Goal: Transaction & Acquisition: Purchase product/service

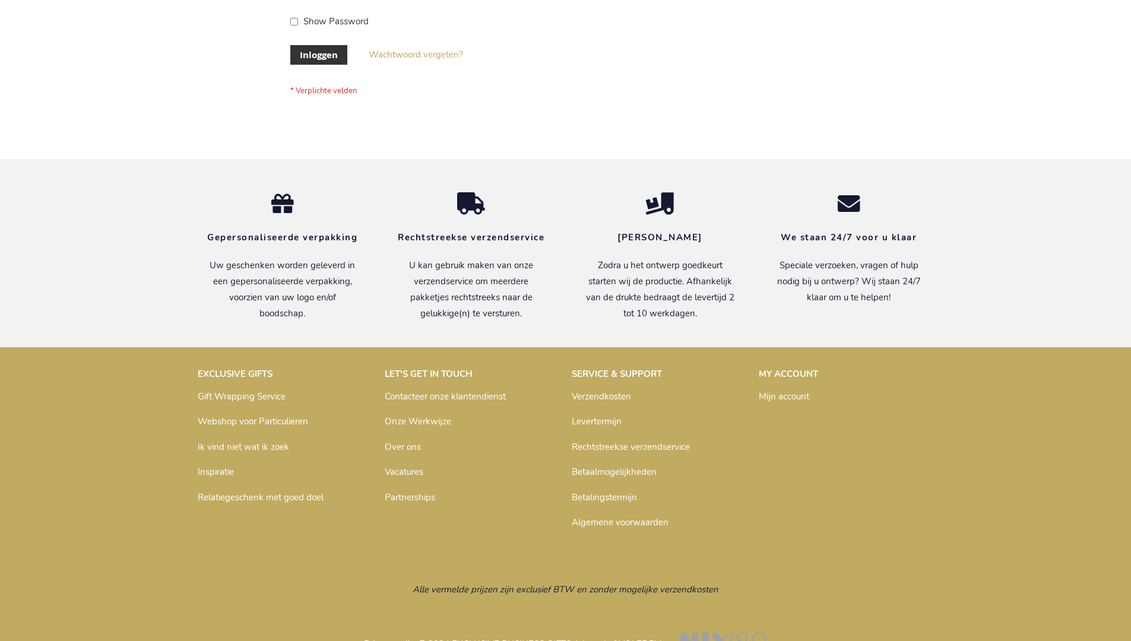
scroll to position [403, 0]
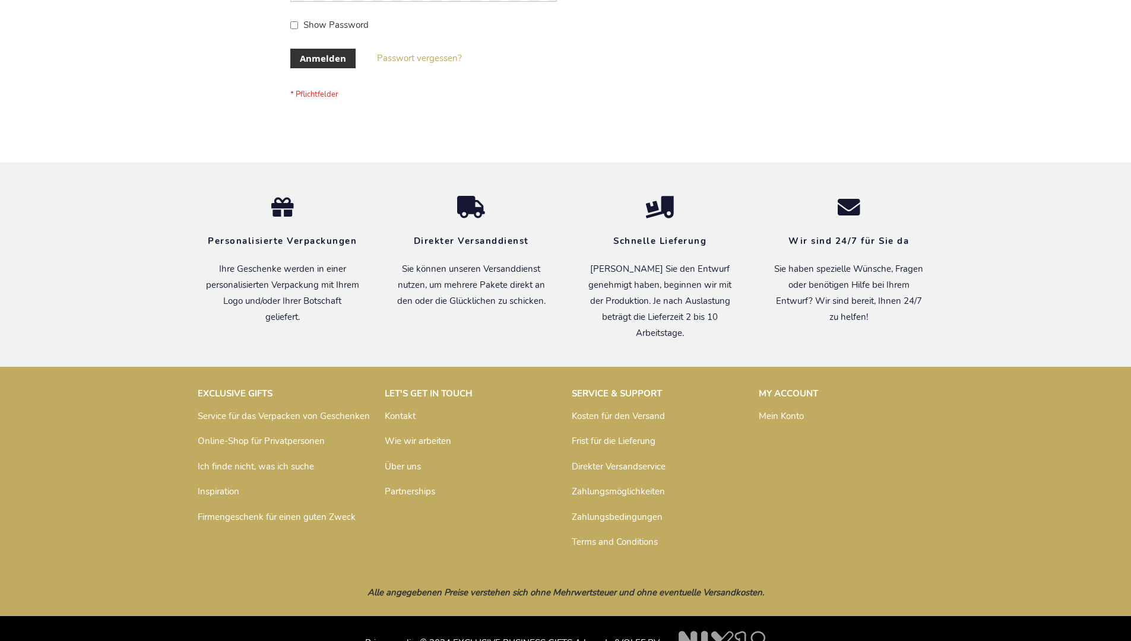
scroll to position [398, 0]
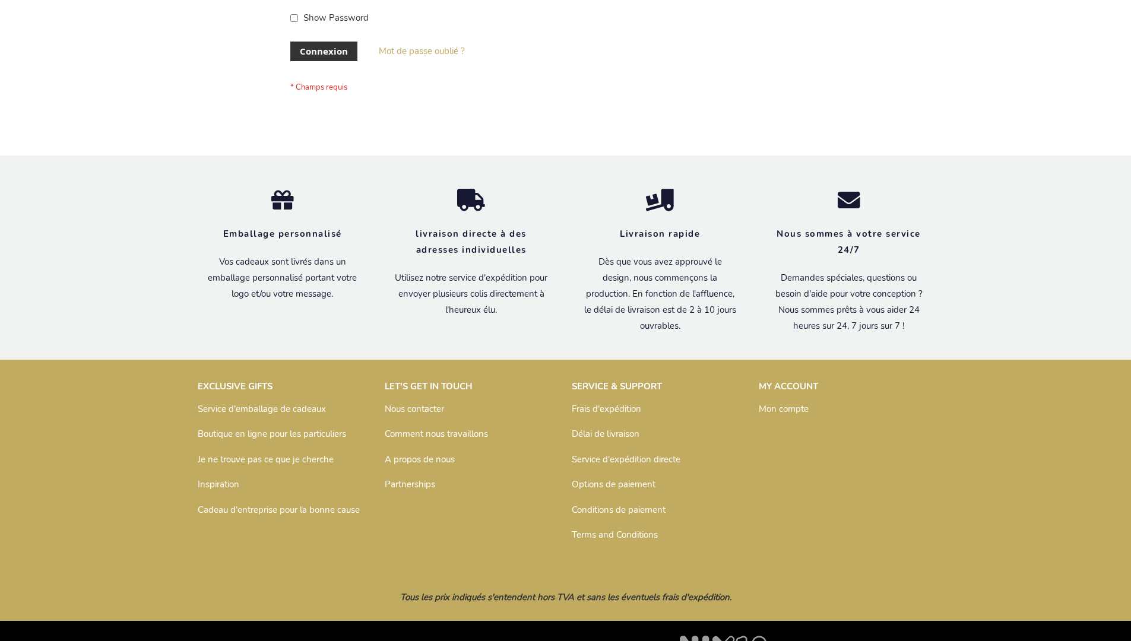
scroll to position [410, 0]
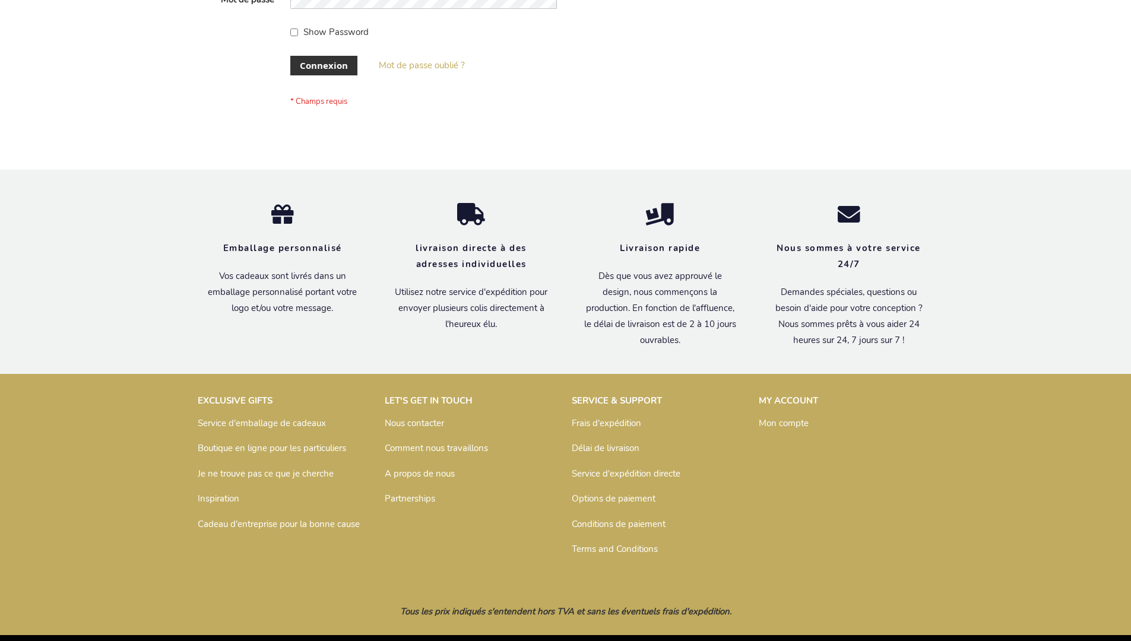
scroll to position [410, 0]
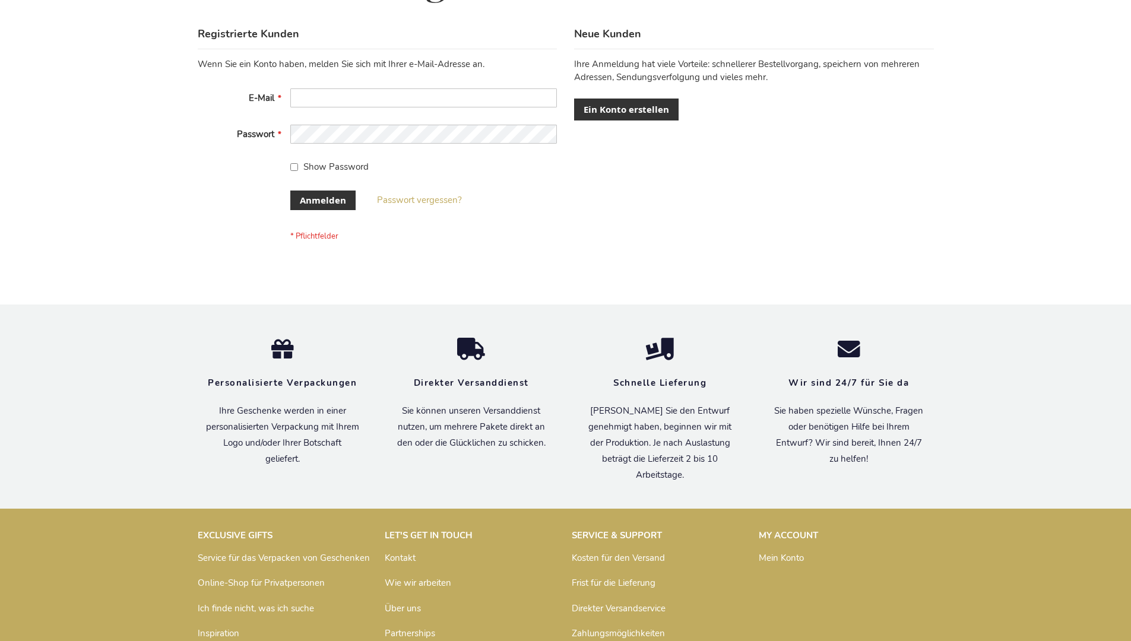
scroll to position [398, 0]
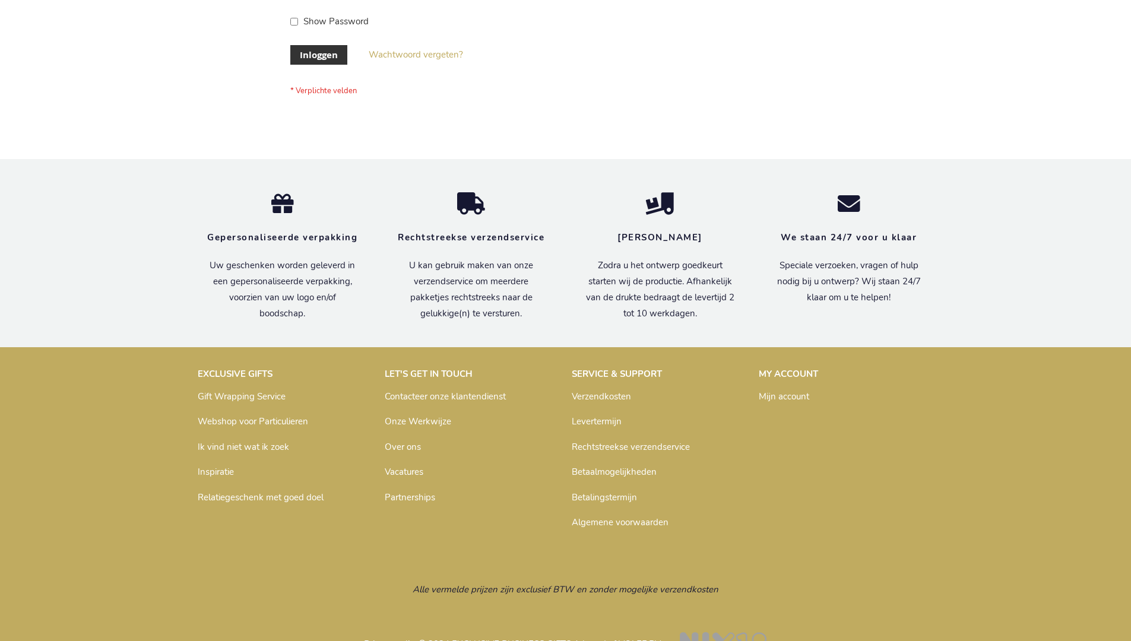
scroll to position [403, 0]
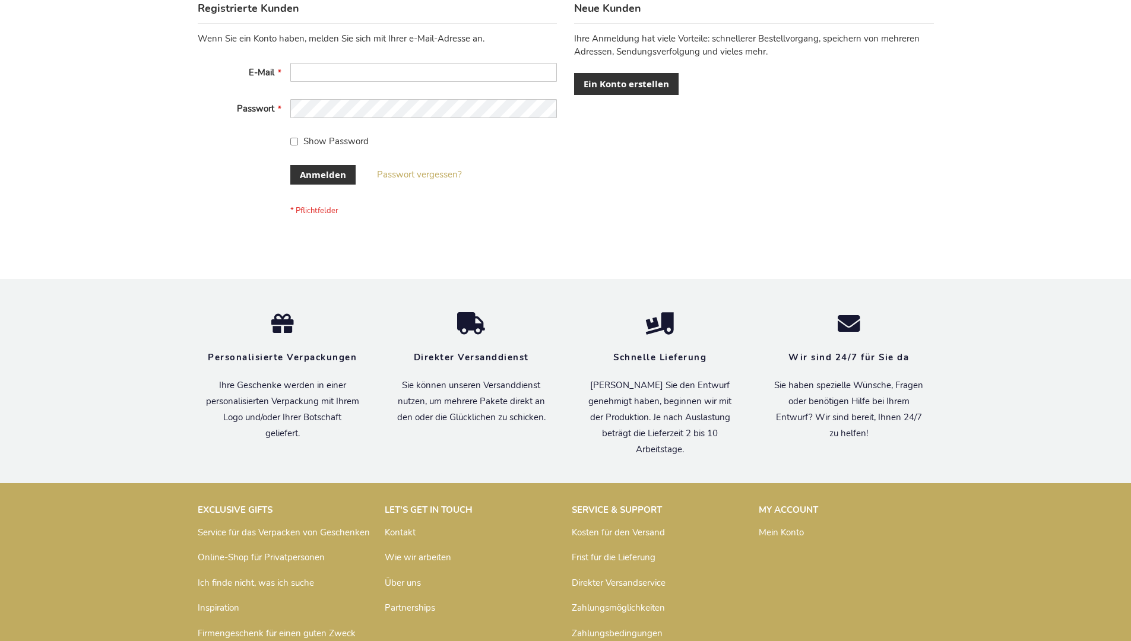
scroll to position [398, 0]
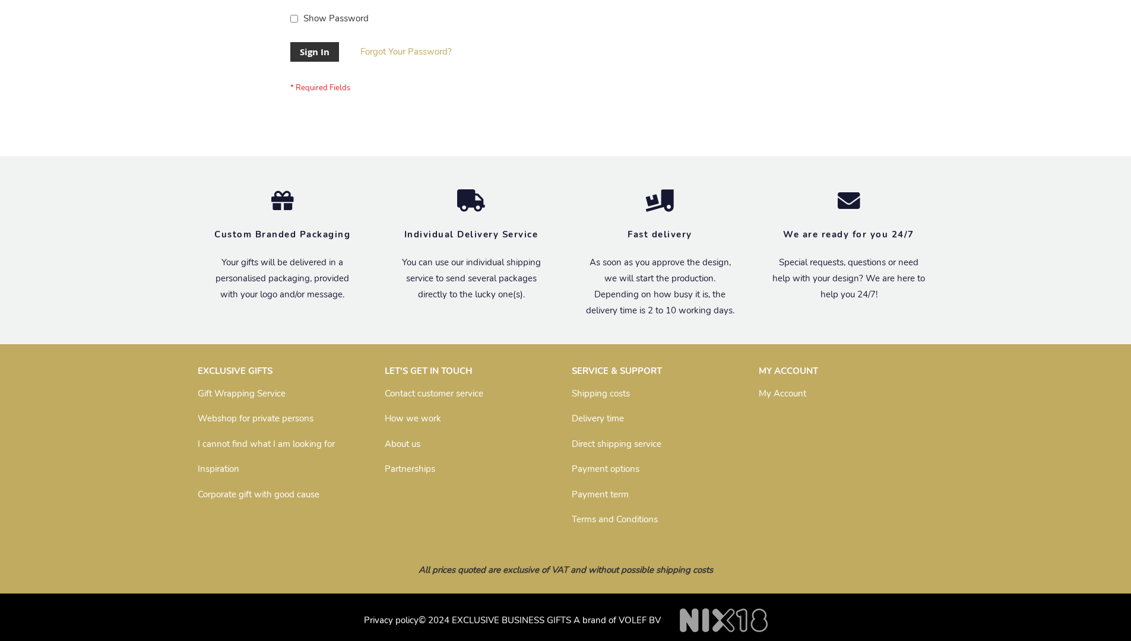
scroll to position [382, 0]
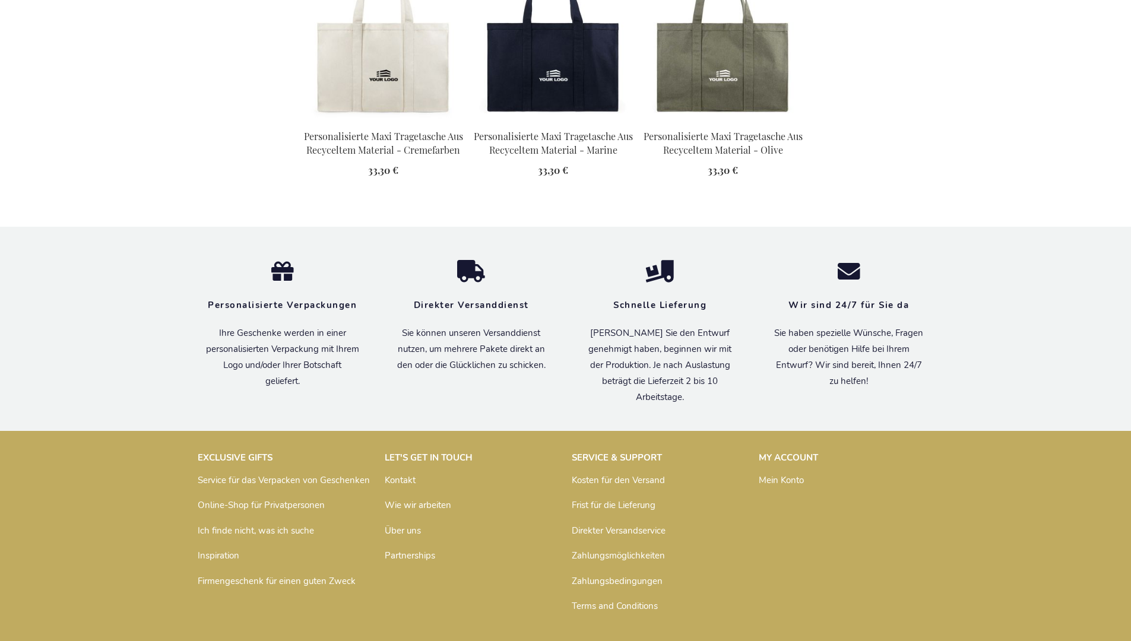
scroll to position [1664, 0]
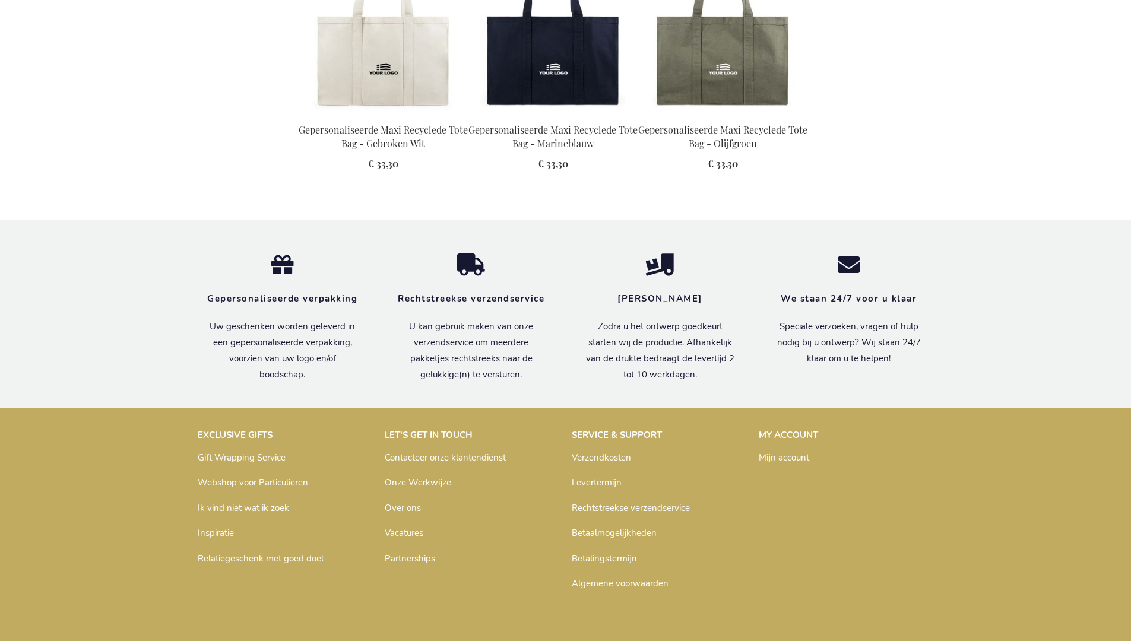
scroll to position [1642, 0]
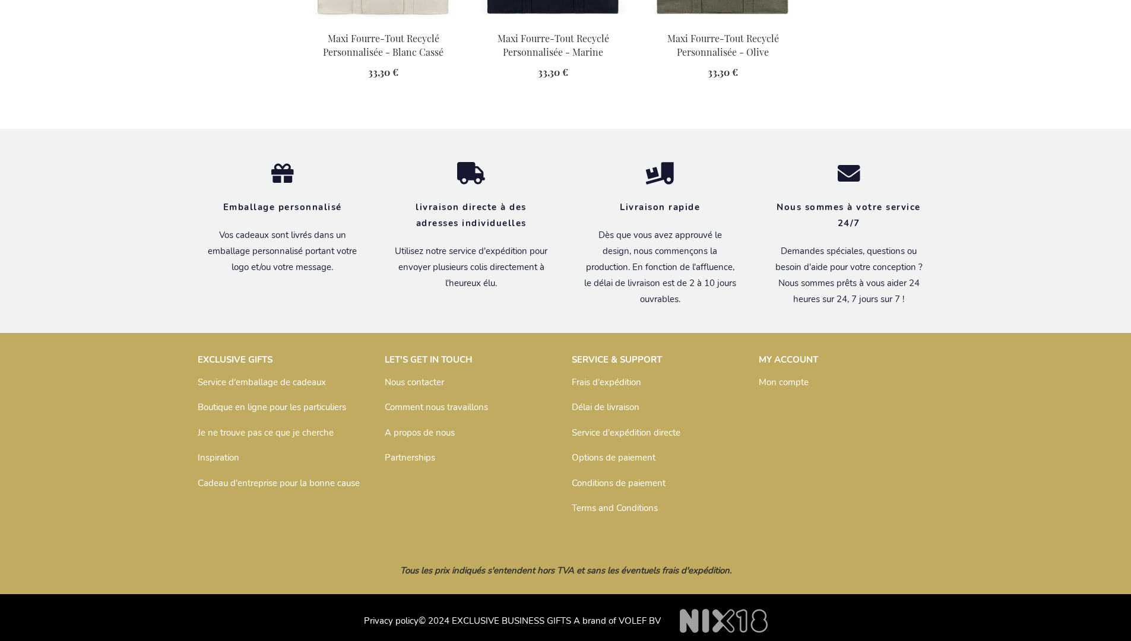
scroll to position [1676, 0]
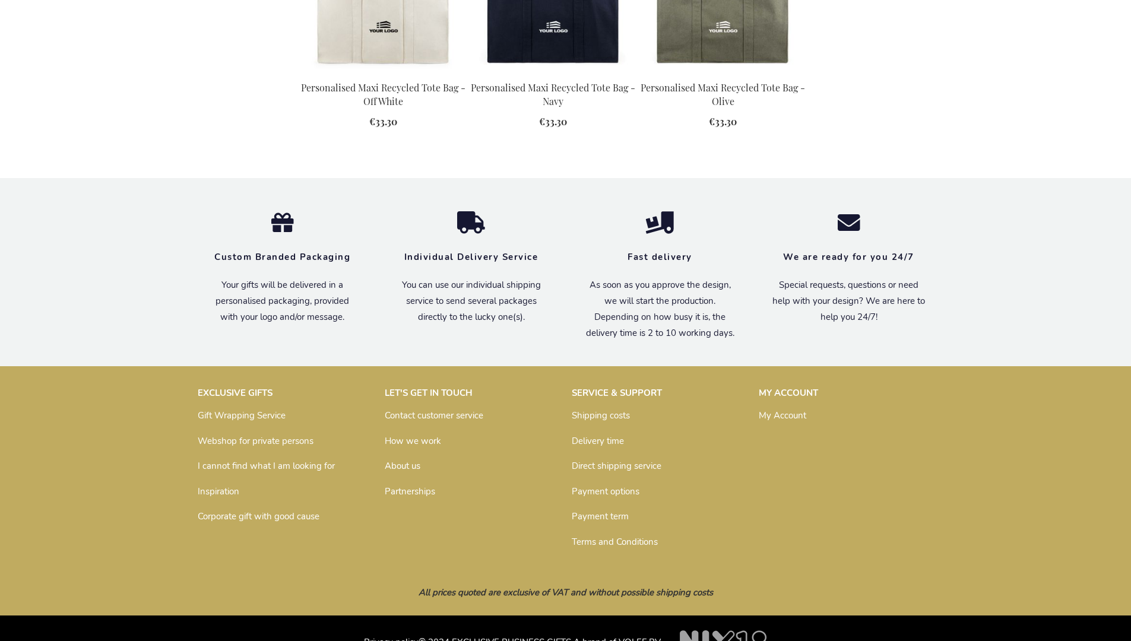
scroll to position [1594, 0]
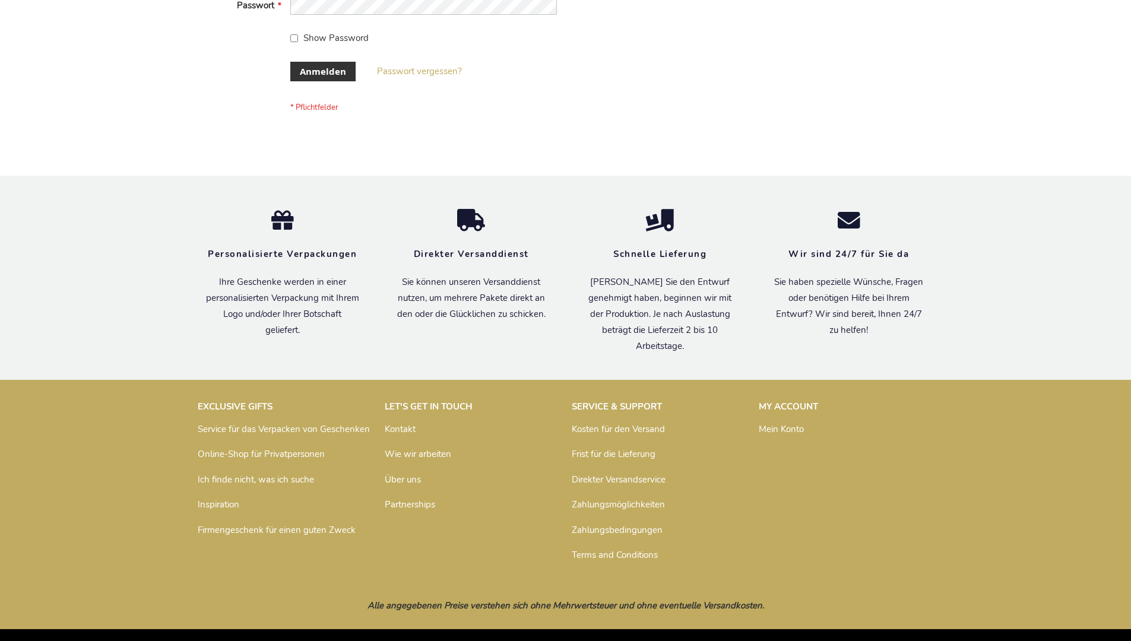
scroll to position [398, 0]
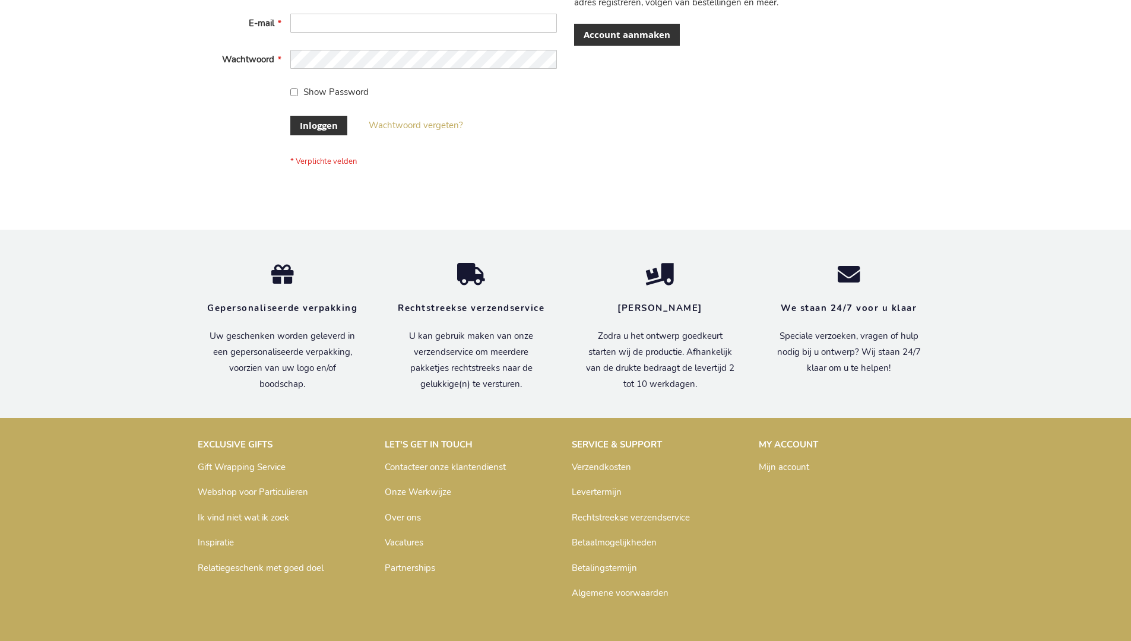
scroll to position [403, 0]
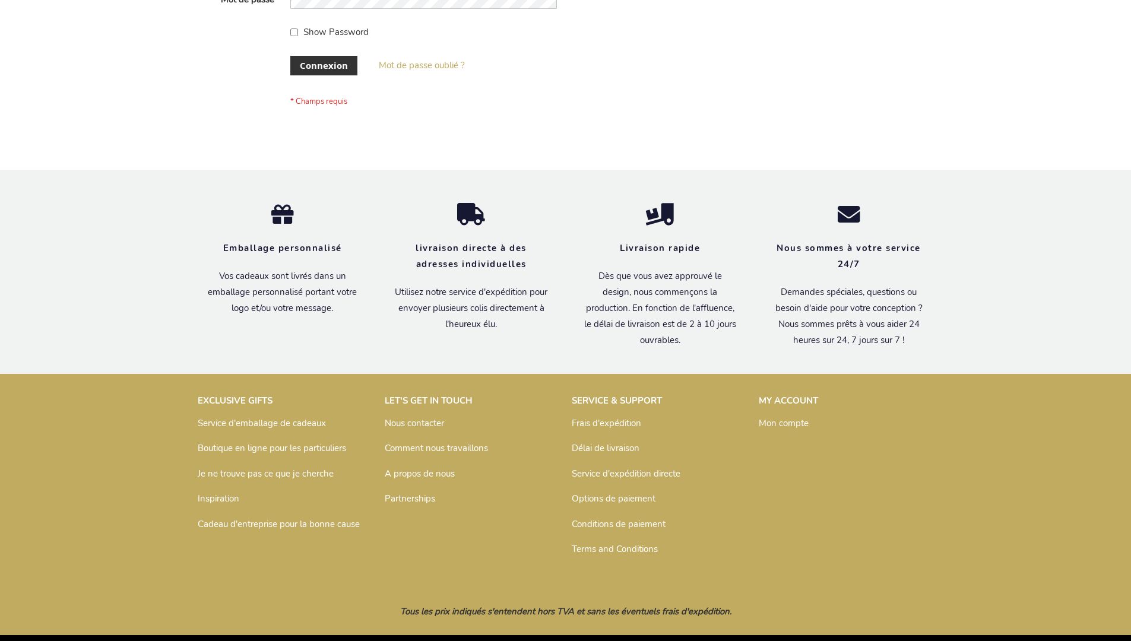
scroll to position [410, 0]
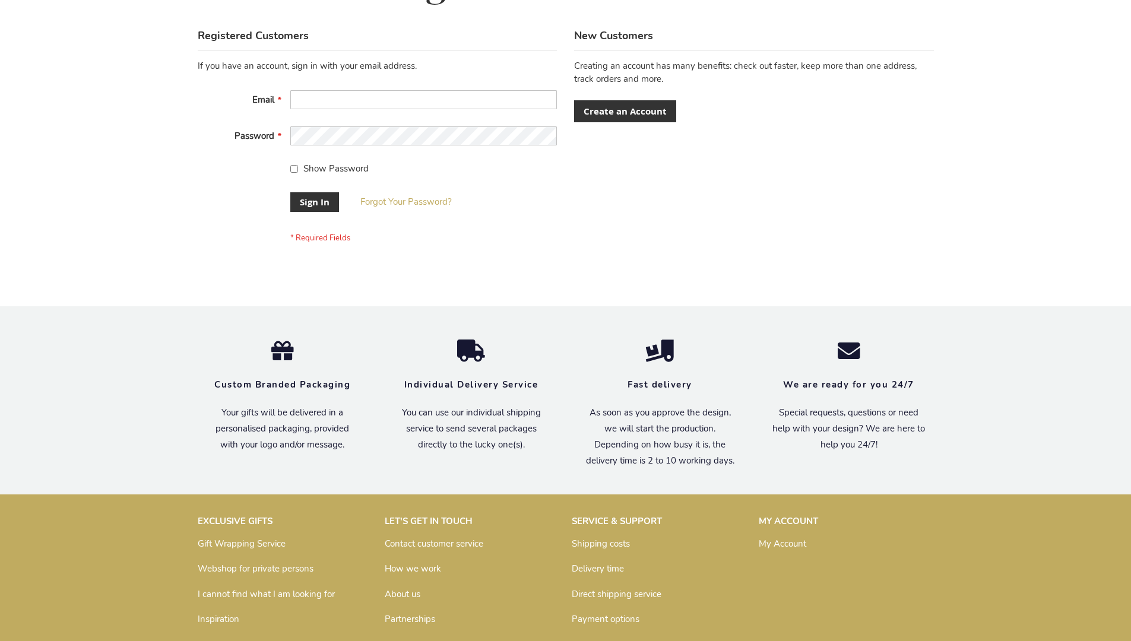
scroll to position [382, 0]
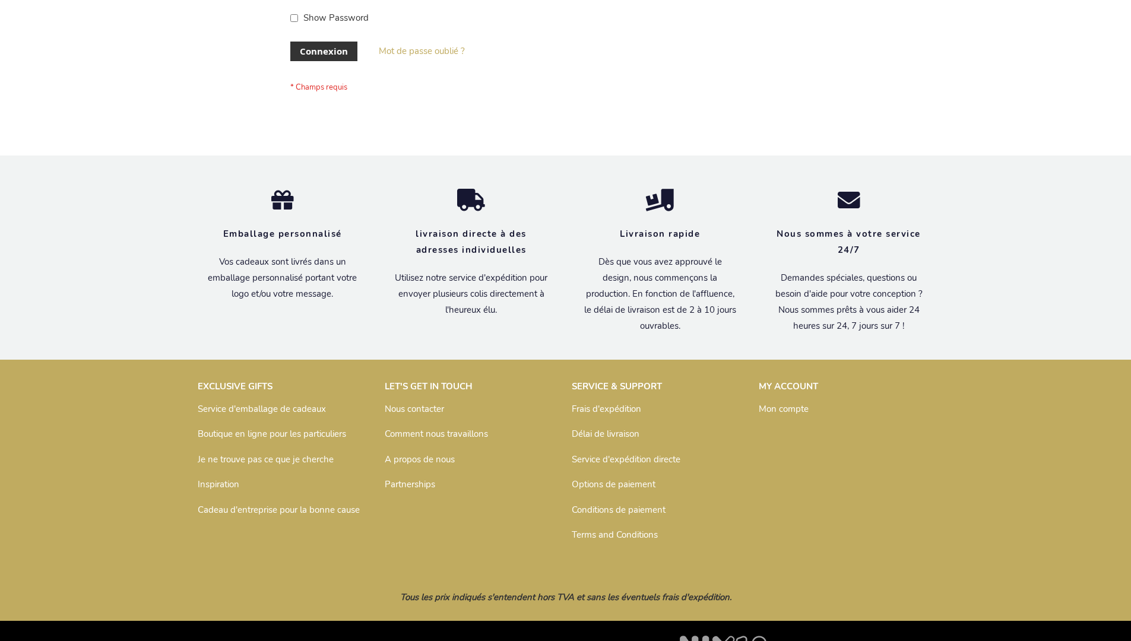
scroll to position [410, 0]
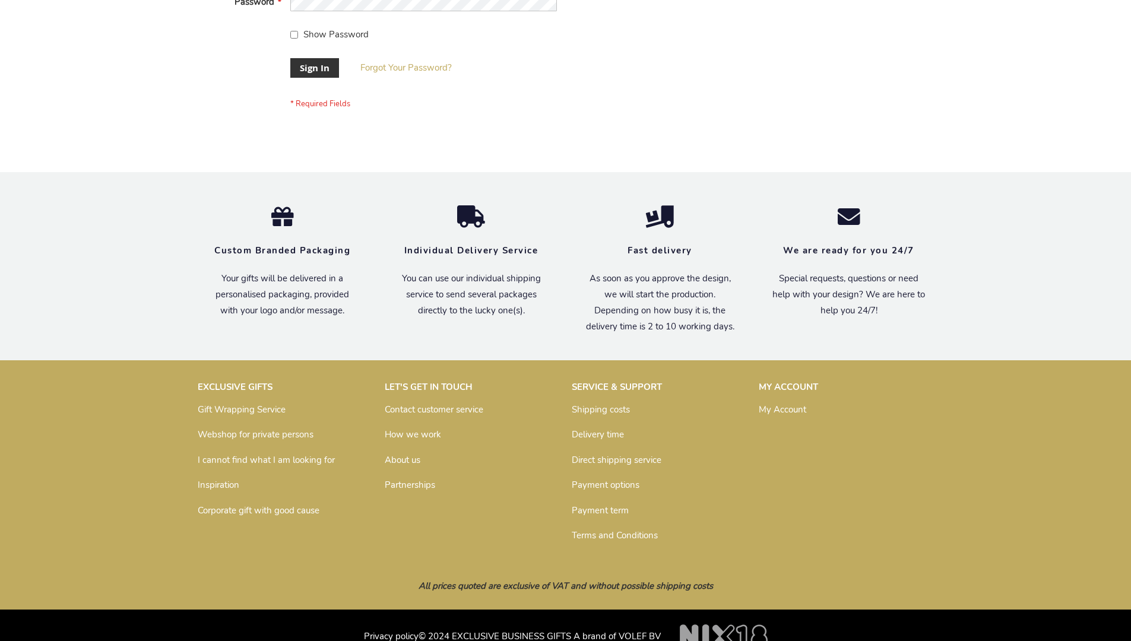
scroll to position [382, 0]
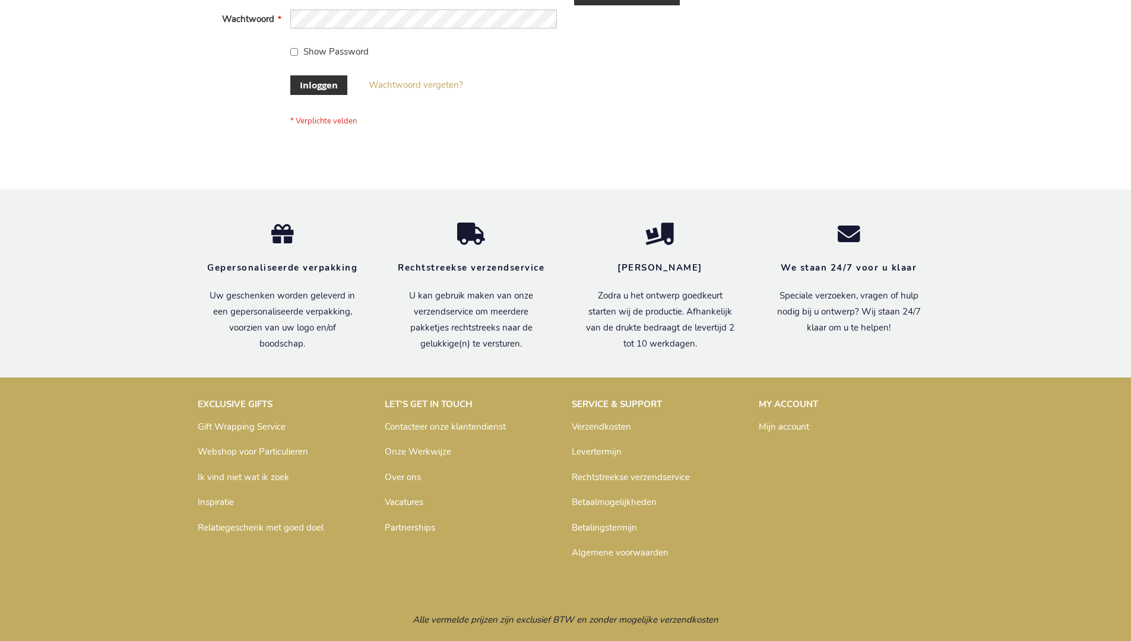
scroll to position [403, 0]
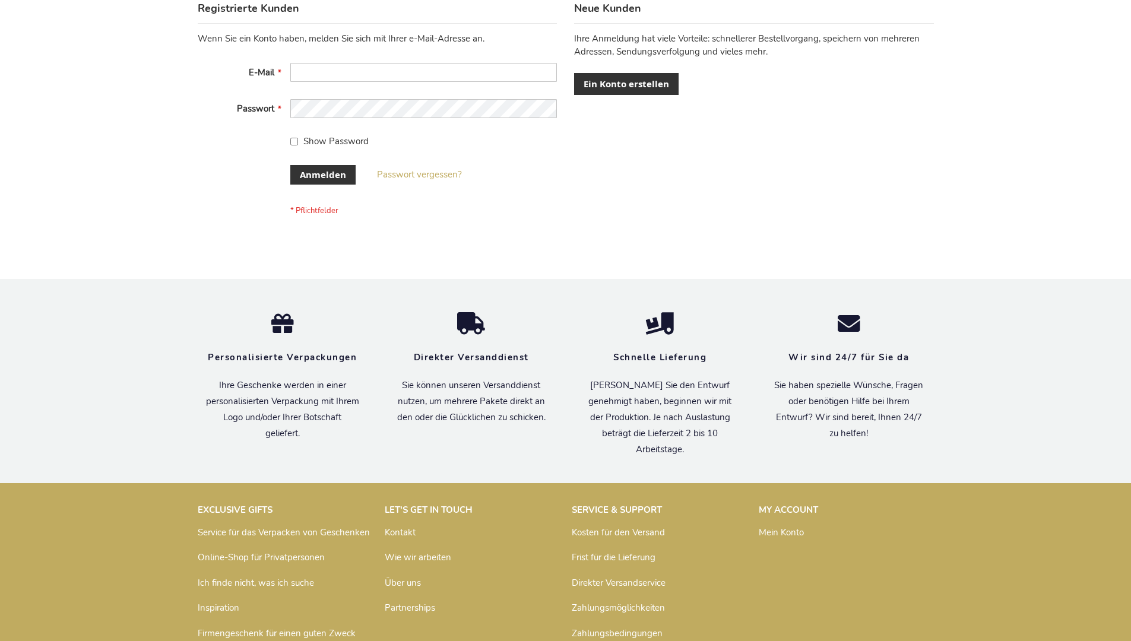
scroll to position [398, 0]
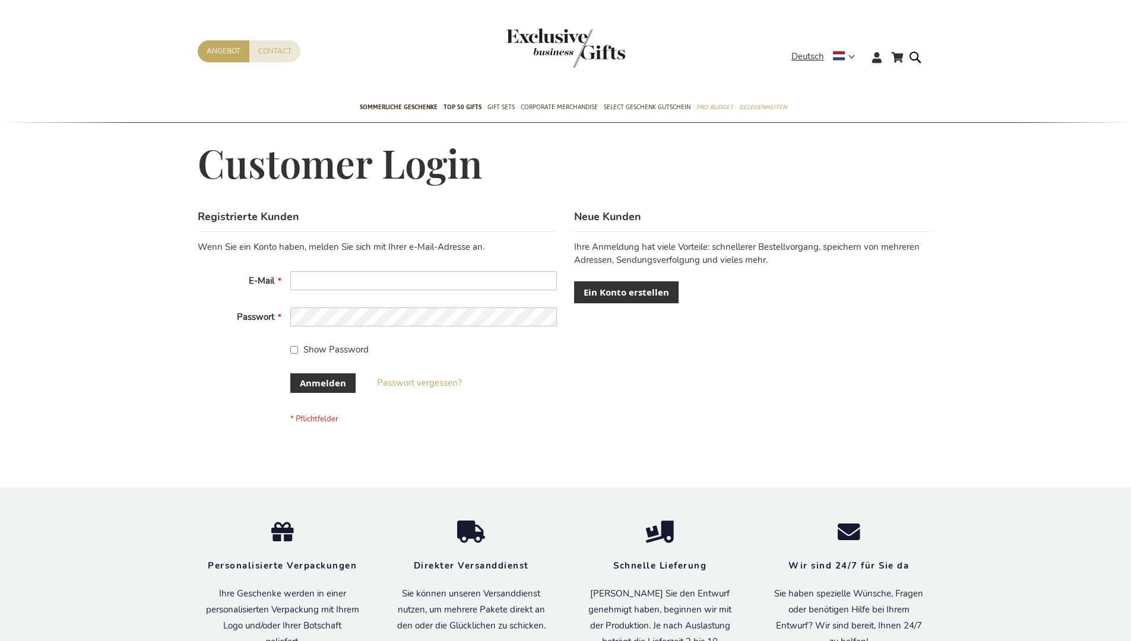
scroll to position [398, 0]
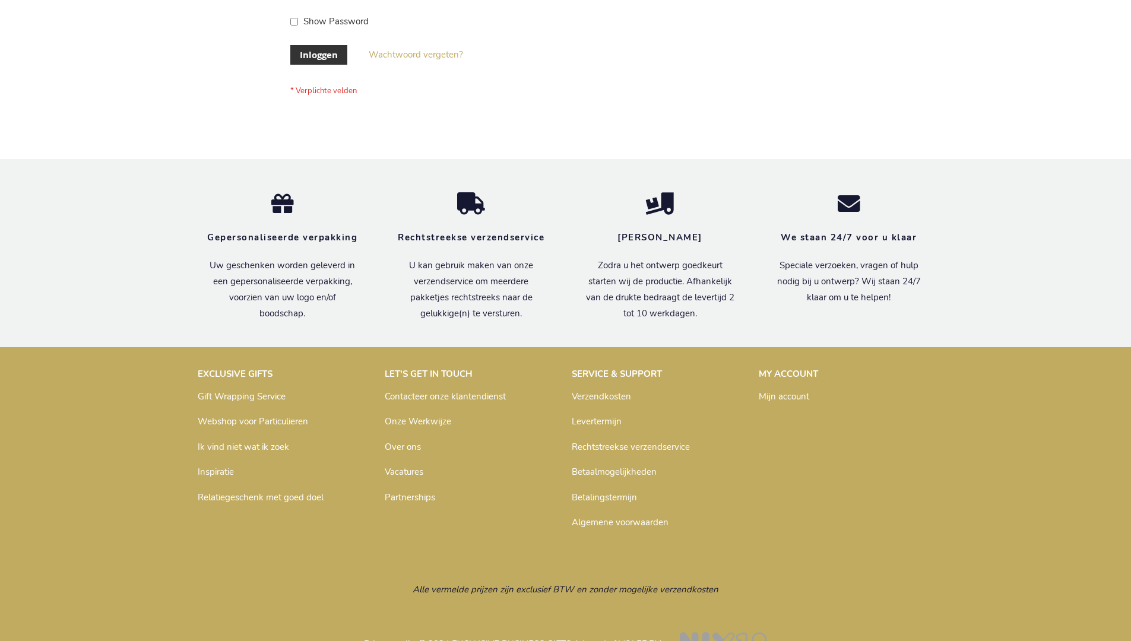
scroll to position [403, 0]
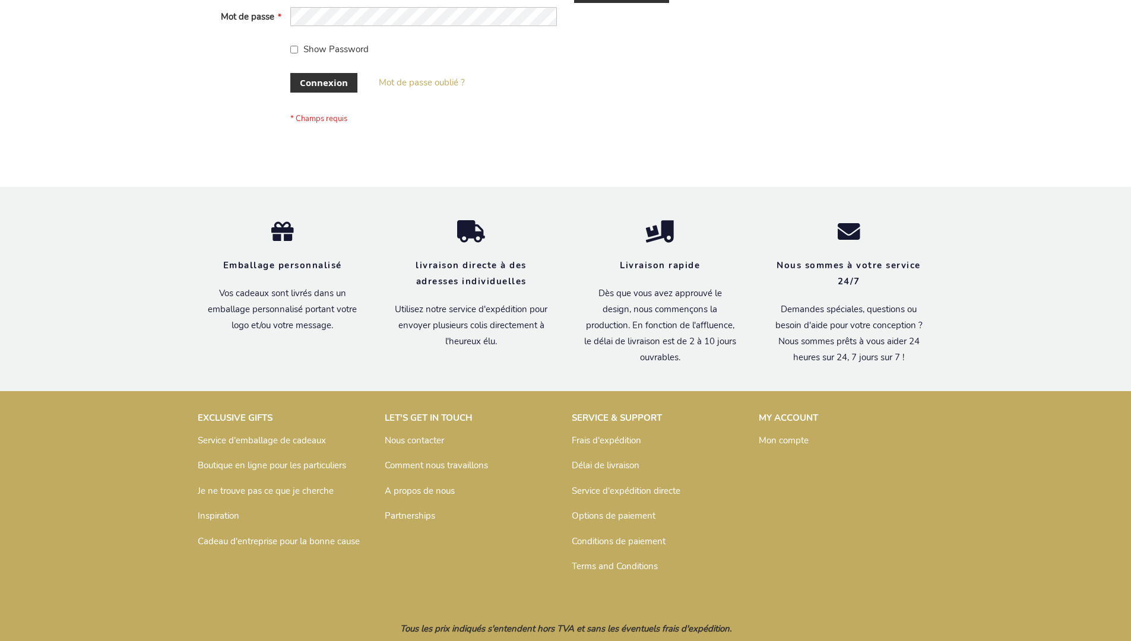
scroll to position [410, 0]
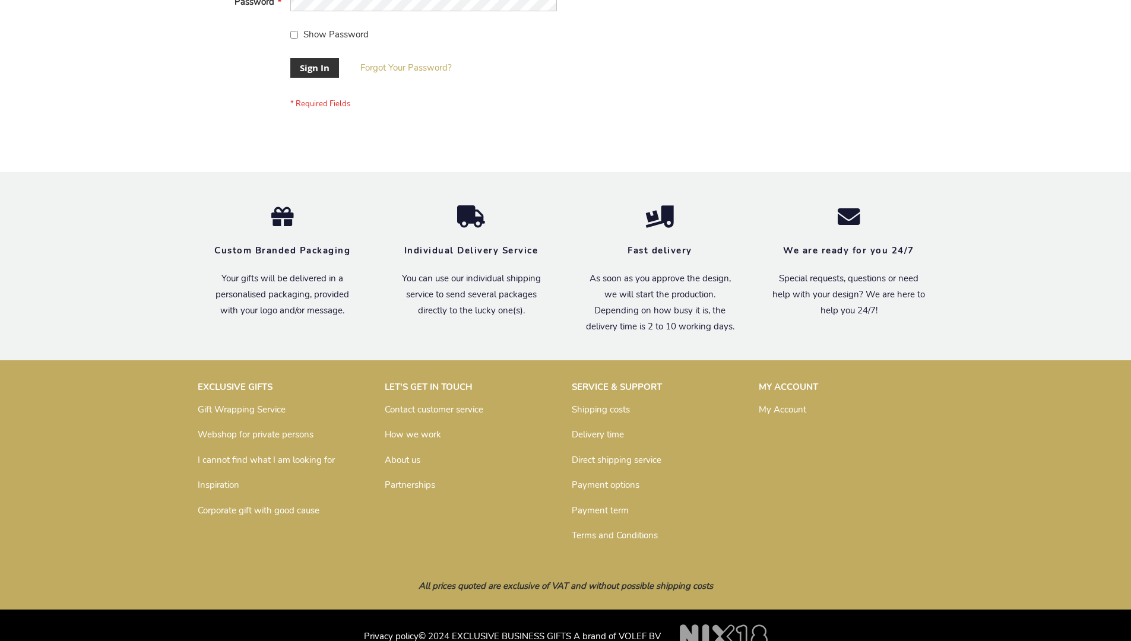
scroll to position [382, 0]
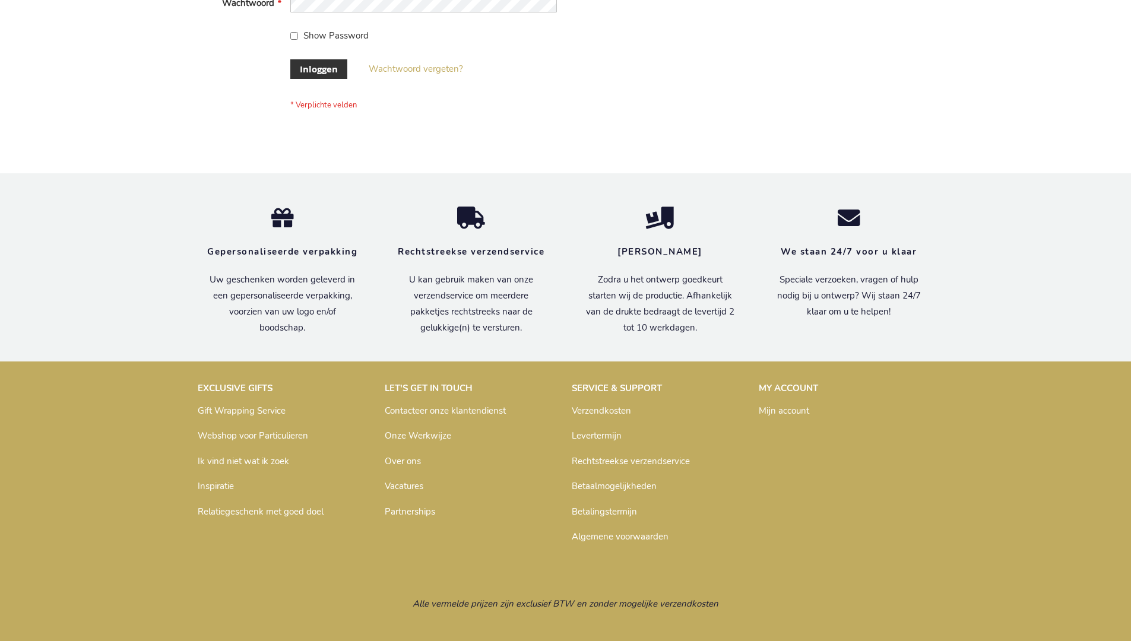
scroll to position [403, 0]
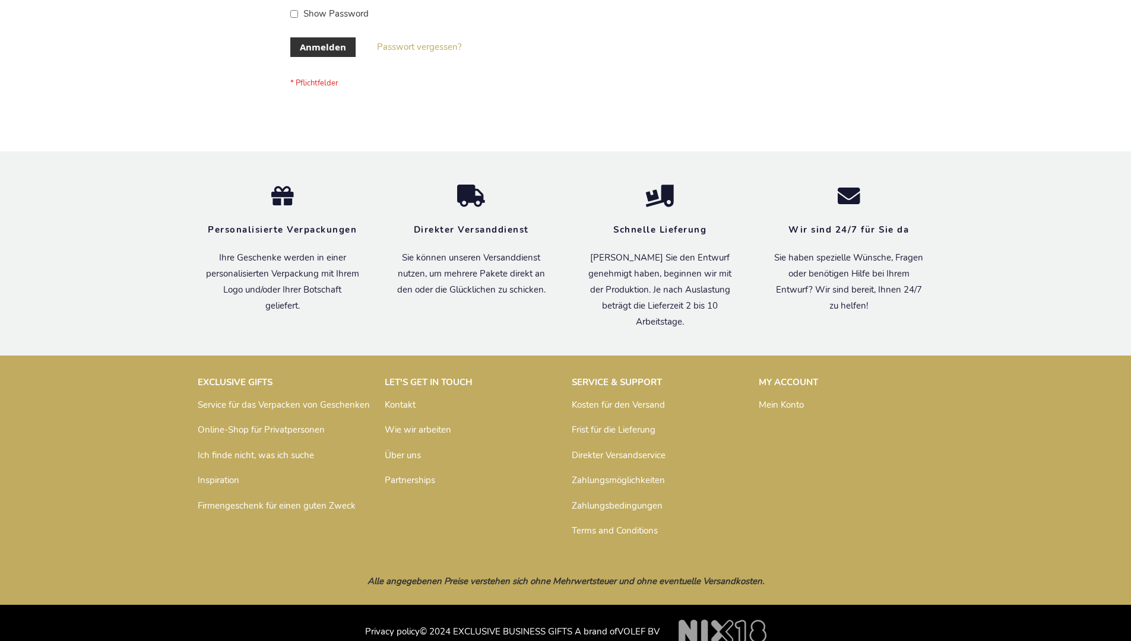
scroll to position [398, 0]
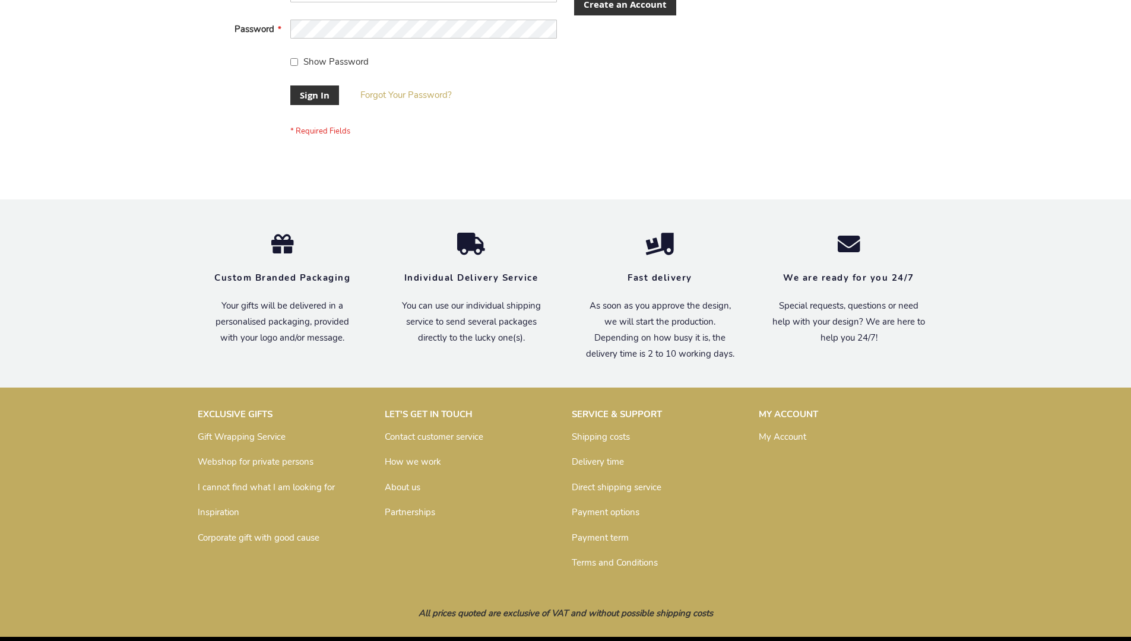
scroll to position [382, 0]
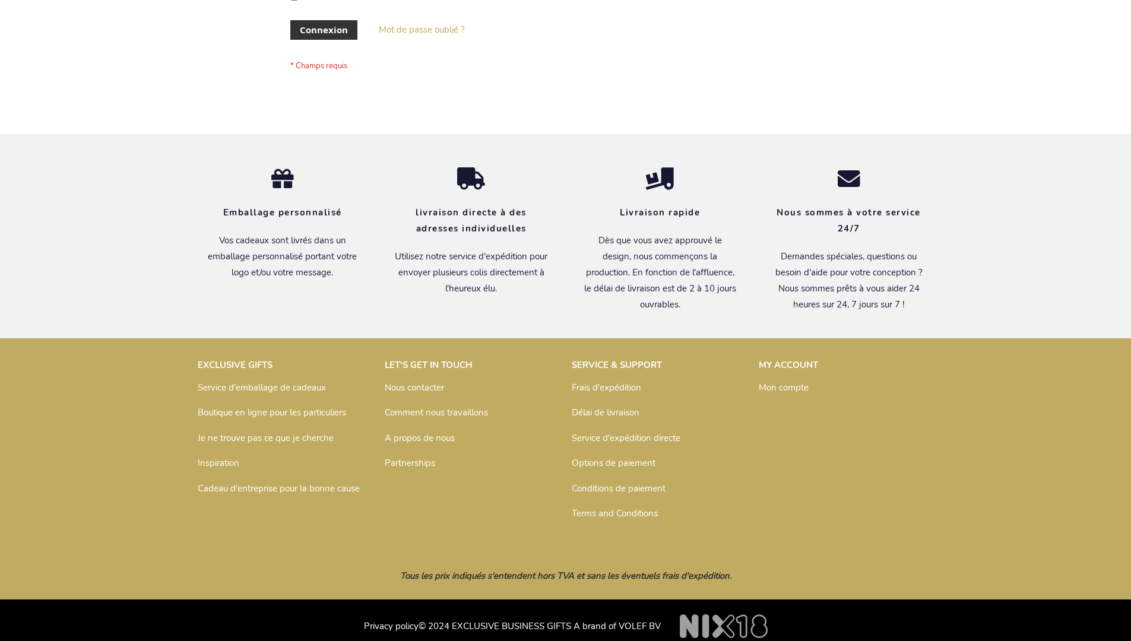
scroll to position [410, 0]
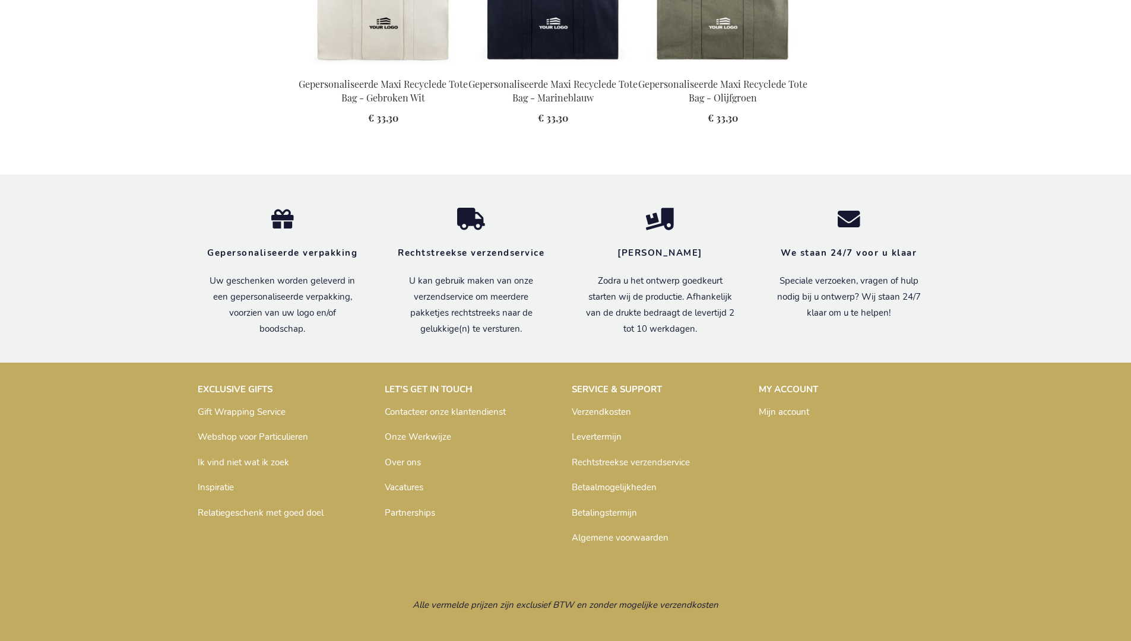
scroll to position [1642, 0]
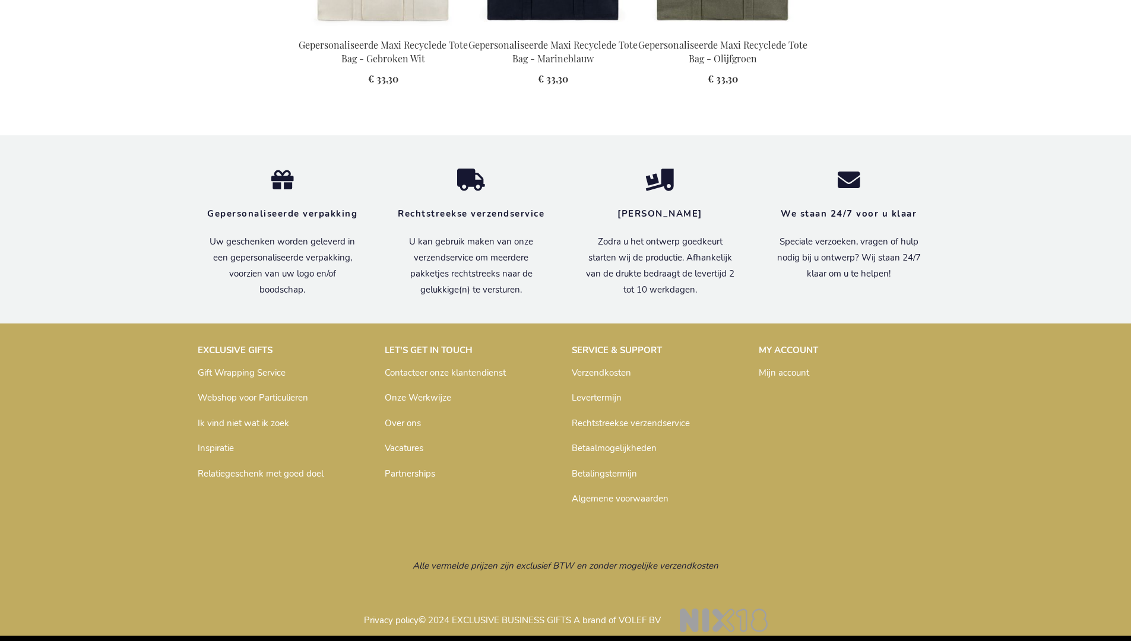
scroll to position [1642, 0]
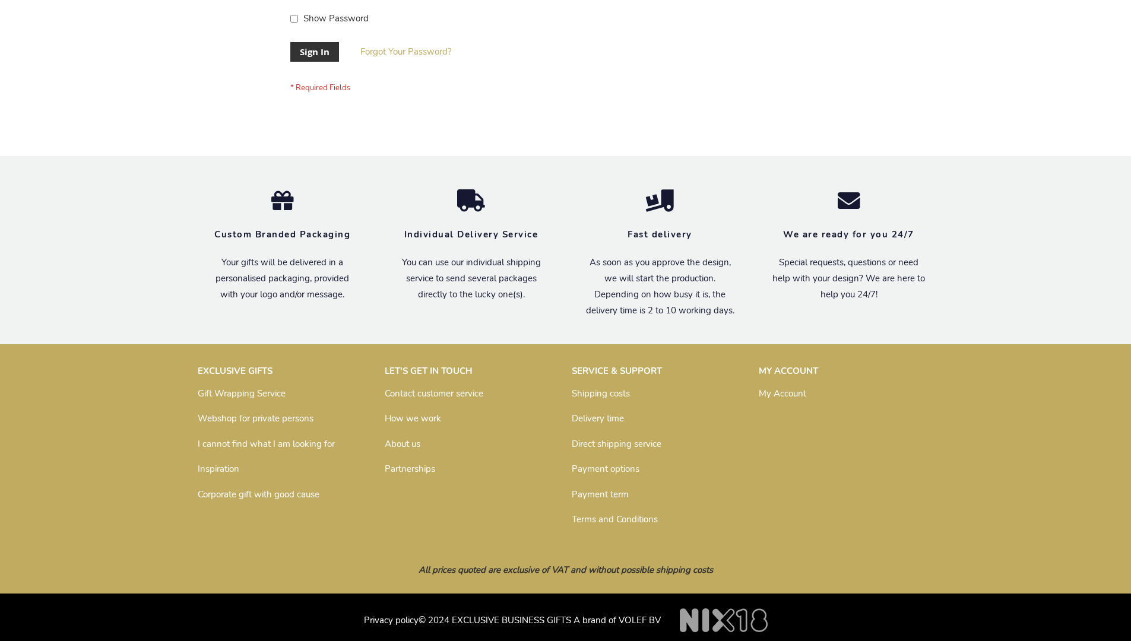
scroll to position [382, 0]
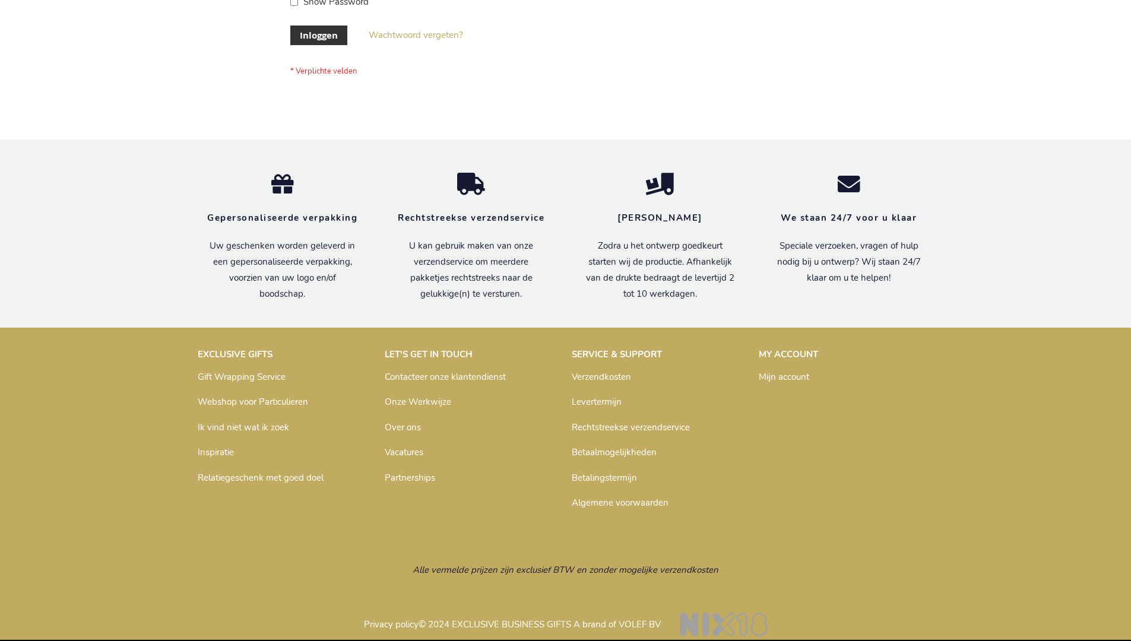
scroll to position [403, 0]
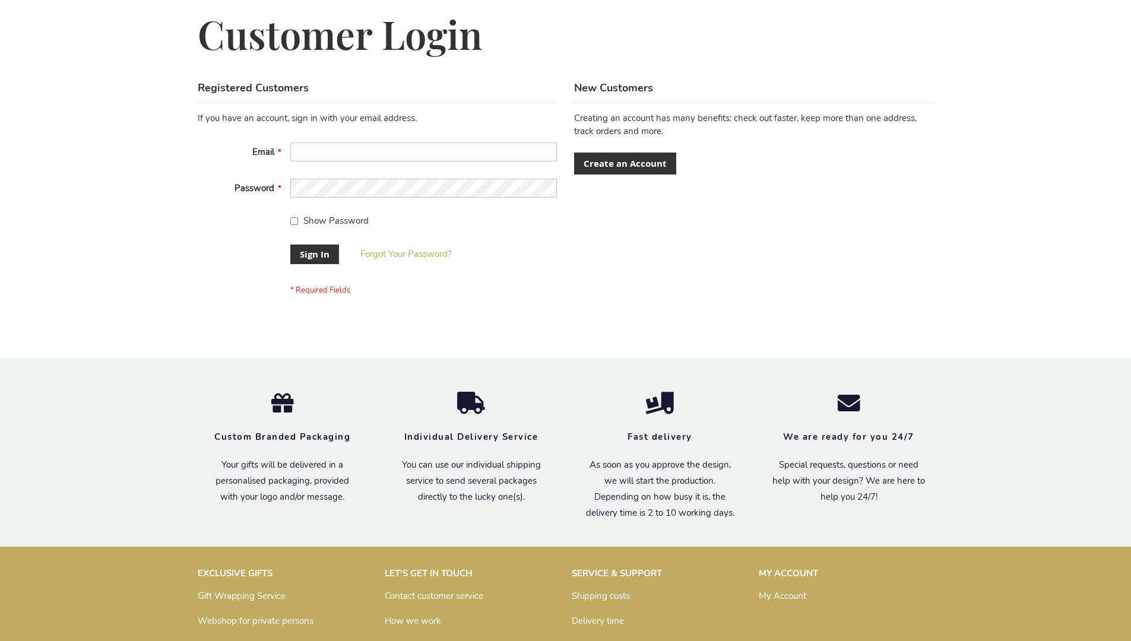
scroll to position [372, 0]
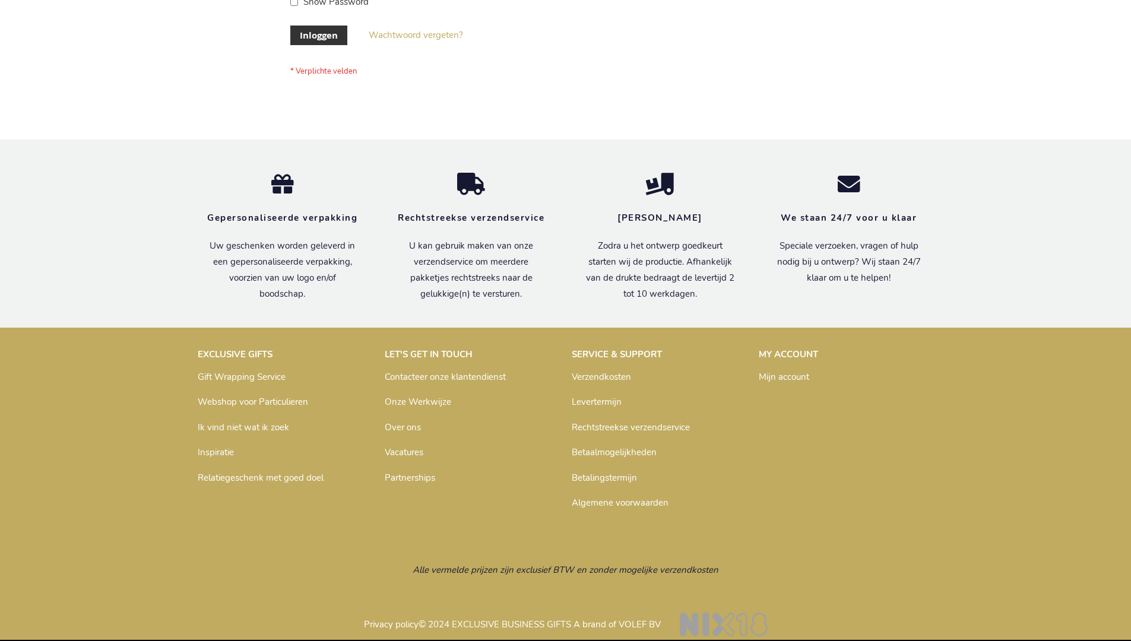
scroll to position [403, 0]
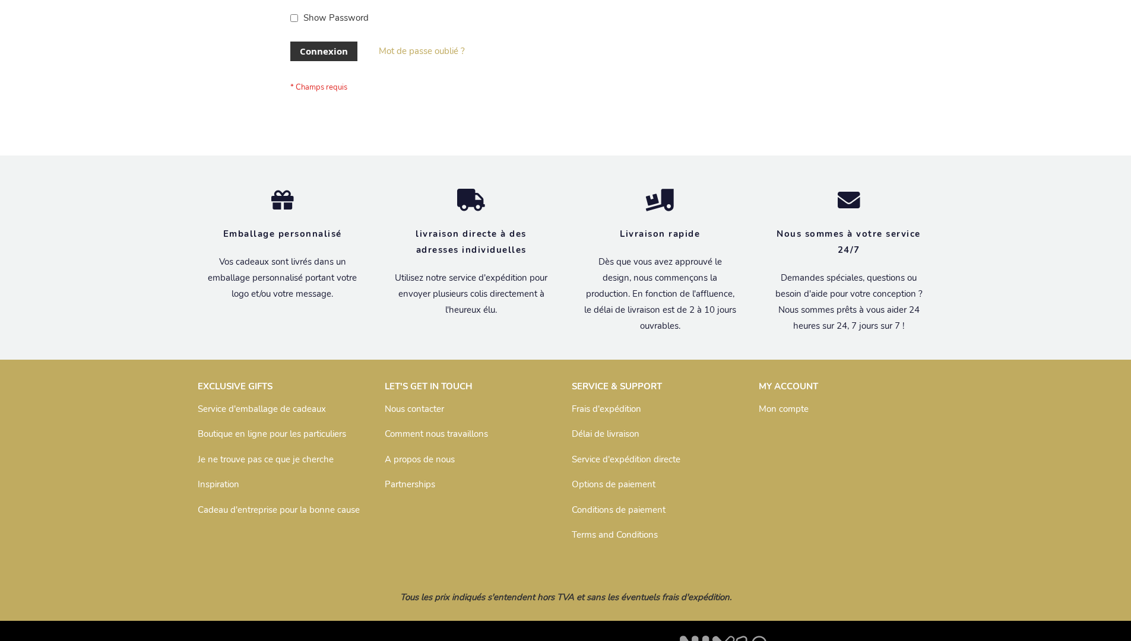
scroll to position [410, 0]
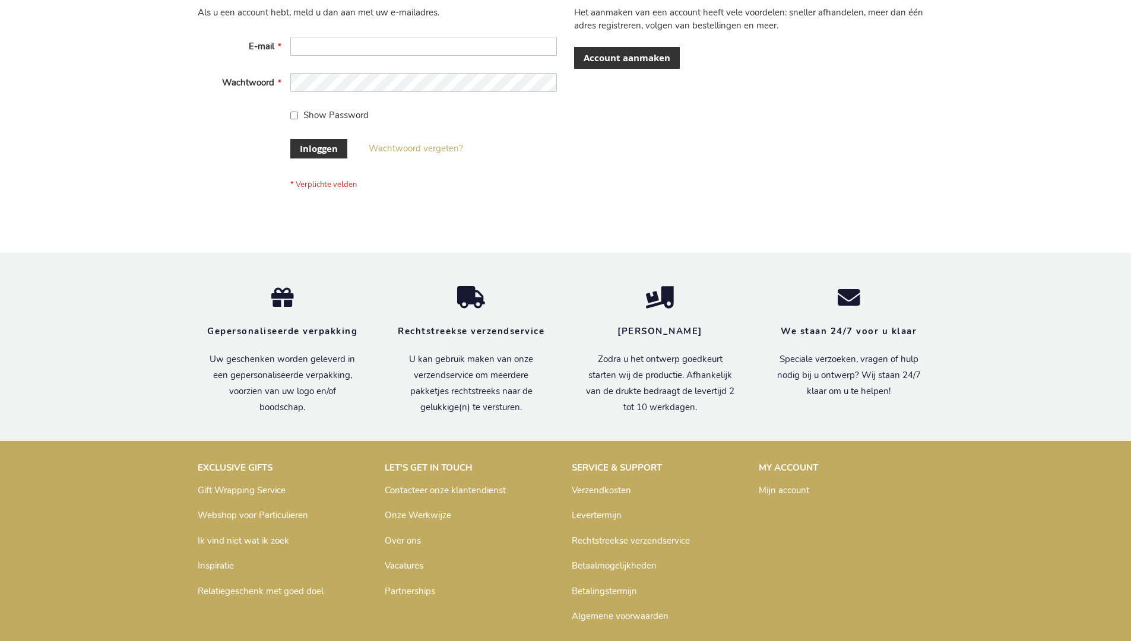
scroll to position [403, 0]
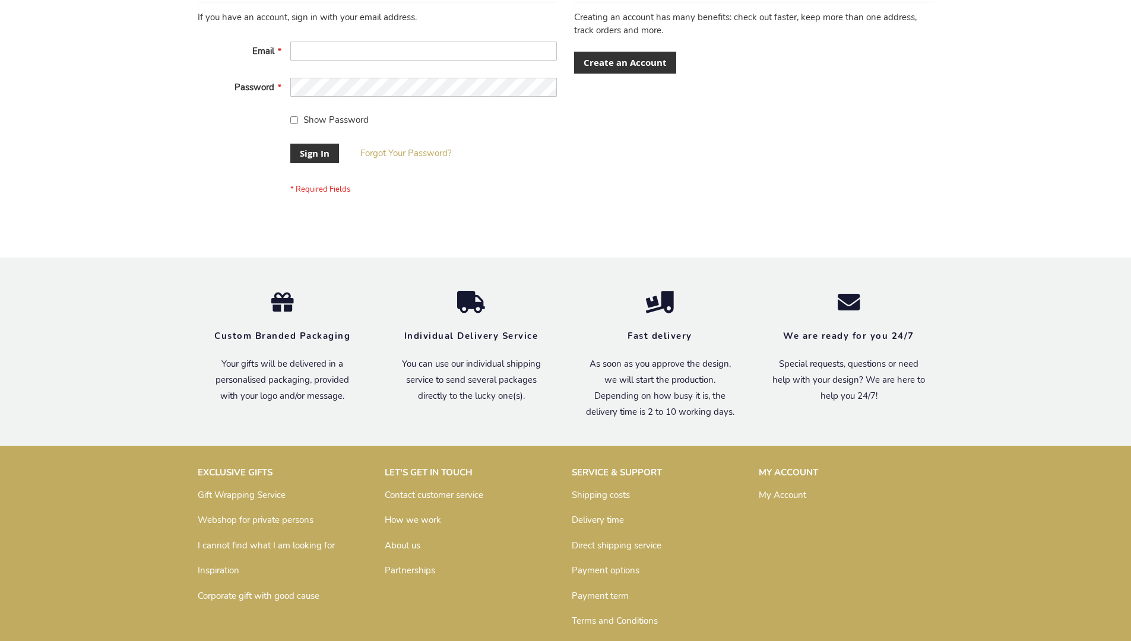
scroll to position [382, 0]
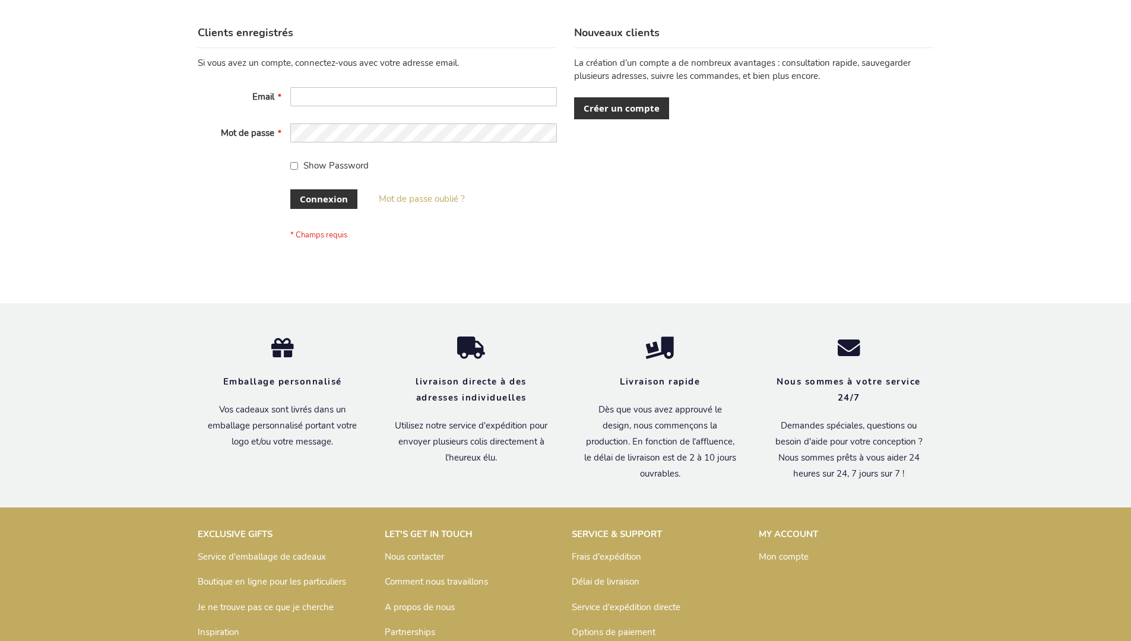
scroll to position [410, 0]
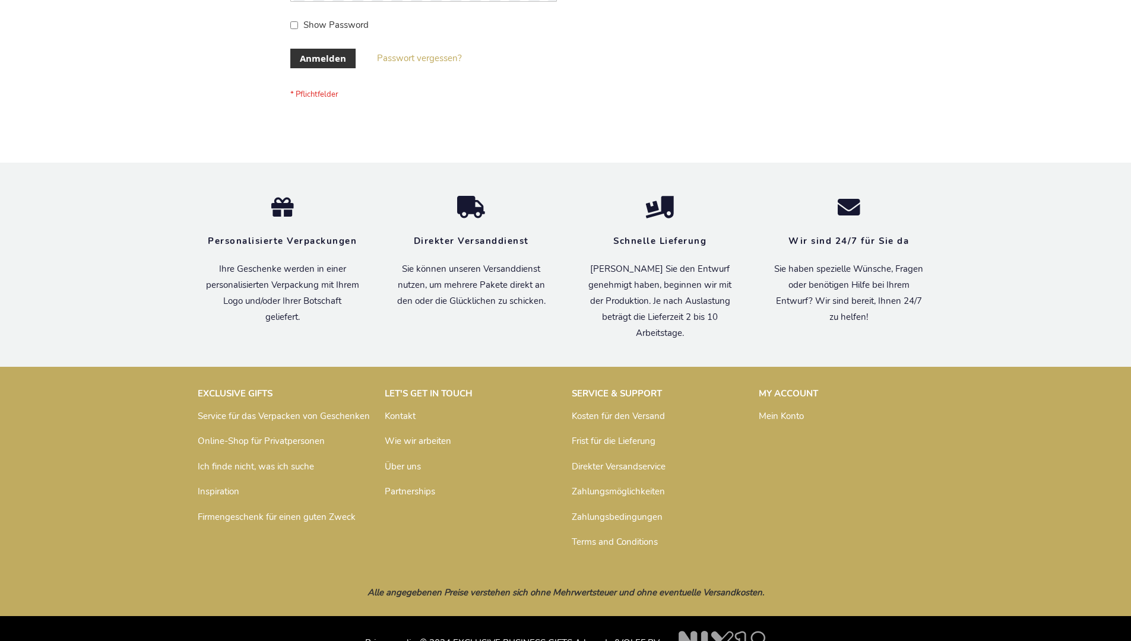
scroll to position [398, 0]
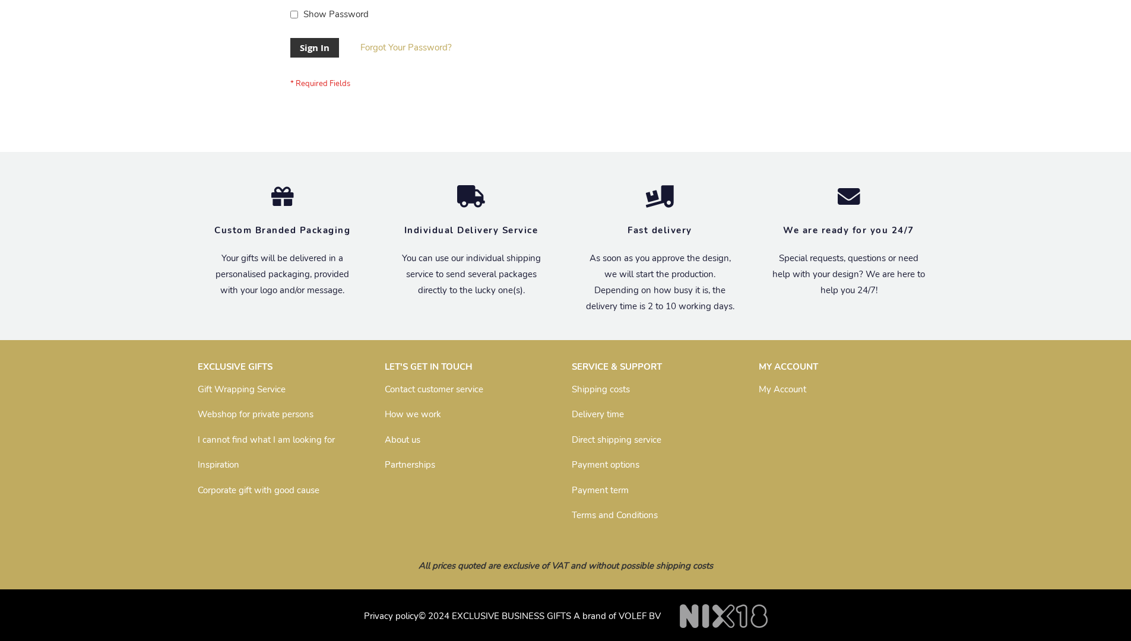
scroll to position [382, 0]
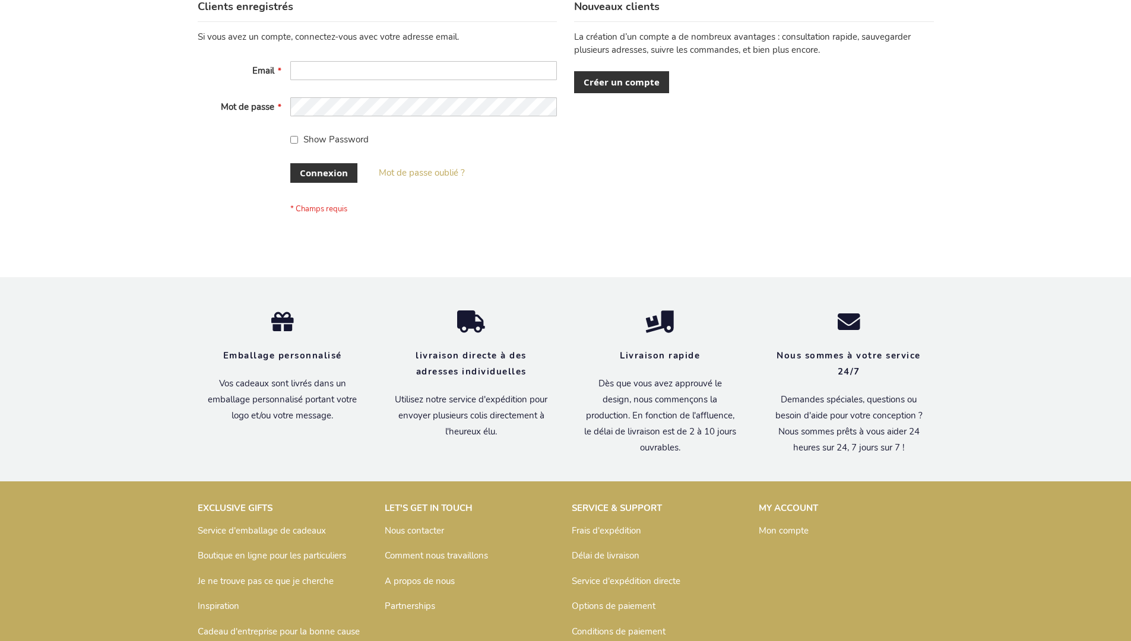
scroll to position [410, 0]
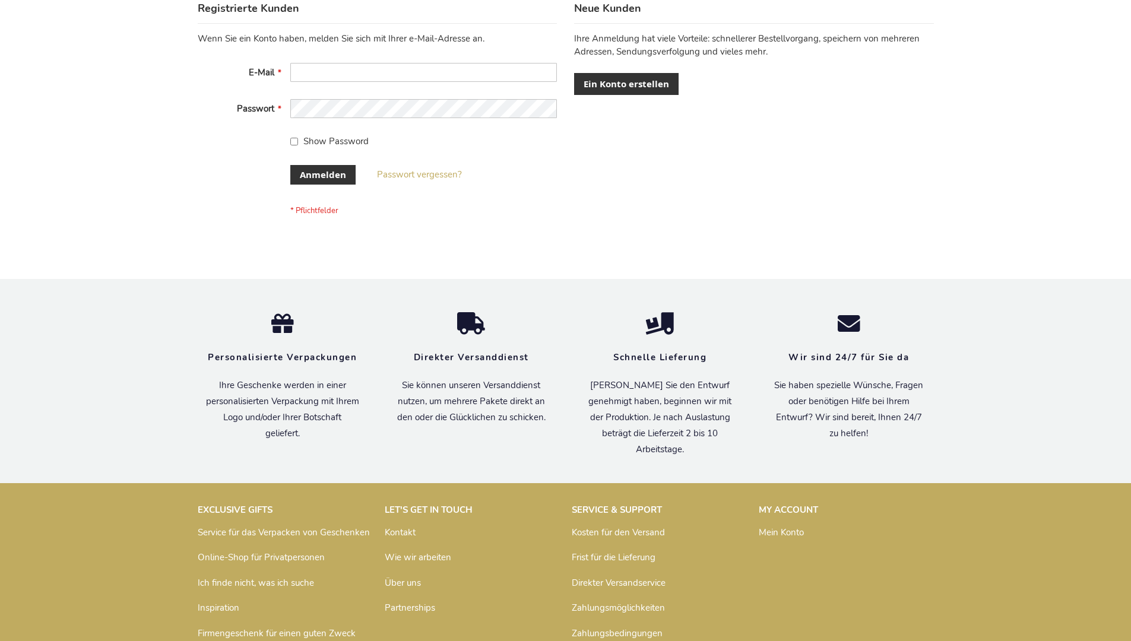
scroll to position [398, 0]
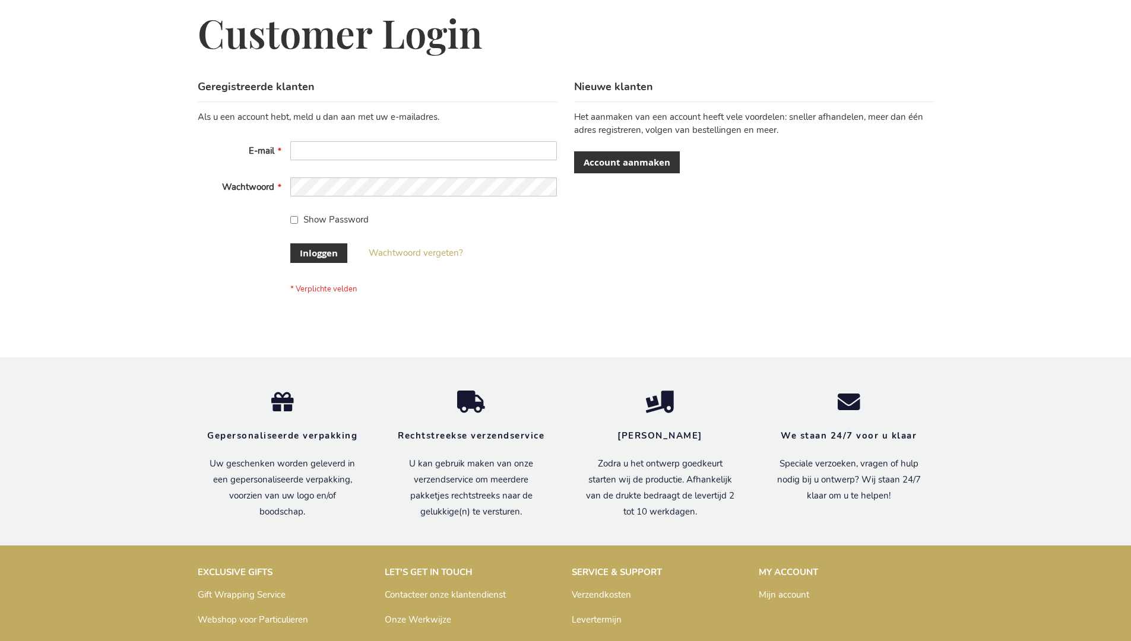
scroll to position [403, 0]
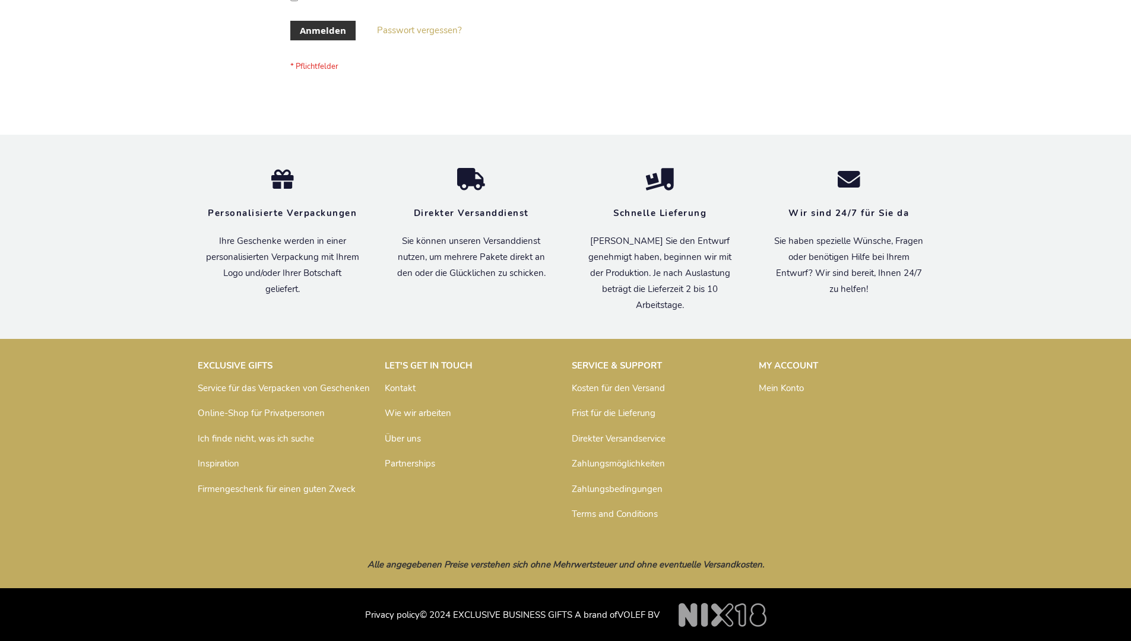
scroll to position [398, 0]
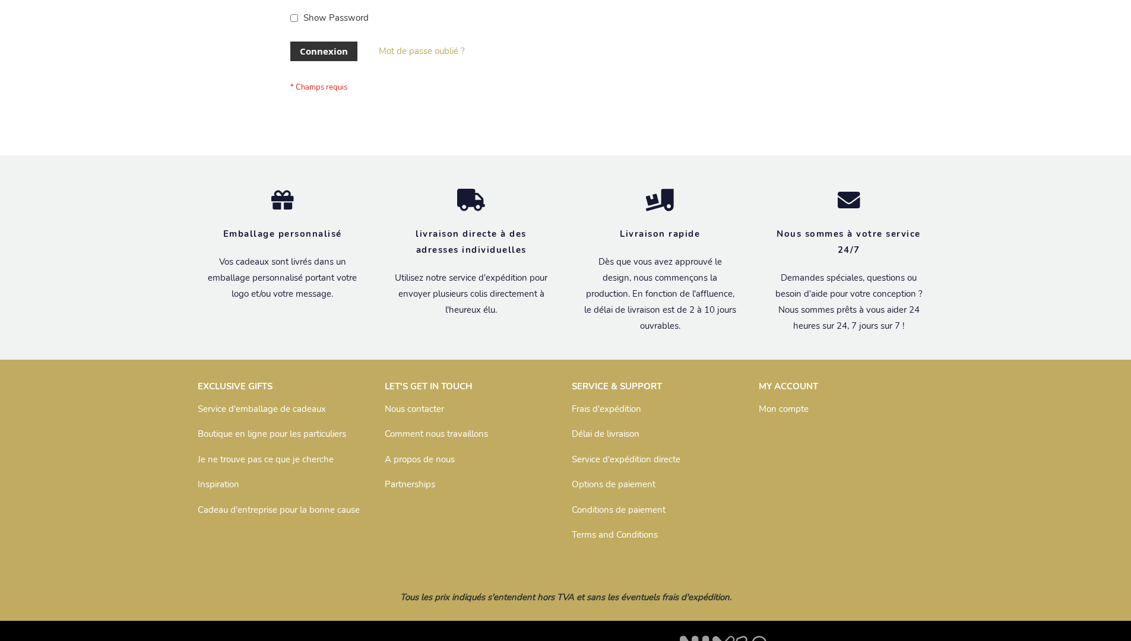
scroll to position [410, 0]
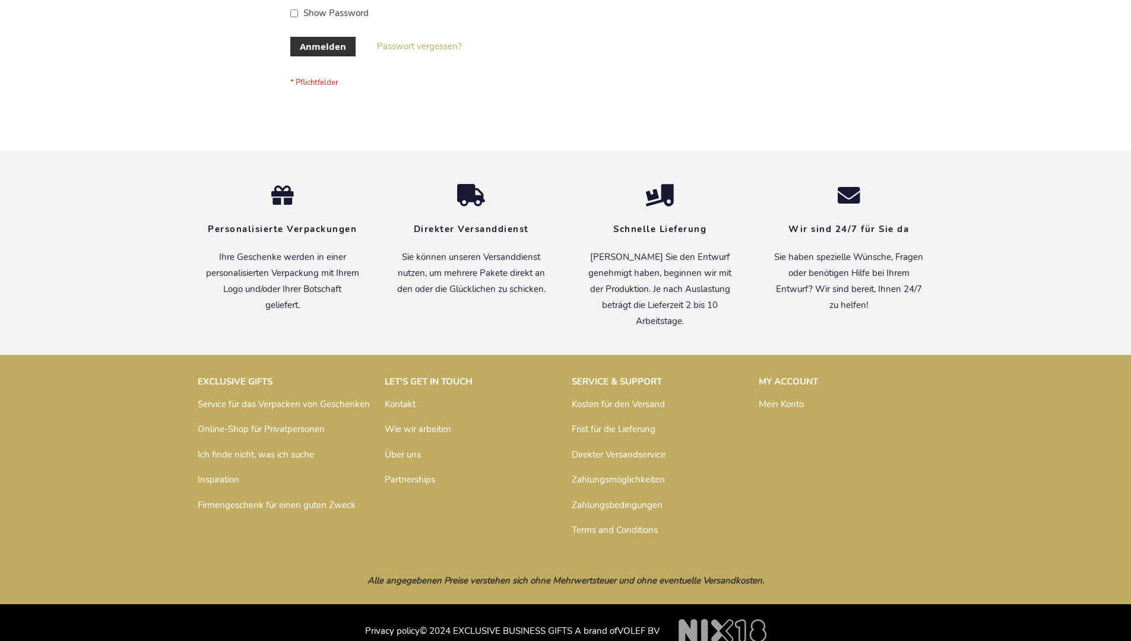
scroll to position [388, 0]
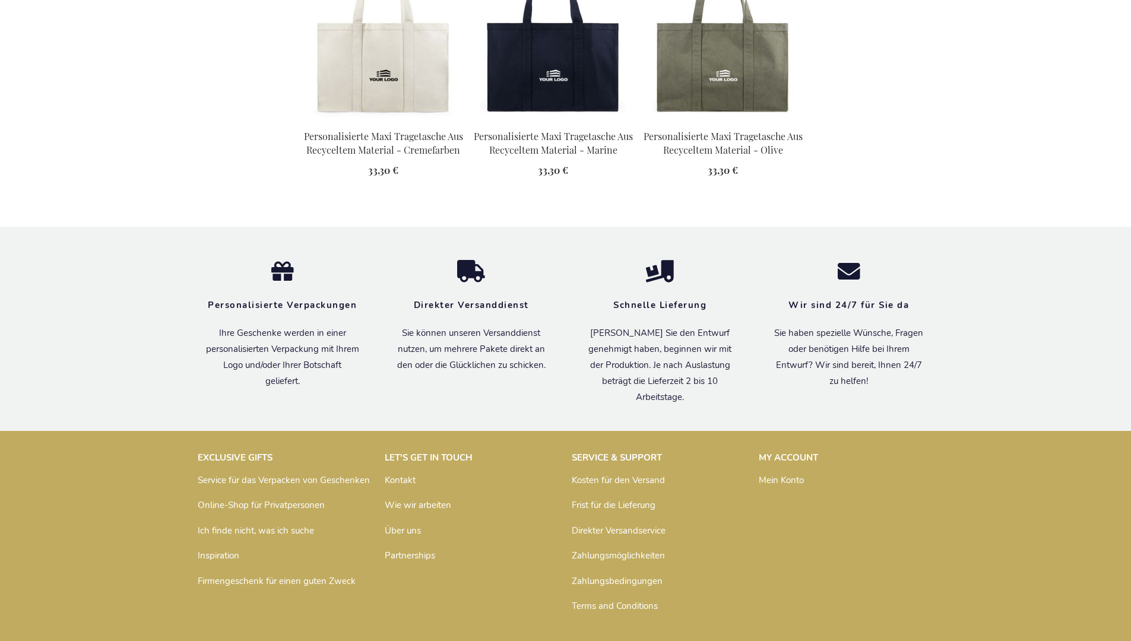
scroll to position [1664, 0]
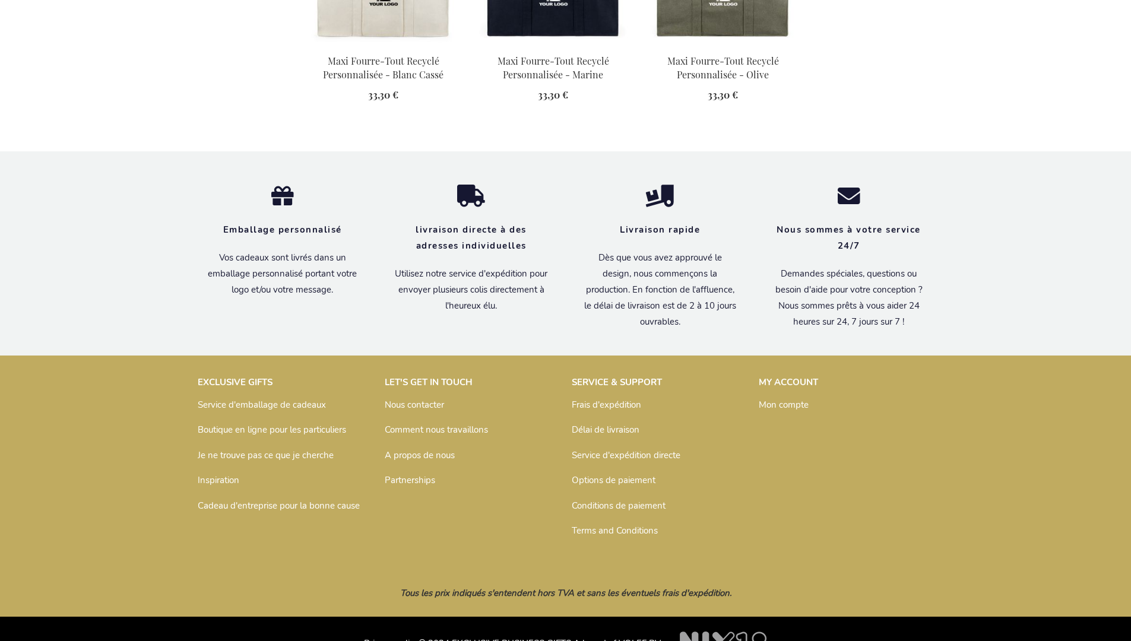
scroll to position [1676, 0]
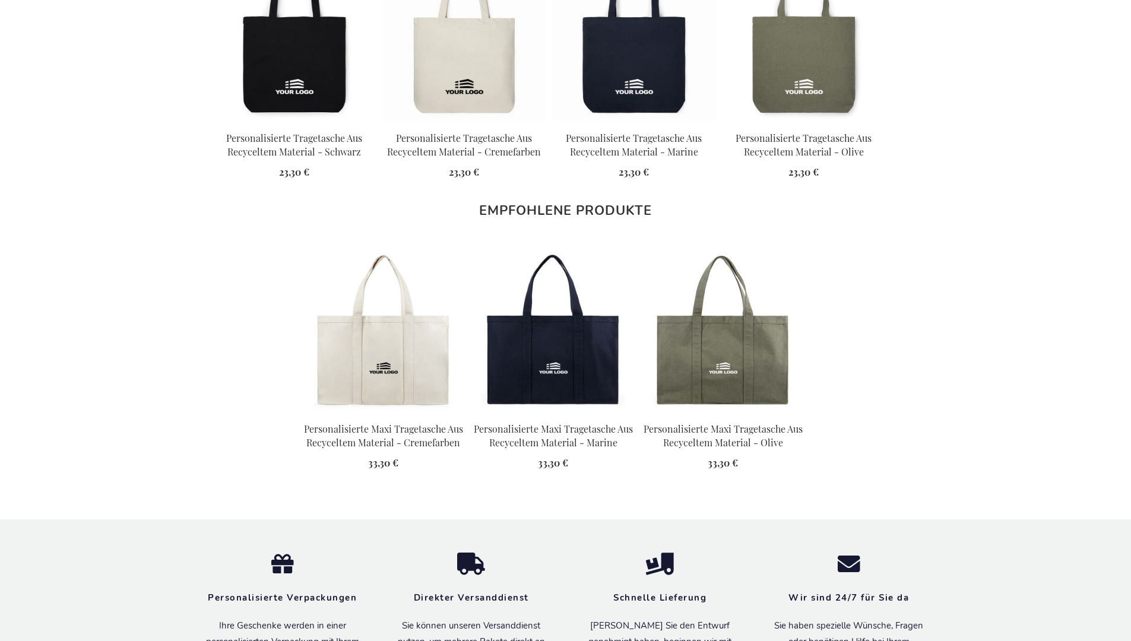
scroll to position [1664, 0]
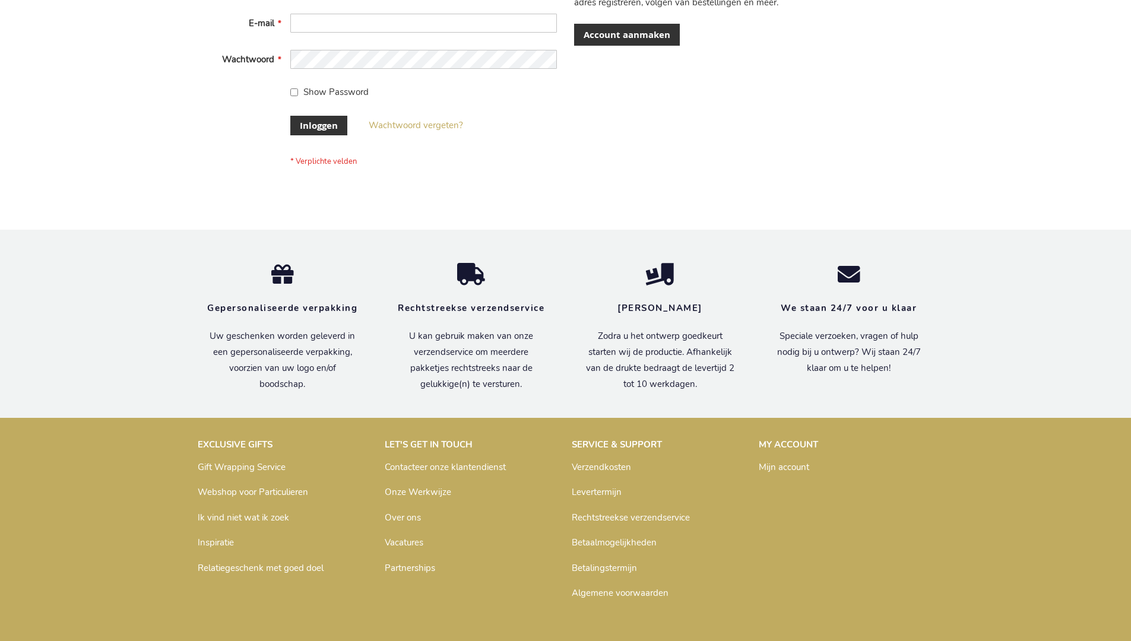
scroll to position [403, 0]
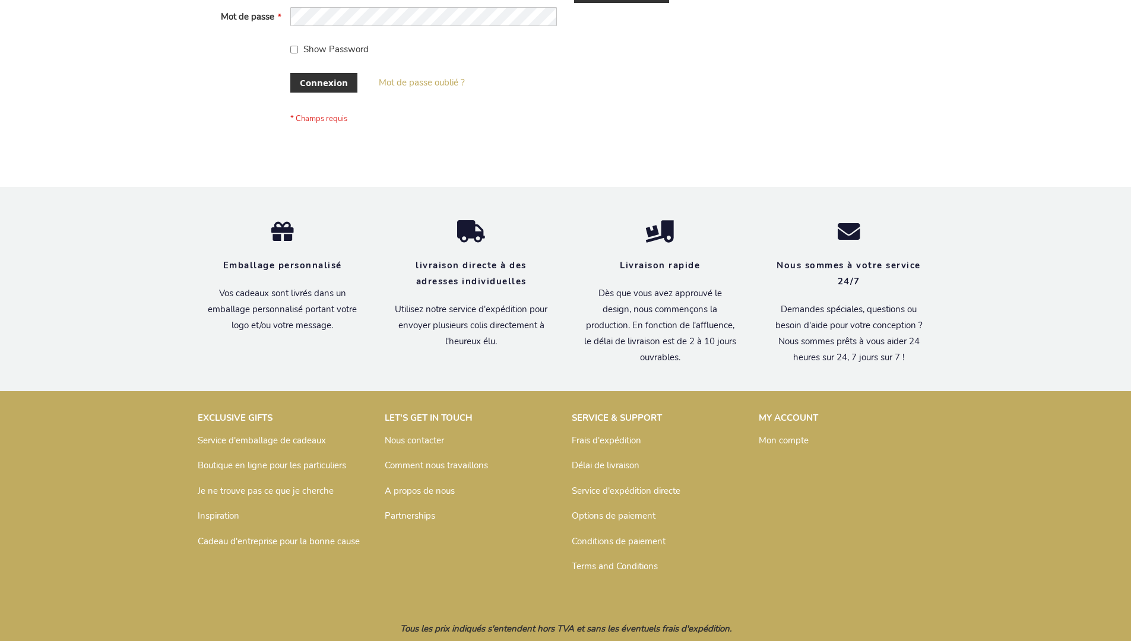
scroll to position [410, 0]
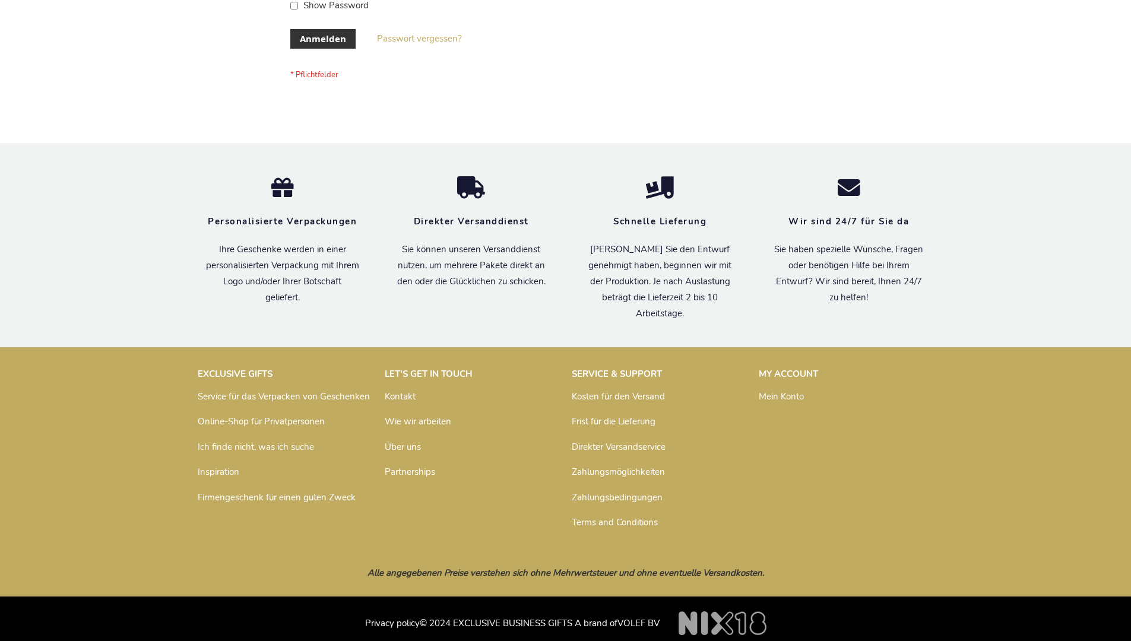
scroll to position [398, 0]
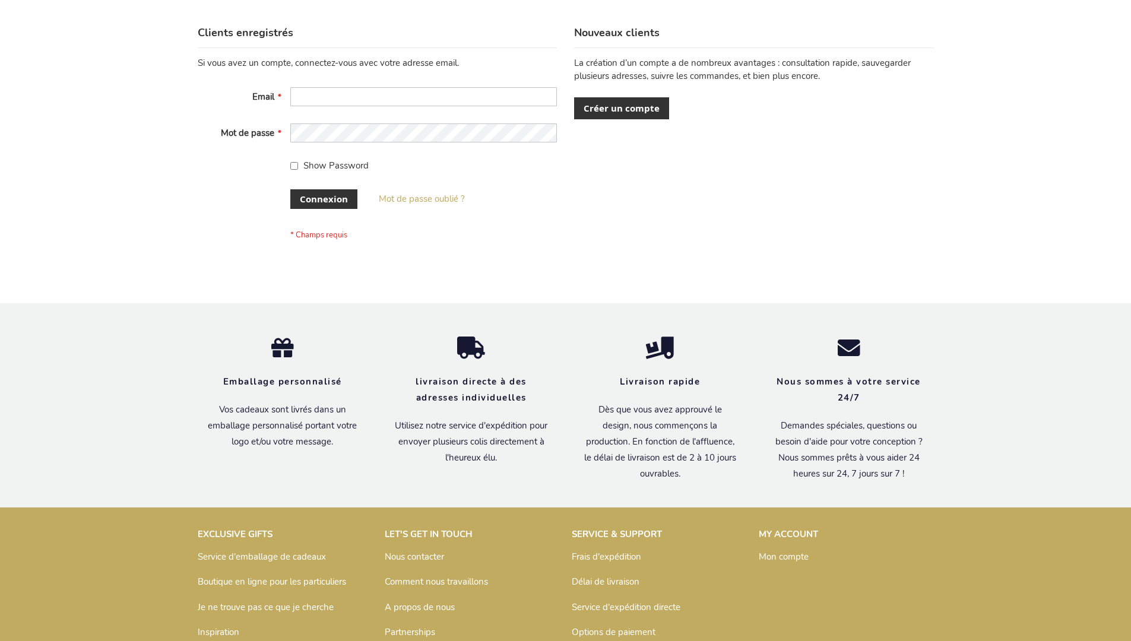
scroll to position [410, 0]
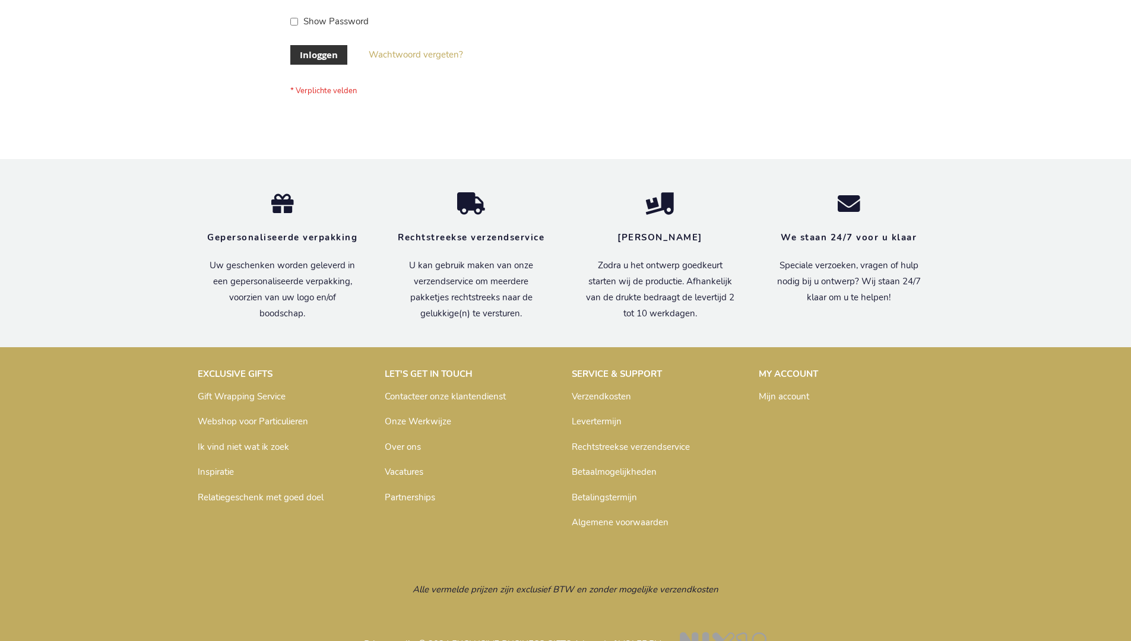
scroll to position [403, 0]
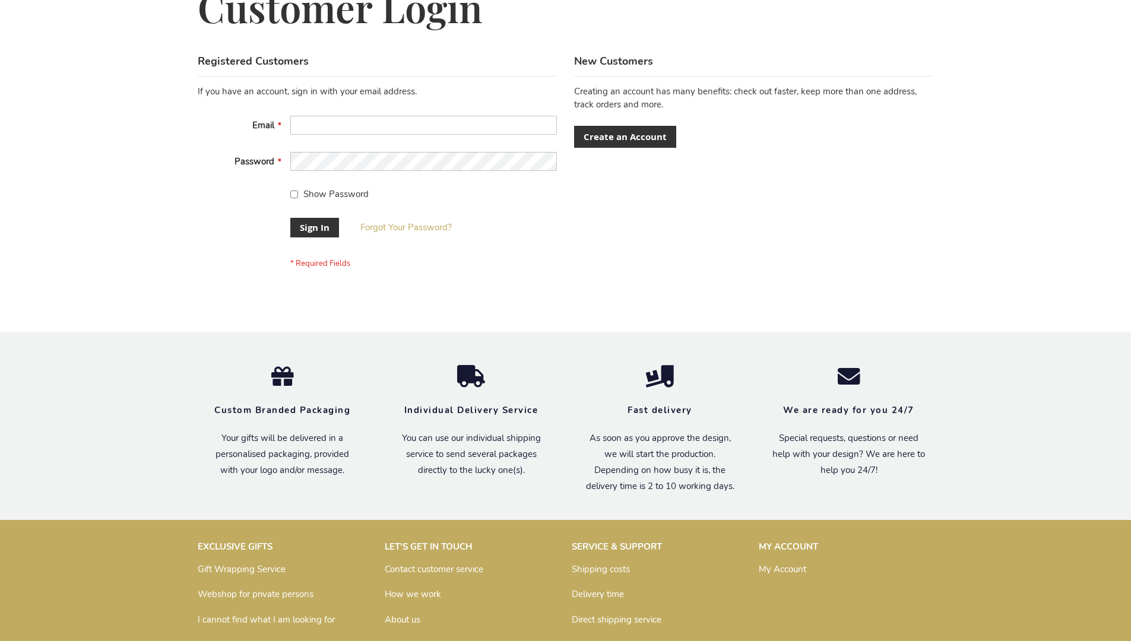
scroll to position [382, 0]
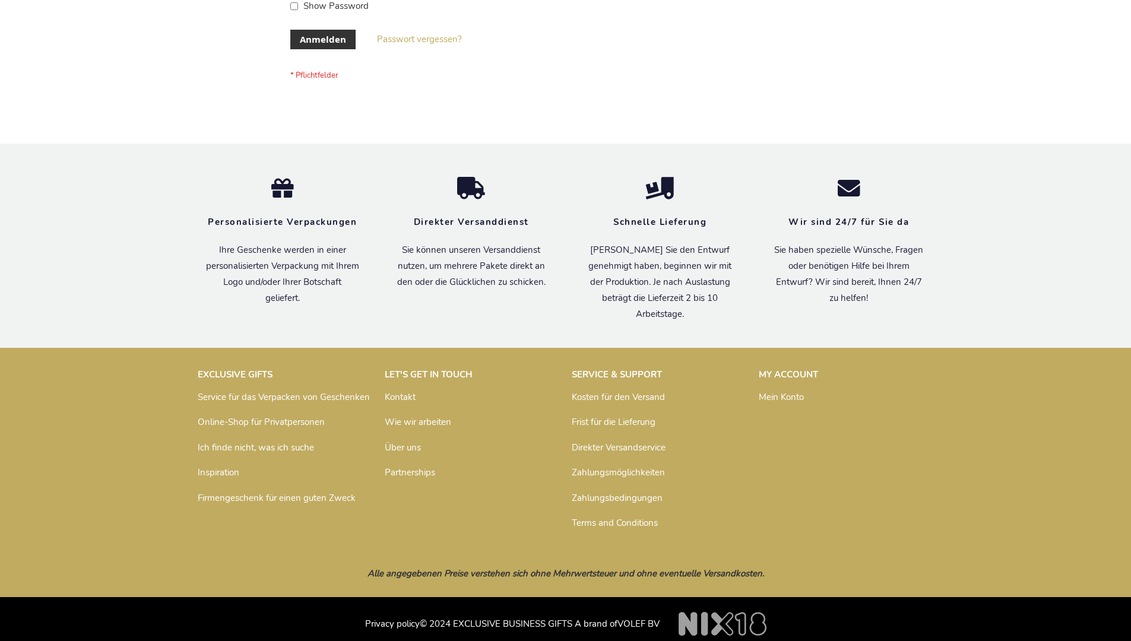
scroll to position [388, 0]
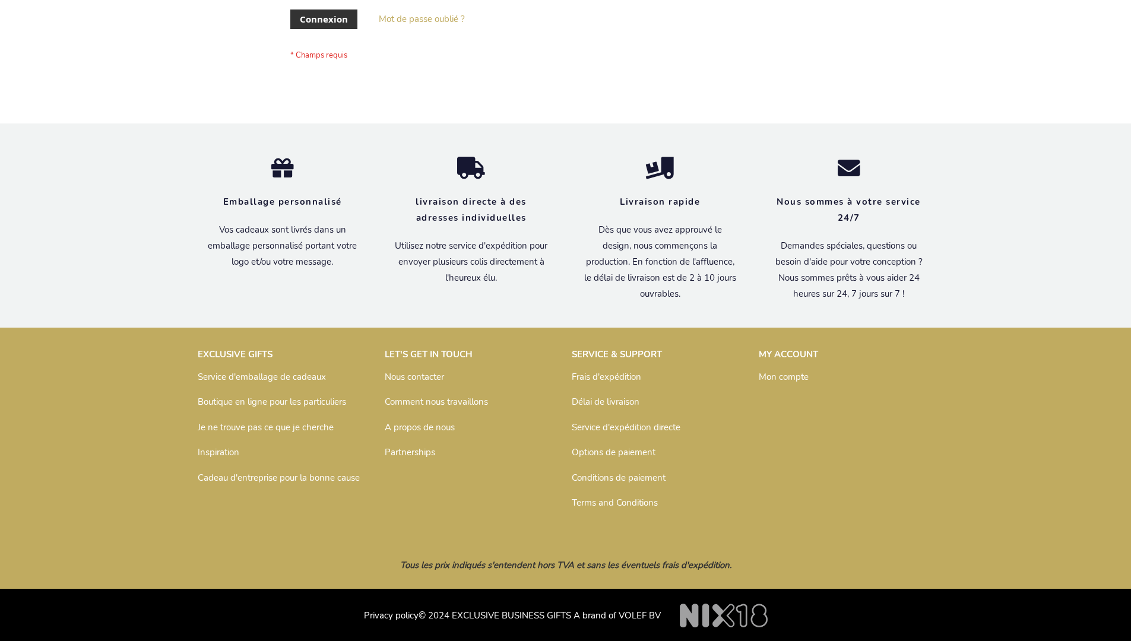
scroll to position [410, 0]
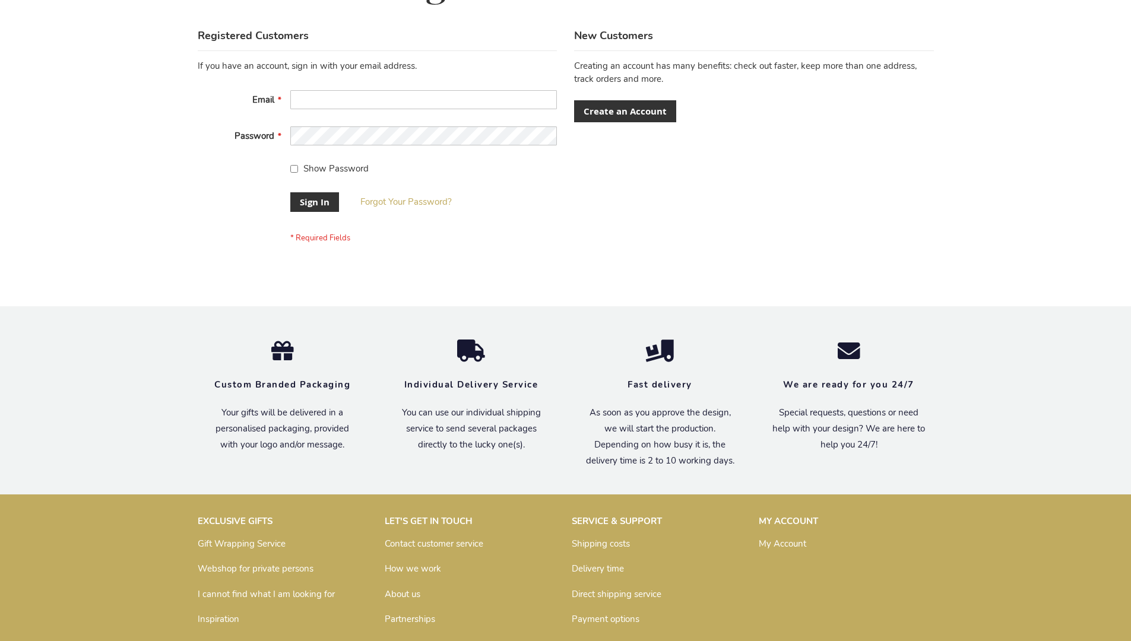
scroll to position [382, 0]
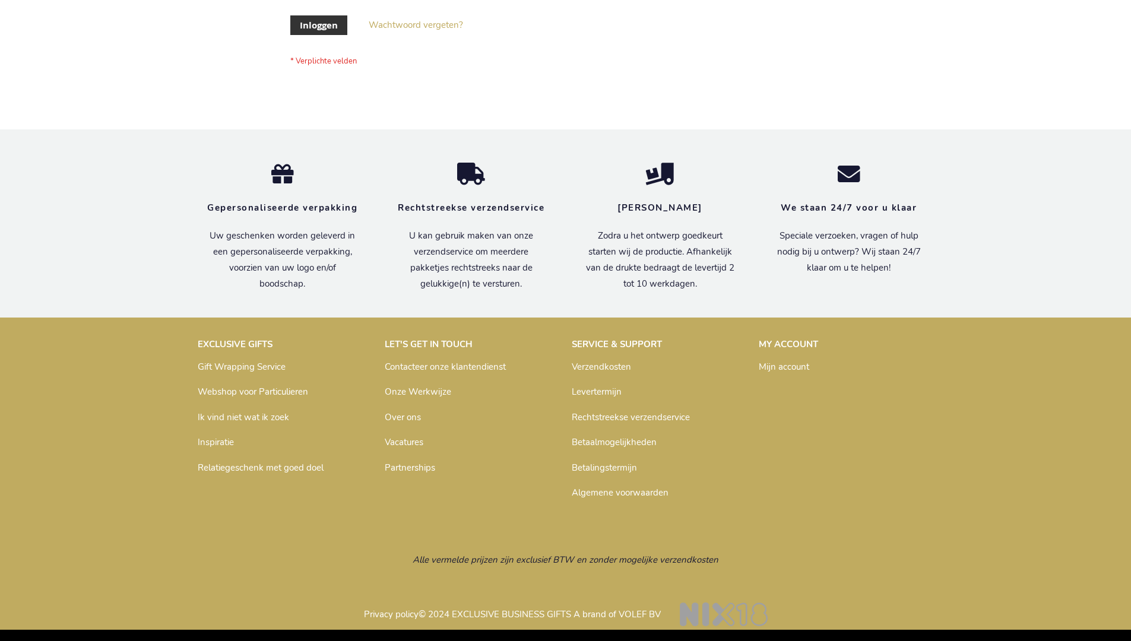
scroll to position [403, 0]
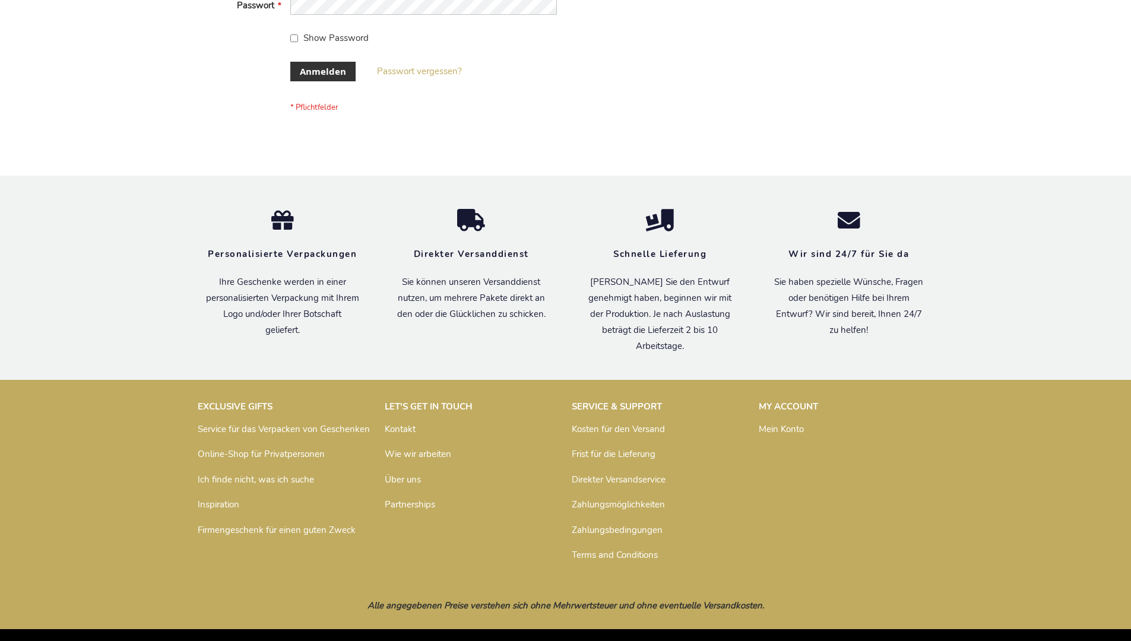
scroll to position [398, 0]
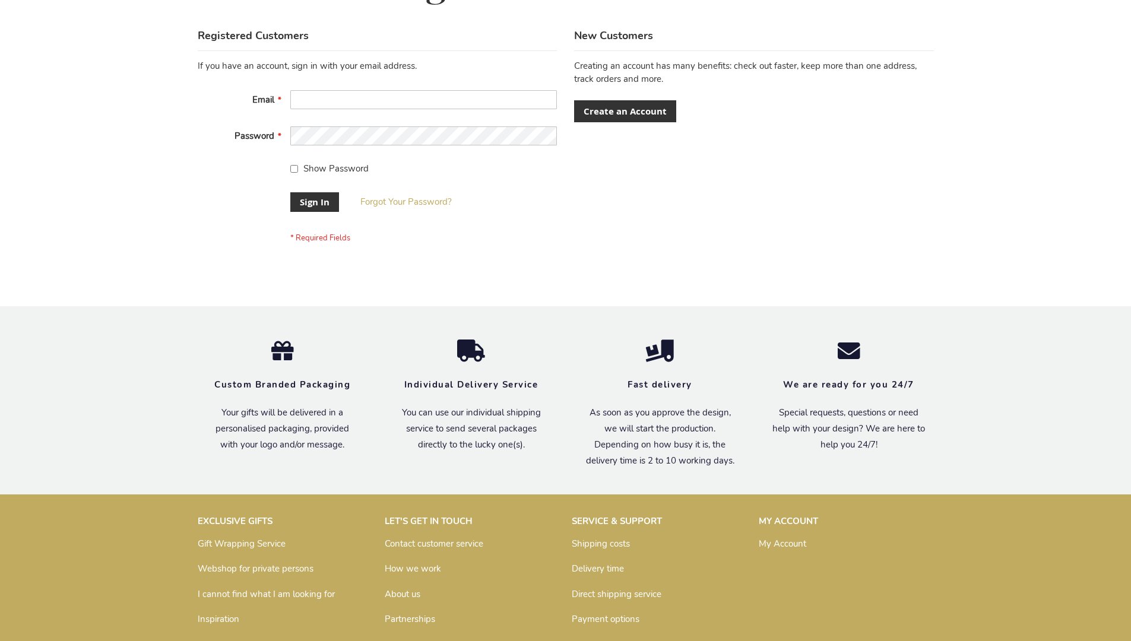
scroll to position [382, 0]
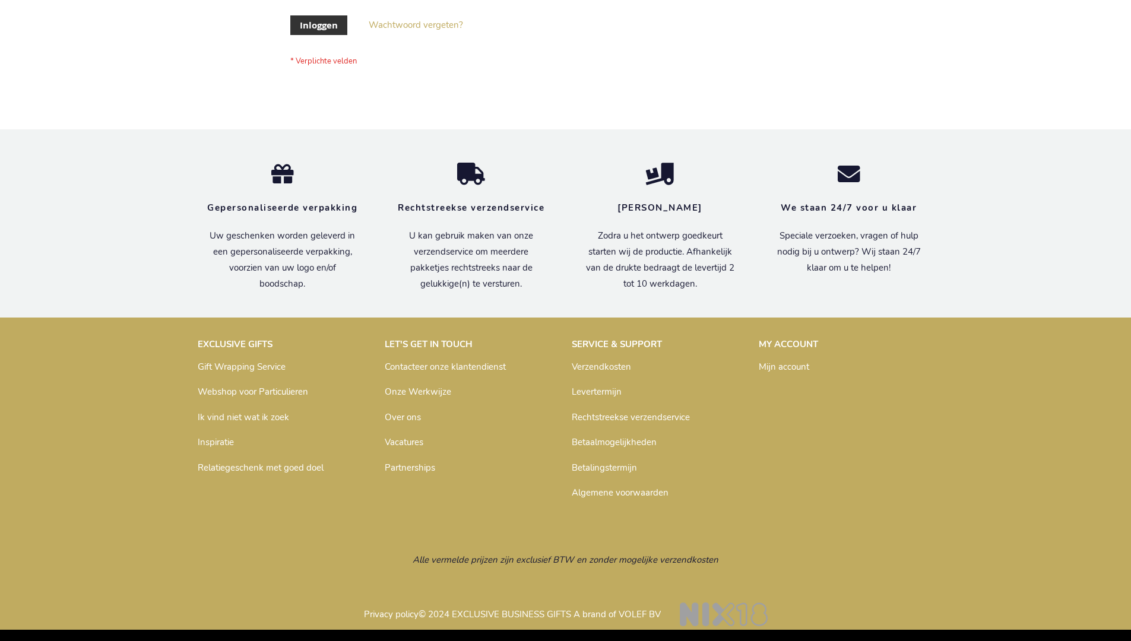
scroll to position [403, 0]
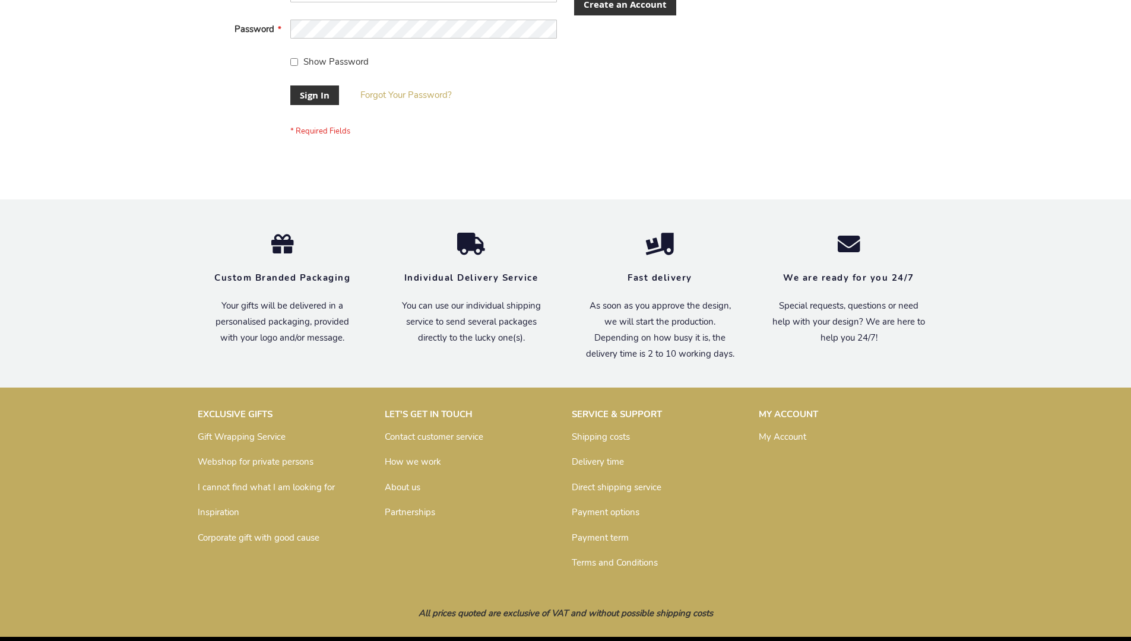
scroll to position [382, 0]
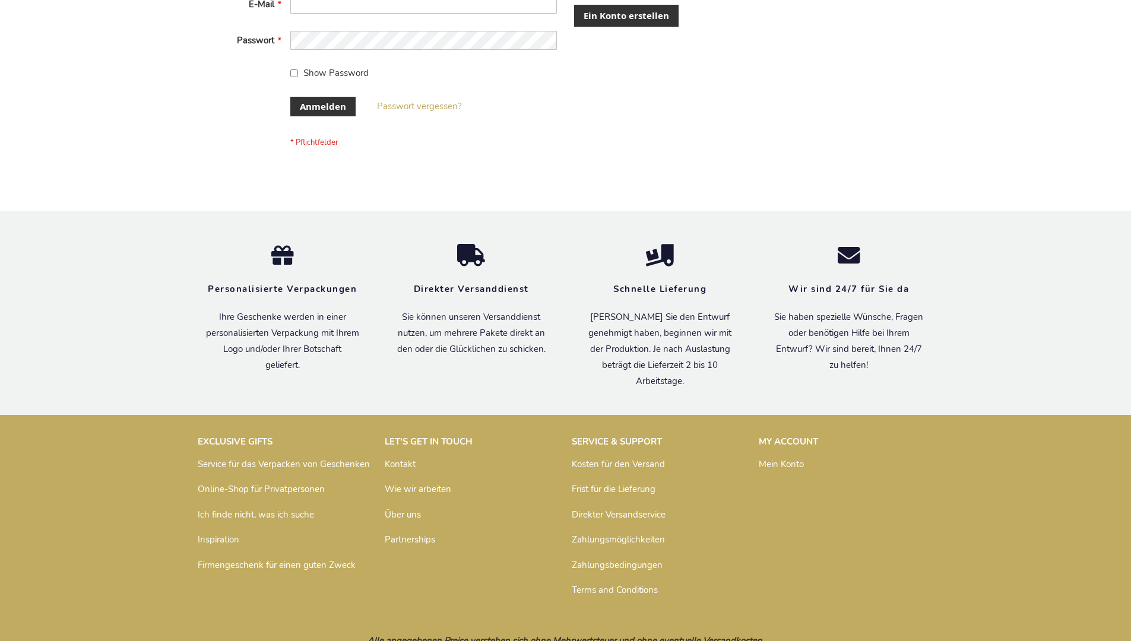
scroll to position [398, 0]
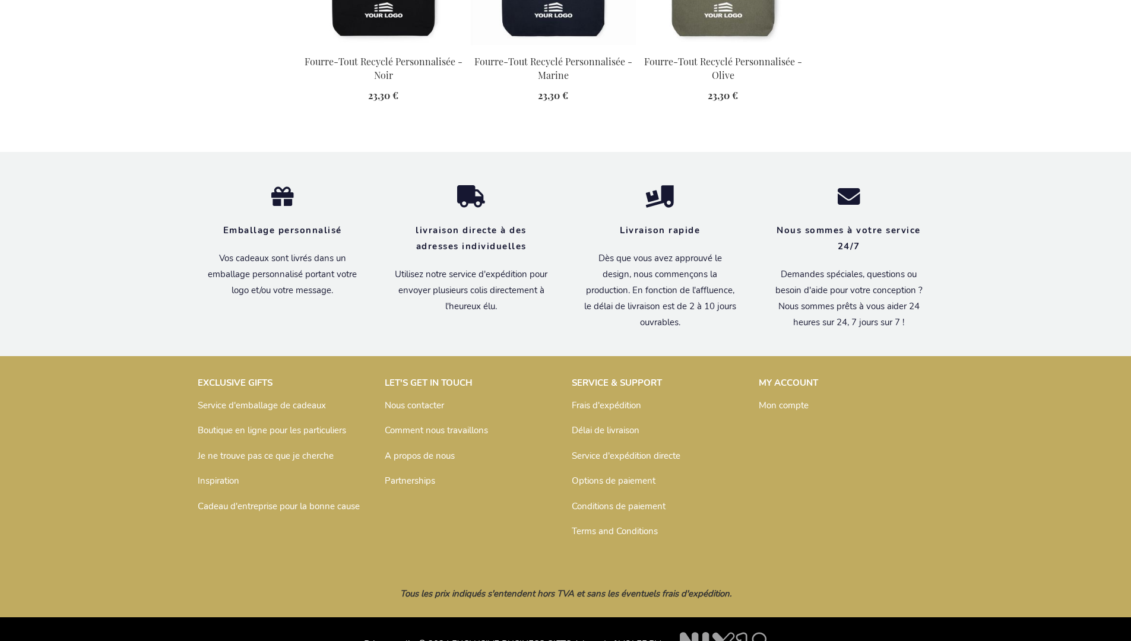
scroll to position [1681, 0]
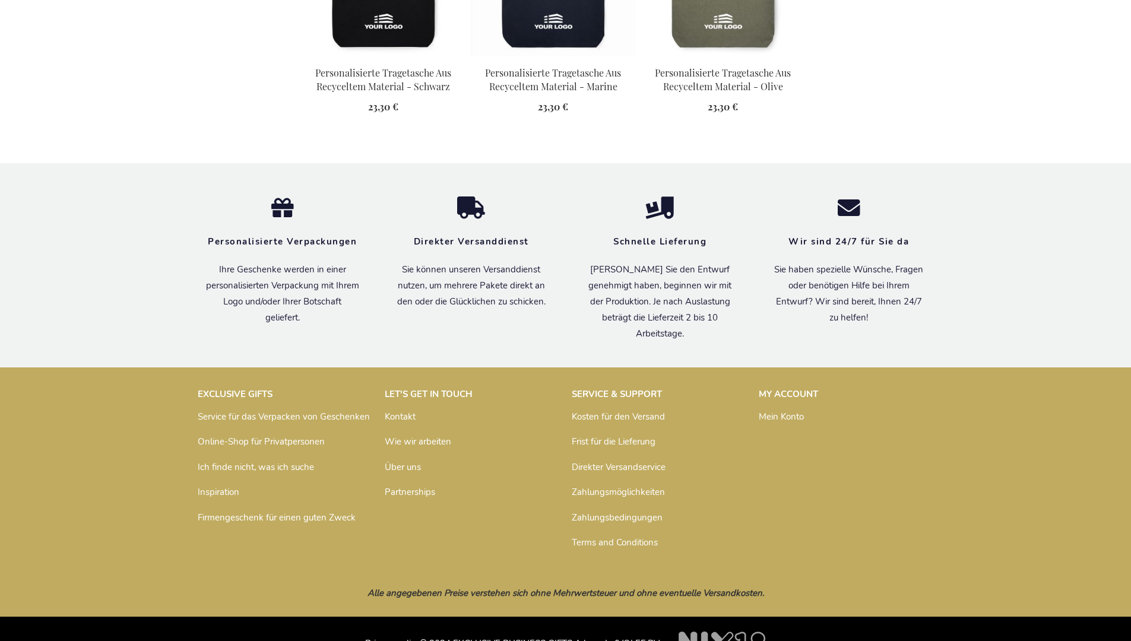
scroll to position [1669, 0]
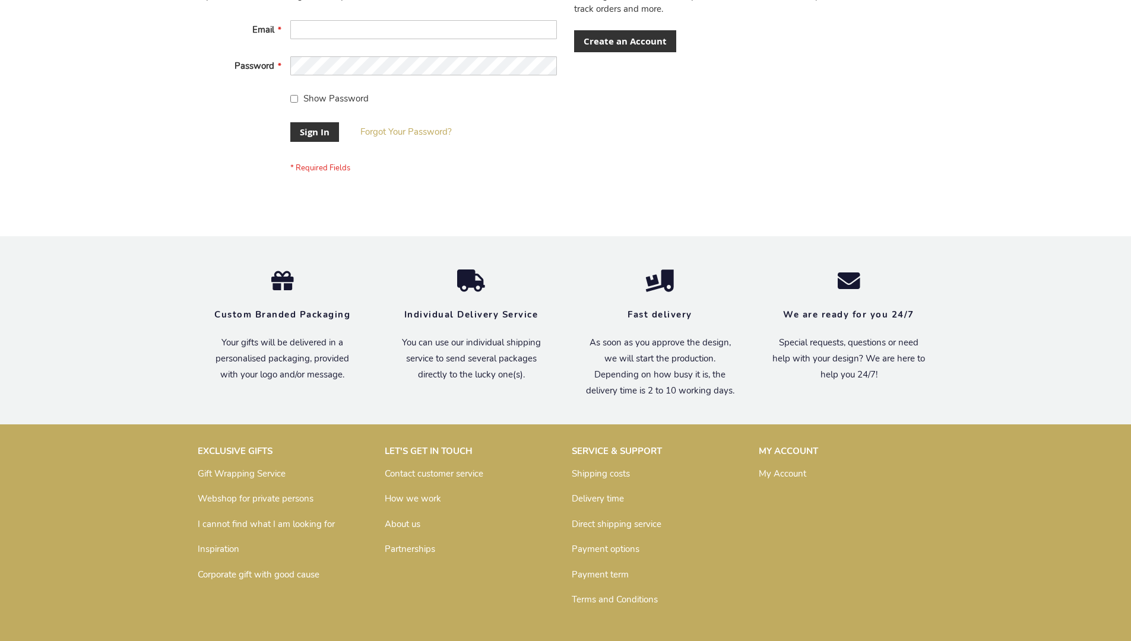
scroll to position [382, 0]
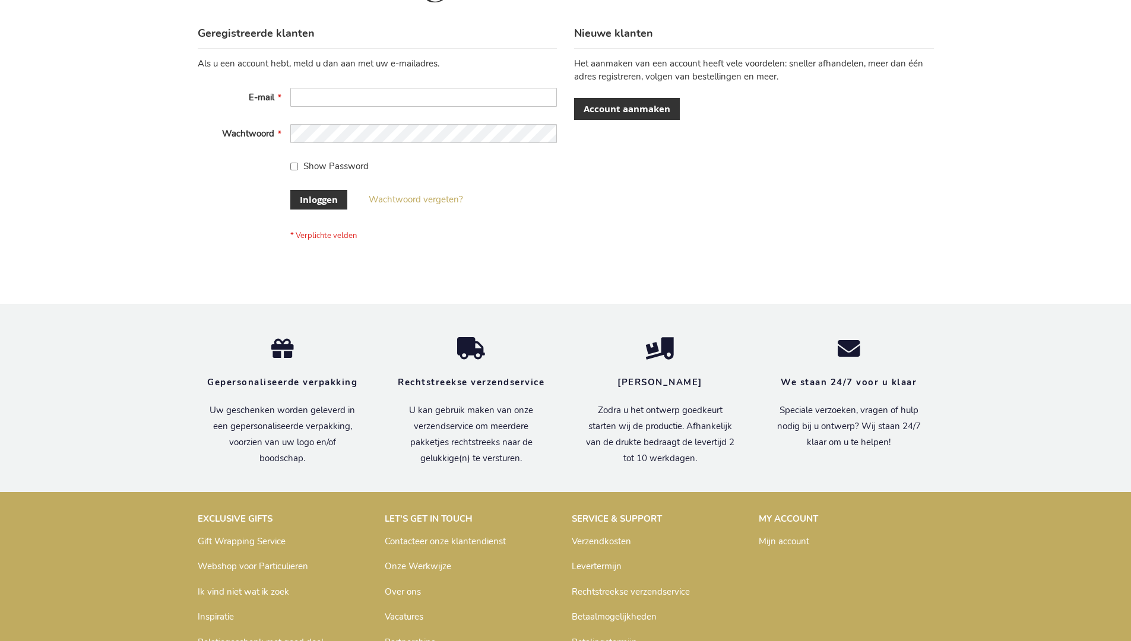
scroll to position [403, 0]
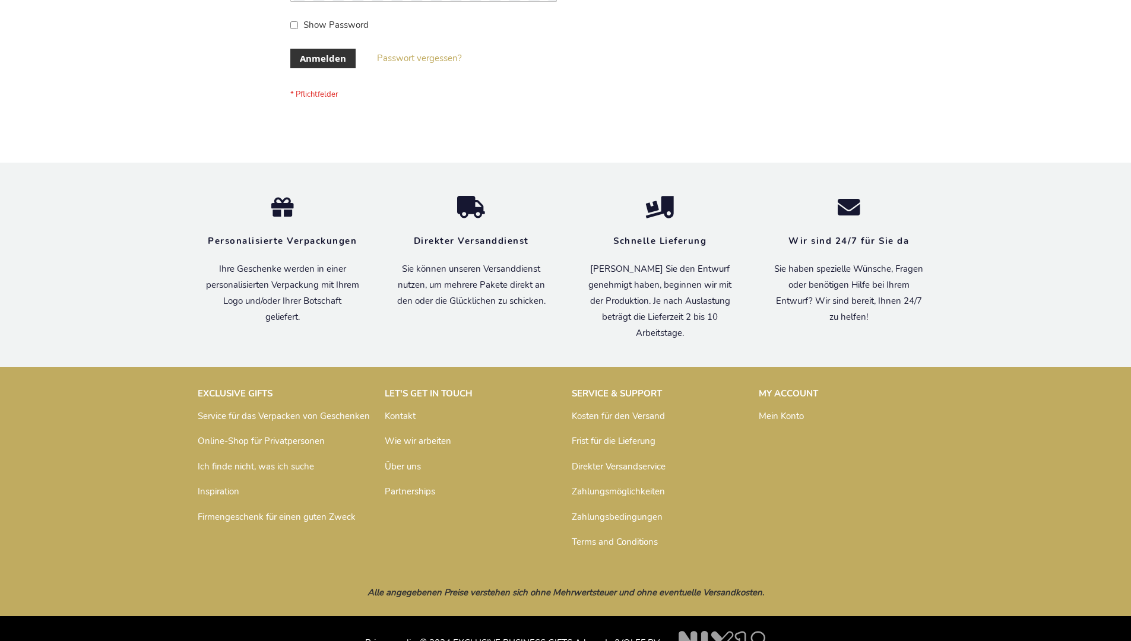
scroll to position [398, 0]
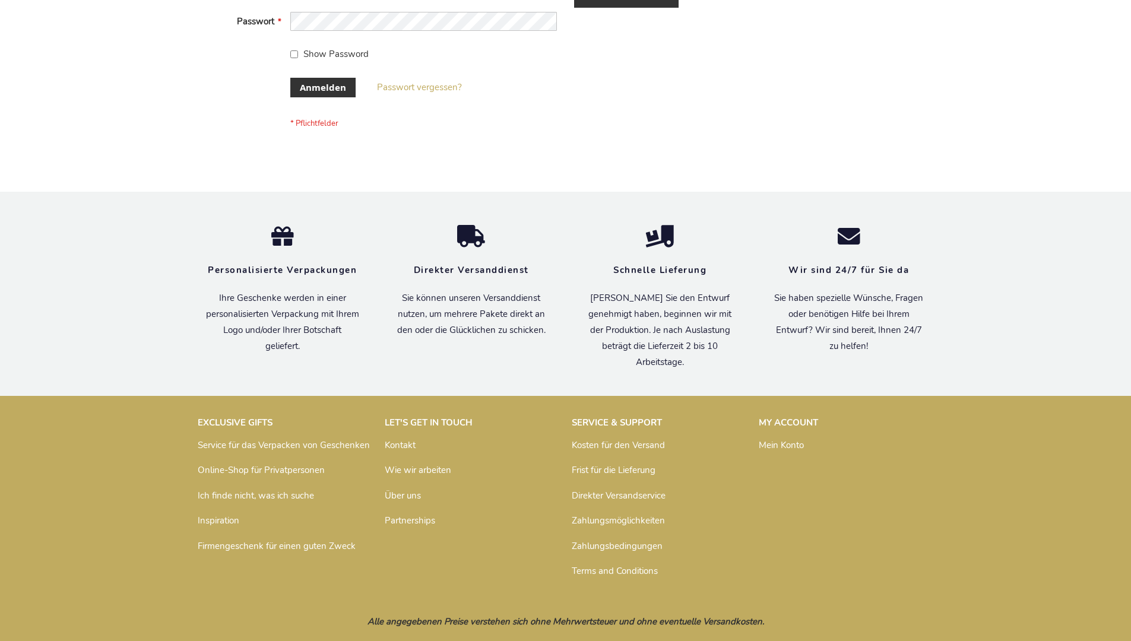
scroll to position [398, 0]
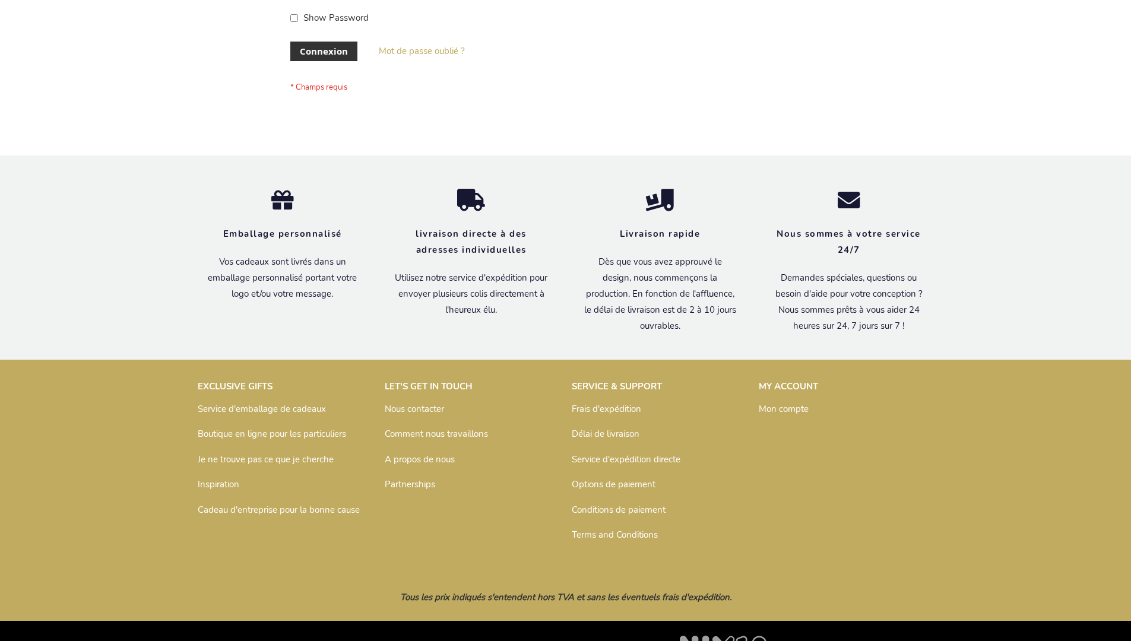
scroll to position [410, 0]
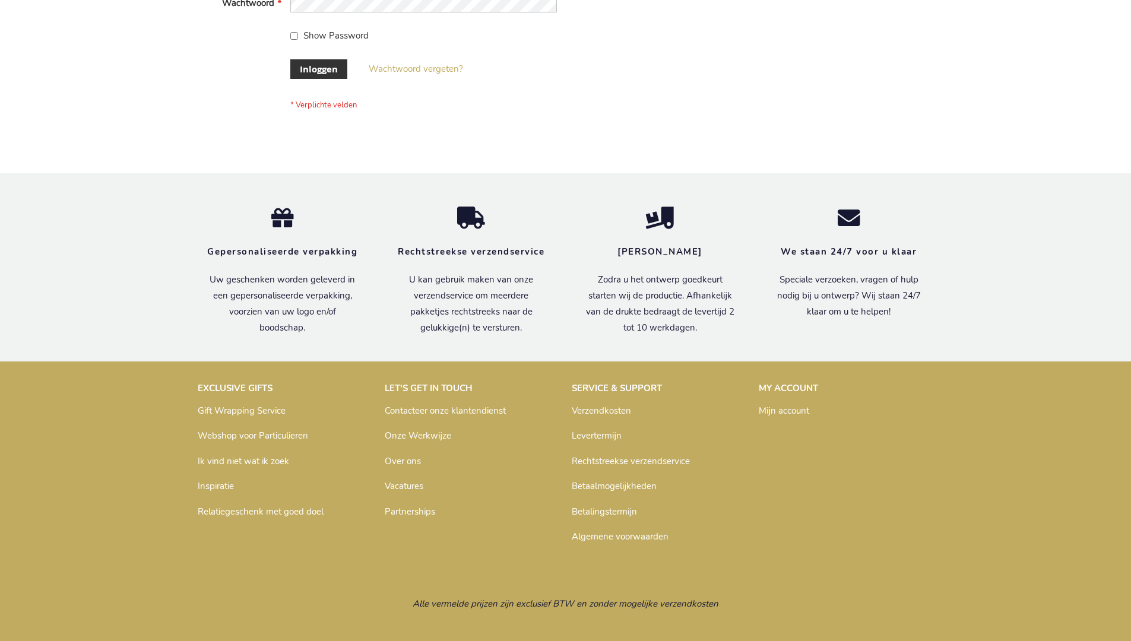
scroll to position [403, 0]
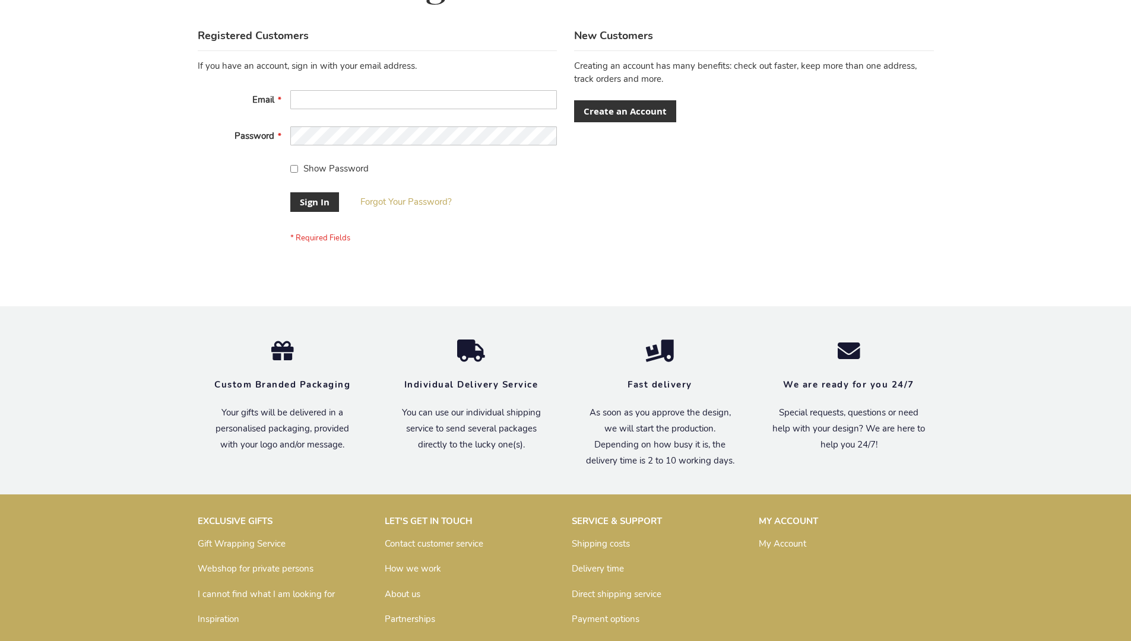
scroll to position [382, 0]
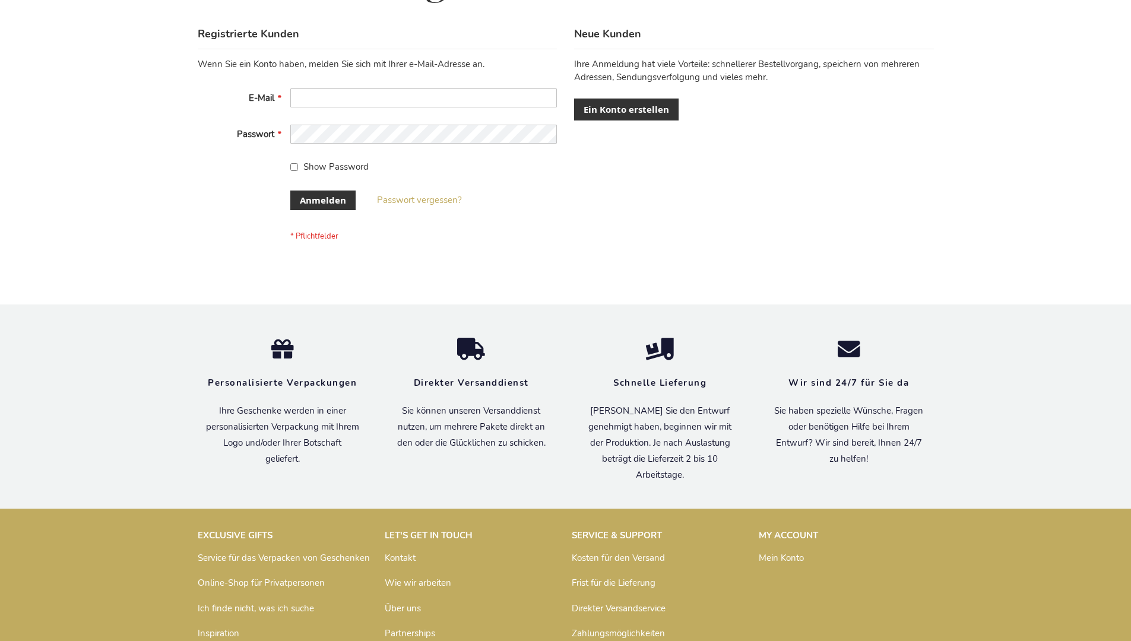
scroll to position [398, 0]
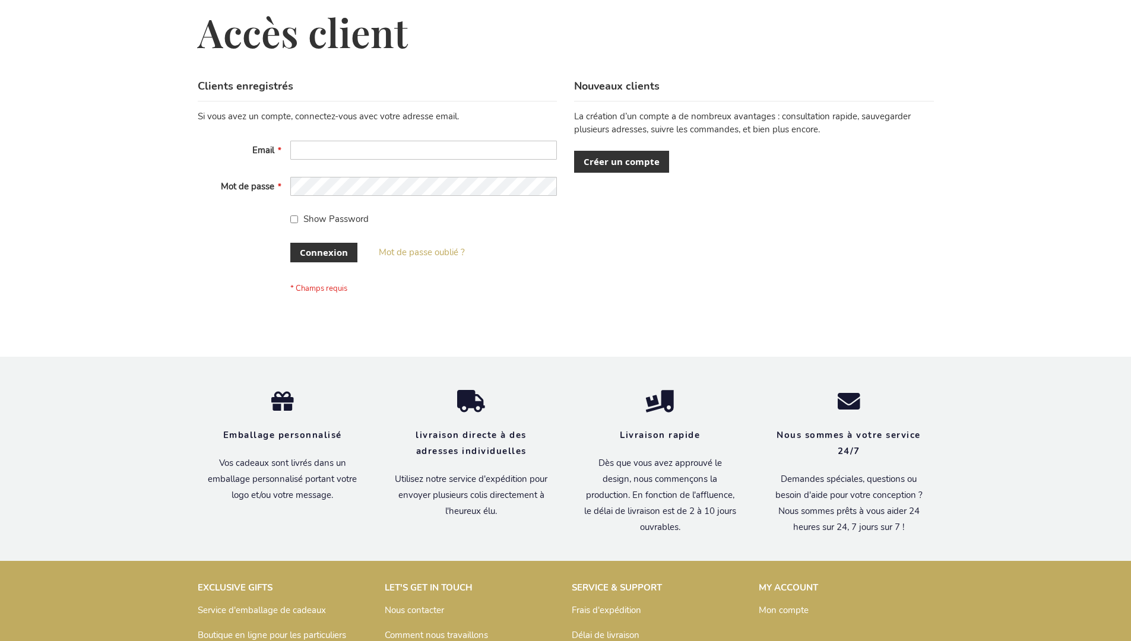
scroll to position [410, 0]
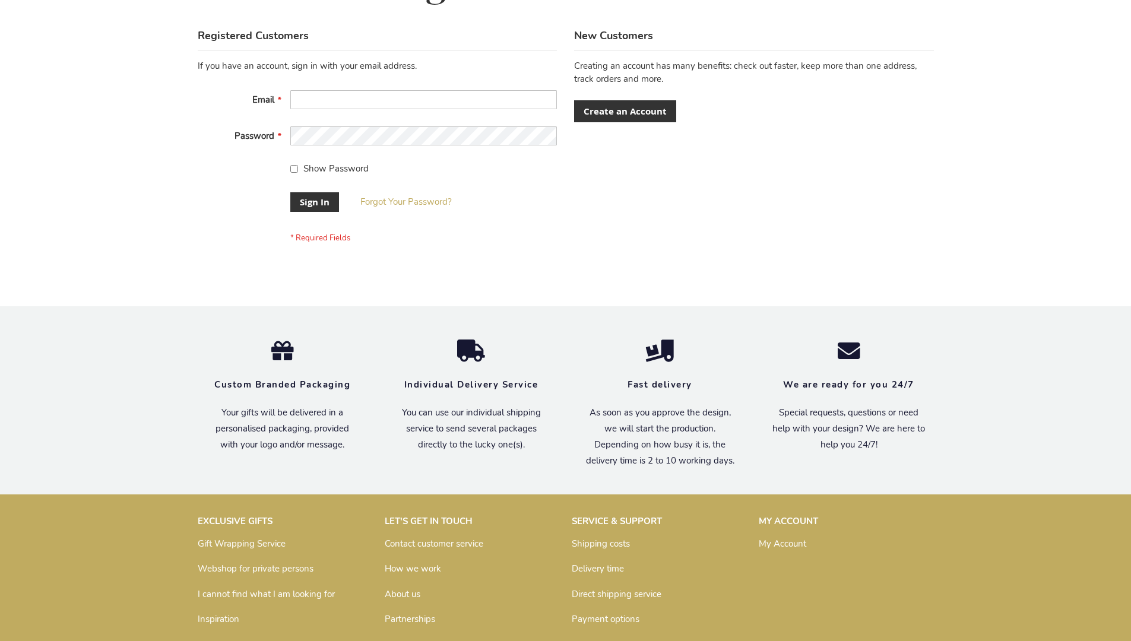
scroll to position [382, 0]
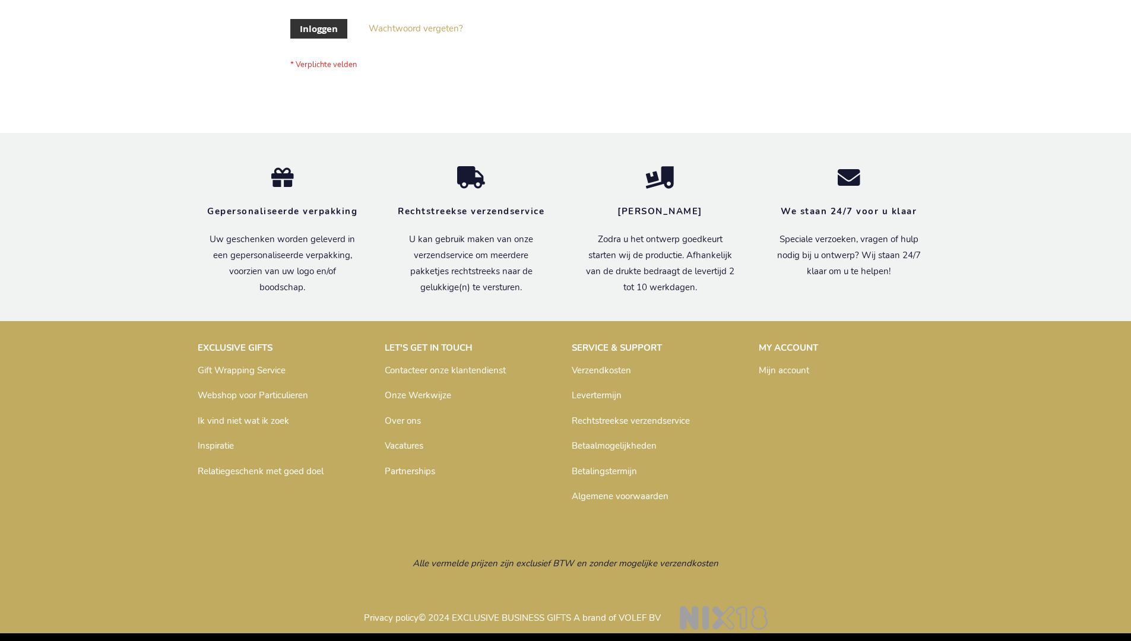
scroll to position [403, 0]
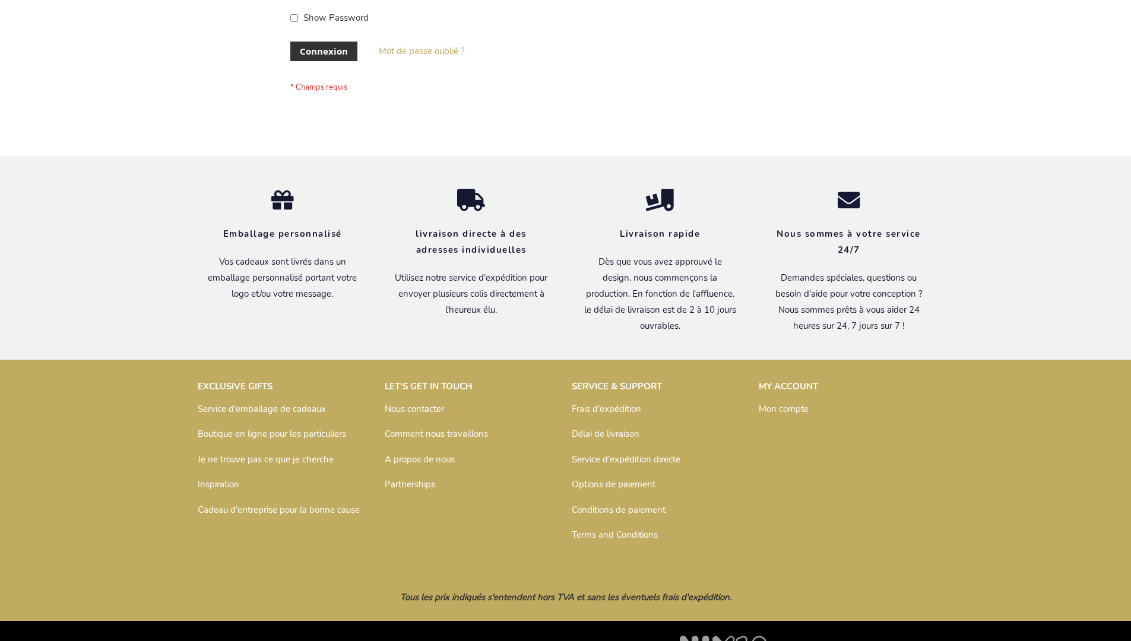
scroll to position [410, 0]
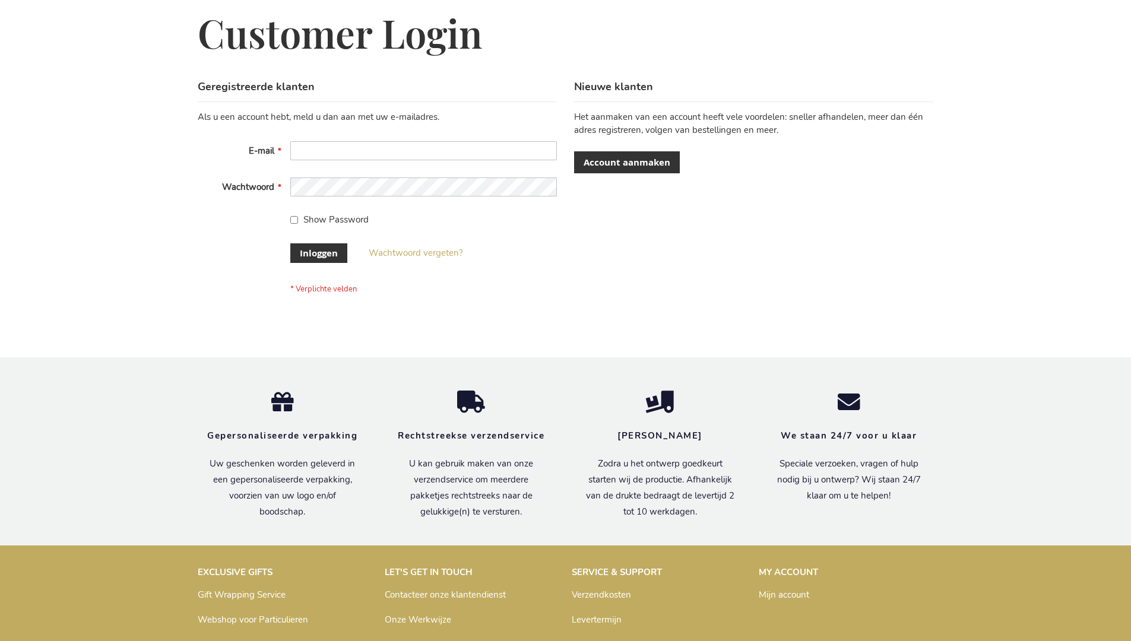
scroll to position [403, 0]
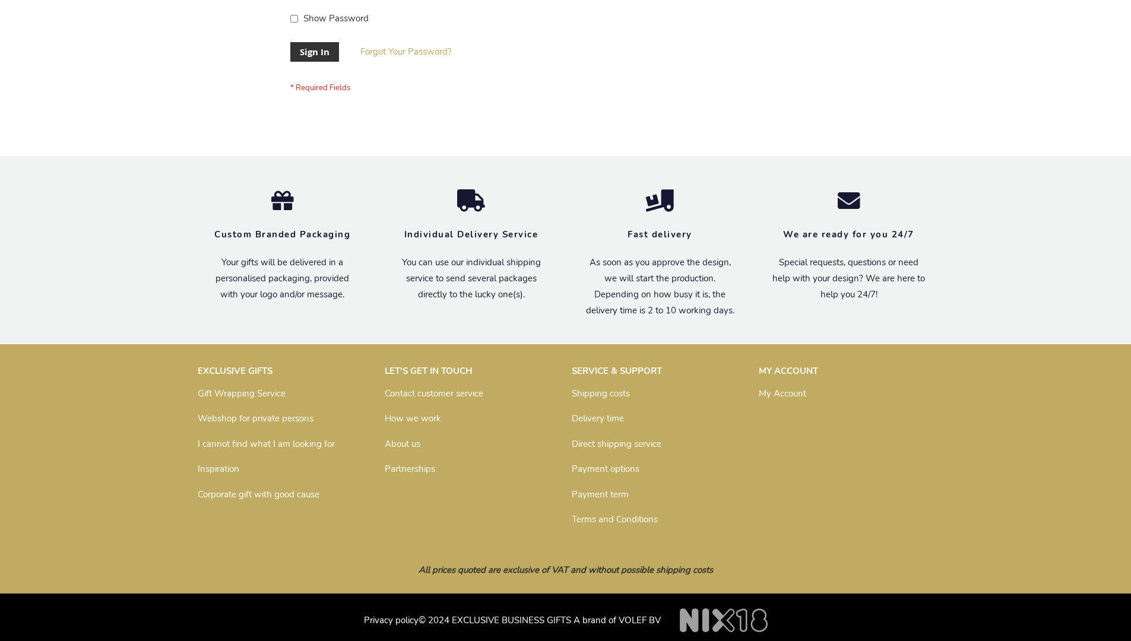
scroll to position [382, 0]
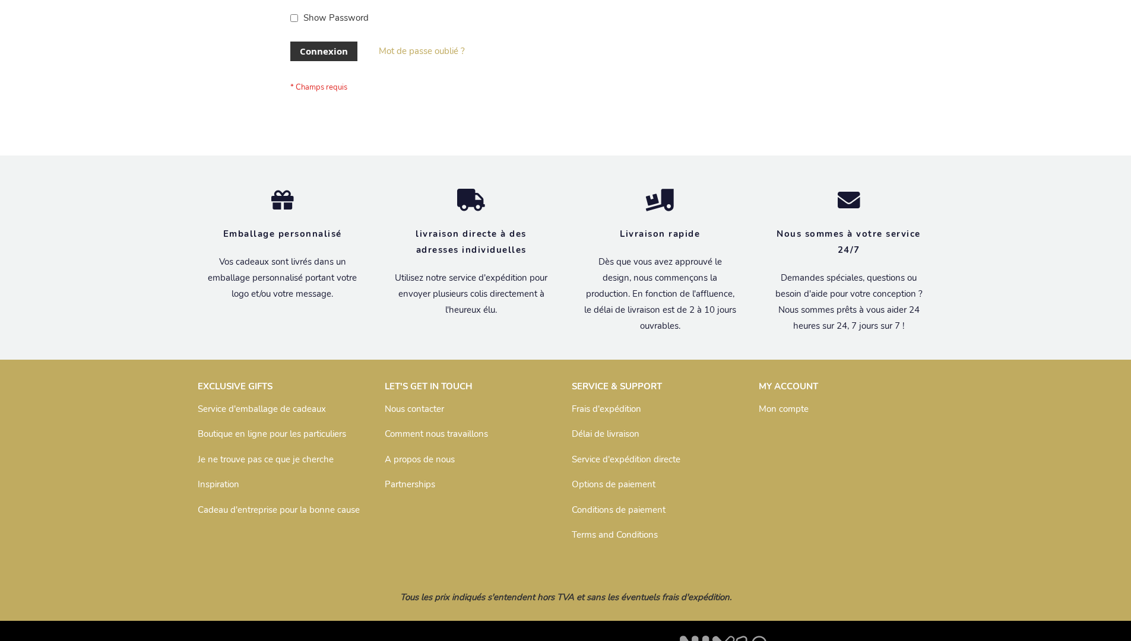
scroll to position [410, 0]
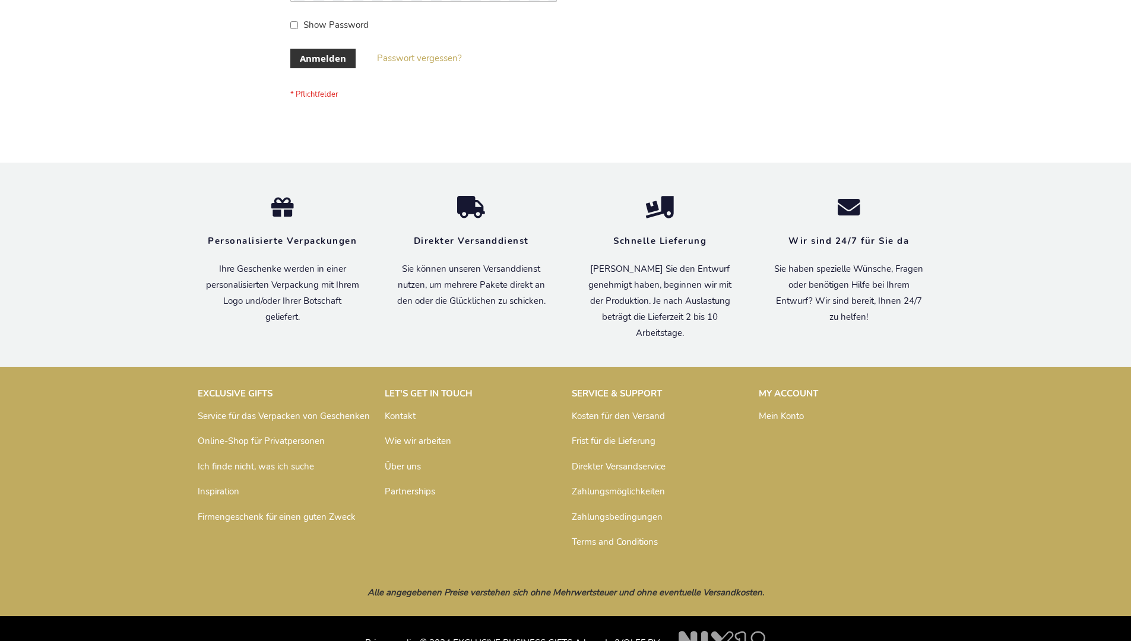
scroll to position [398, 0]
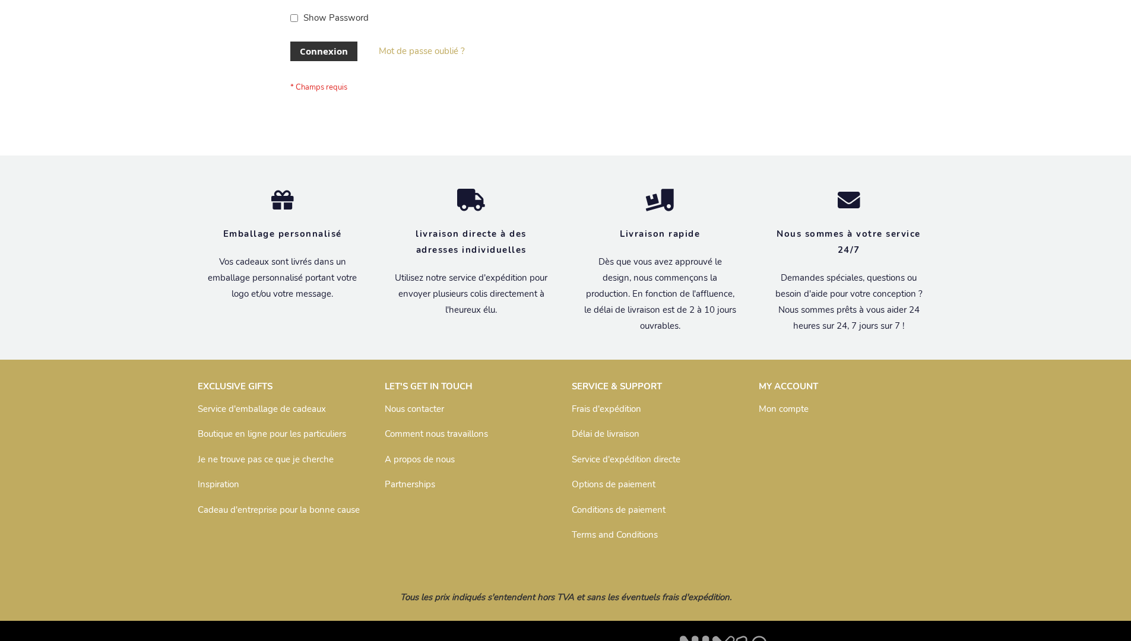
scroll to position [410, 0]
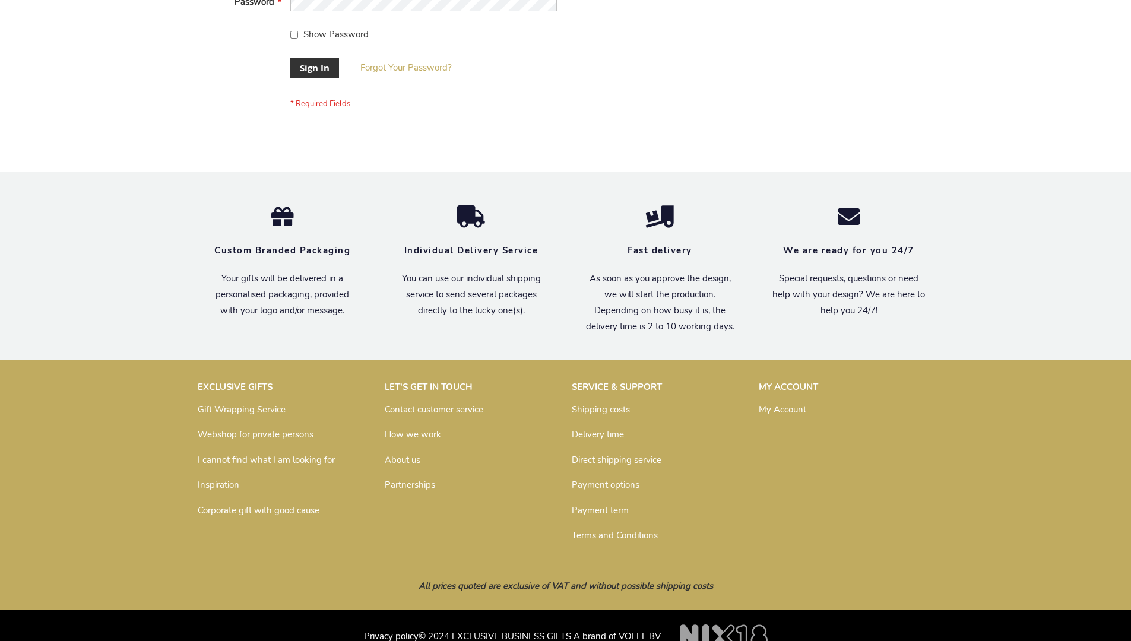
scroll to position [382, 0]
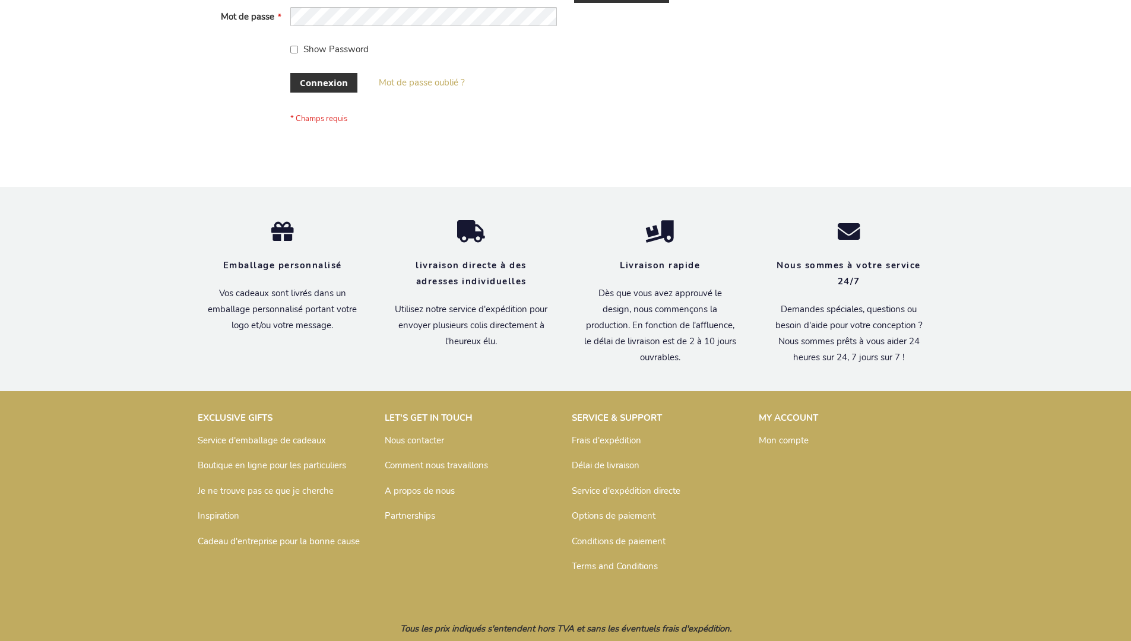
scroll to position [410, 0]
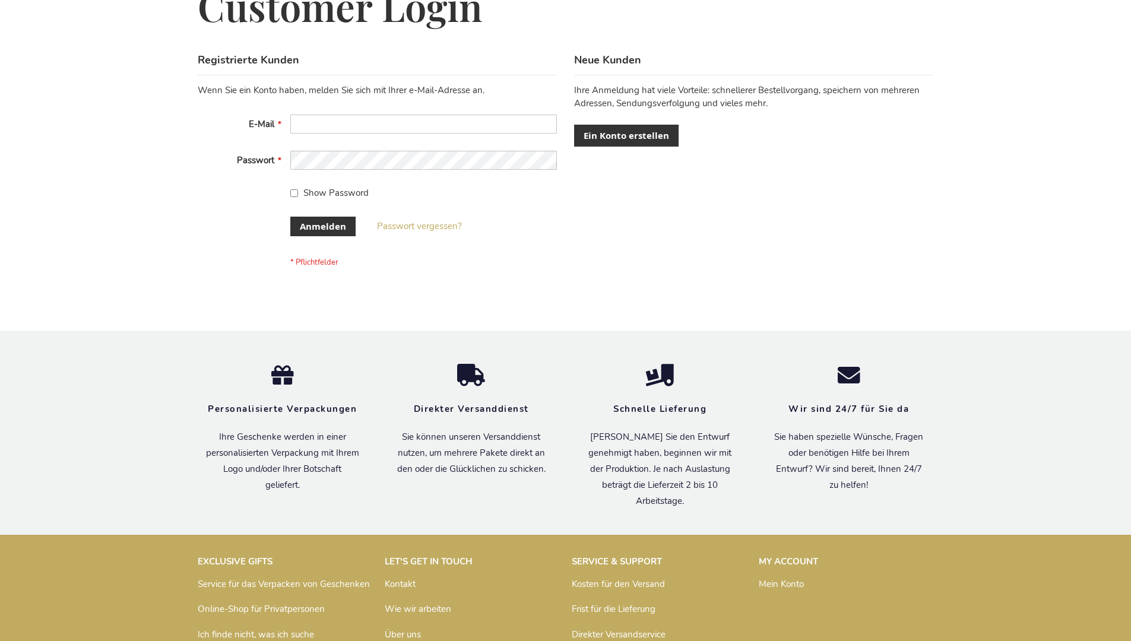
scroll to position [398, 0]
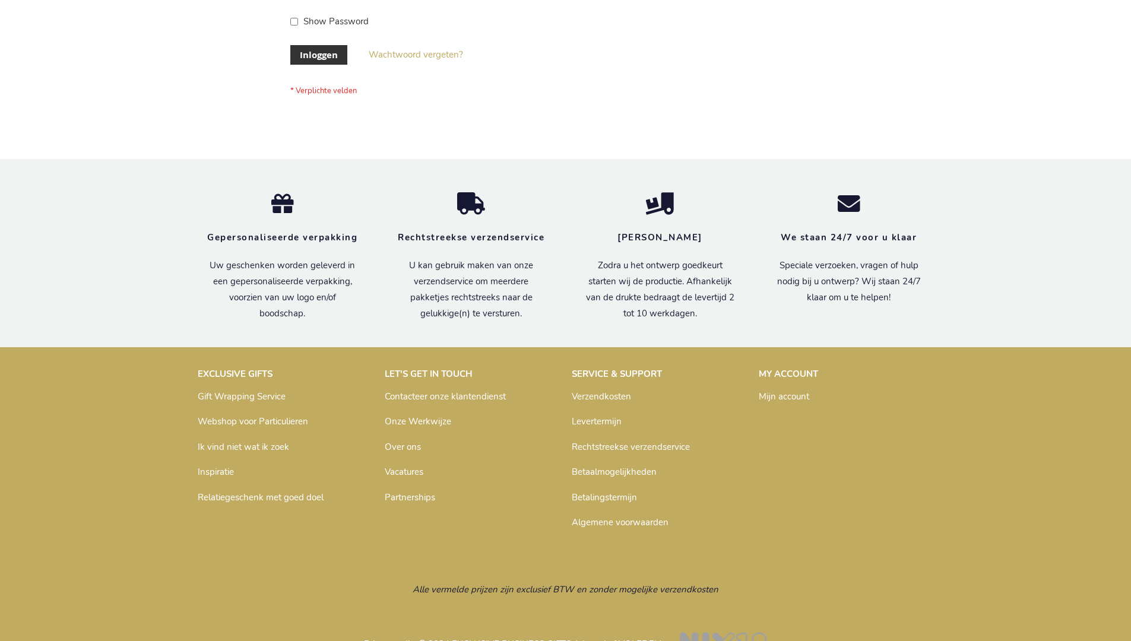
scroll to position [403, 0]
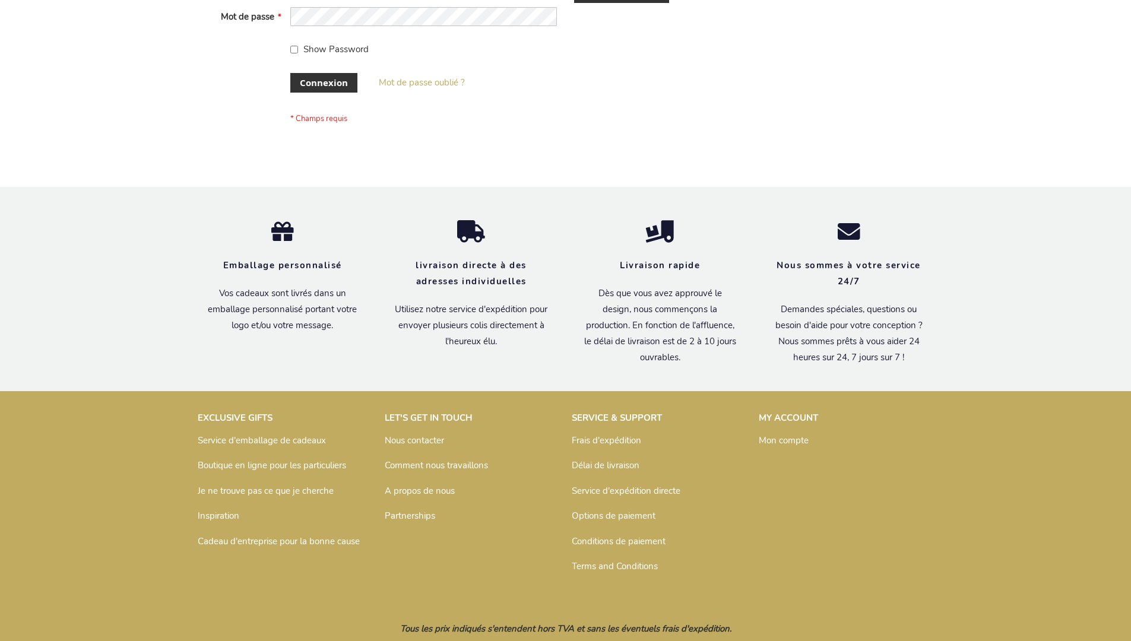
scroll to position [410, 0]
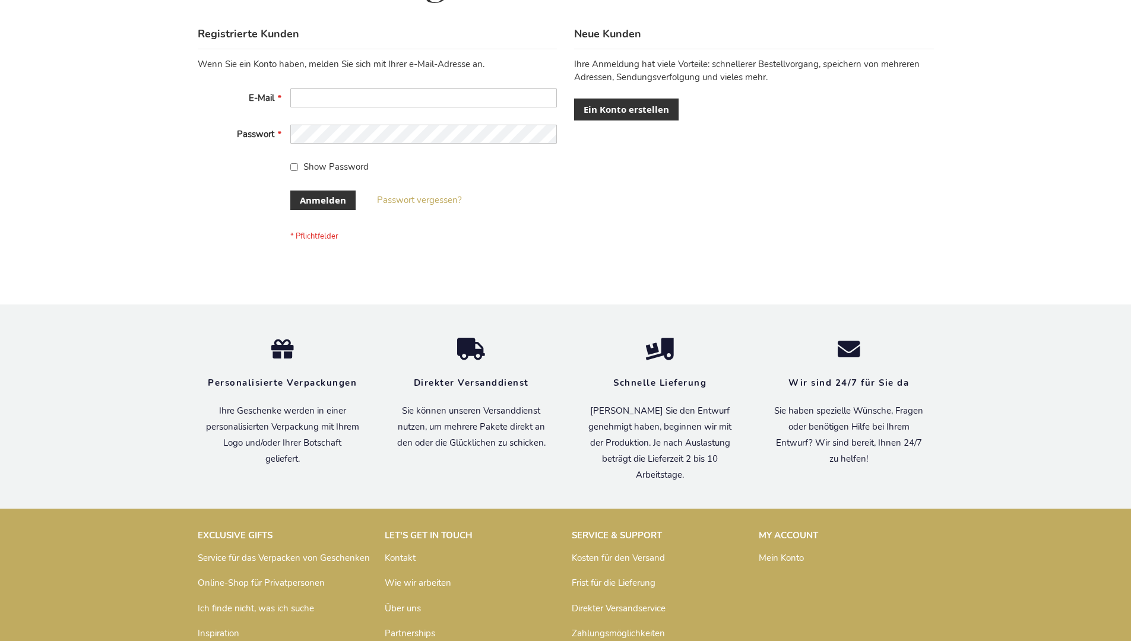
scroll to position [398, 0]
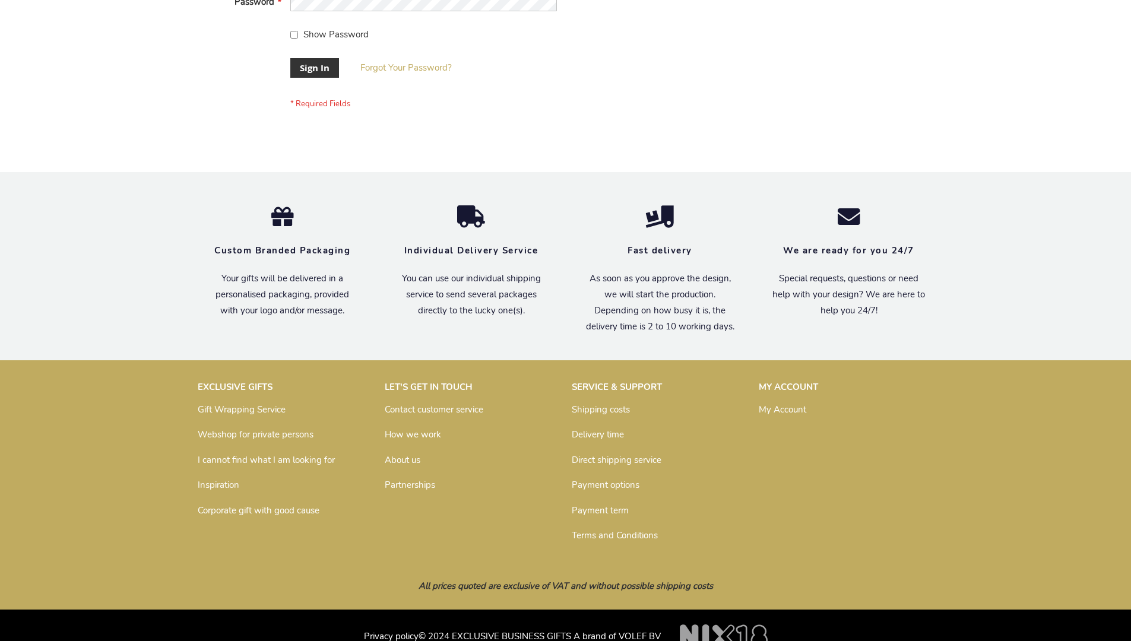
scroll to position [382, 0]
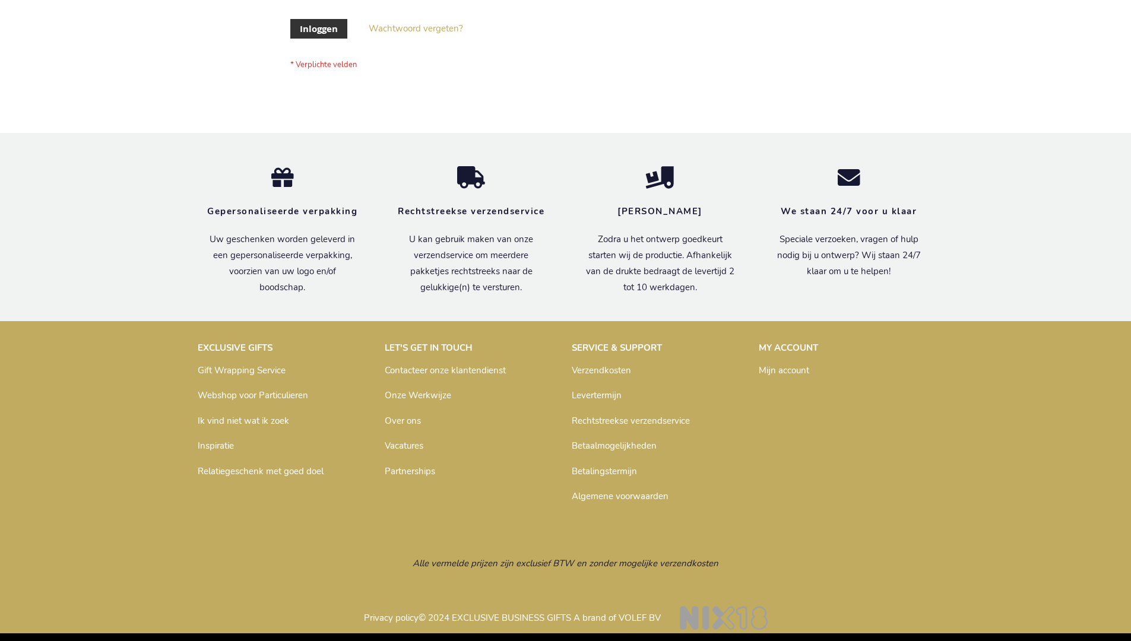
scroll to position [403, 0]
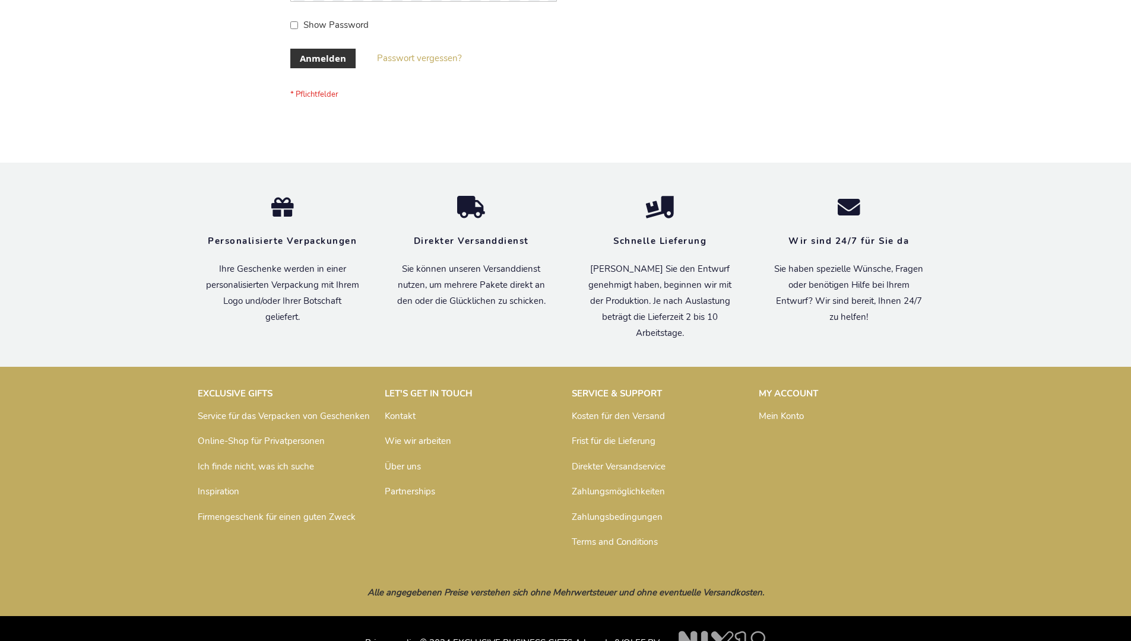
scroll to position [398, 0]
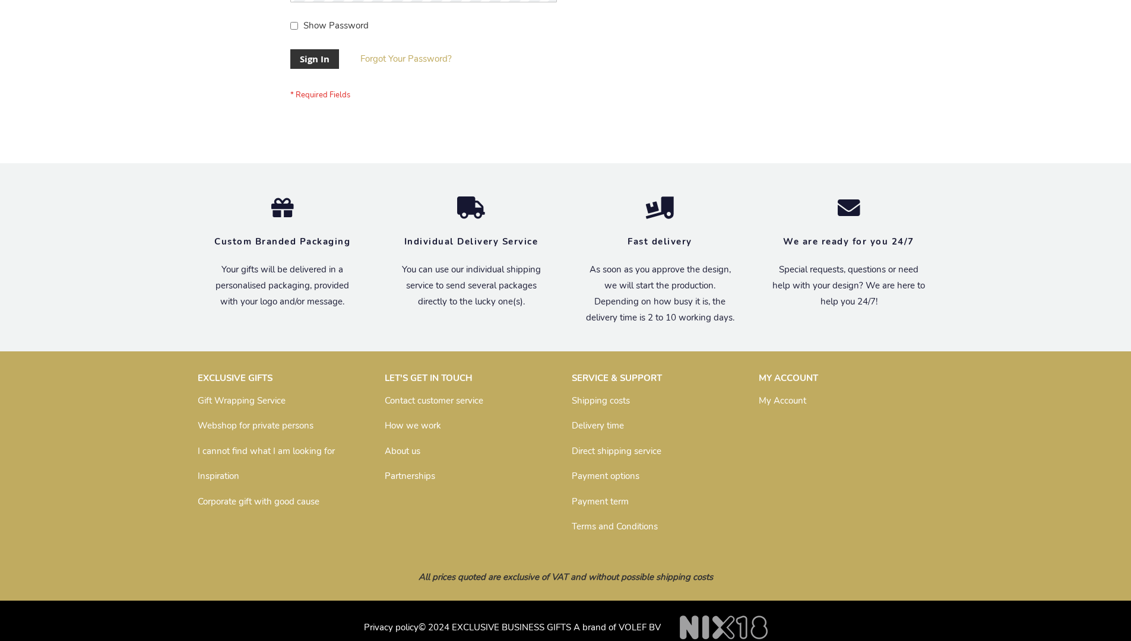
scroll to position [382, 0]
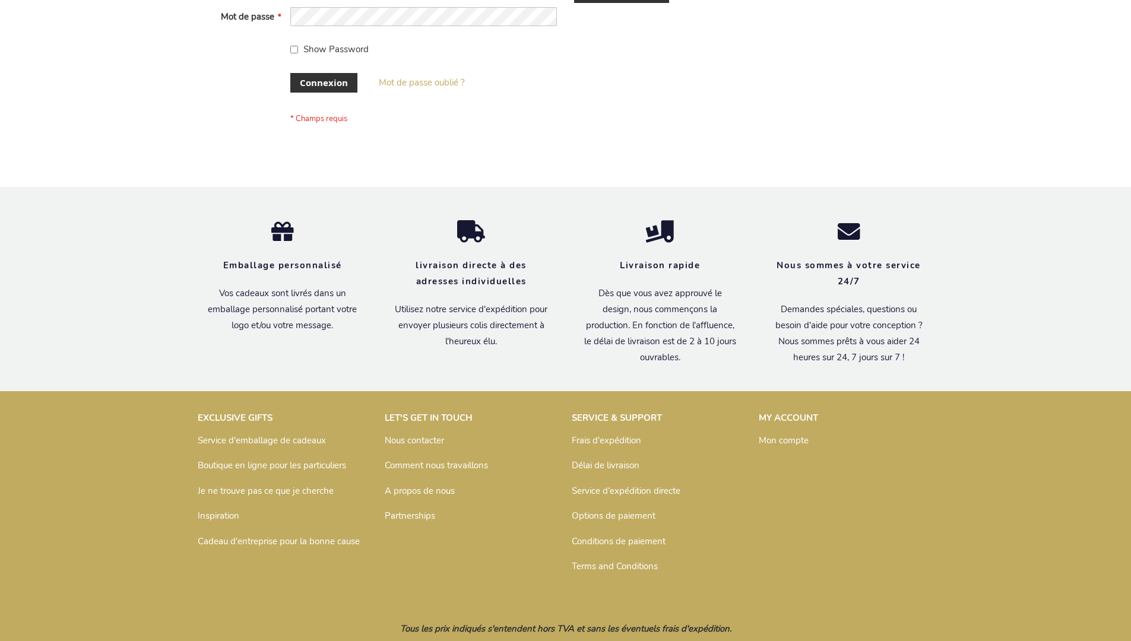
scroll to position [410, 0]
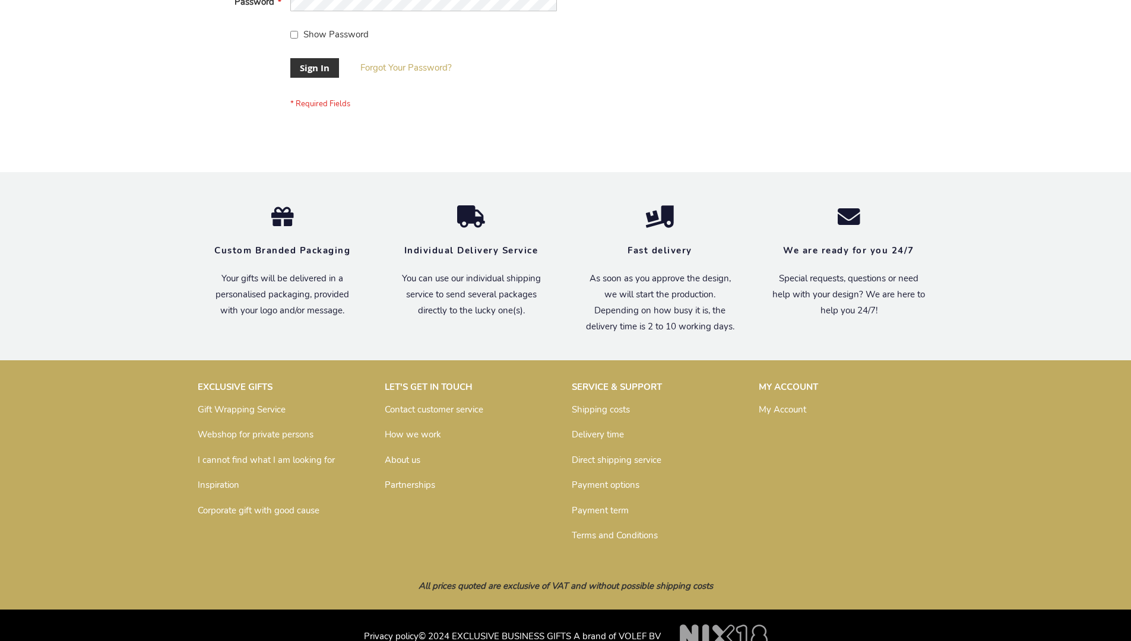
scroll to position [382, 0]
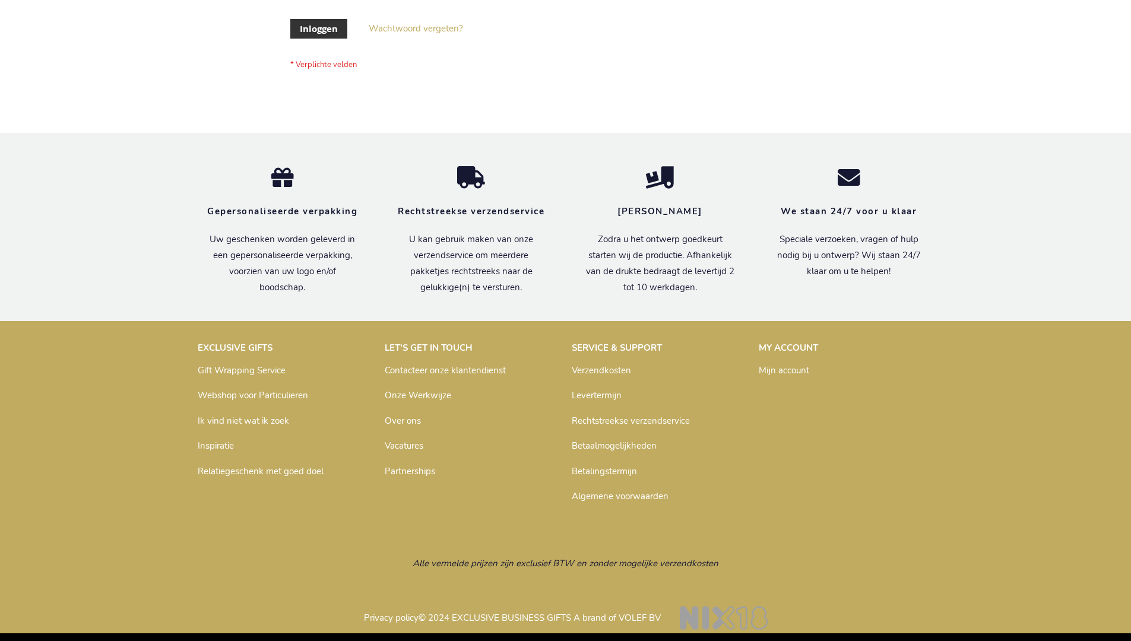
scroll to position [403, 0]
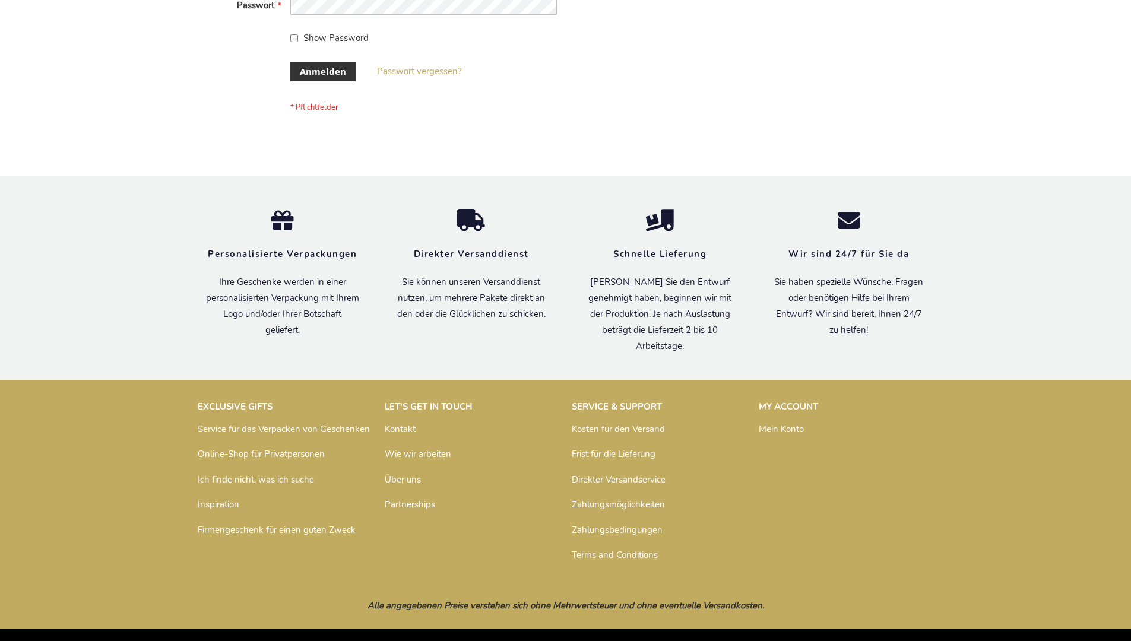
scroll to position [398, 0]
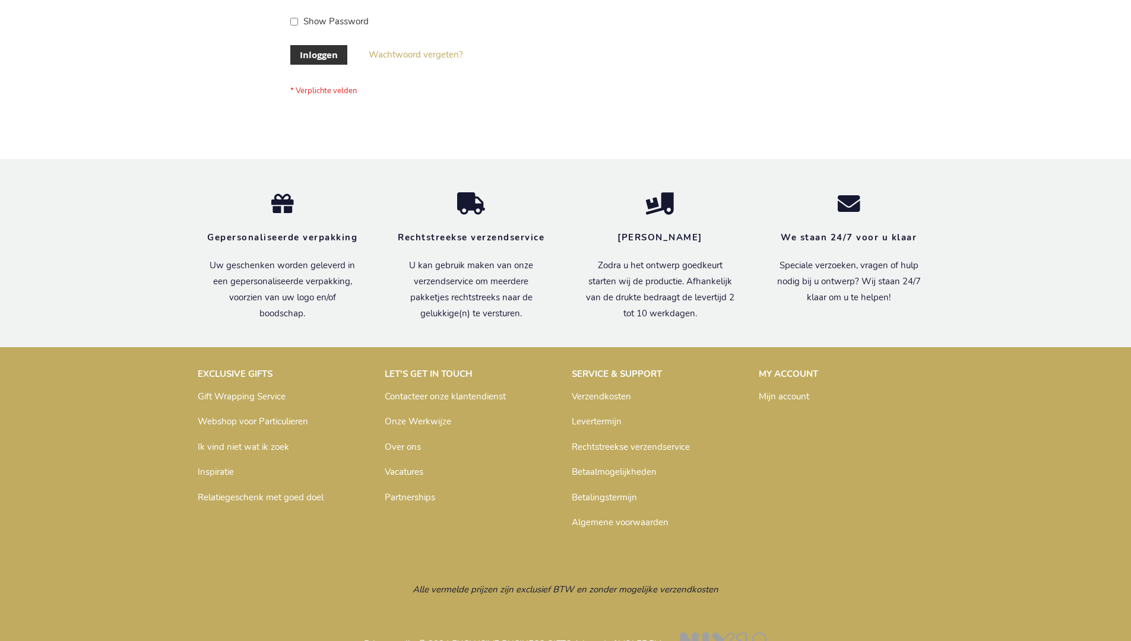
scroll to position [403, 0]
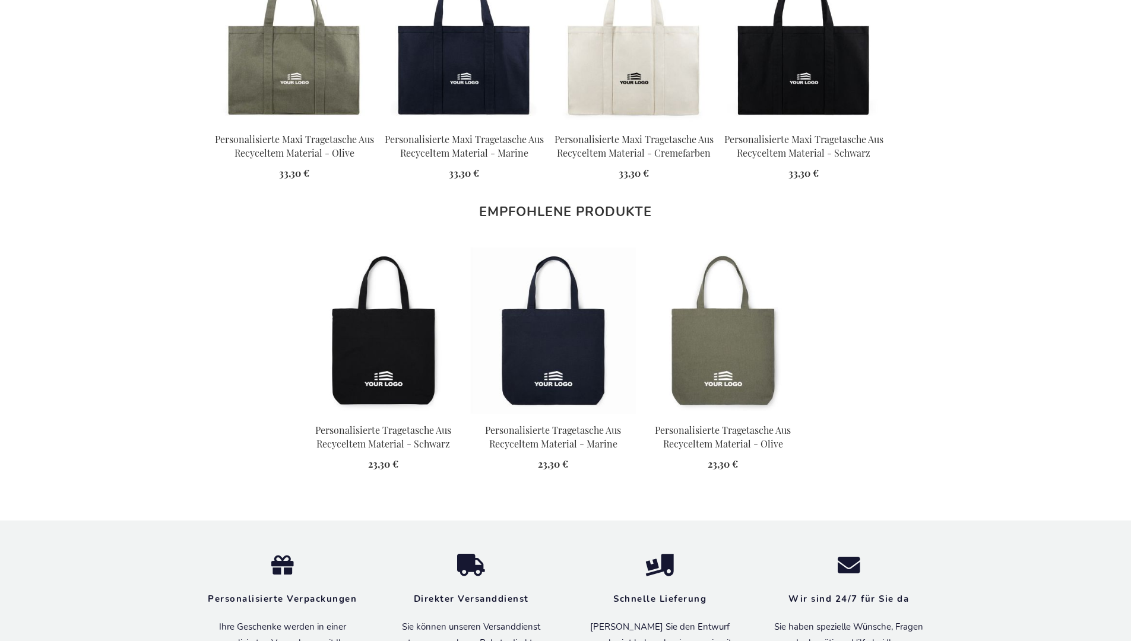
scroll to position [1669, 0]
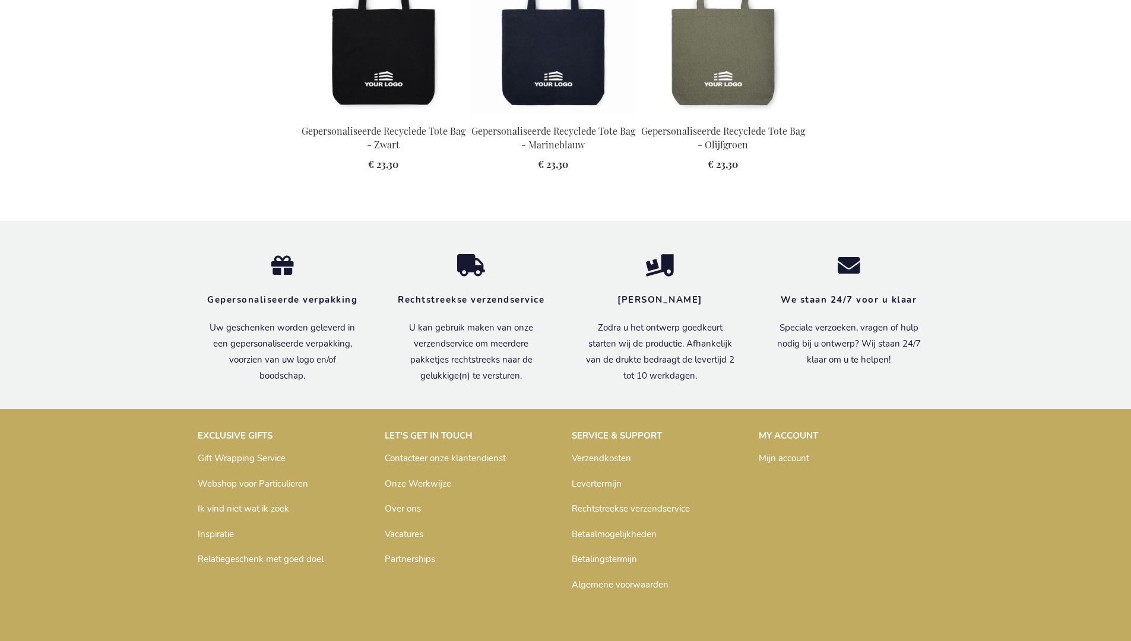
scroll to position [1661, 0]
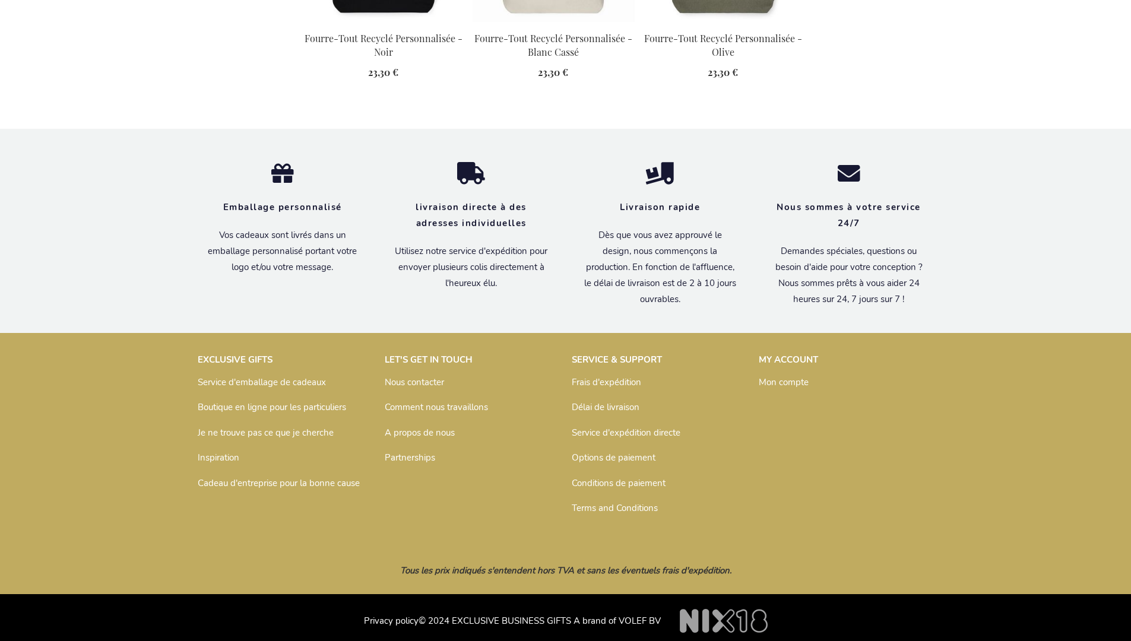
scroll to position [1681, 0]
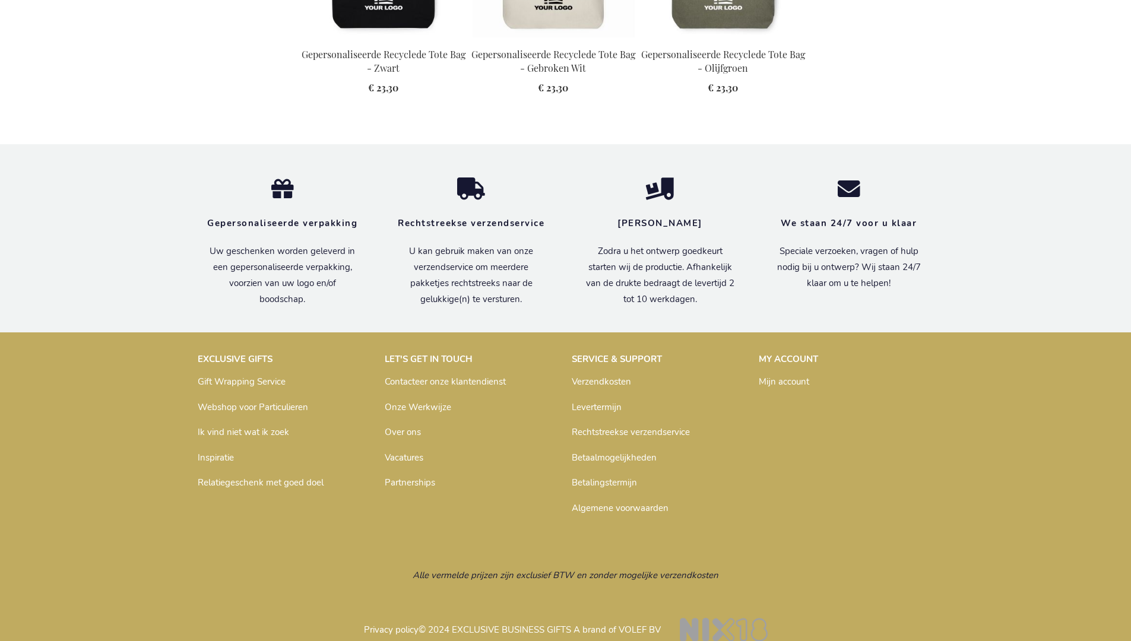
scroll to position [1661, 0]
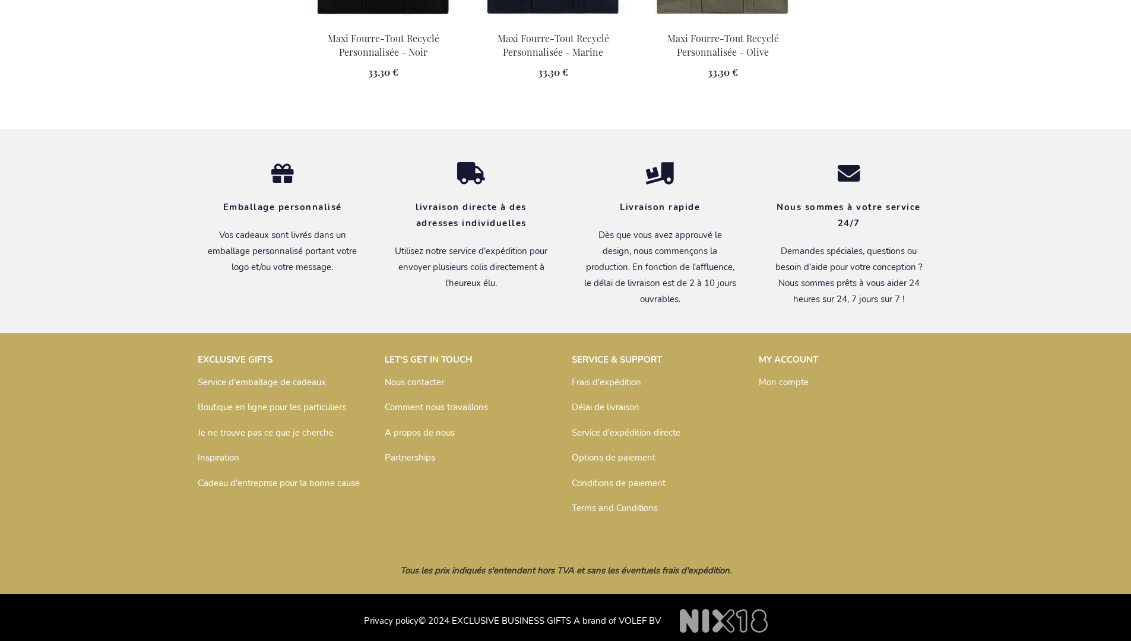
scroll to position [1676, 0]
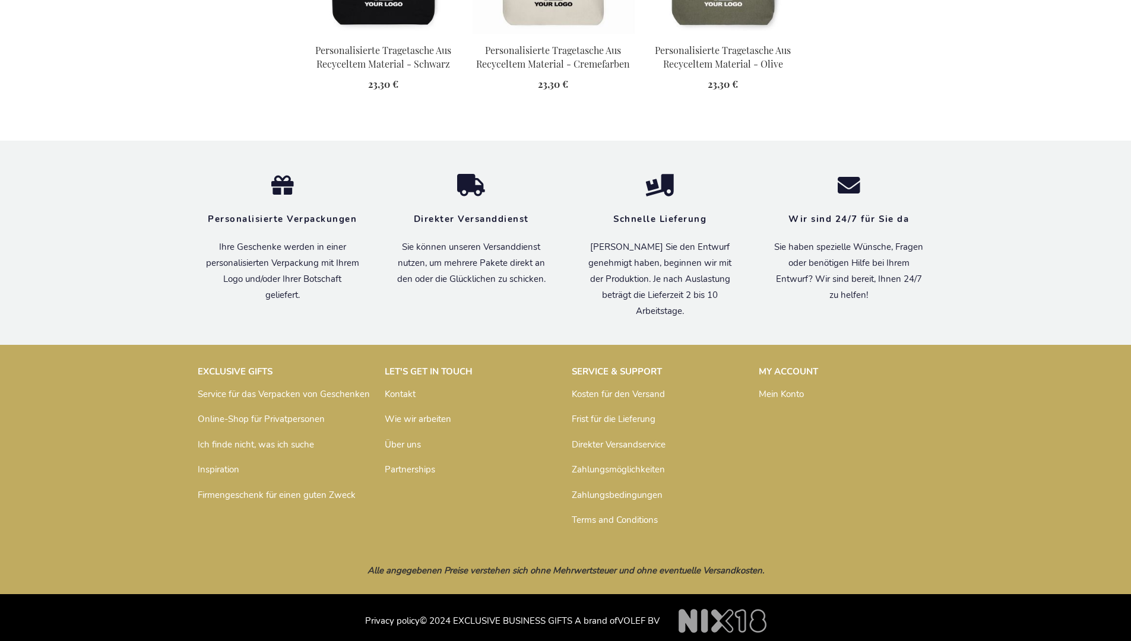
scroll to position [1669, 0]
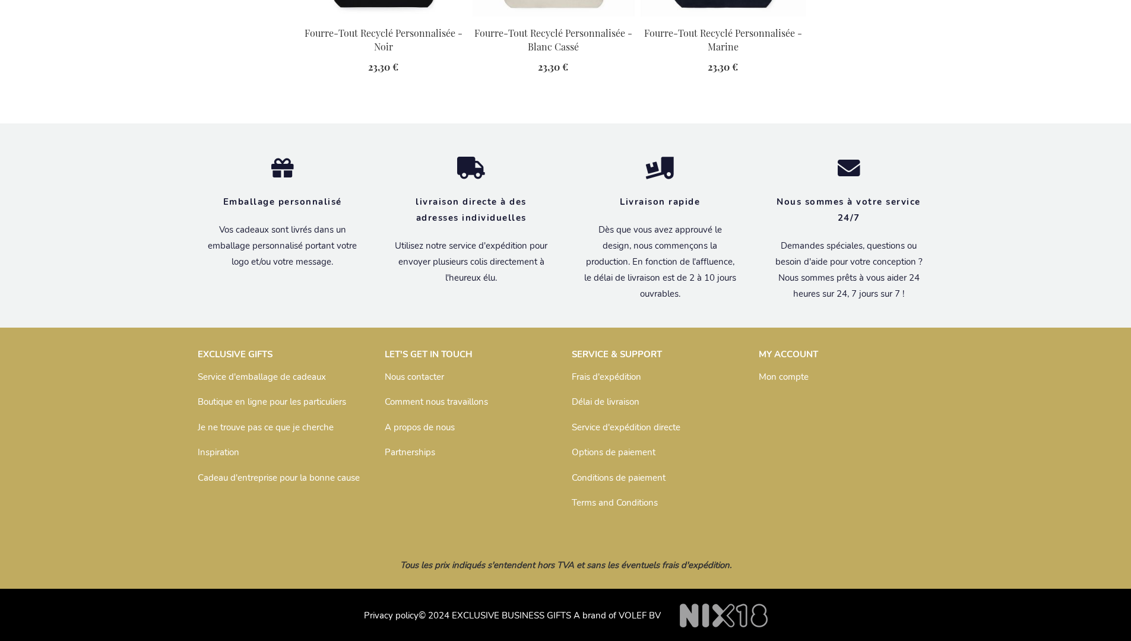
scroll to position [1681, 0]
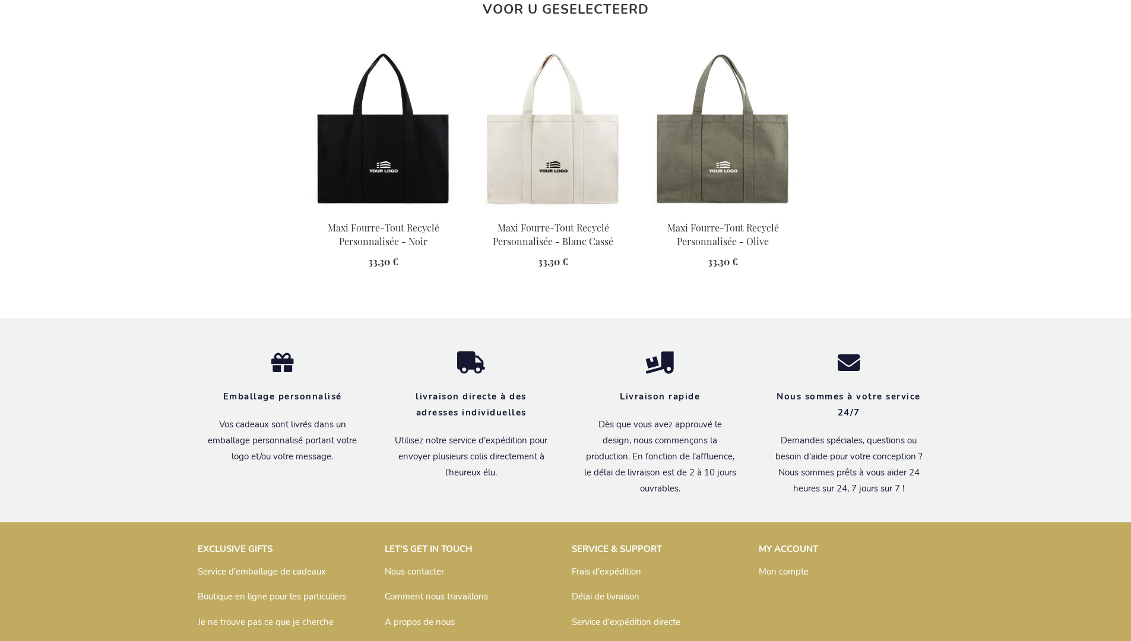
scroll to position [1681, 0]
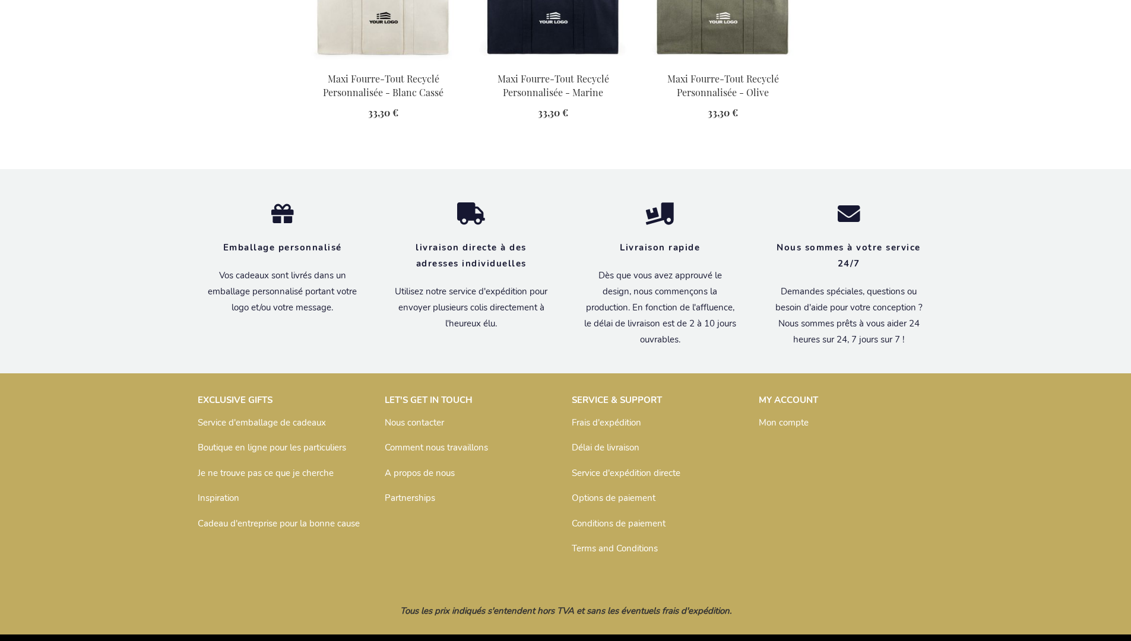
scroll to position [1676, 0]
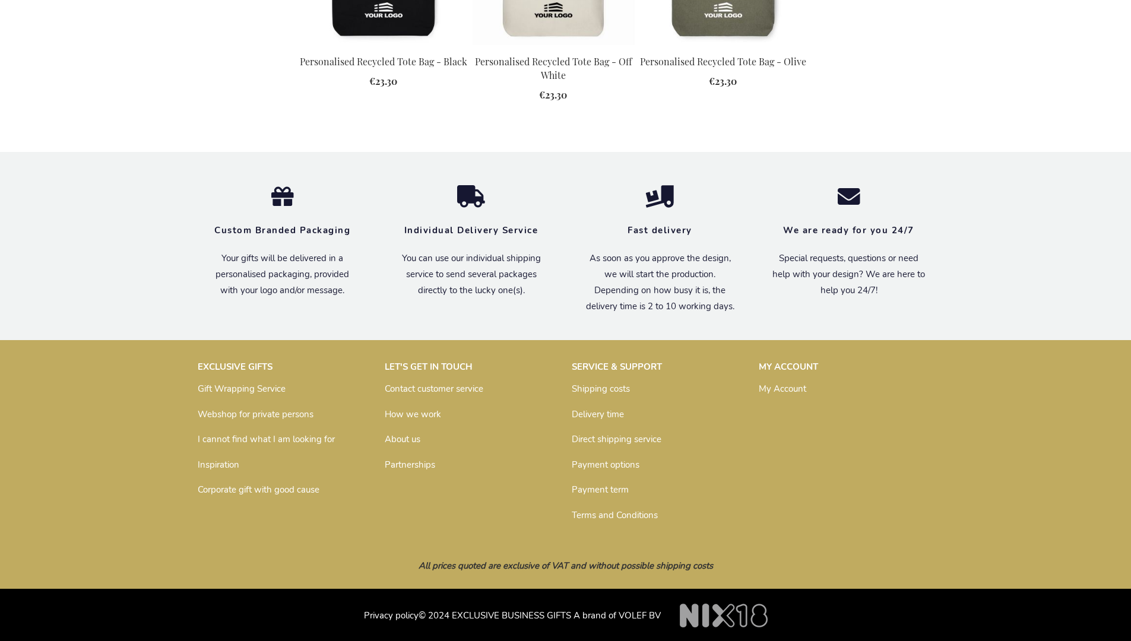
scroll to position [1613, 0]
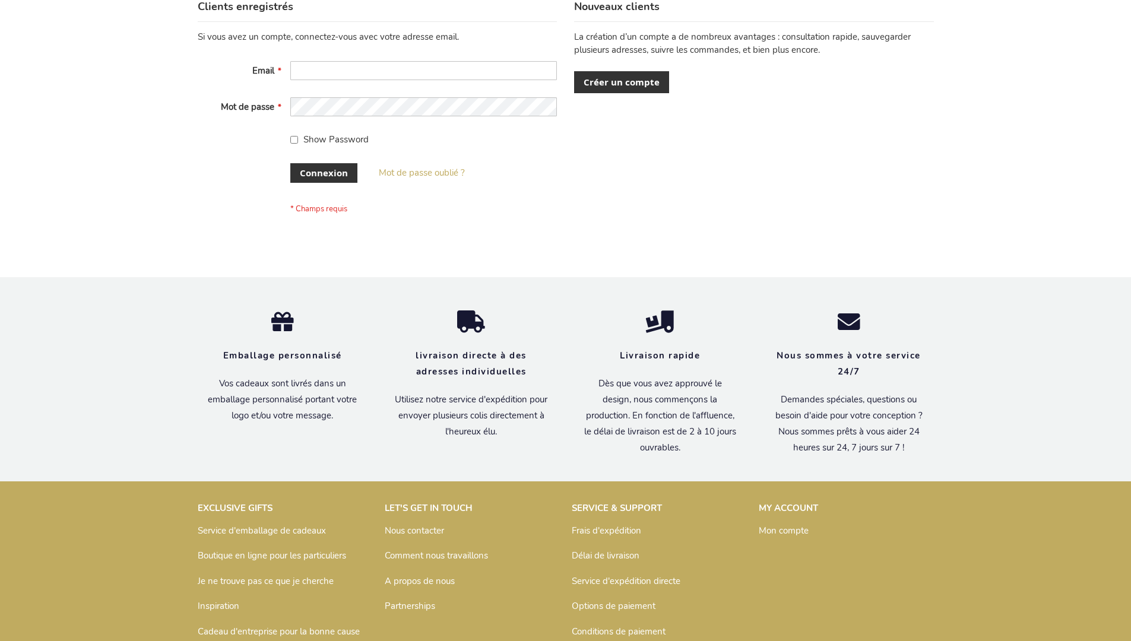
scroll to position [410, 0]
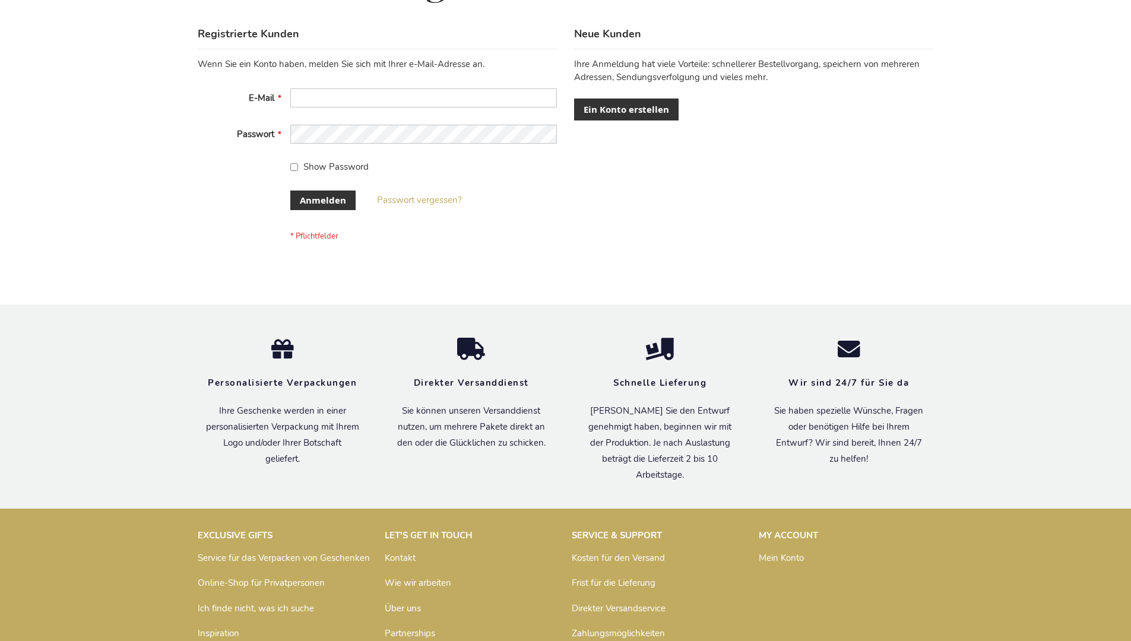
scroll to position [398, 0]
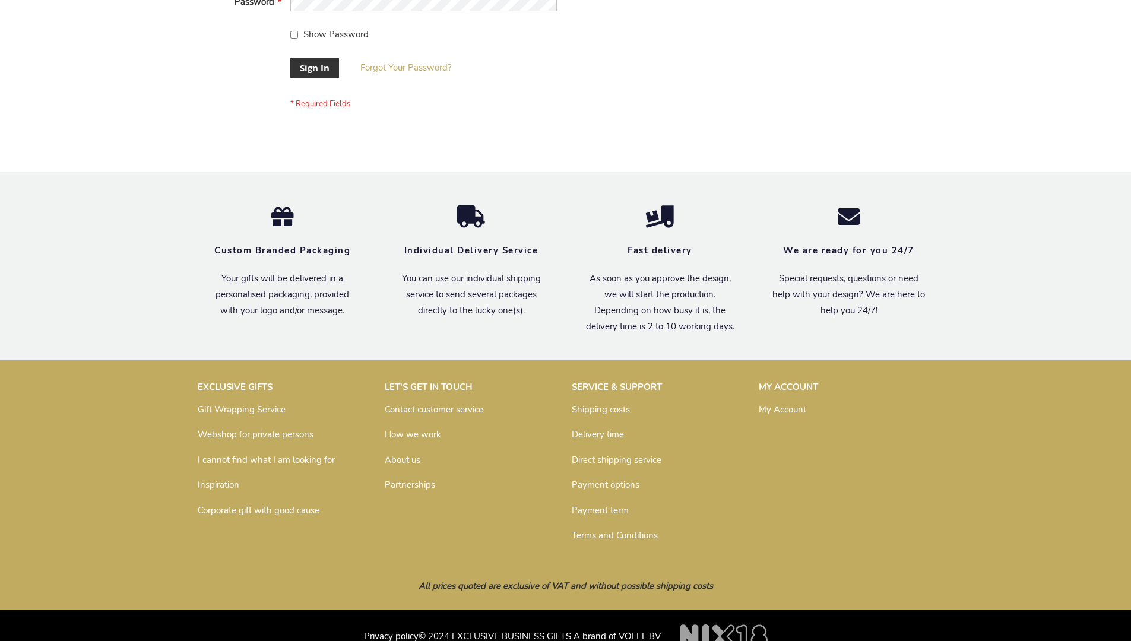
scroll to position [382, 0]
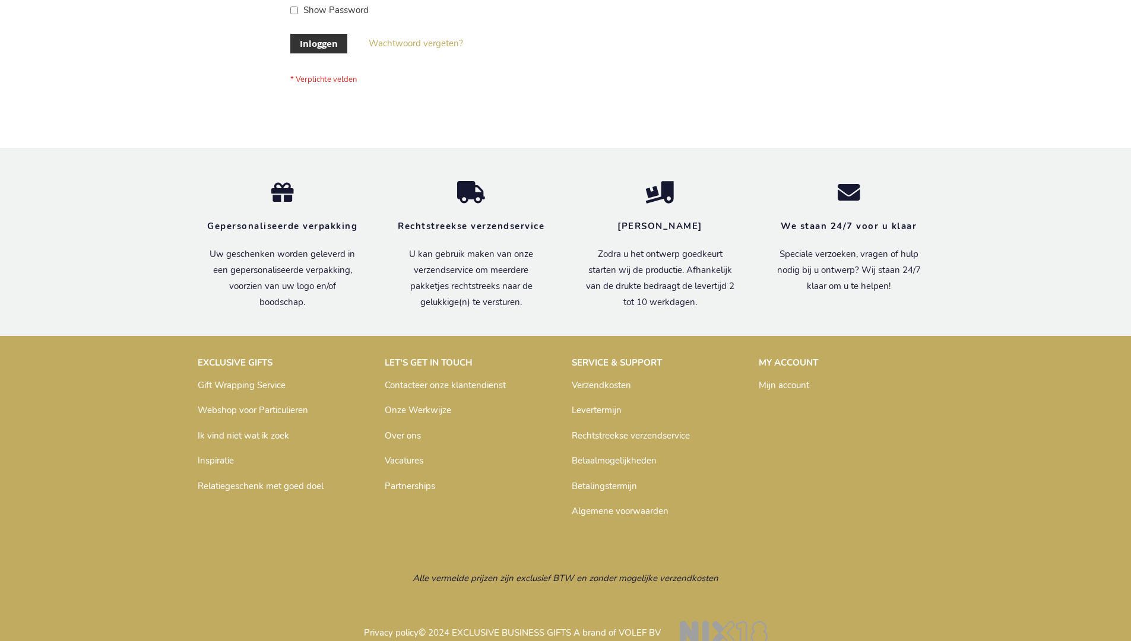
scroll to position [403, 0]
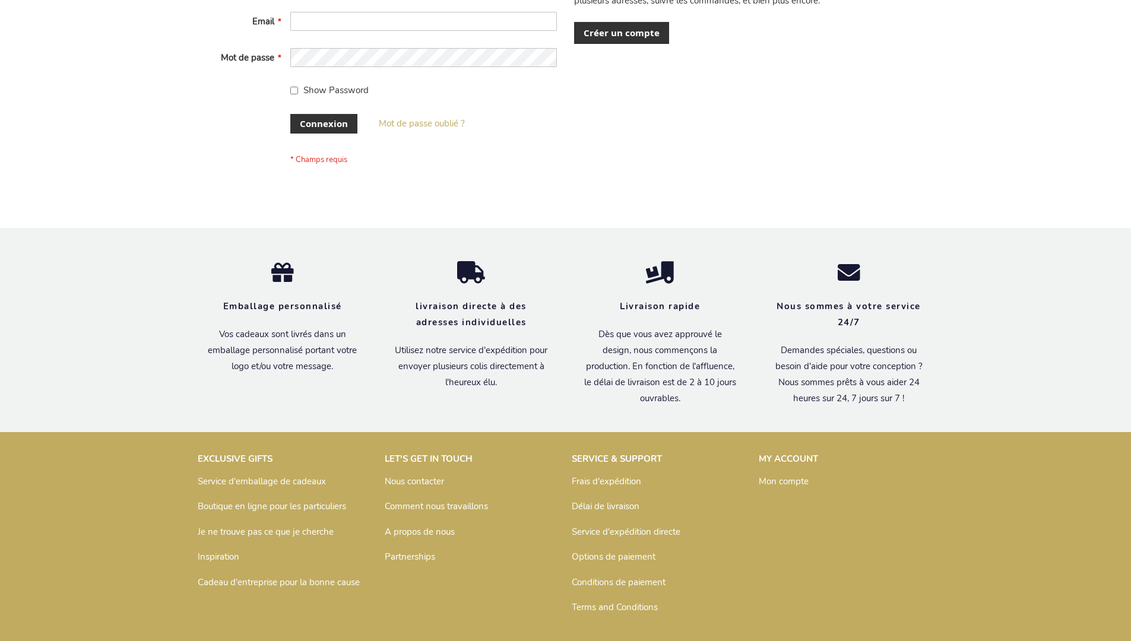
scroll to position [410, 0]
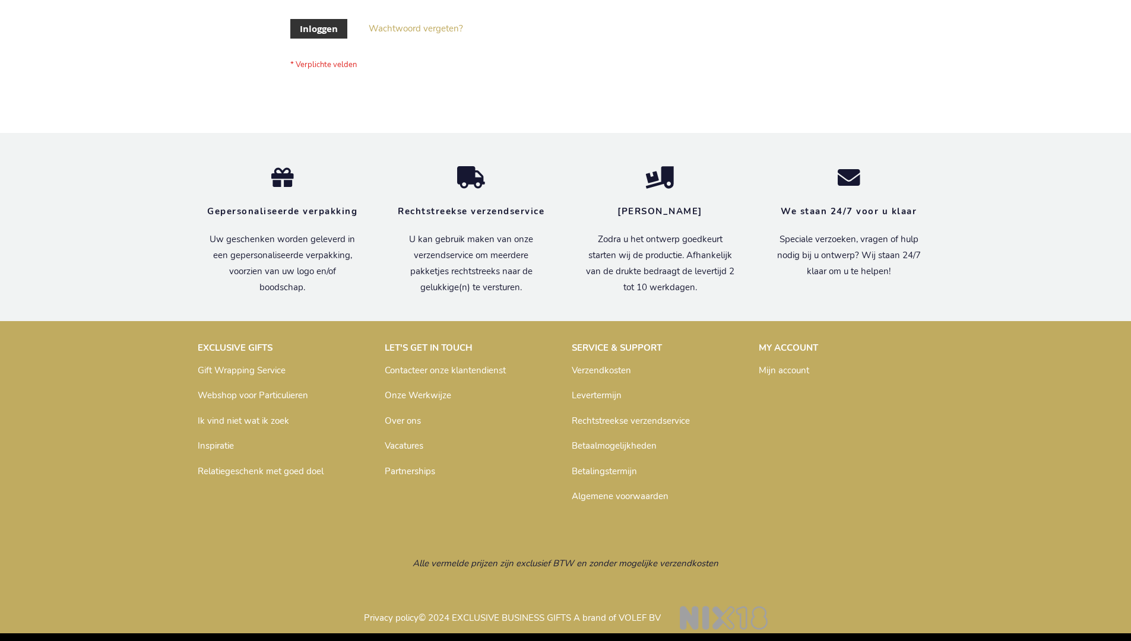
scroll to position [403, 0]
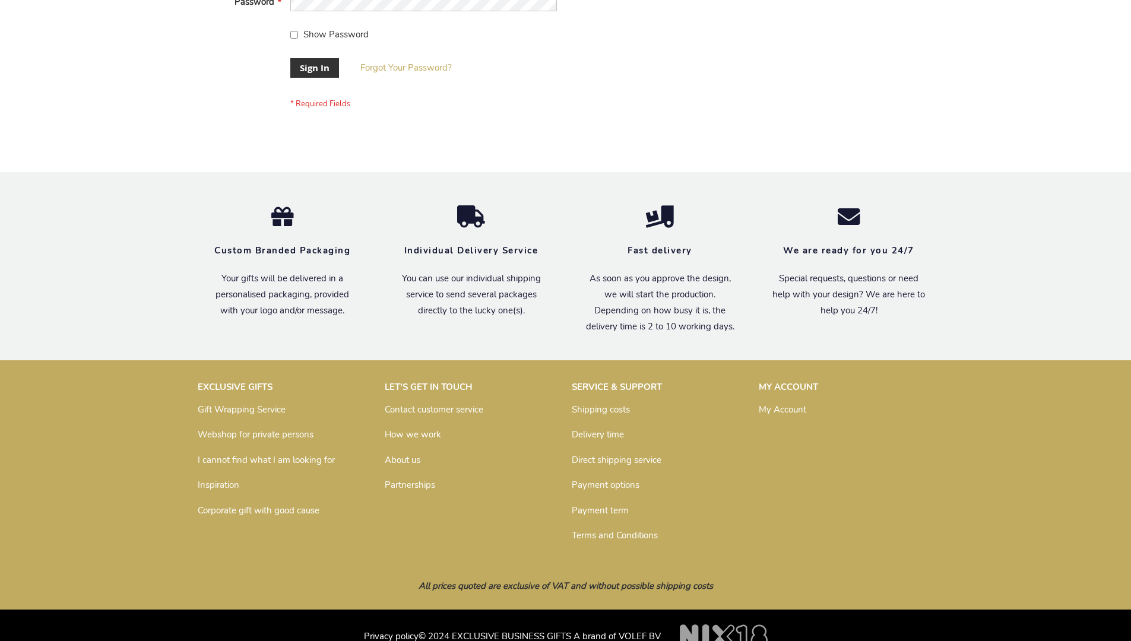
scroll to position [382, 0]
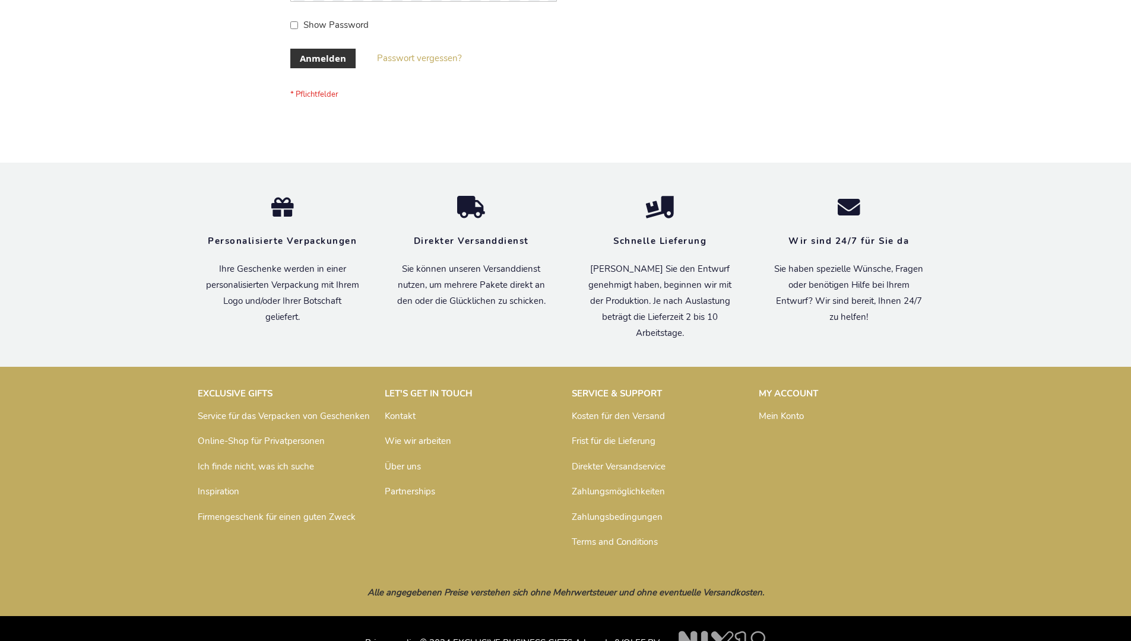
scroll to position [398, 0]
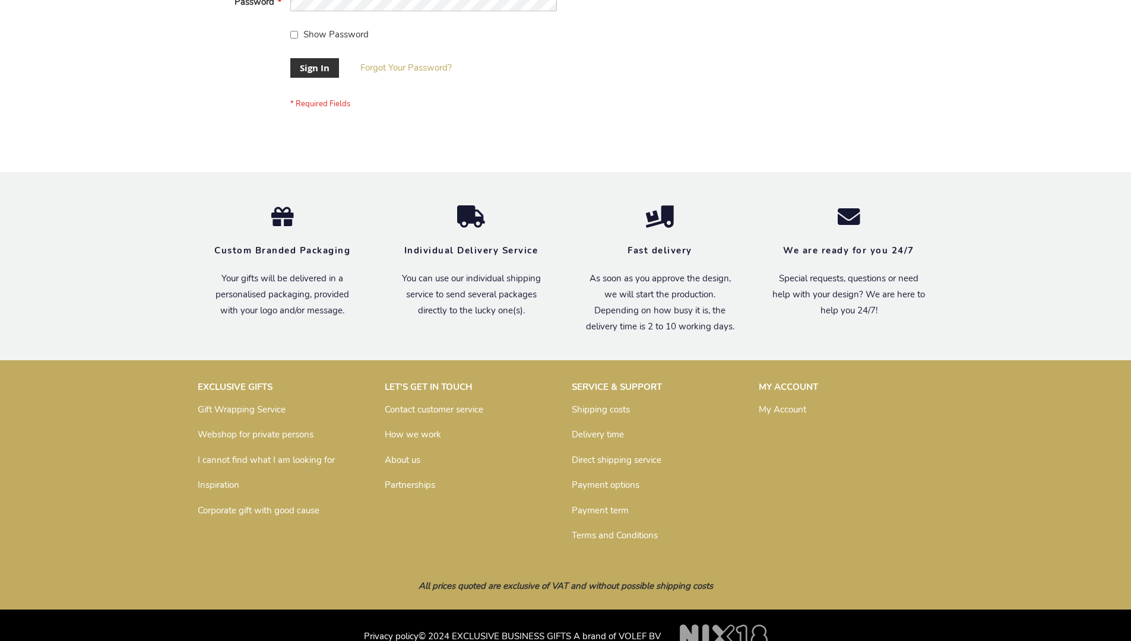
scroll to position [382, 0]
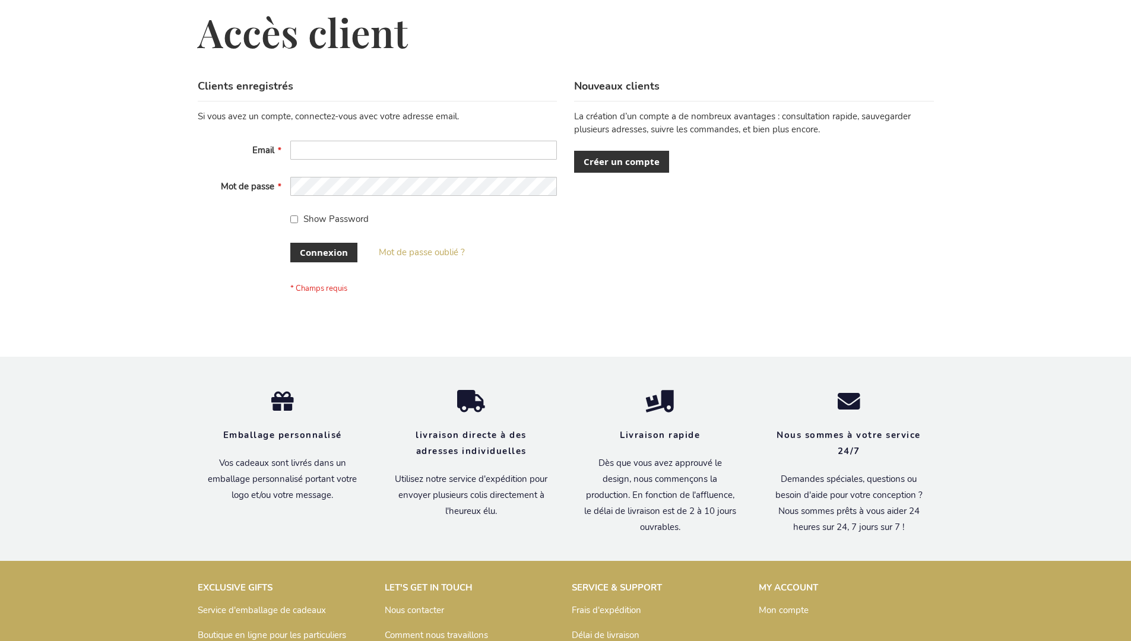
scroll to position [410, 0]
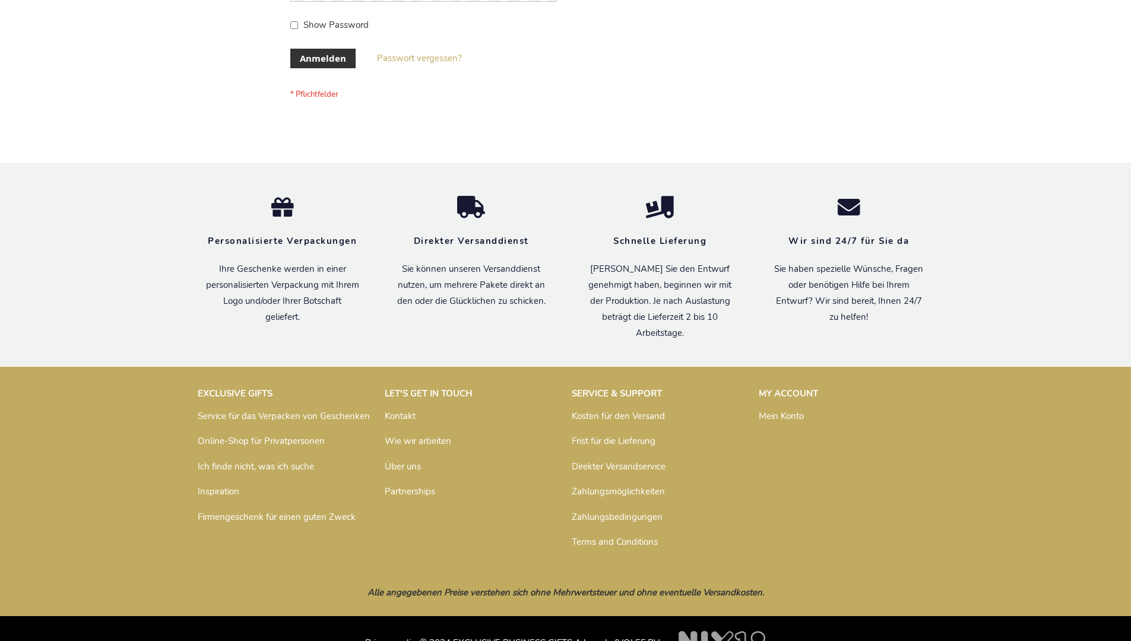
scroll to position [398, 0]
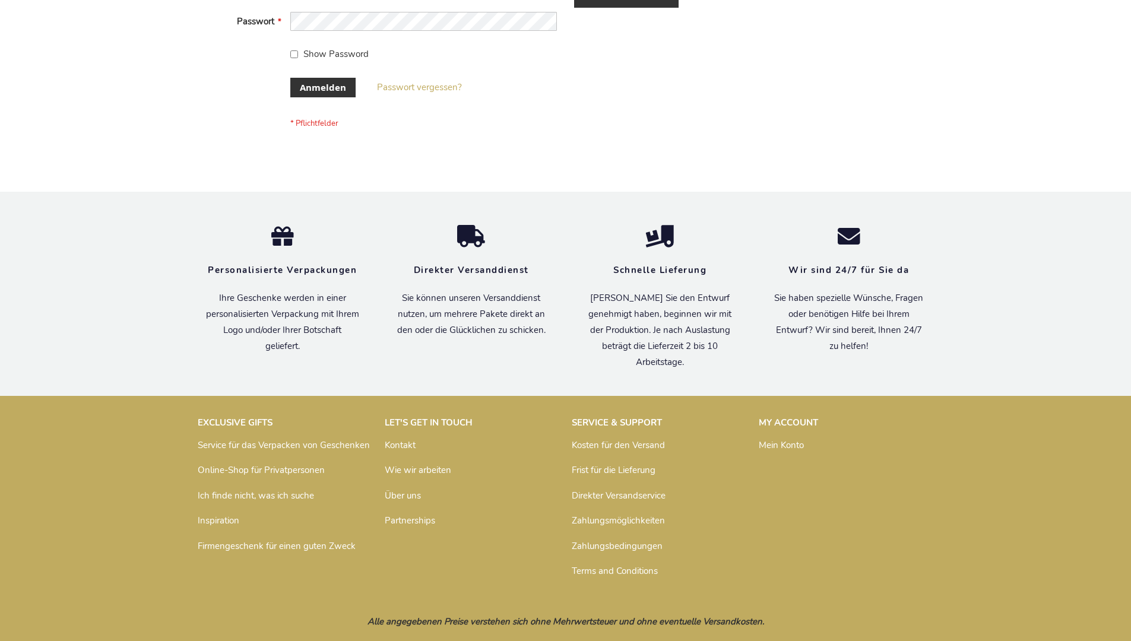
scroll to position [398, 0]
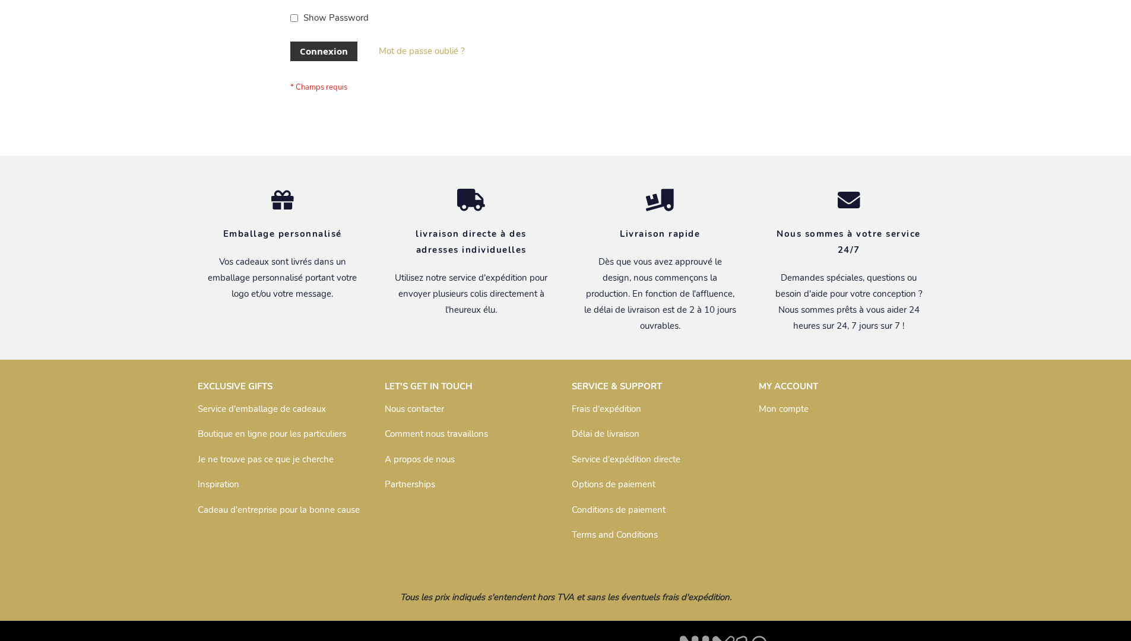
scroll to position [410, 0]
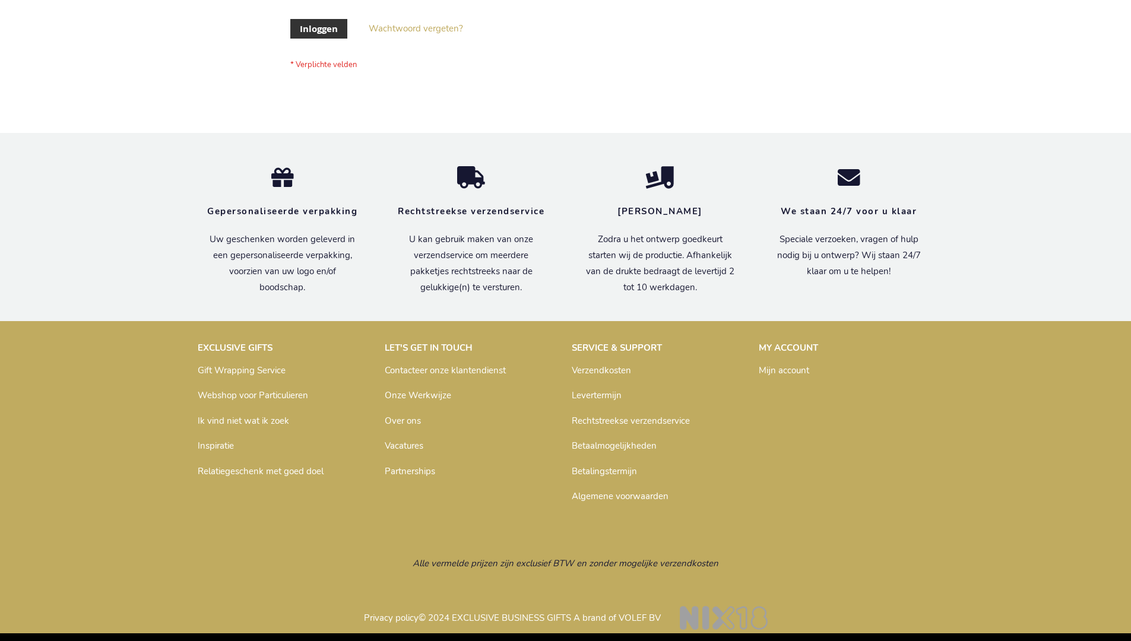
scroll to position [403, 0]
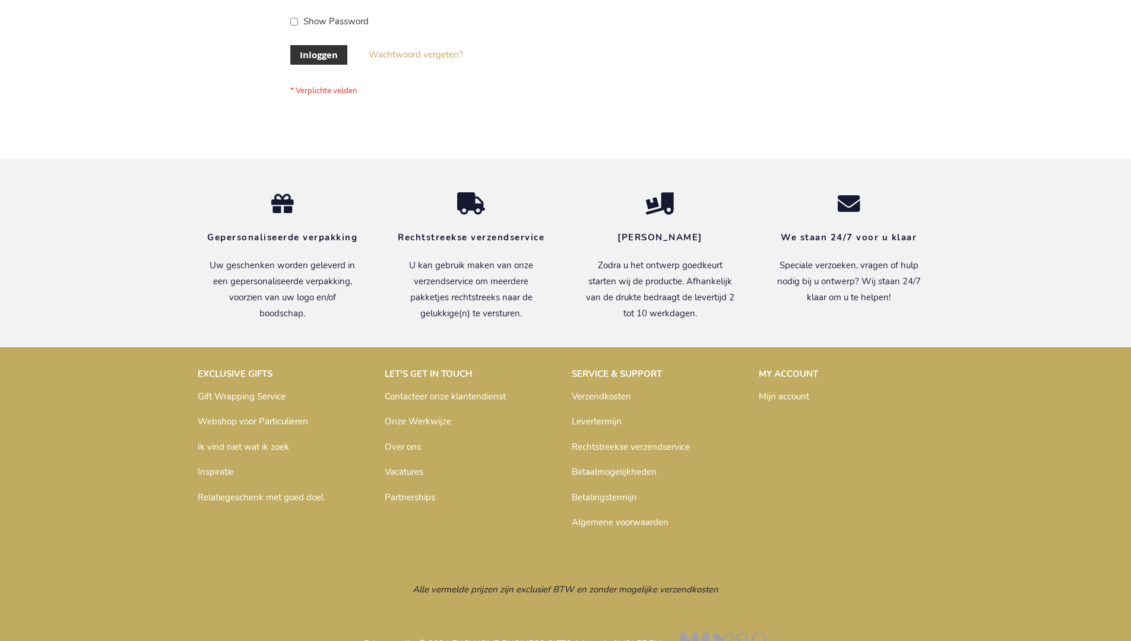
scroll to position [403, 0]
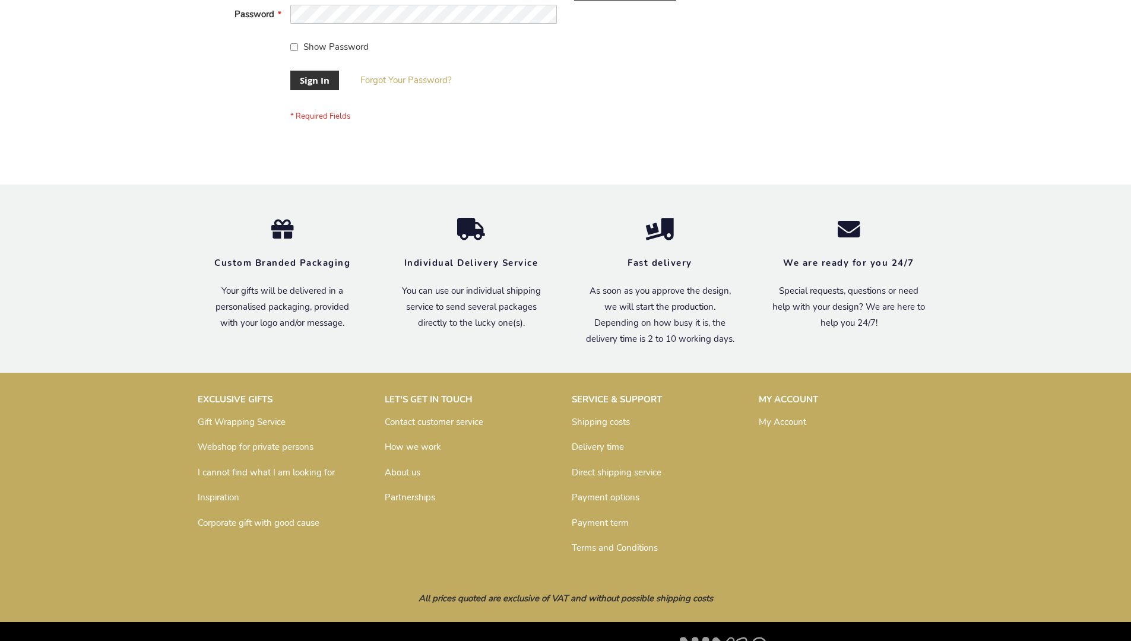
scroll to position [382, 0]
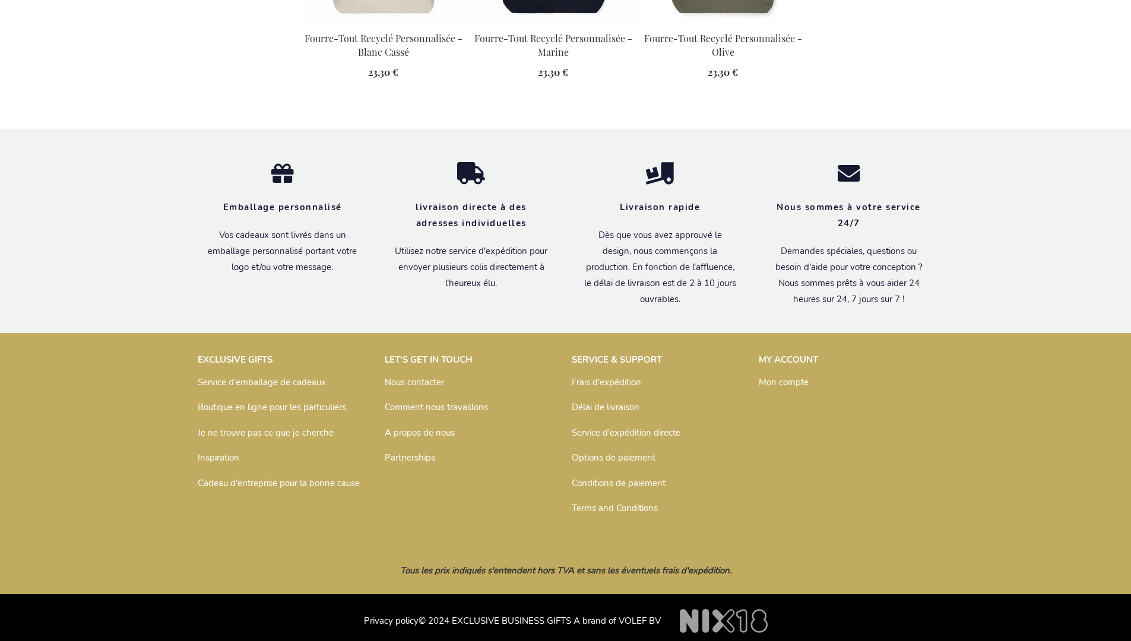
scroll to position [1681, 0]
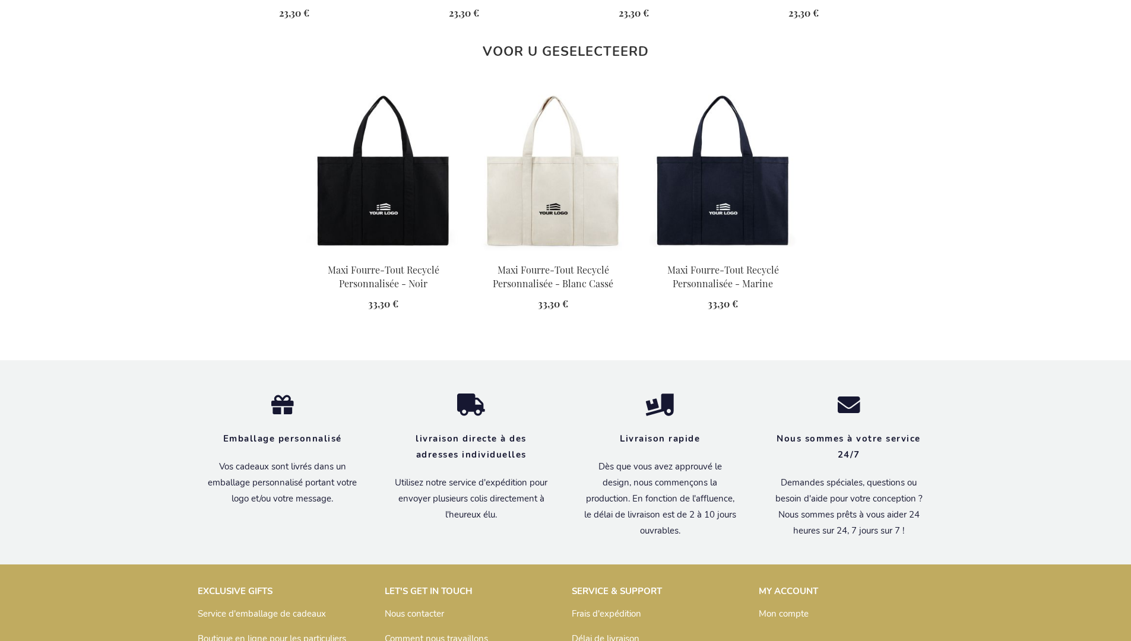
scroll to position [1681, 0]
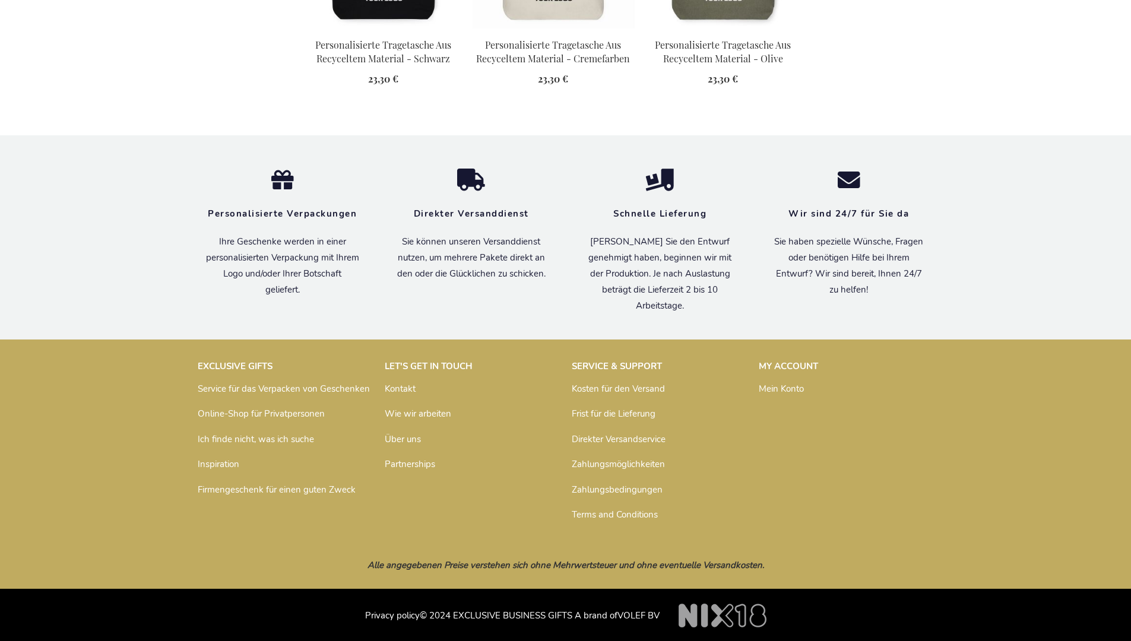
scroll to position [1669, 0]
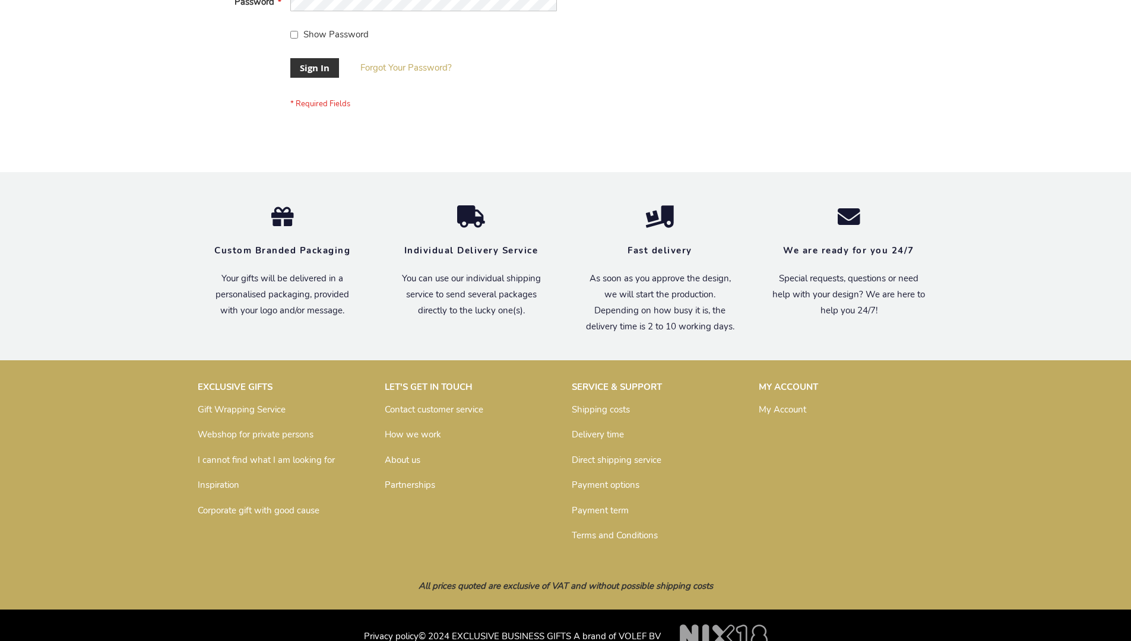
scroll to position [382, 0]
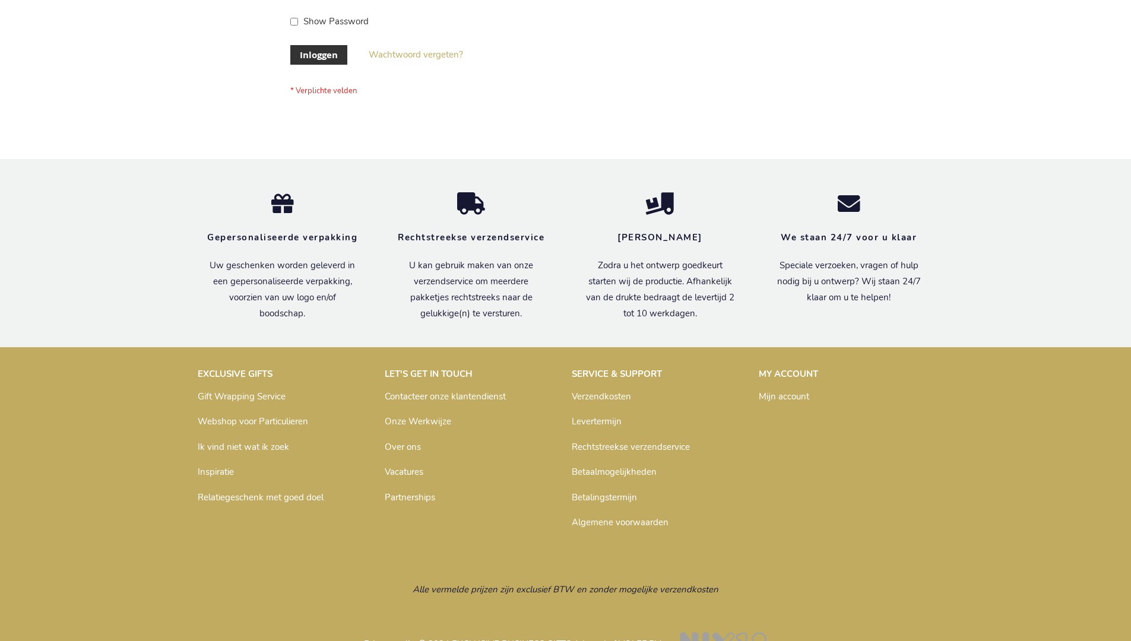
scroll to position [403, 0]
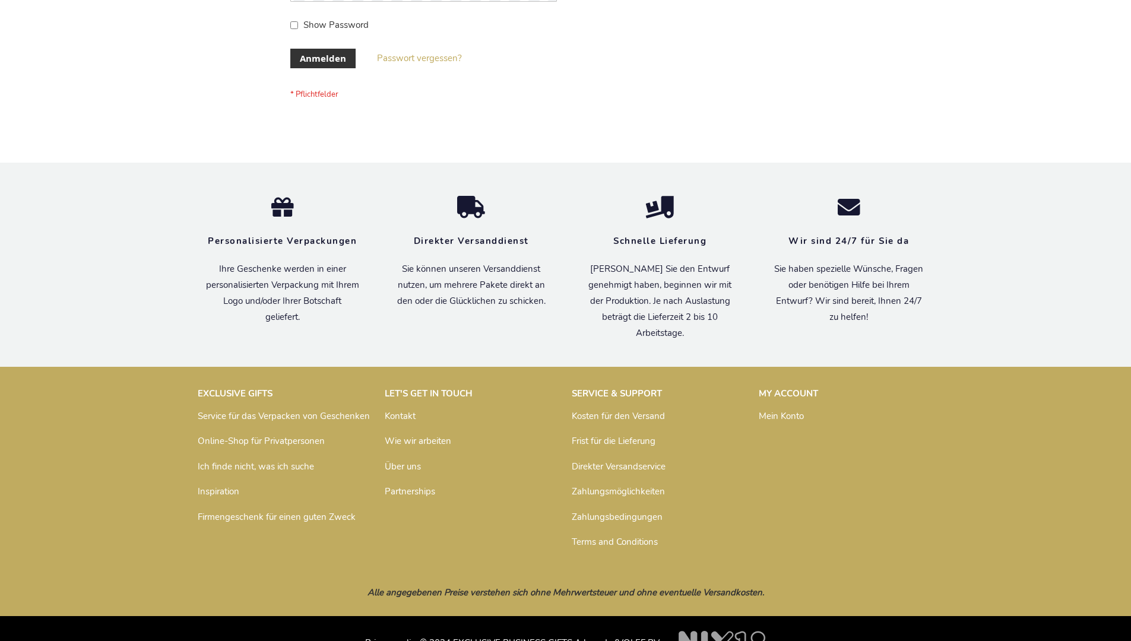
scroll to position [398, 0]
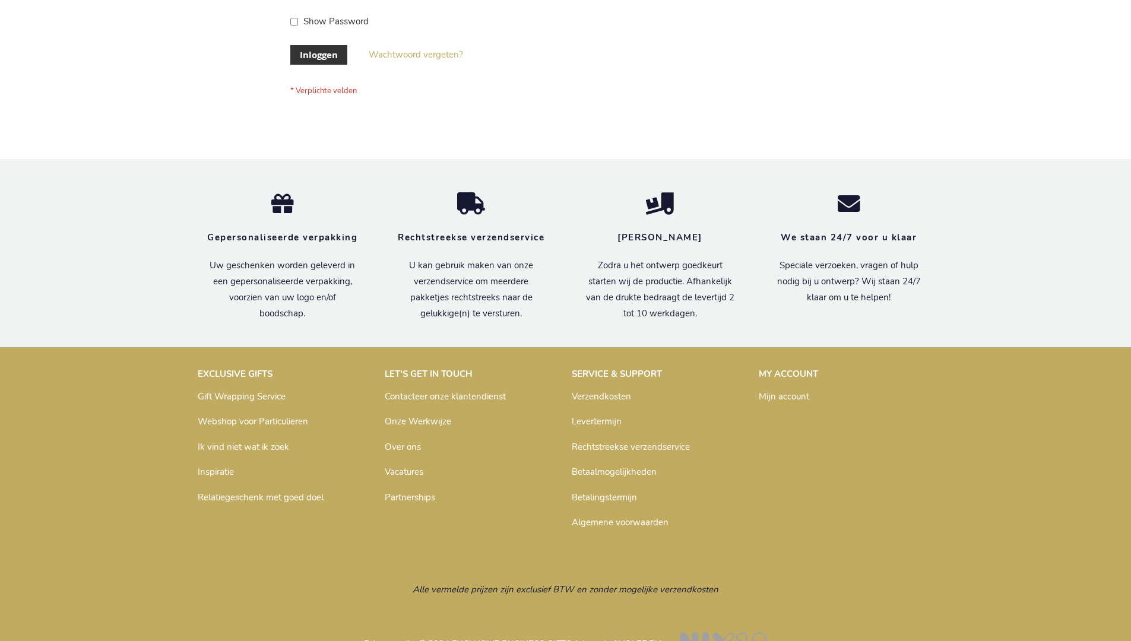
scroll to position [403, 0]
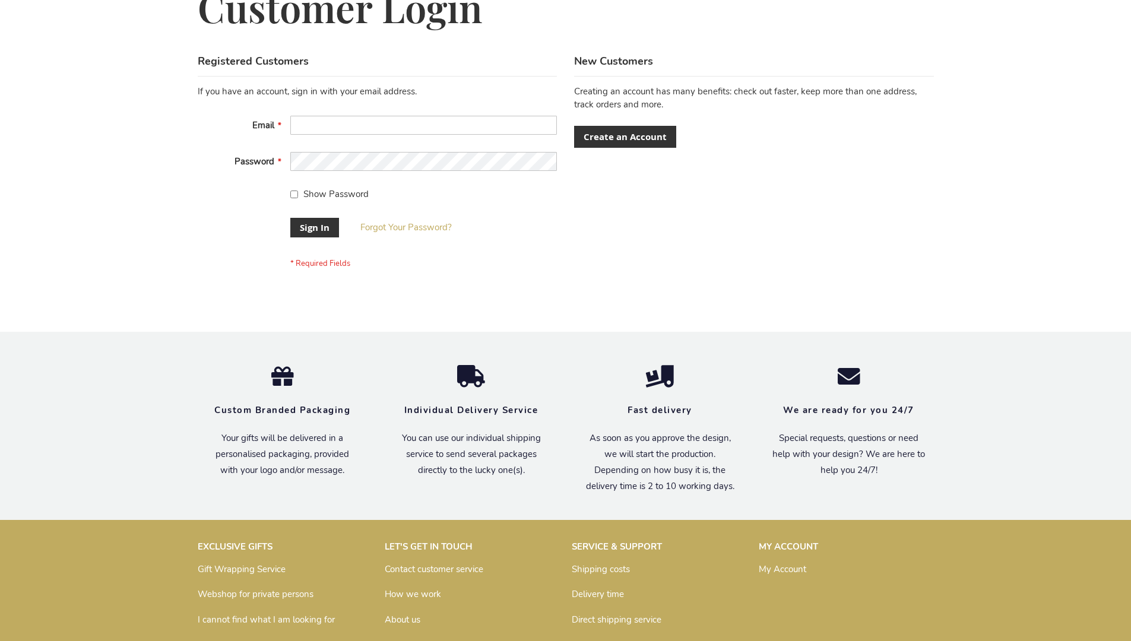
scroll to position [382, 0]
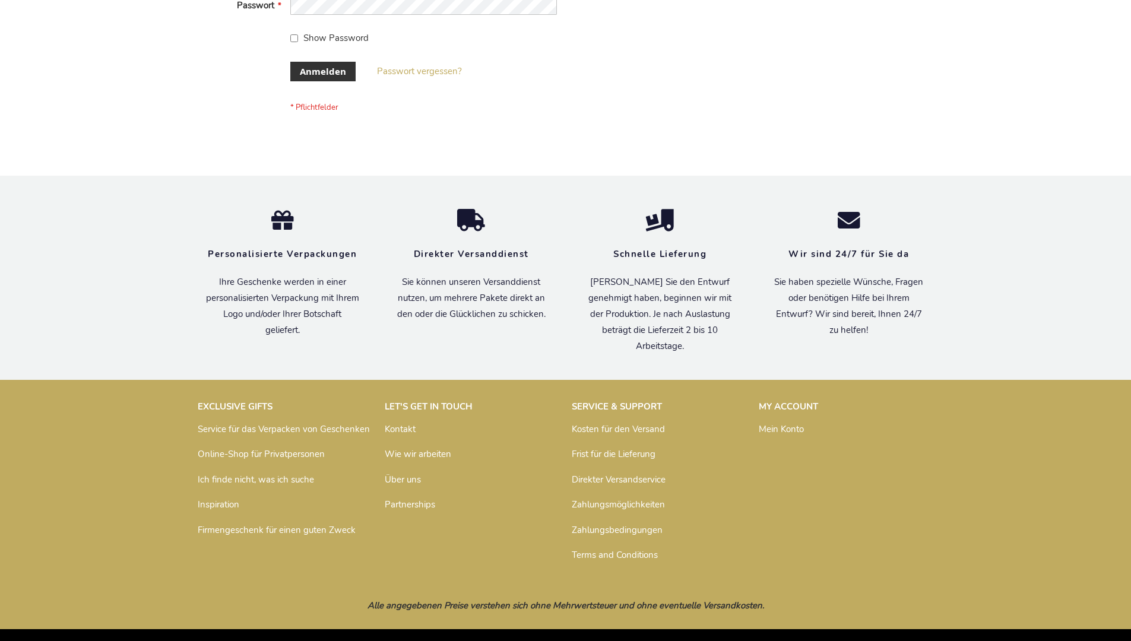
scroll to position [398, 0]
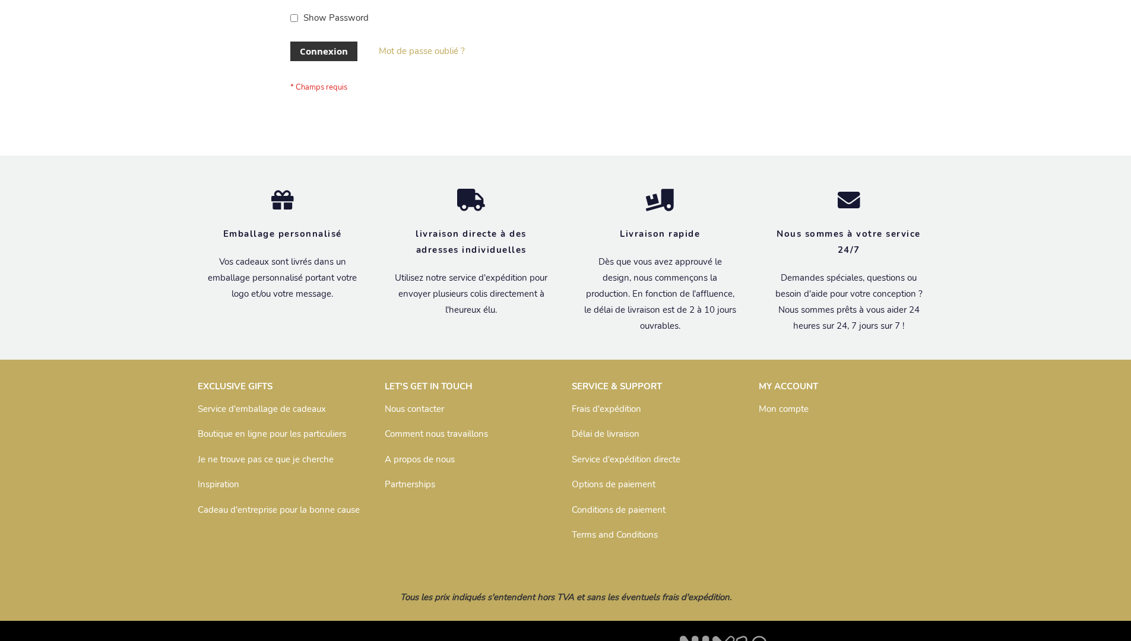
scroll to position [410, 0]
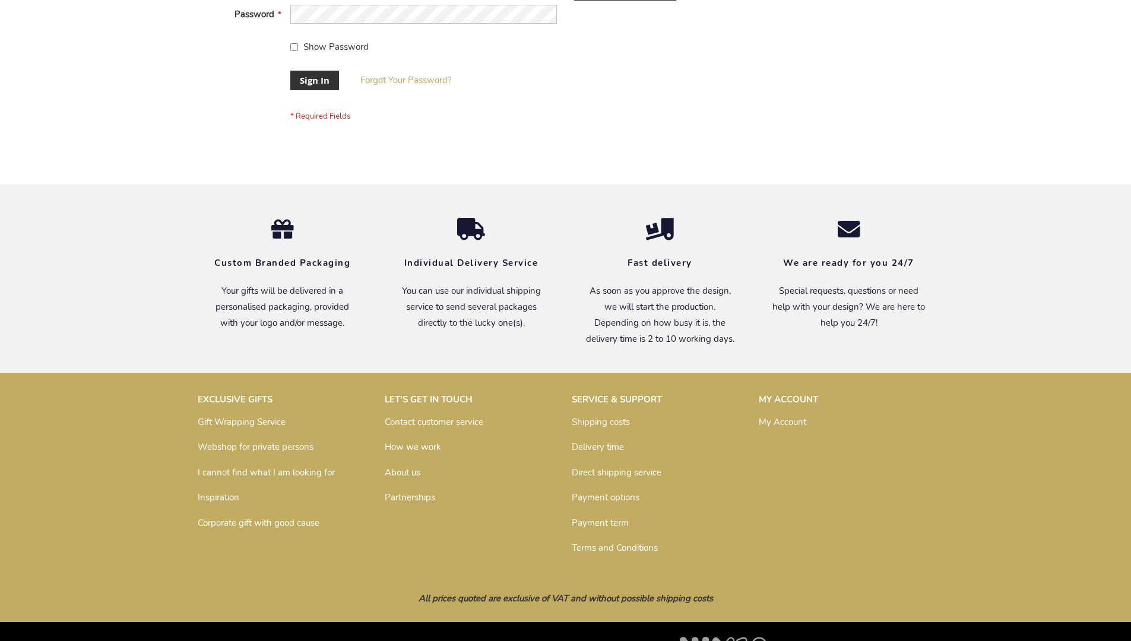
scroll to position [382, 0]
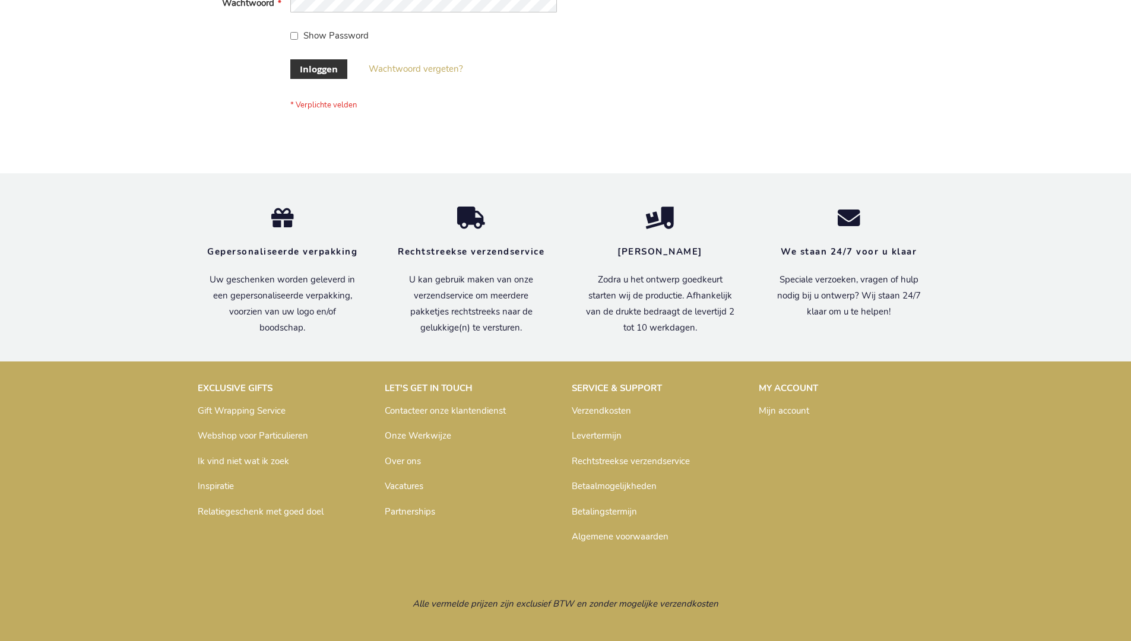
scroll to position [403, 0]
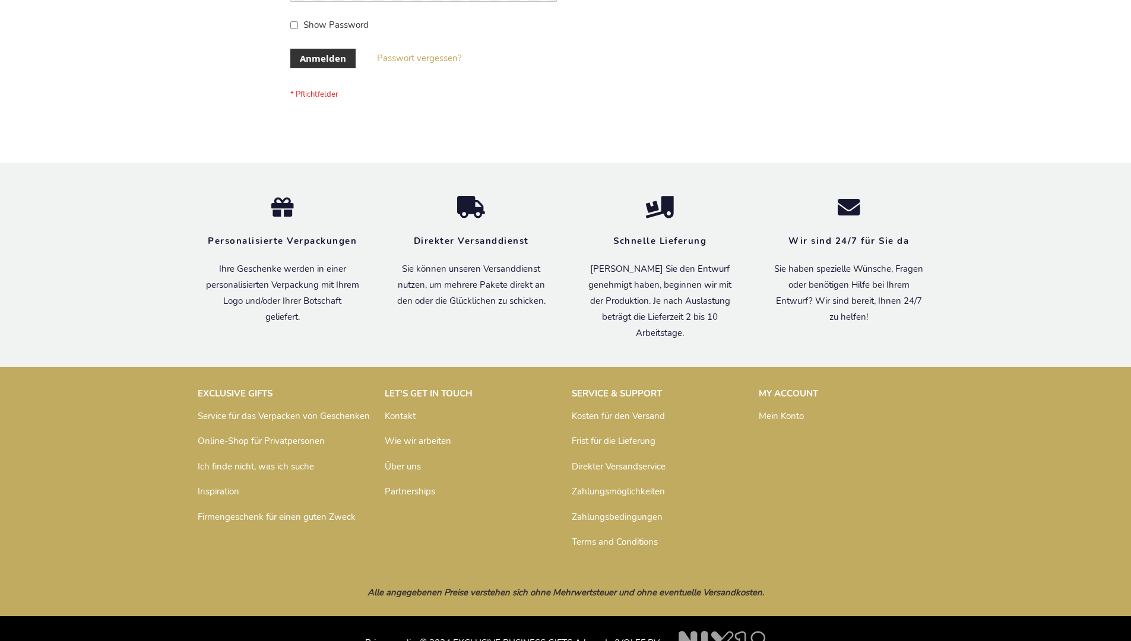
scroll to position [398, 0]
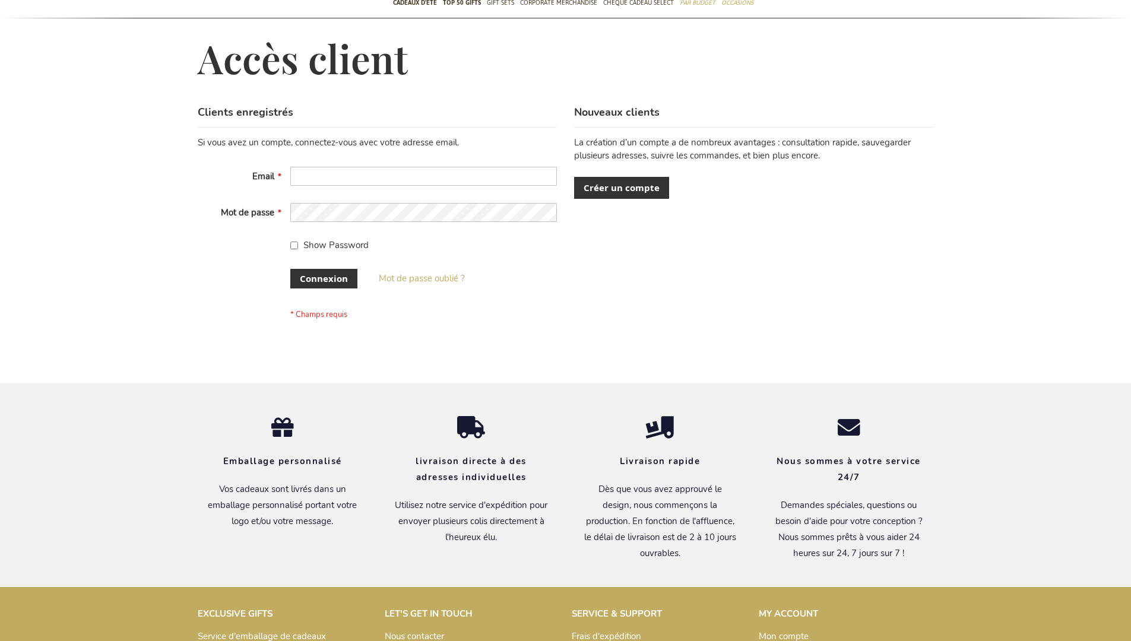
scroll to position [410, 0]
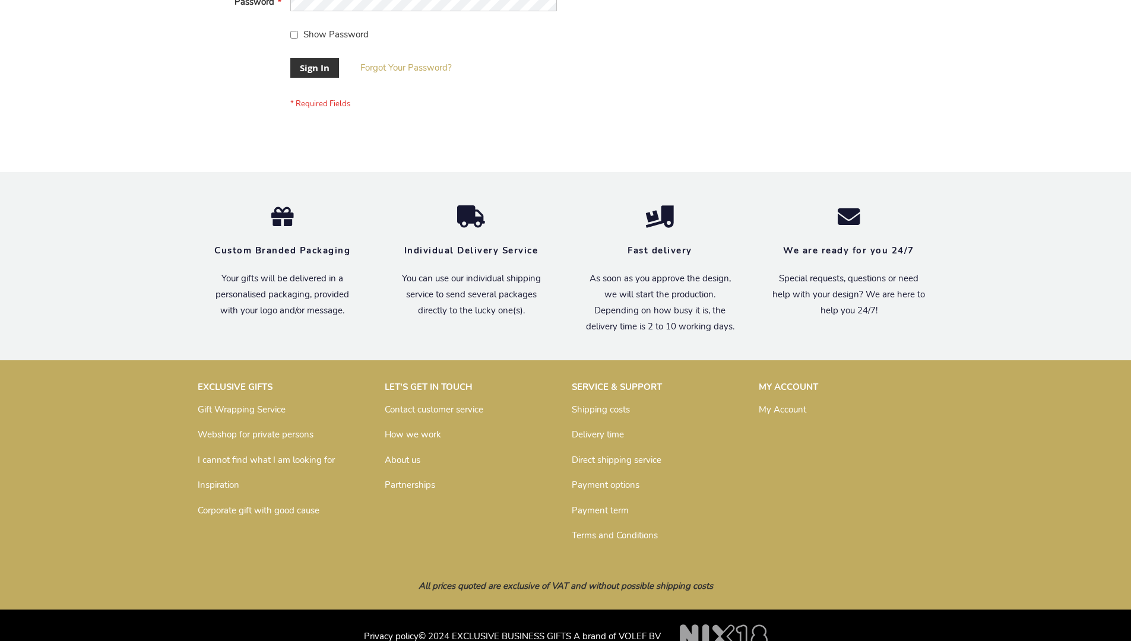
scroll to position [382, 0]
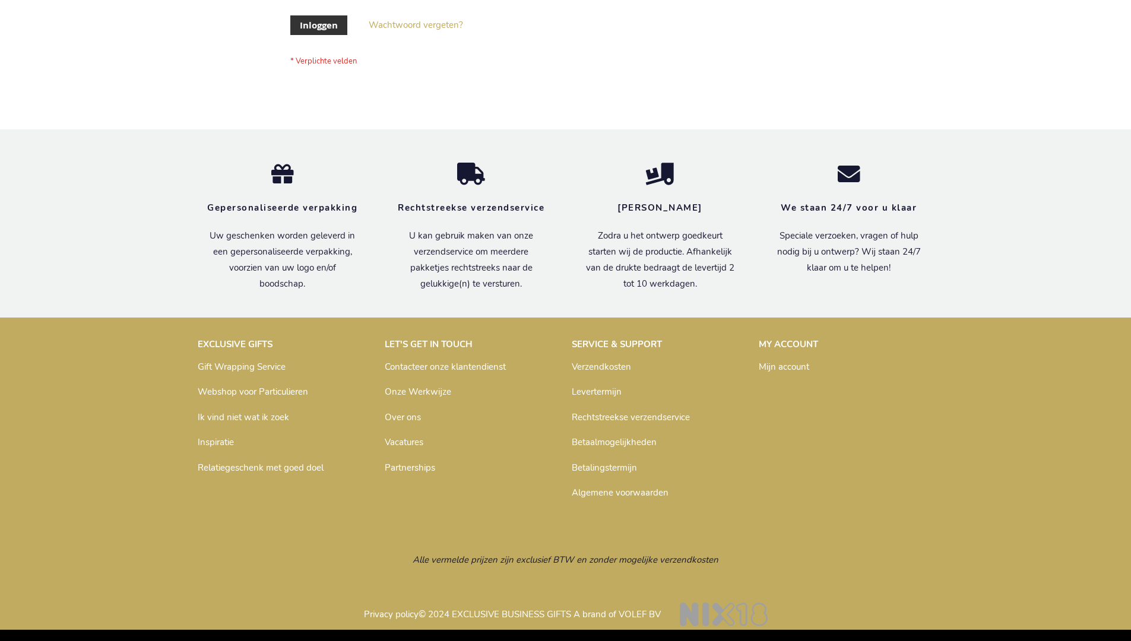
scroll to position [403, 0]
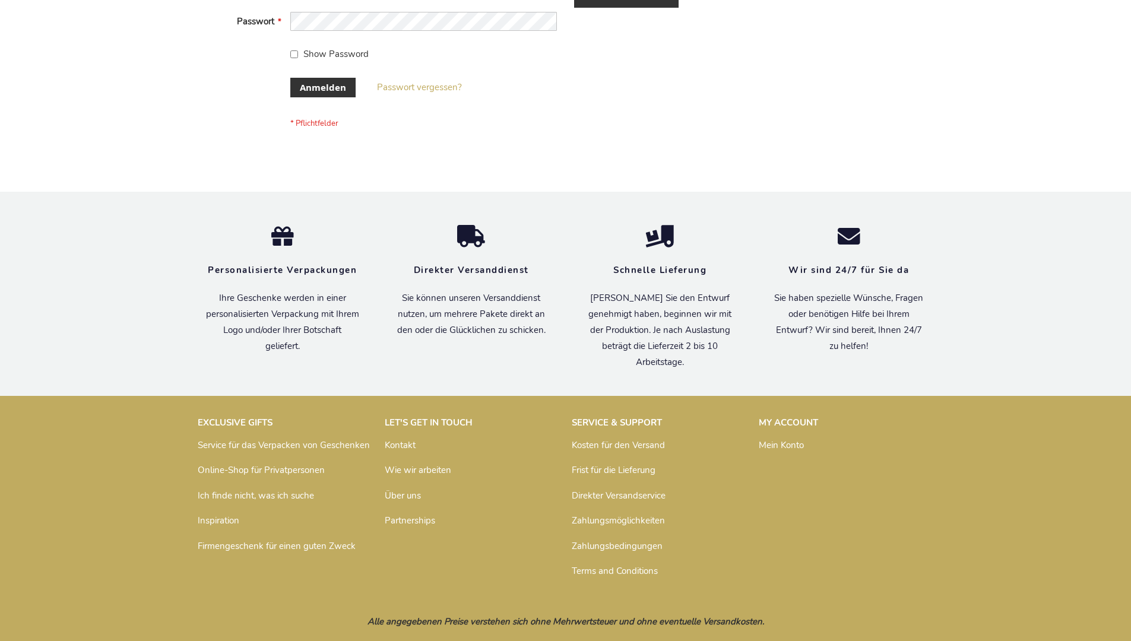
scroll to position [398, 0]
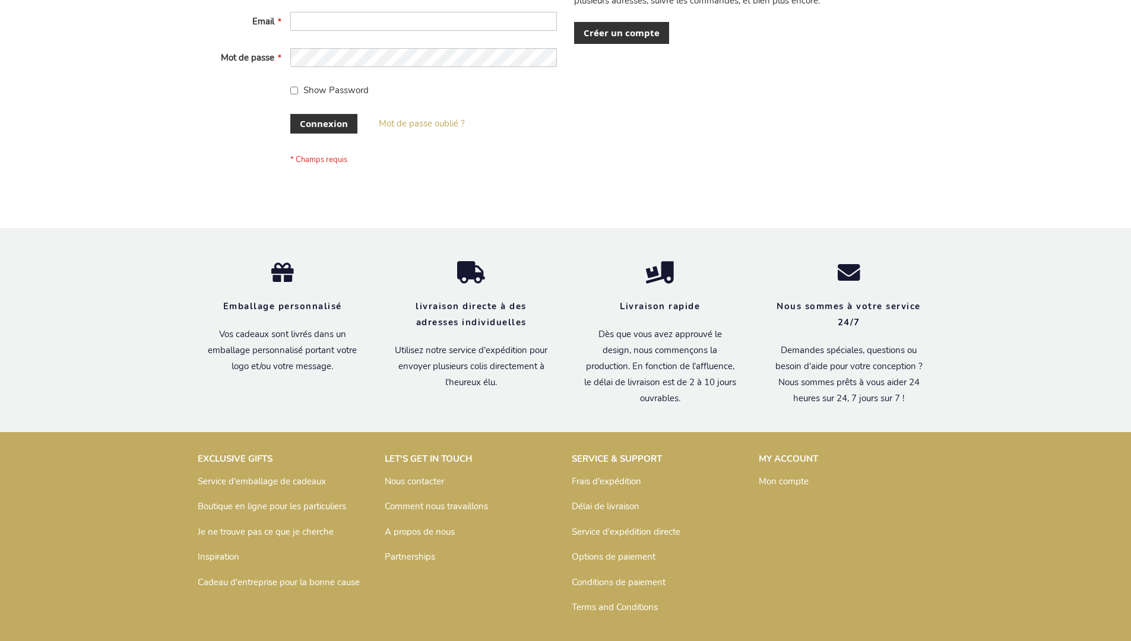
scroll to position [410, 0]
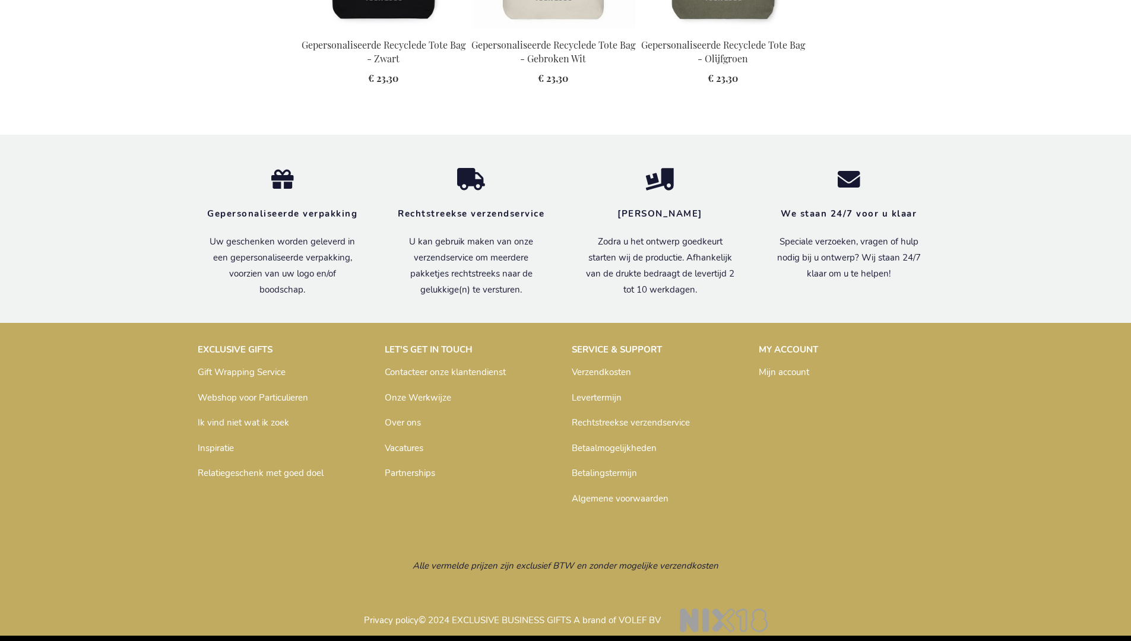
scroll to position [1661, 0]
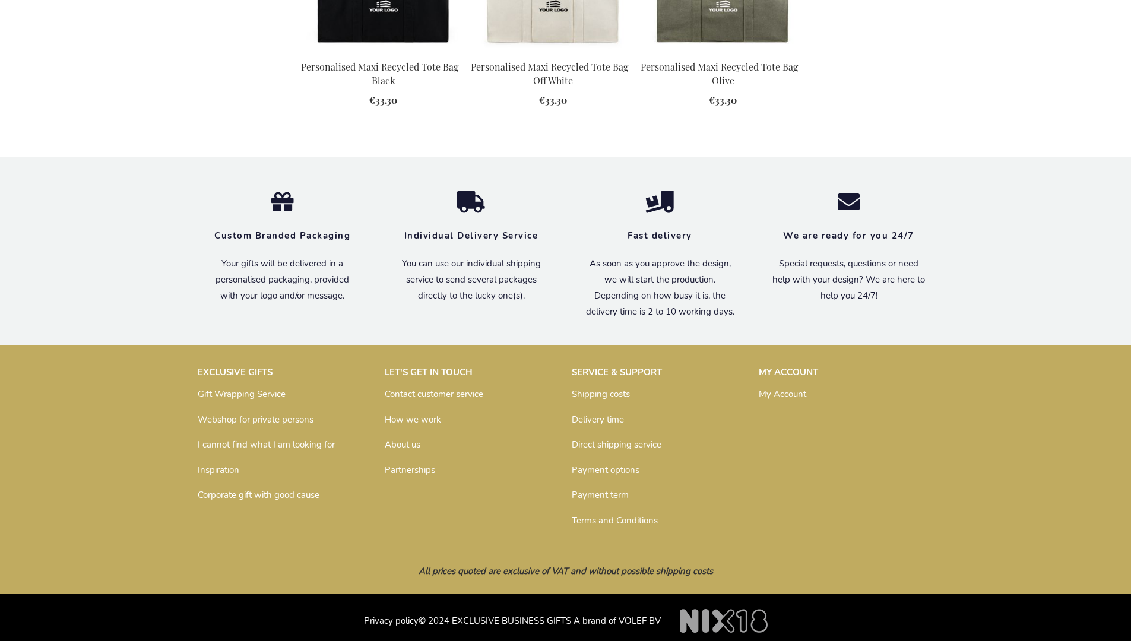
scroll to position [1613, 0]
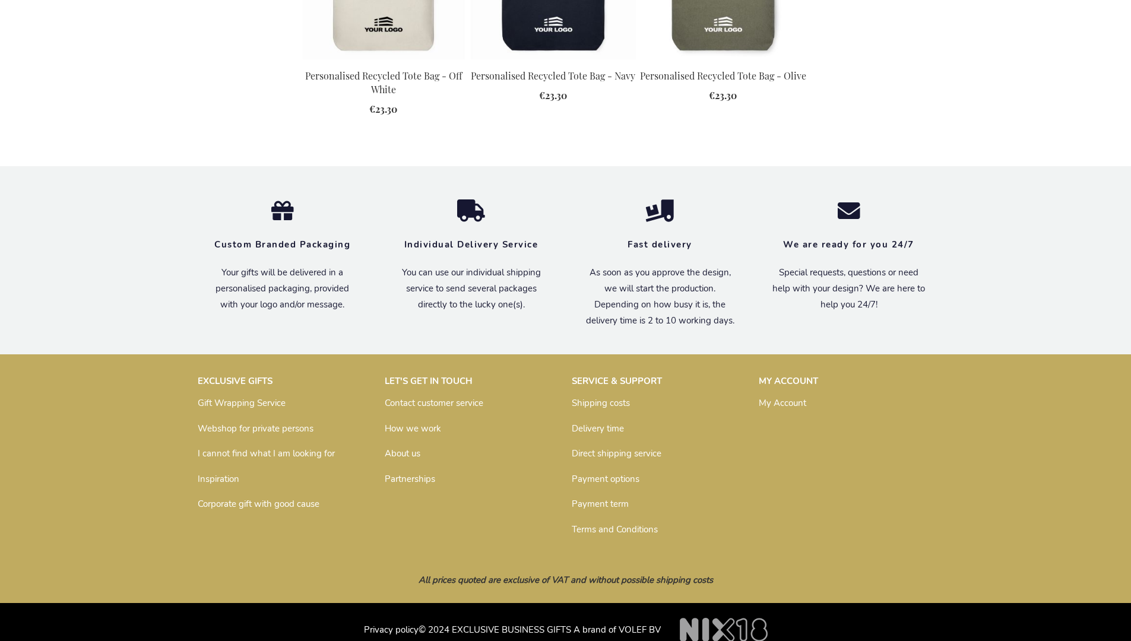
scroll to position [1613, 0]
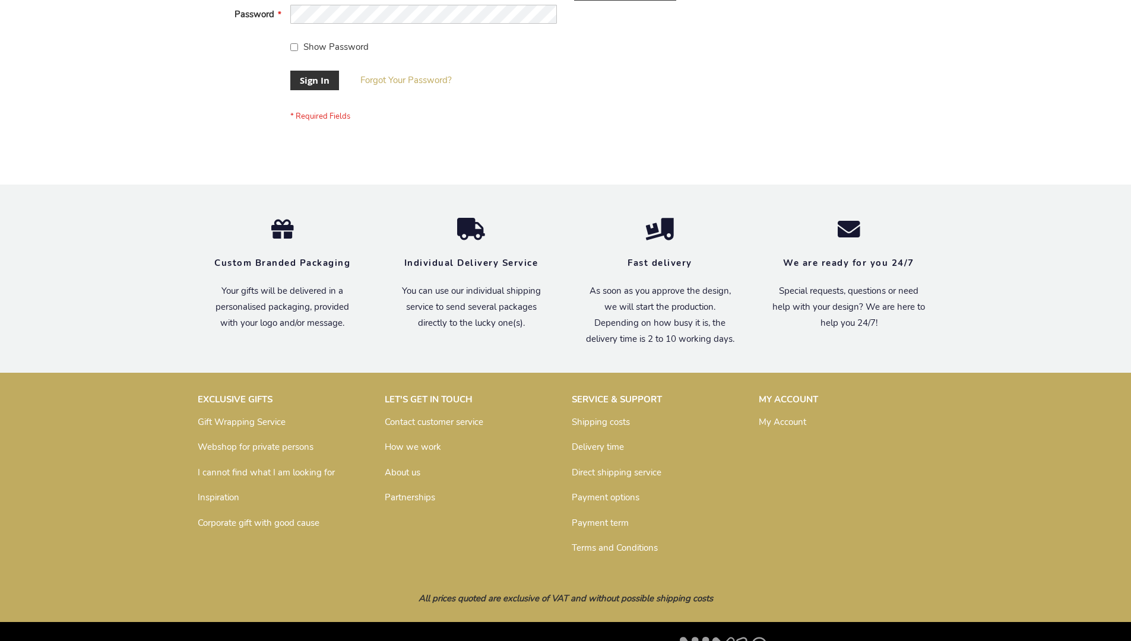
scroll to position [382, 0]
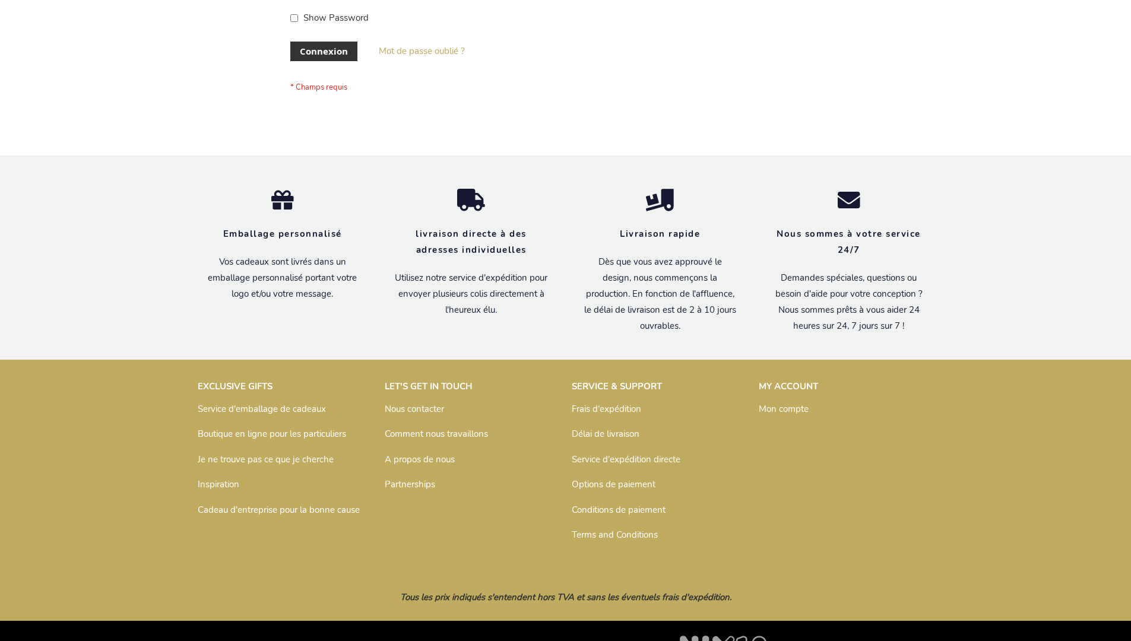
scroll to position [410, 0]
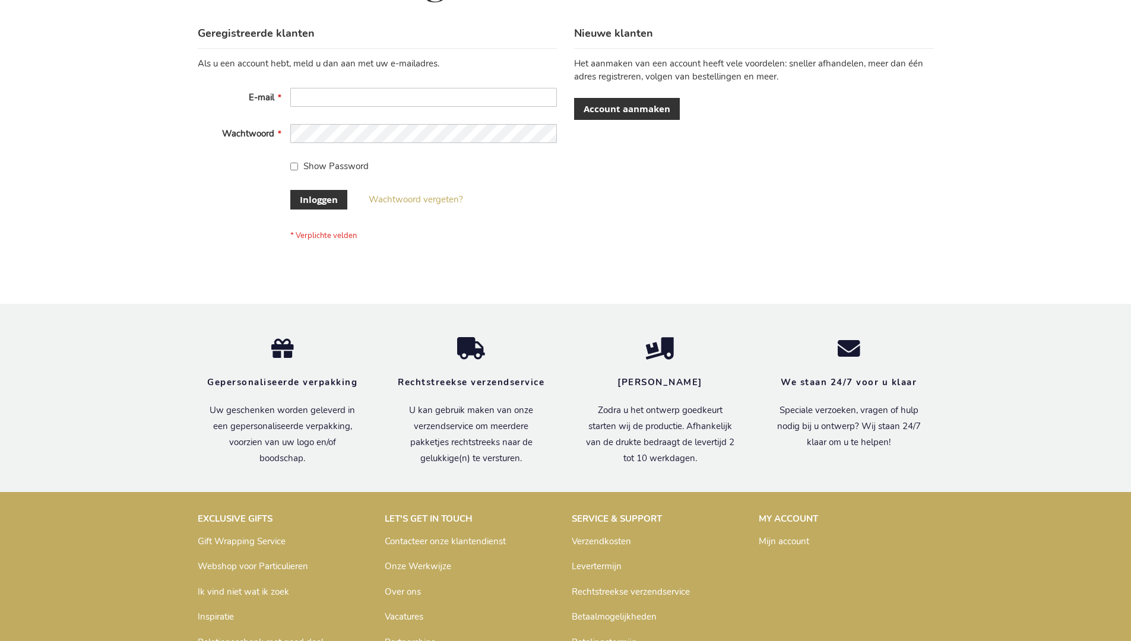
scroll to position [403, 0]
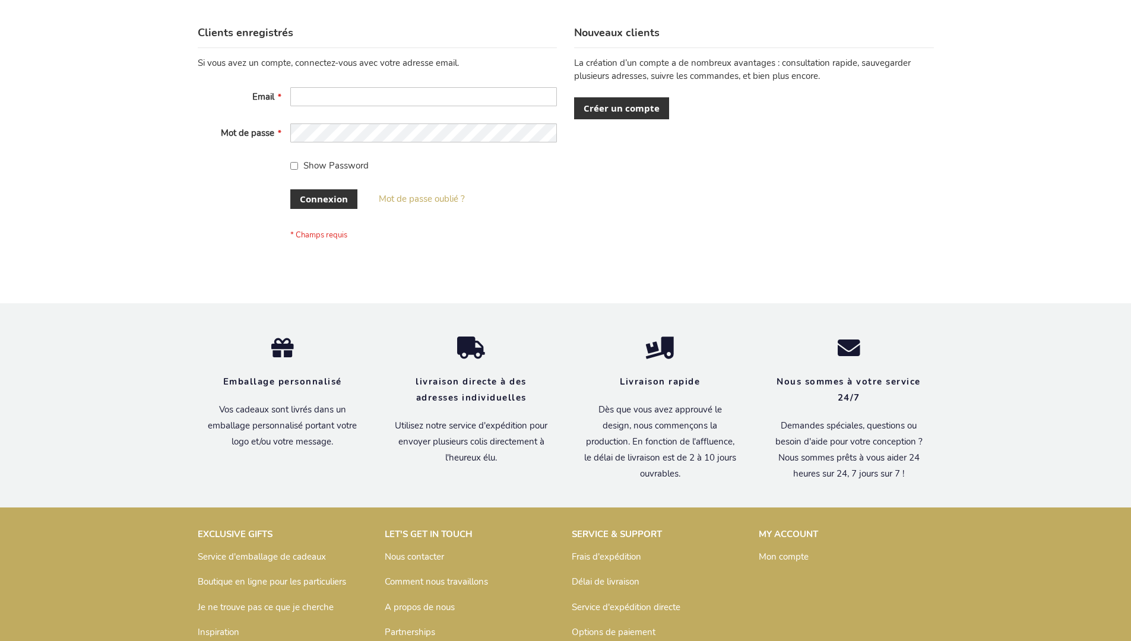
scroll to position [410, 0]
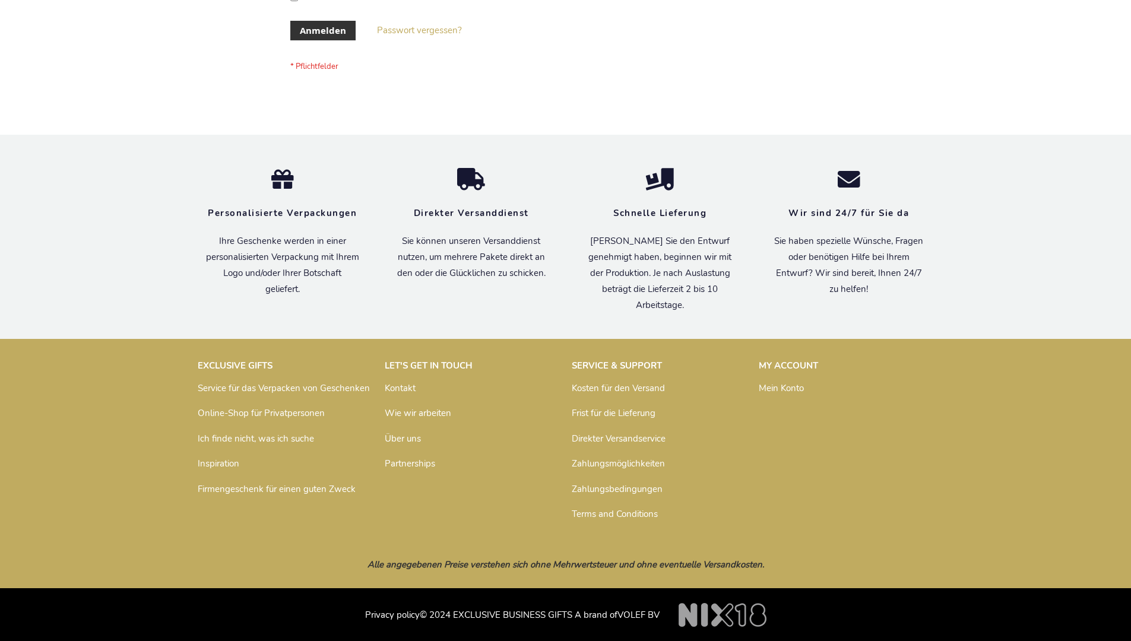
scroll to position [398, 0]
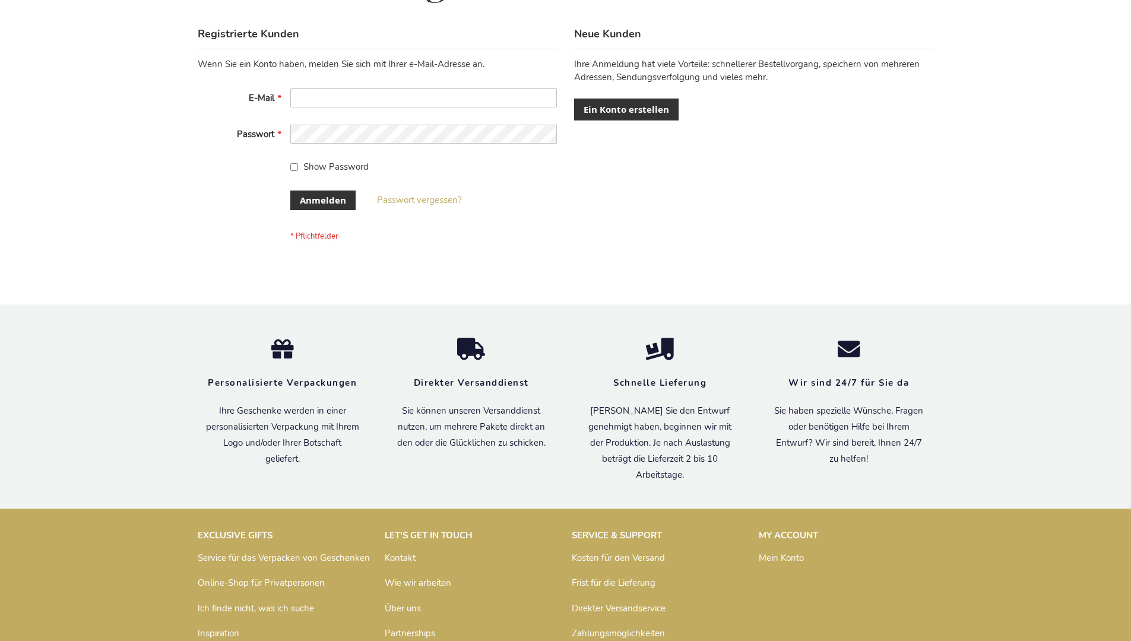
scroll to position [398, 0]
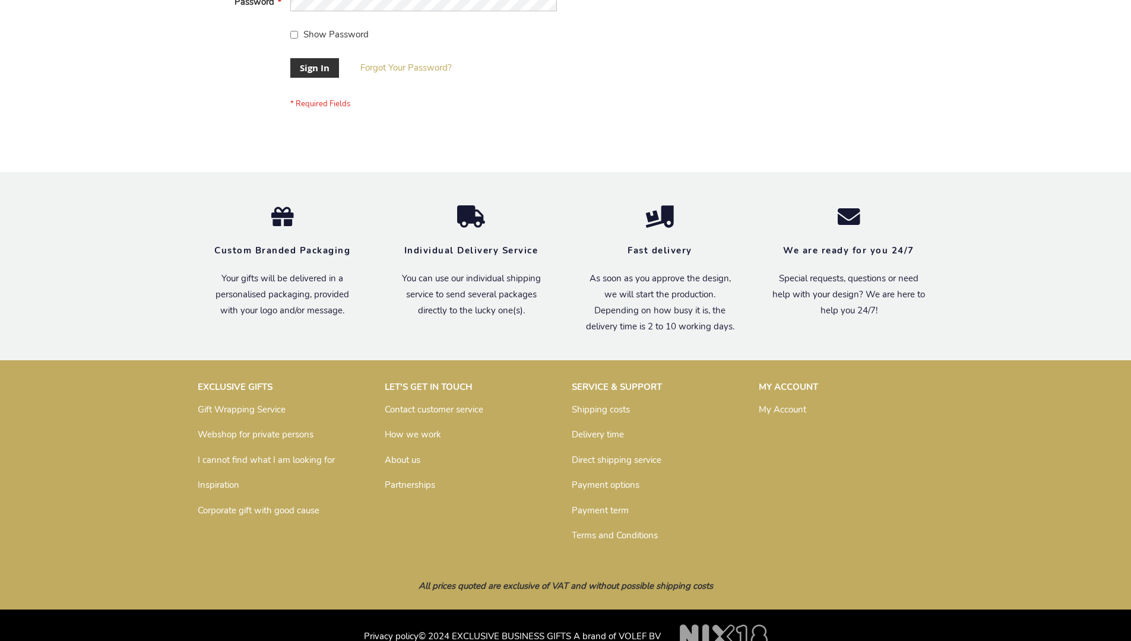
scroll to position [382, 0]
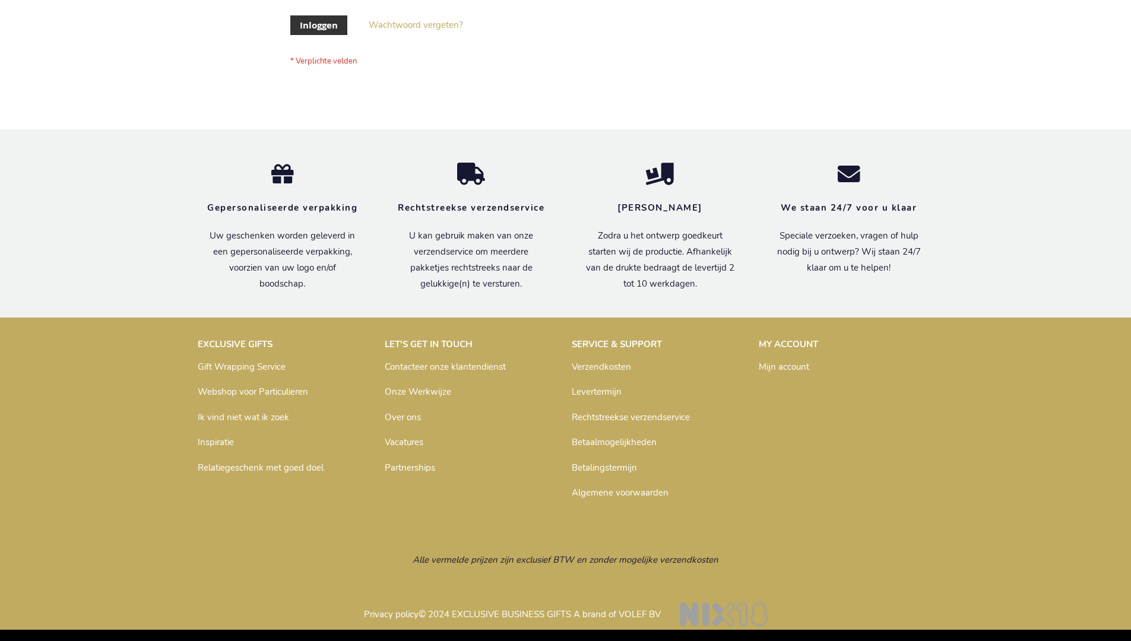
scroll to position [403, 0]
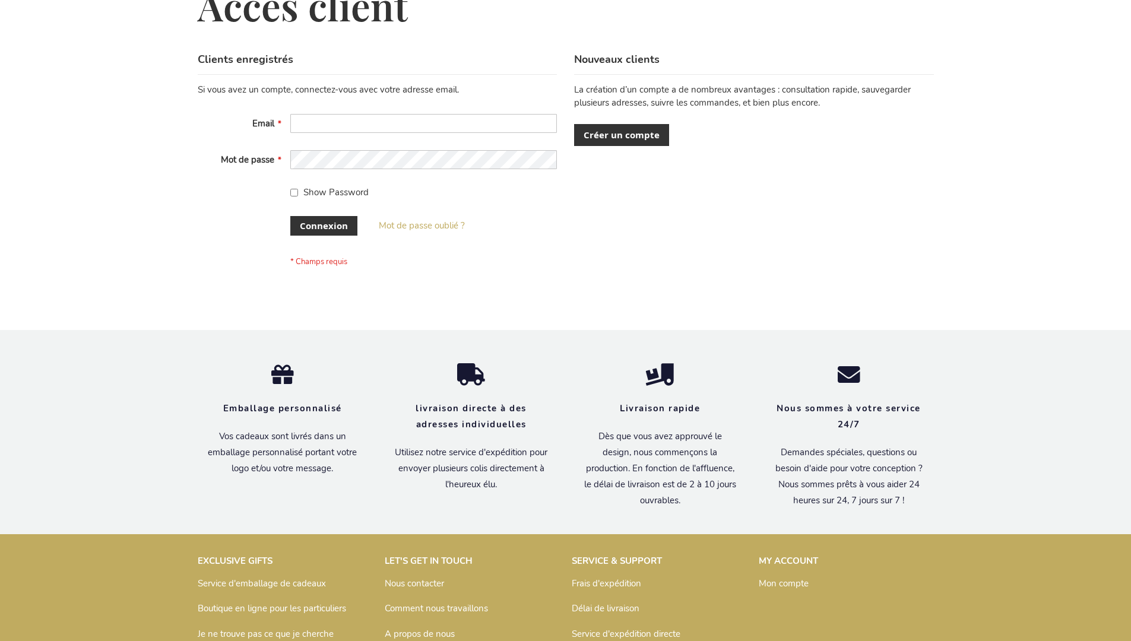
scroll to position [410, 0]
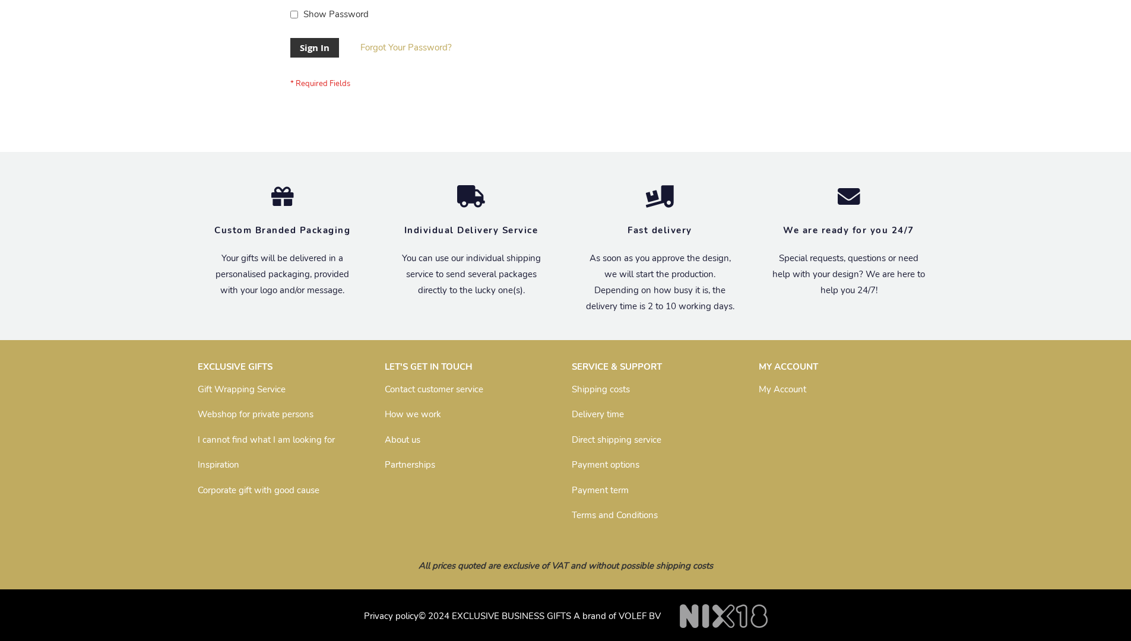
scroll to position [382, 0]
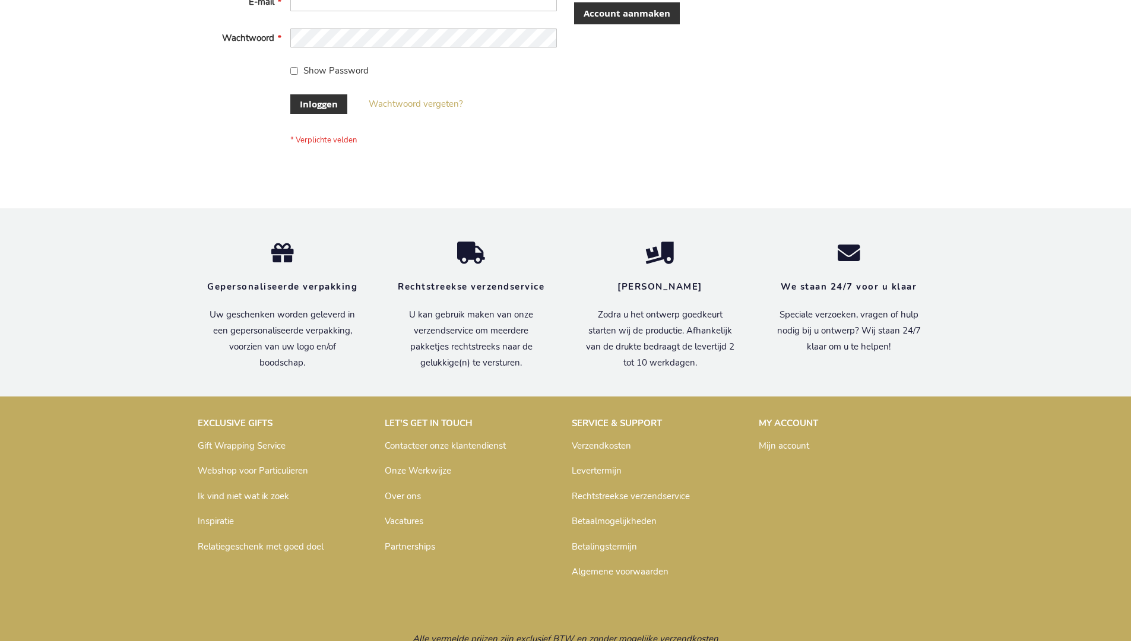
scroll to position [403, 0]
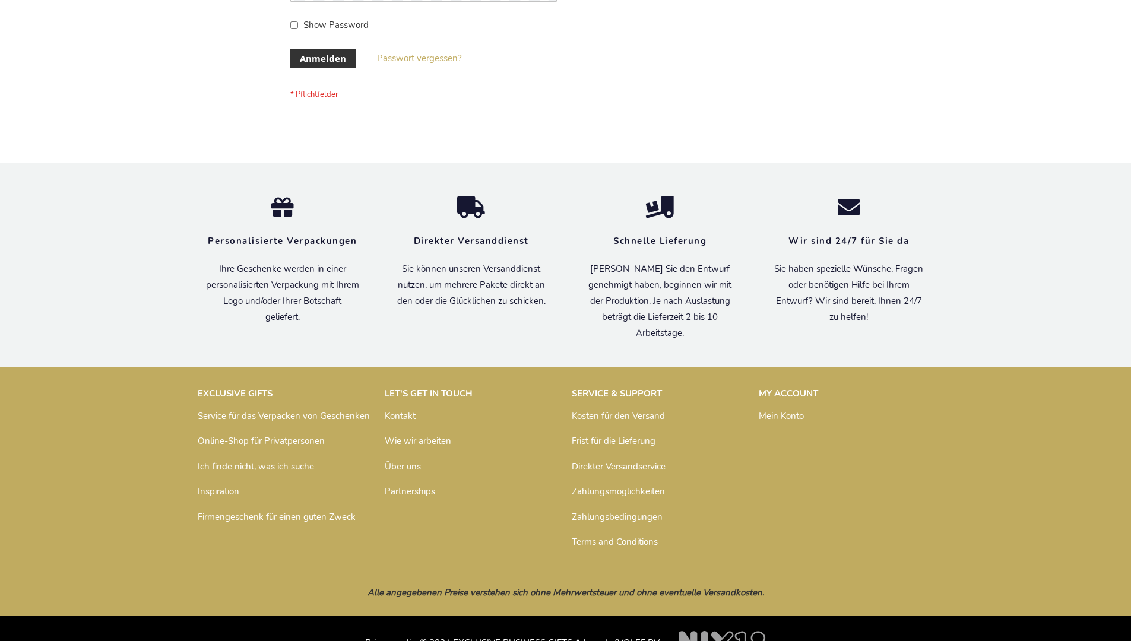
scroll to position [398, 0]
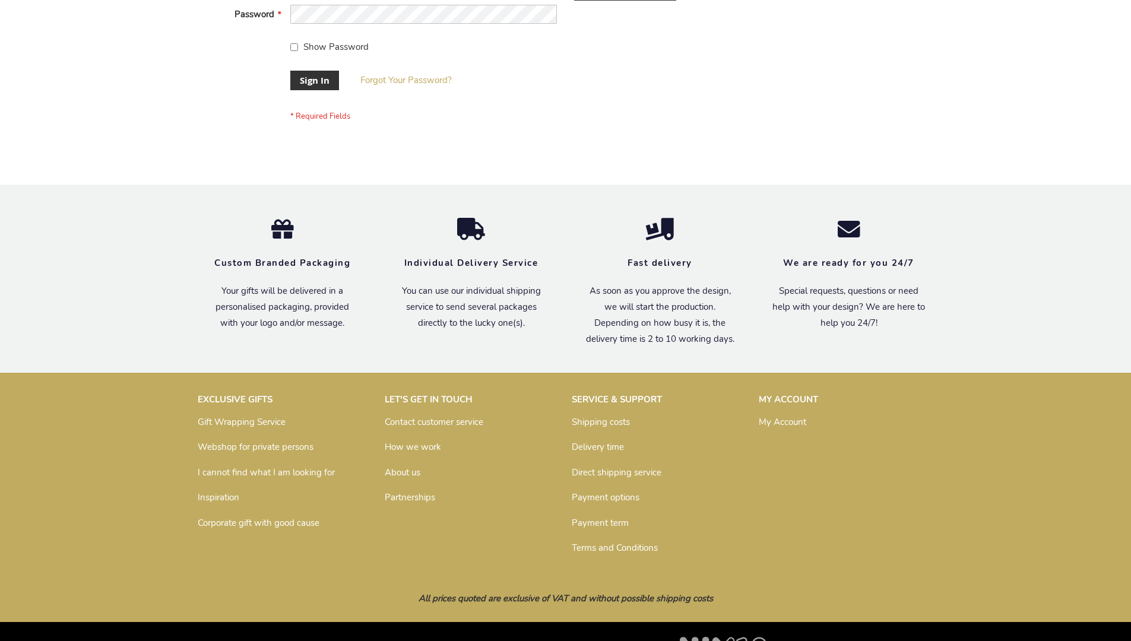
scroll to position [382, 0]
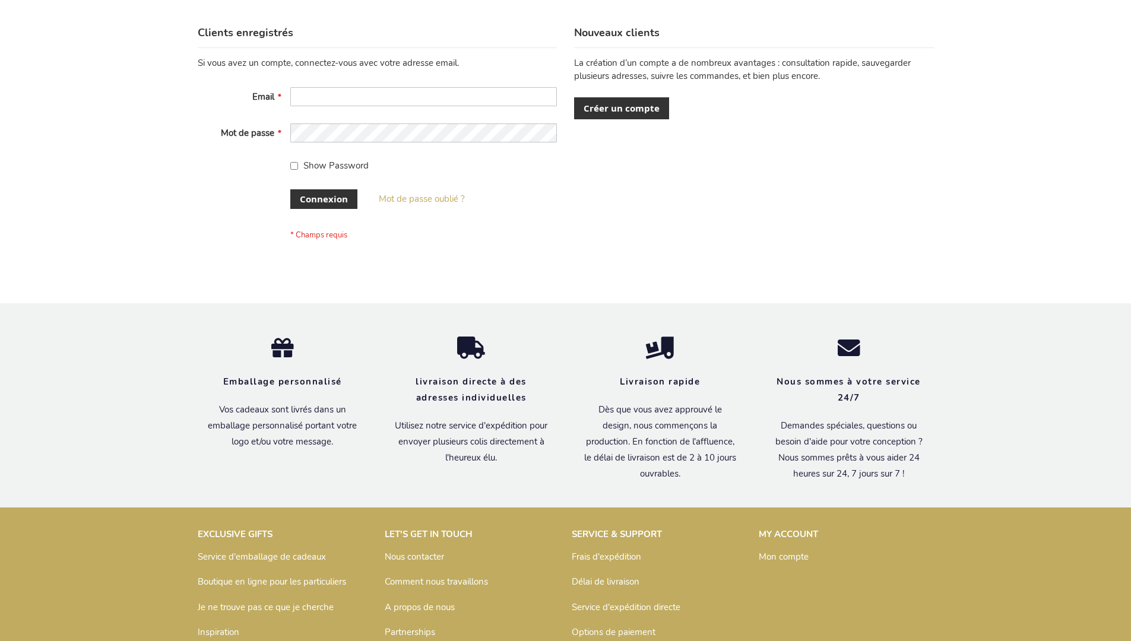
scroll to position [410, 0]
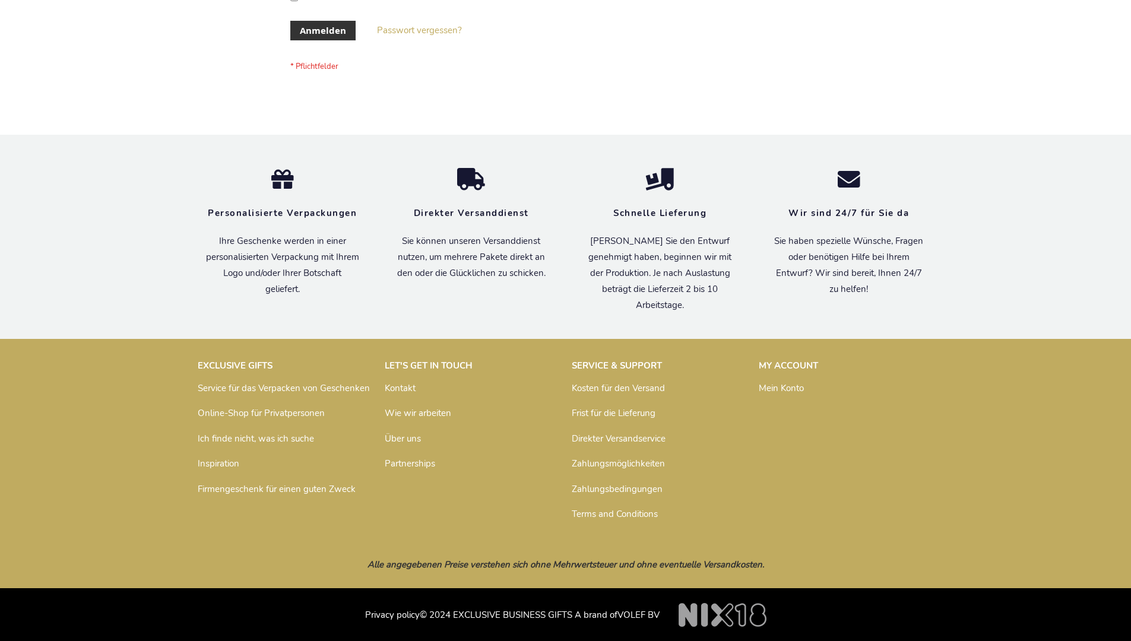
scroll to position [398, 0]
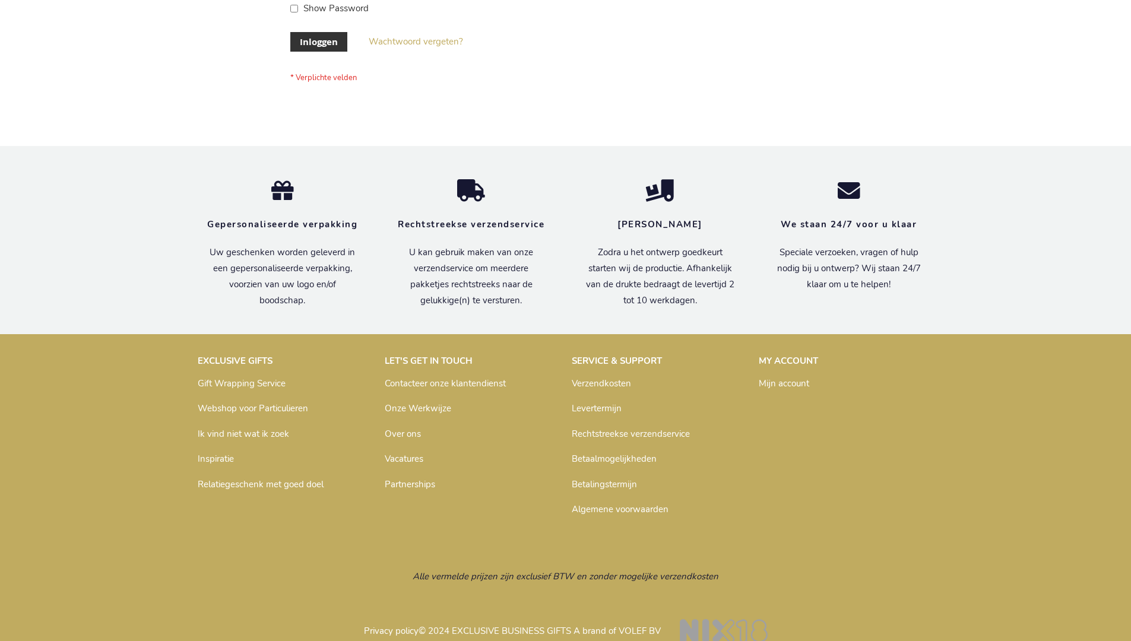
scroll to position [394, 0]
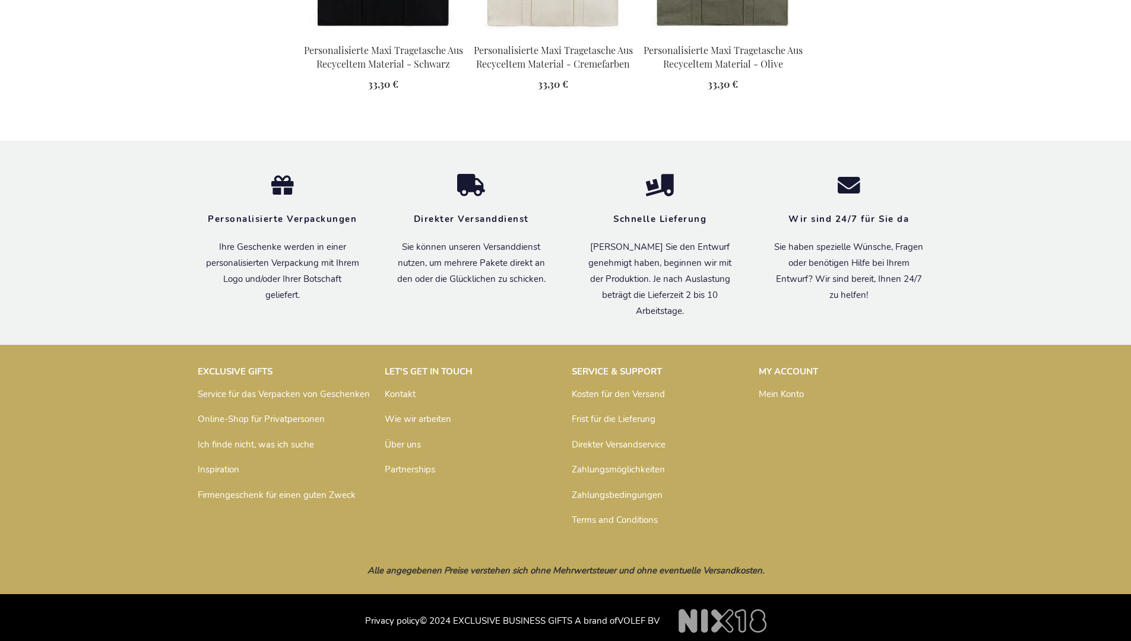
scroll to position [1669, 0]
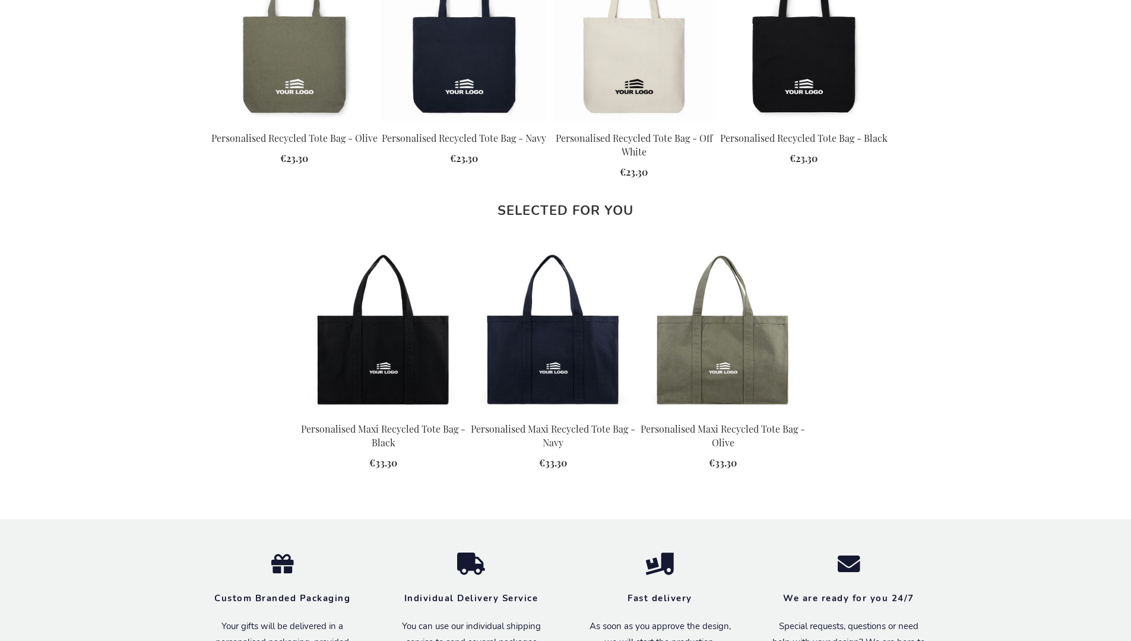
scroll to position [1594, 0]
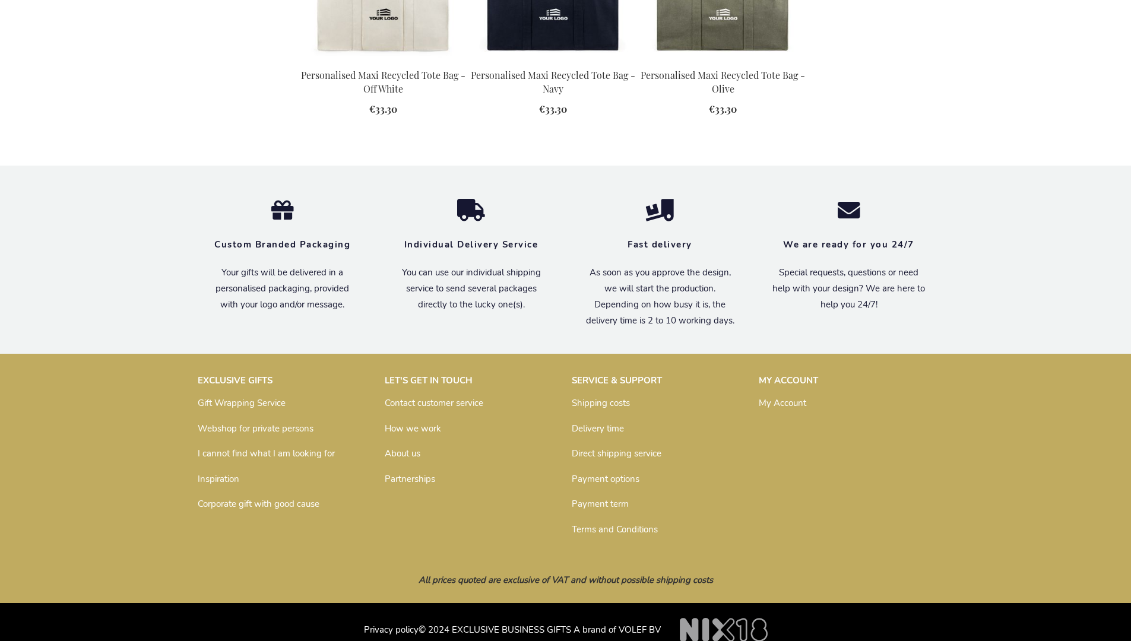
scroll to position [1594, 0]
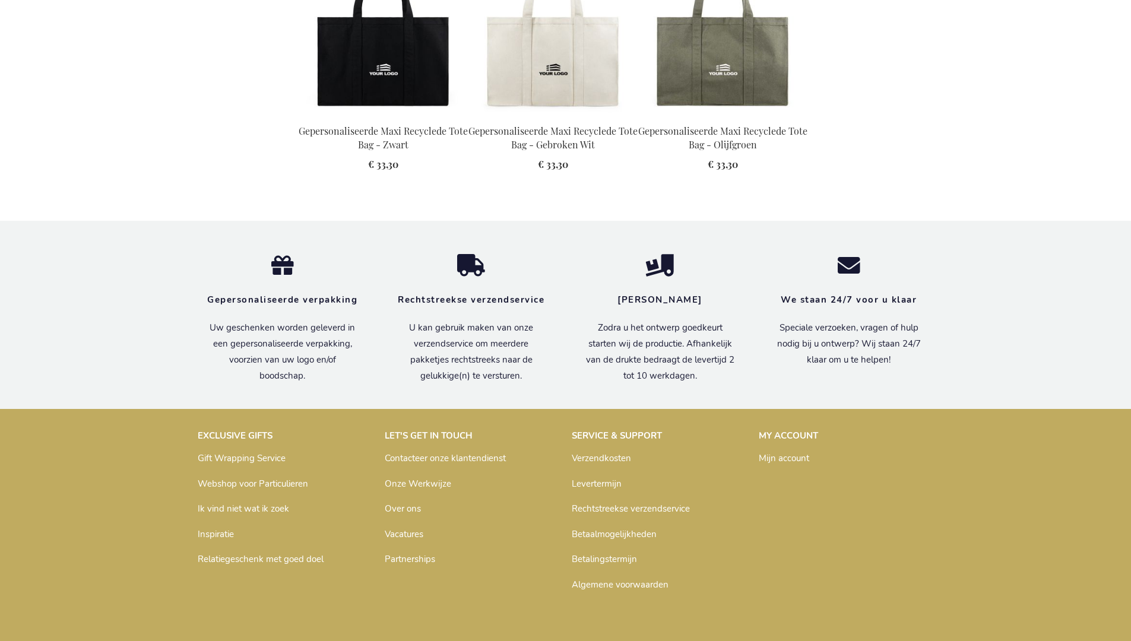
scroll to position [1661, 0]
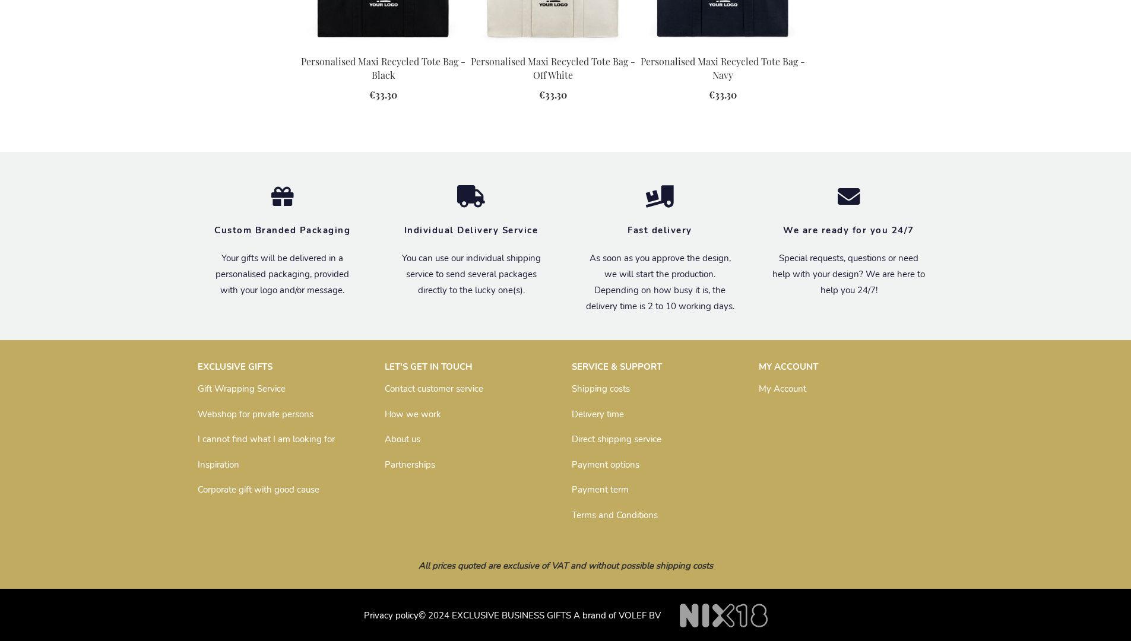
scroll to position [1613, 0]
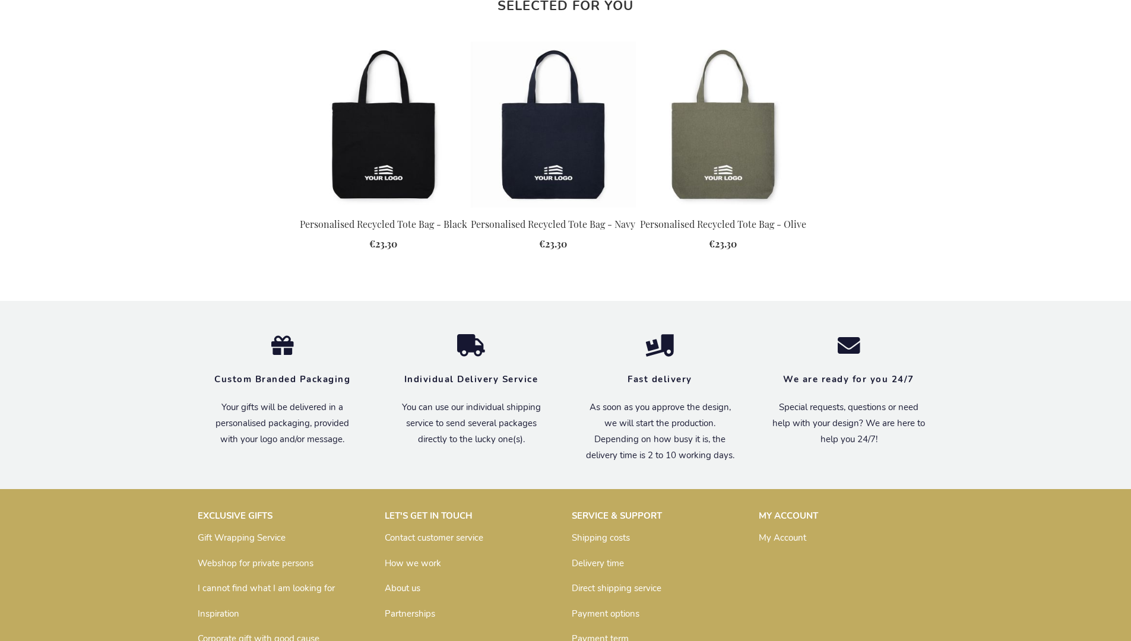
scroll to position [1599, 0]
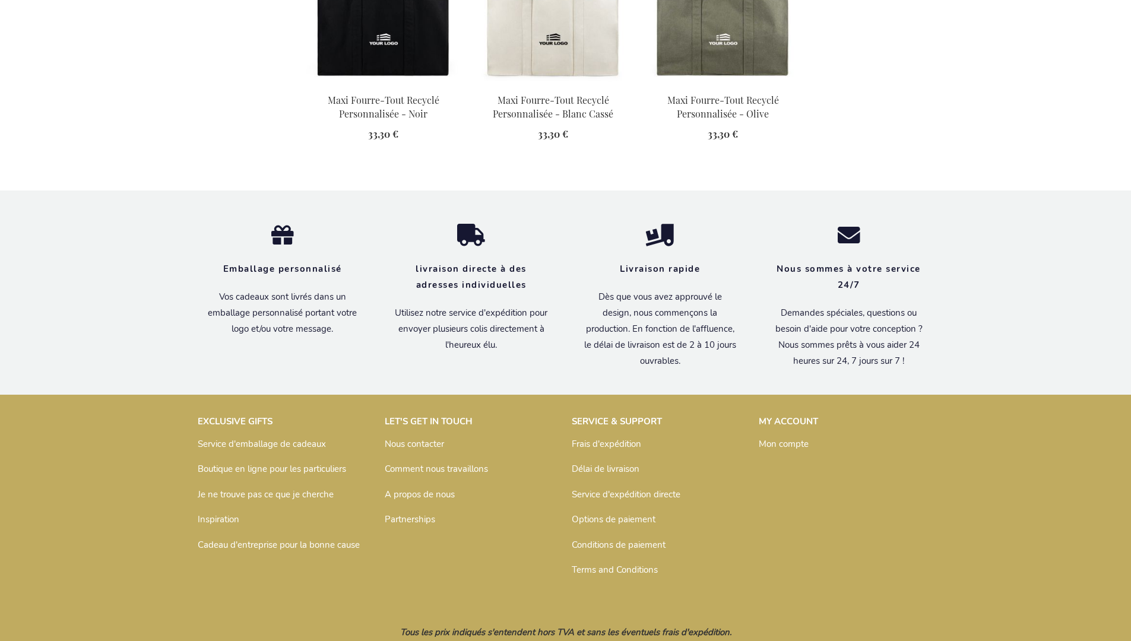
scroll to position [1681, 0]
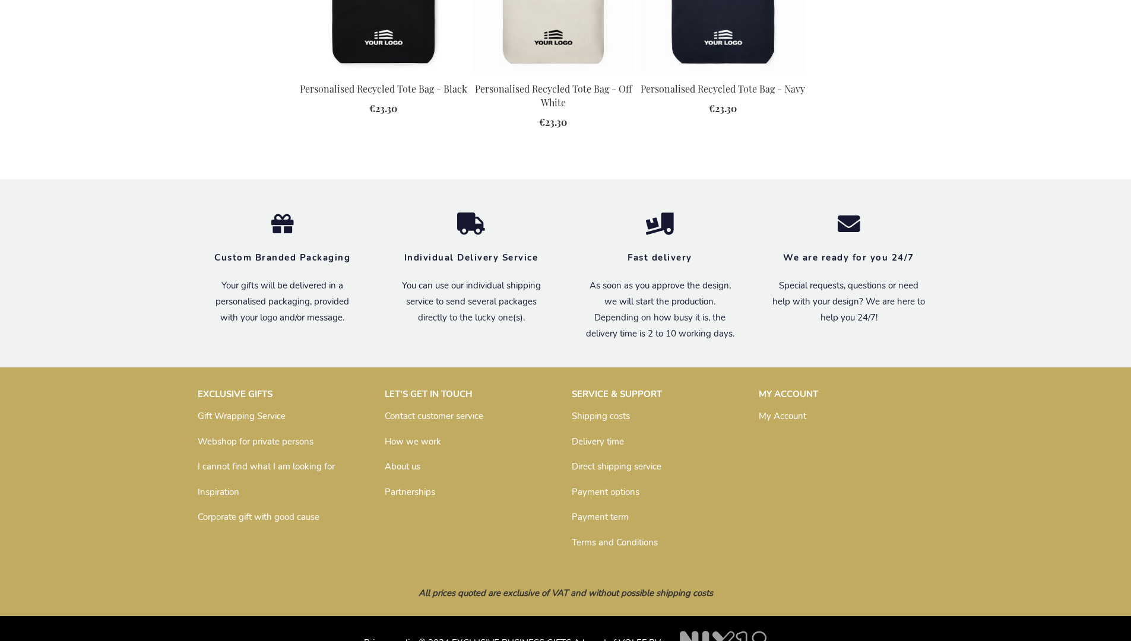
scroll to position [1613, 0]
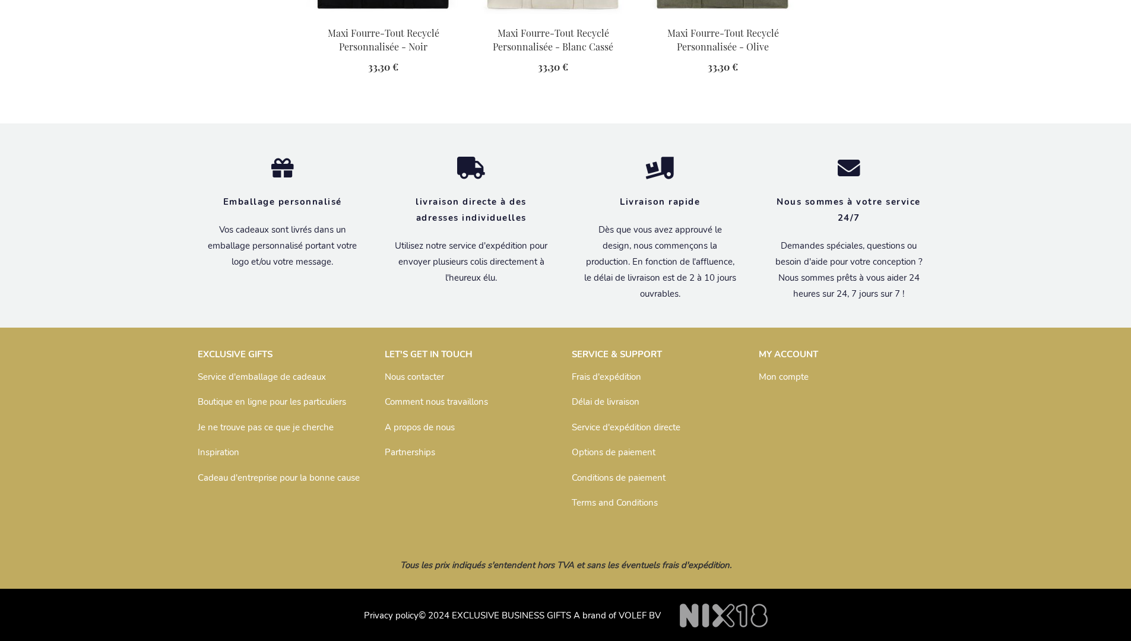
scroll to position [1681, 0]
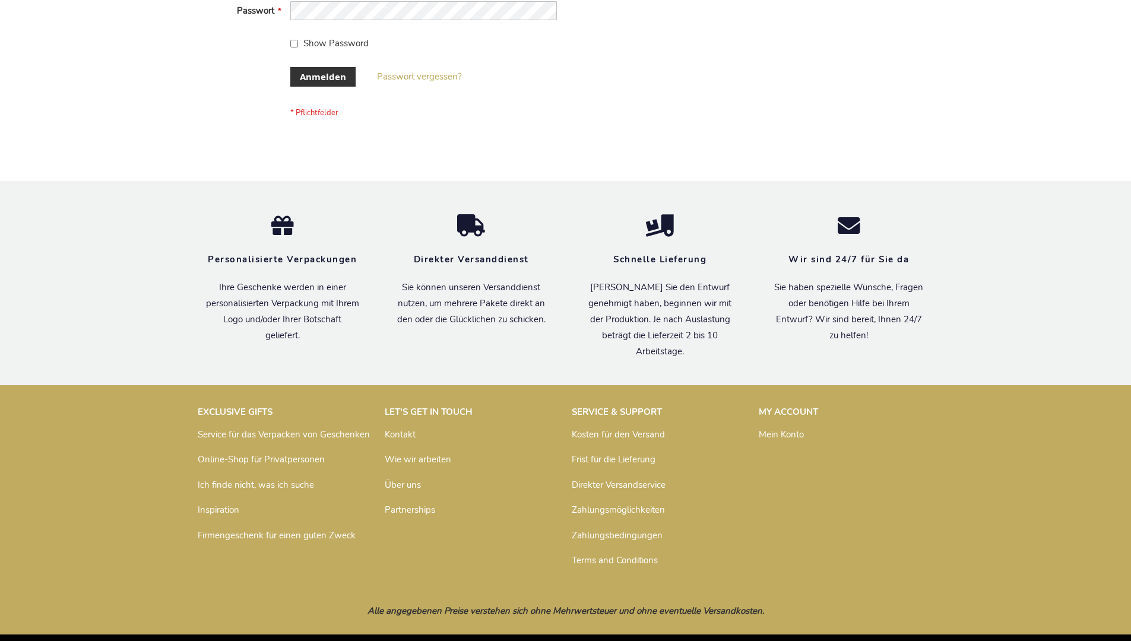
scroll to position [388, 0]
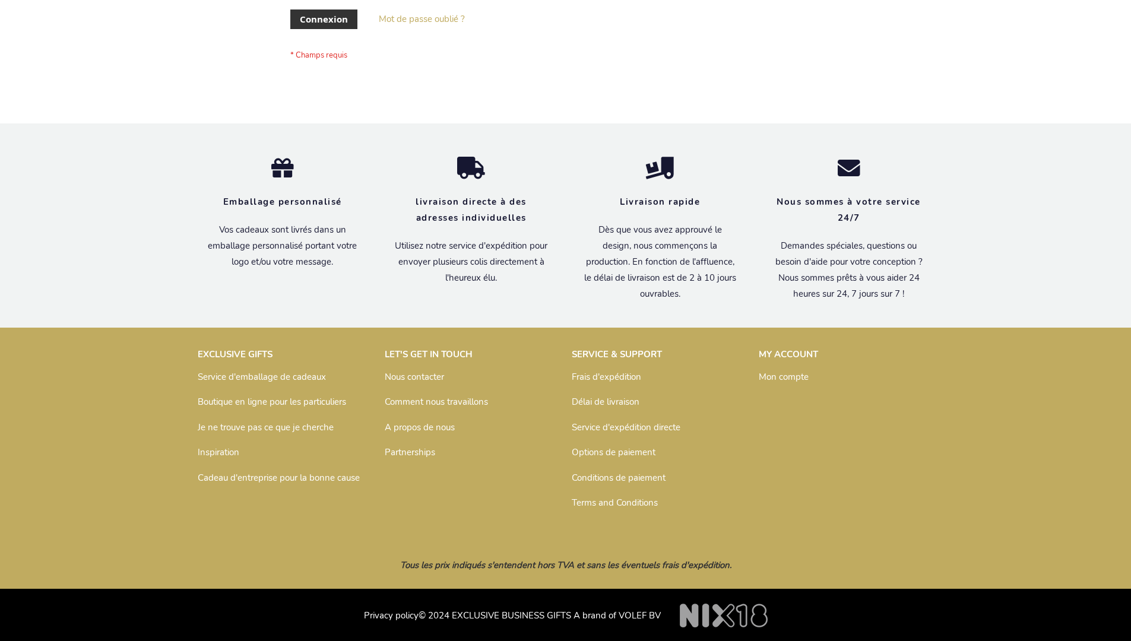
scroll to position [410, 0]
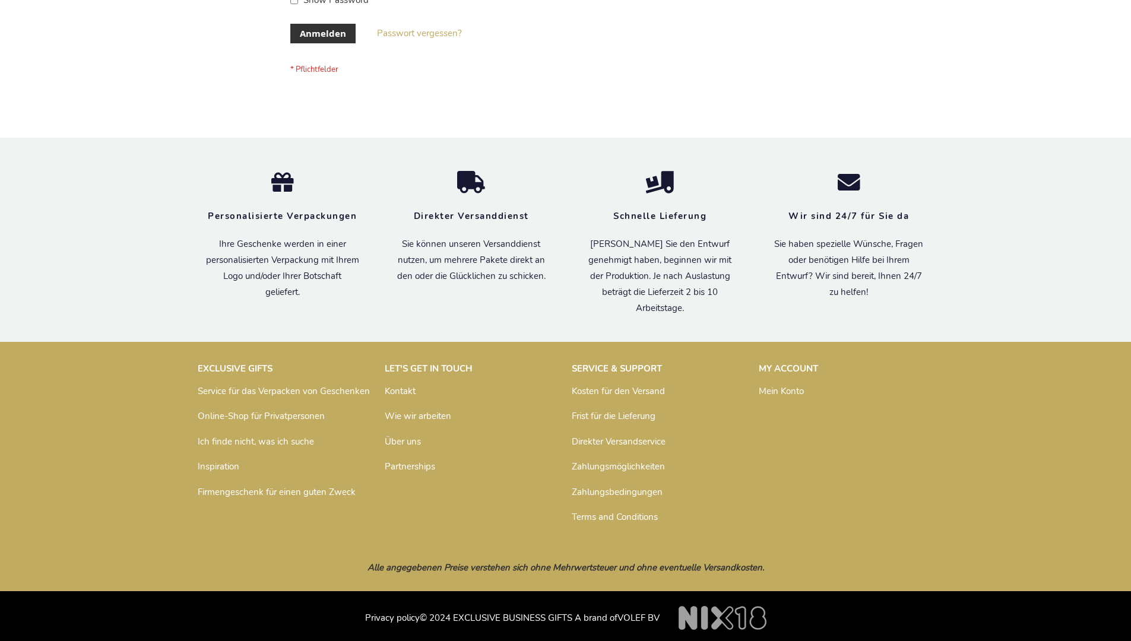
scroll to position [398, 0]
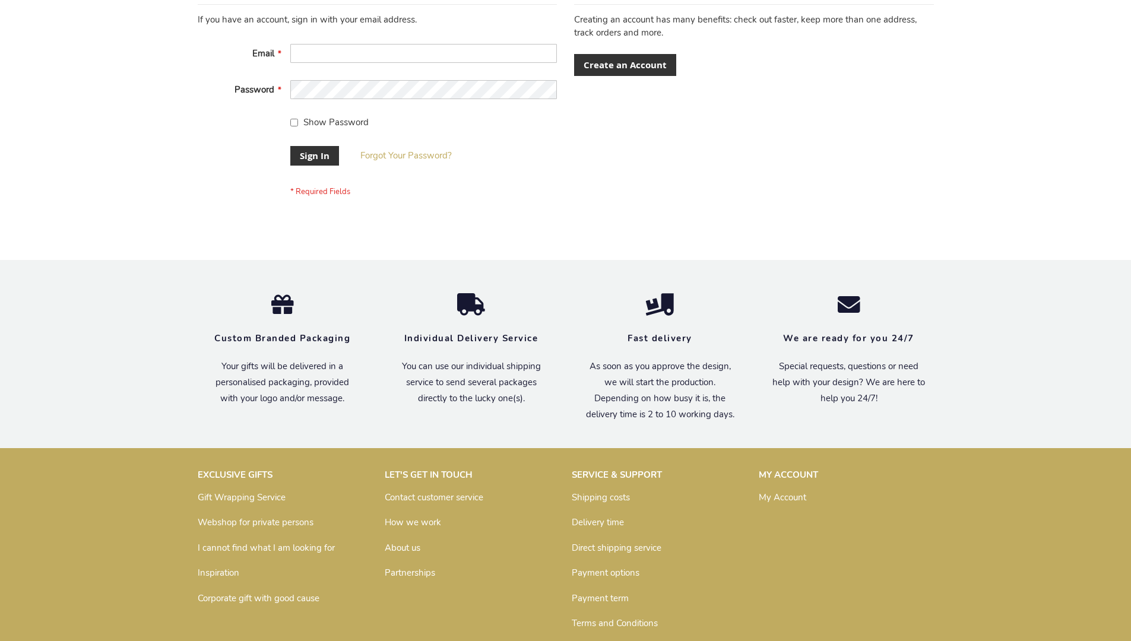
scroll to position [372, 0]
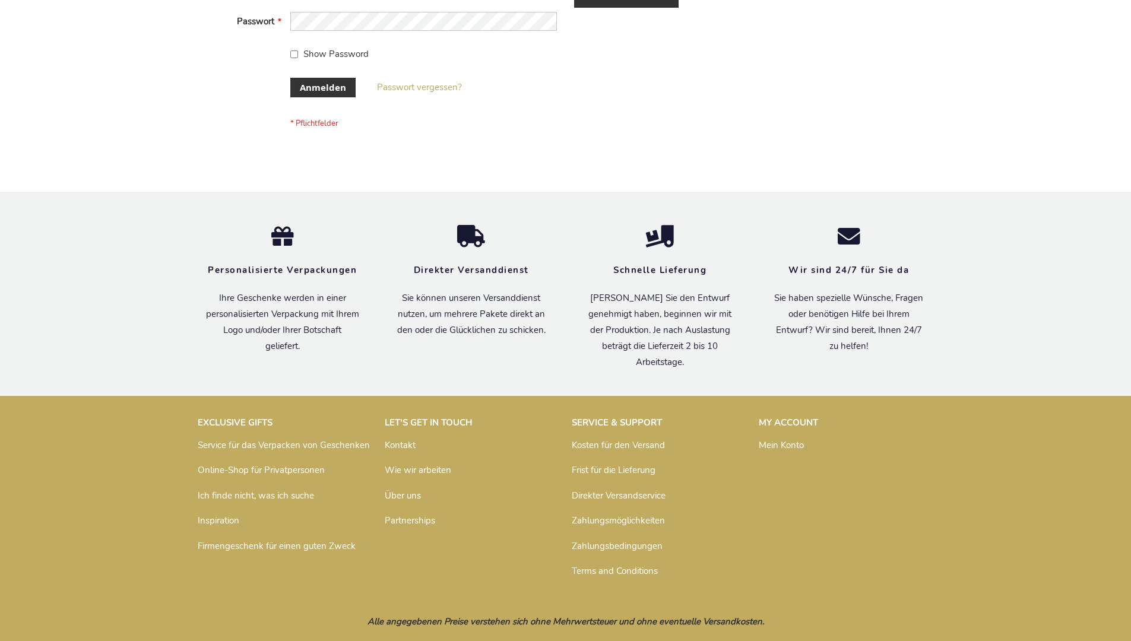
scroll to position [398, 0]
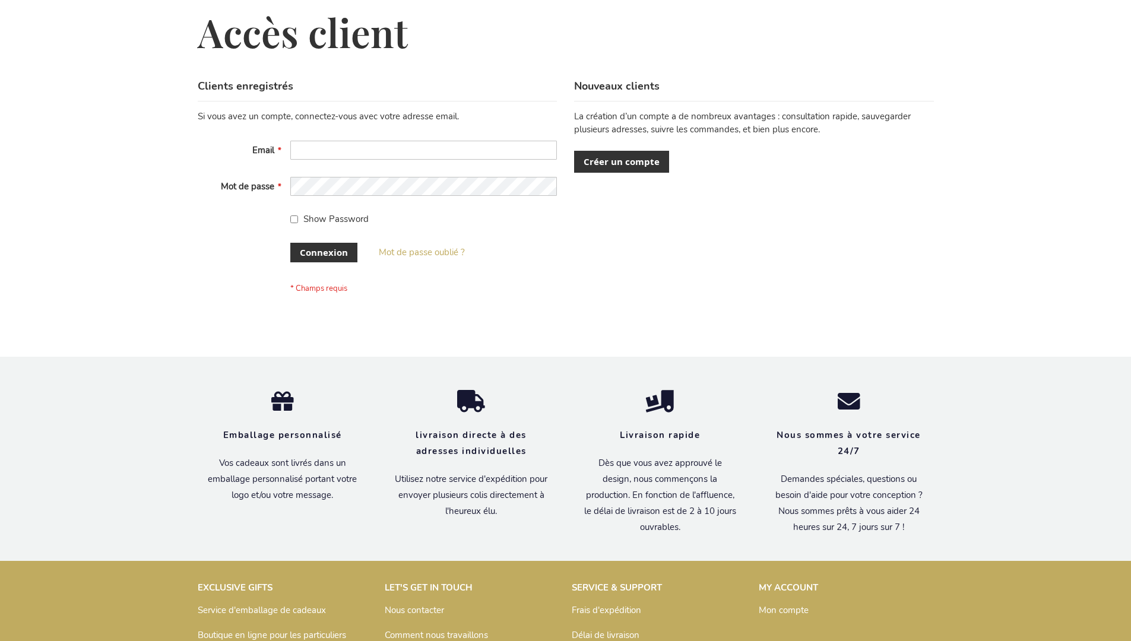
scroll to position [410, 0]
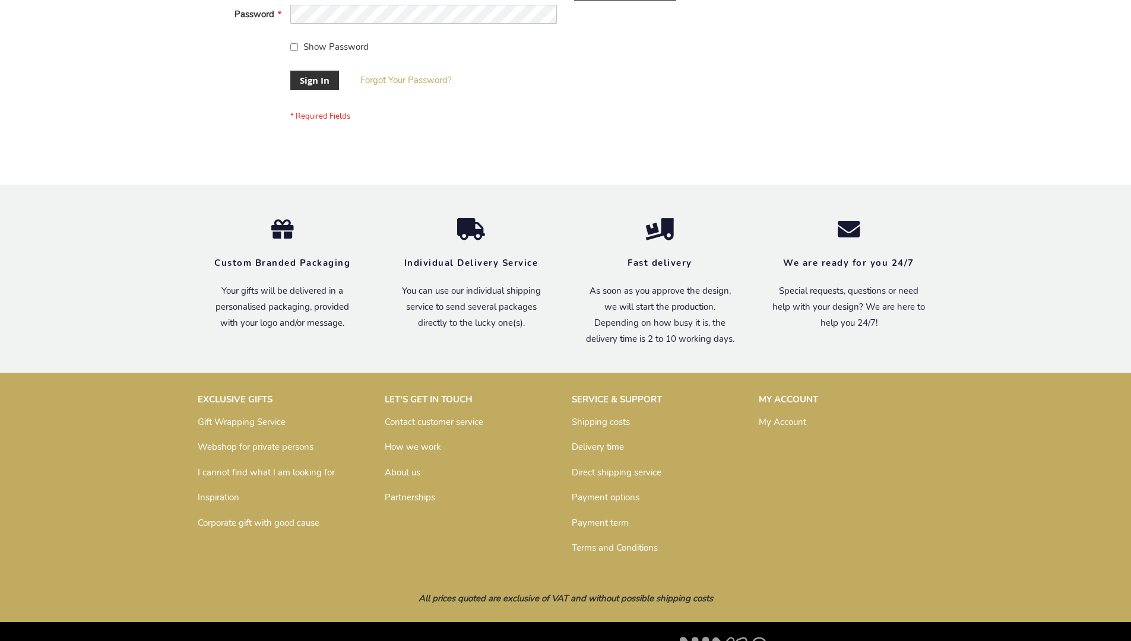
scroll to position [382, 0]
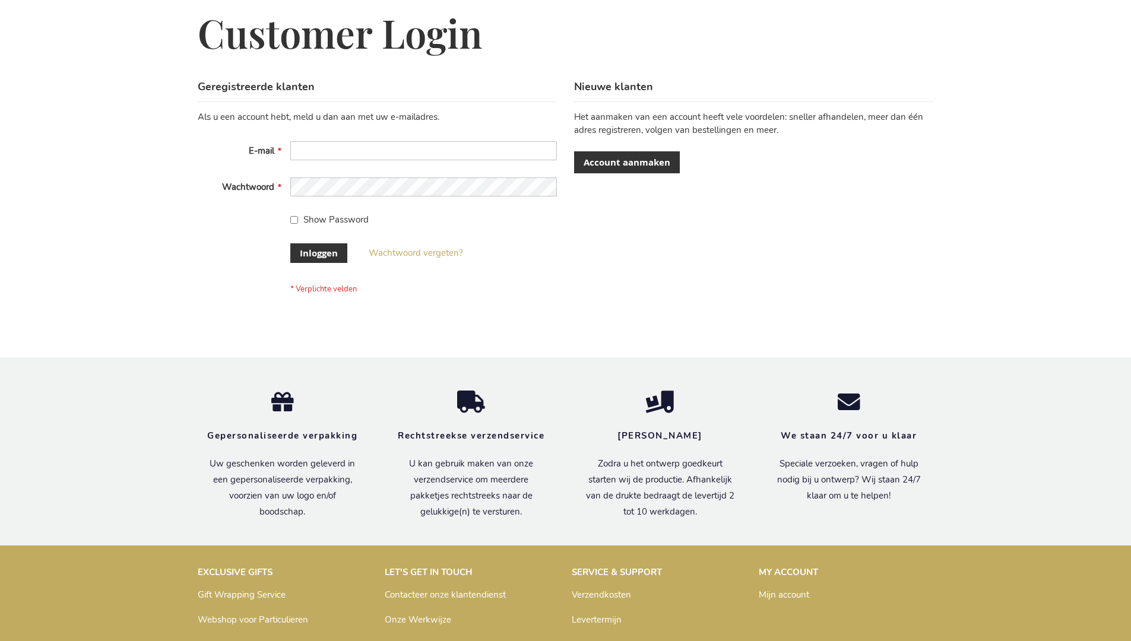
scroll to position [403, 0]
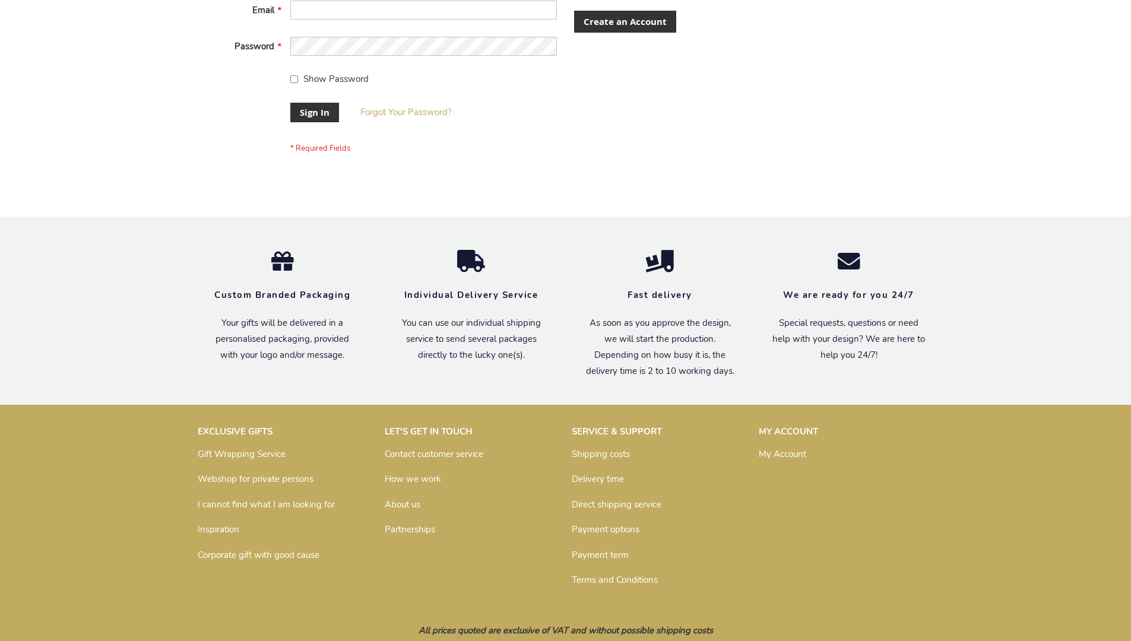
scroll to position [382, 0]
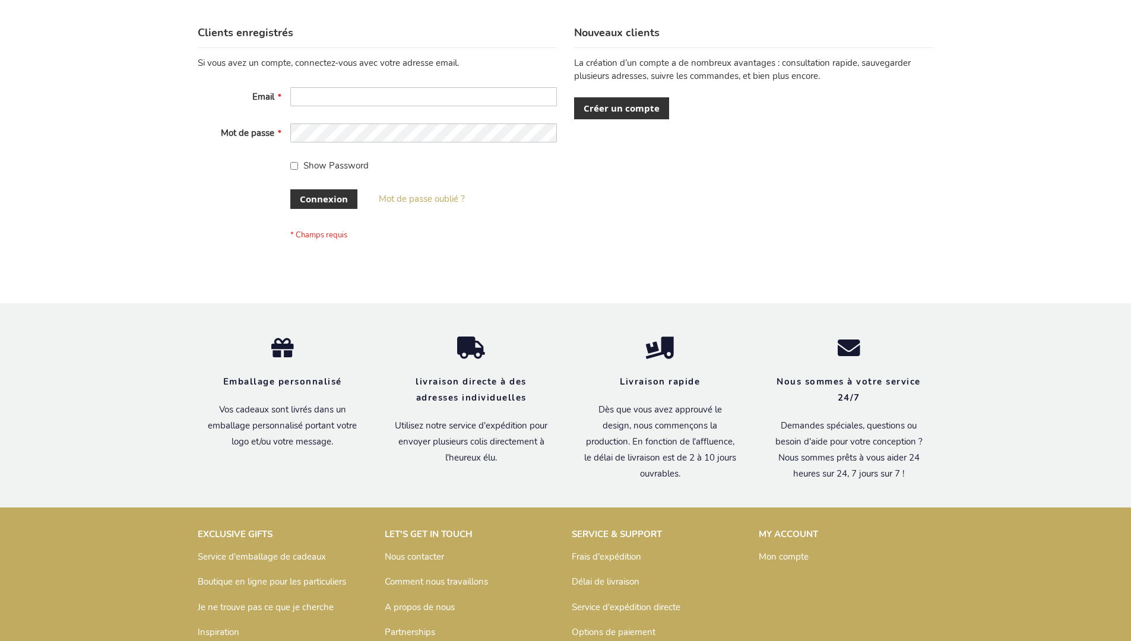
scroll to position [410, 0]
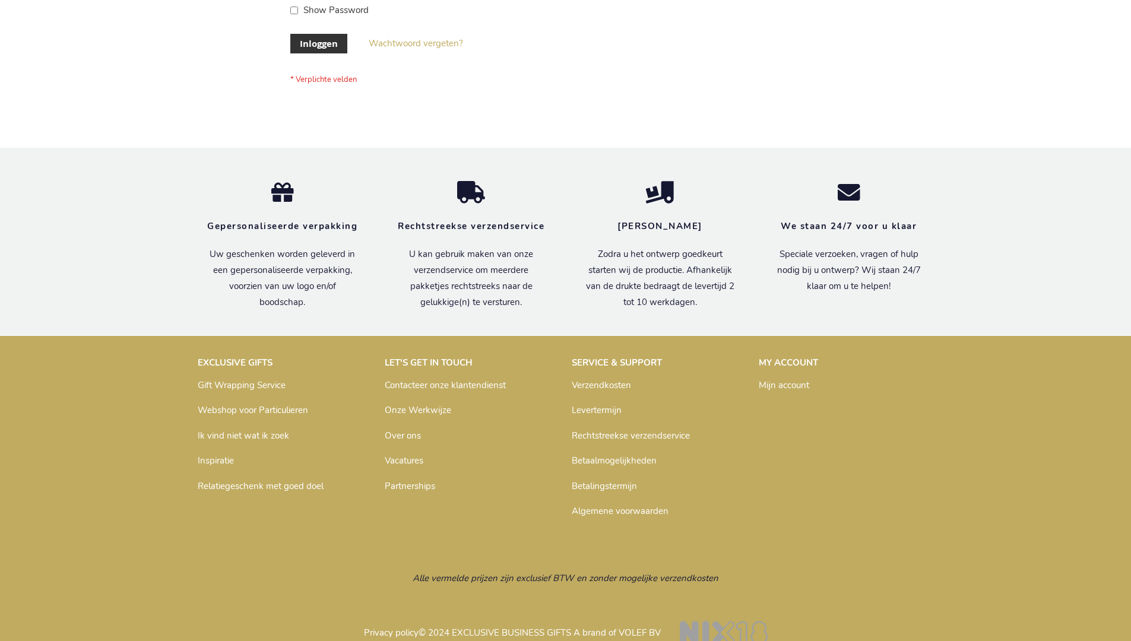
scroll to position [403, 0]
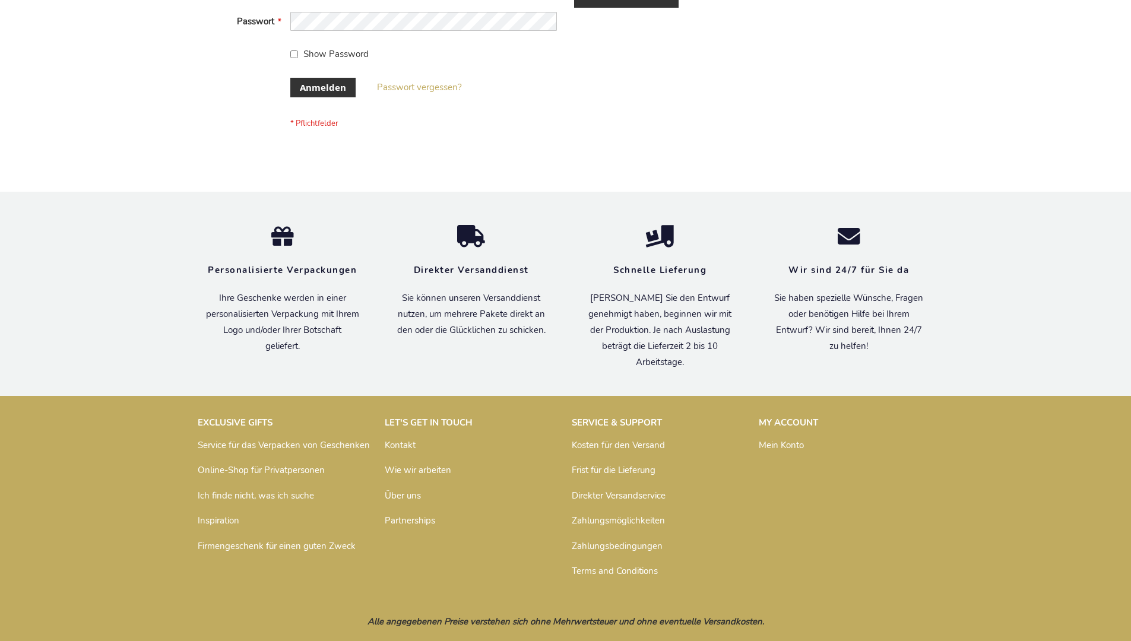
scroll to position [398, 0]
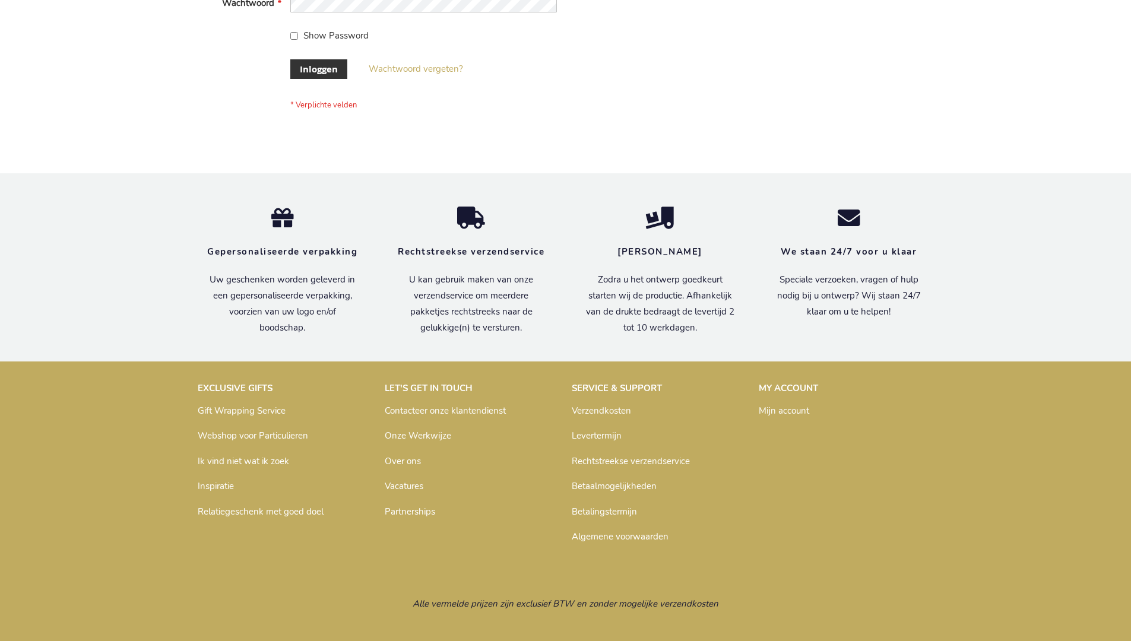
scroll to position [403, 0]
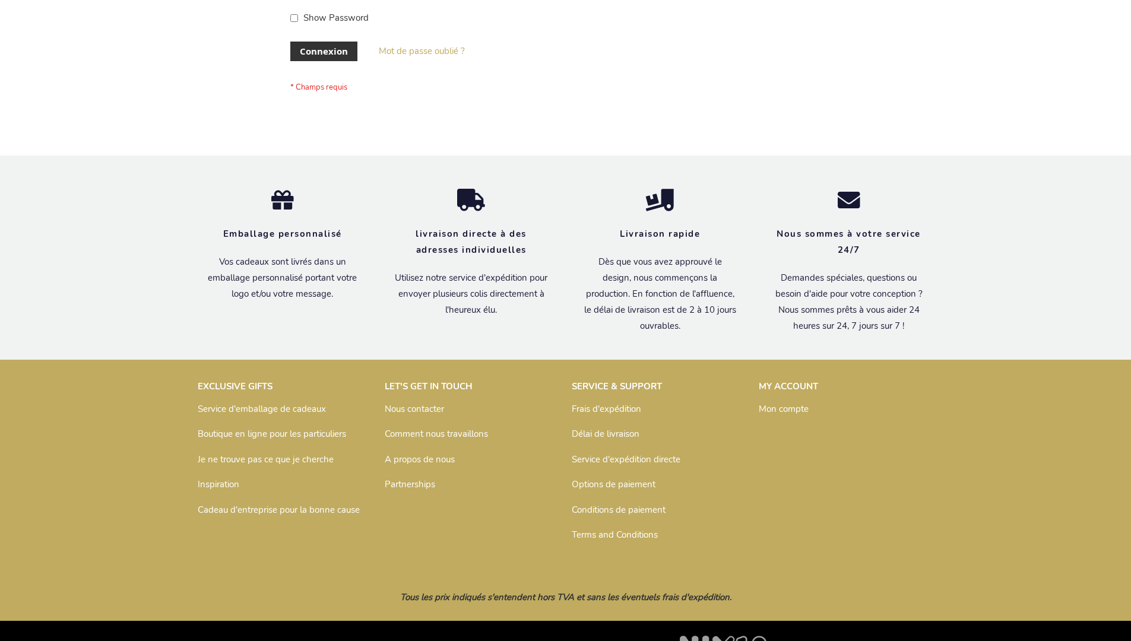
scroll to position [410, 0]
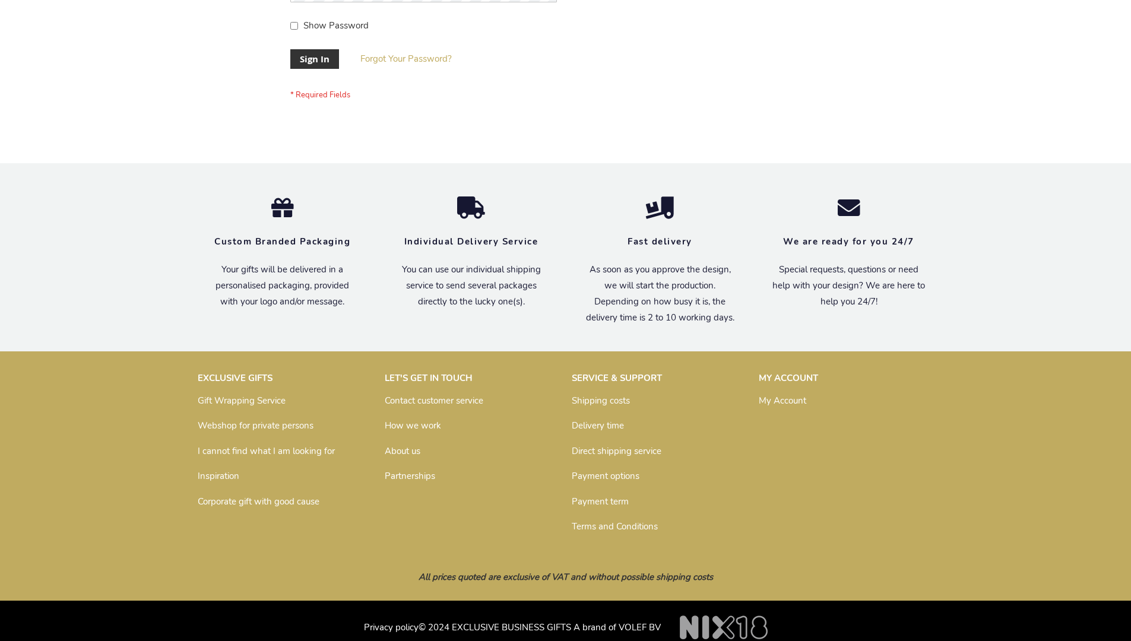
scroll to position [382, 0]
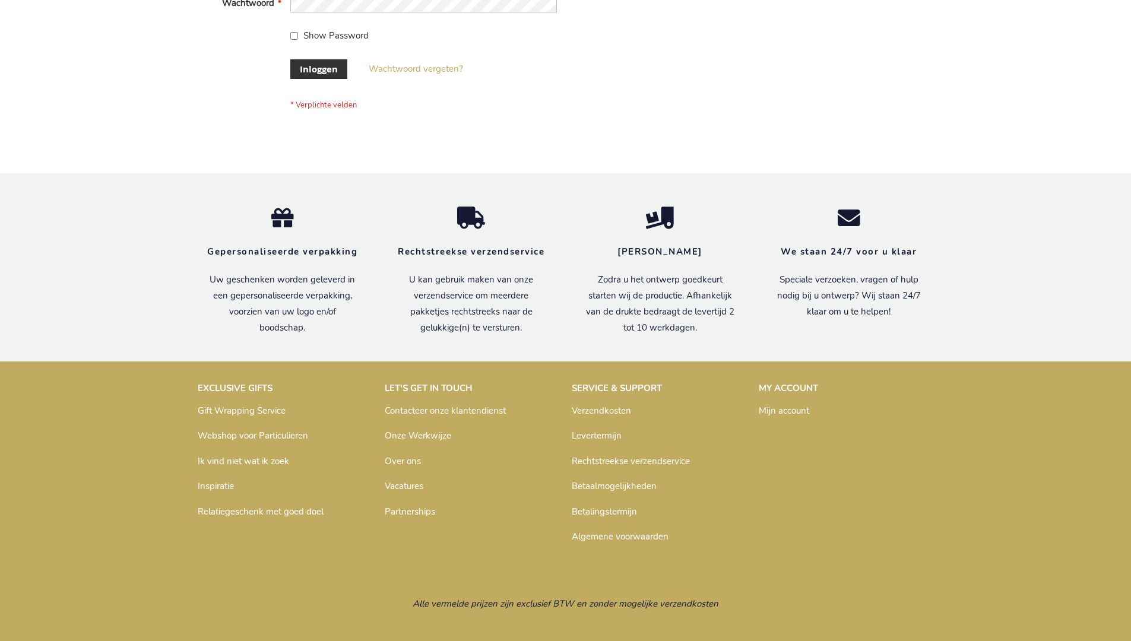
scroll to position [403, 0]
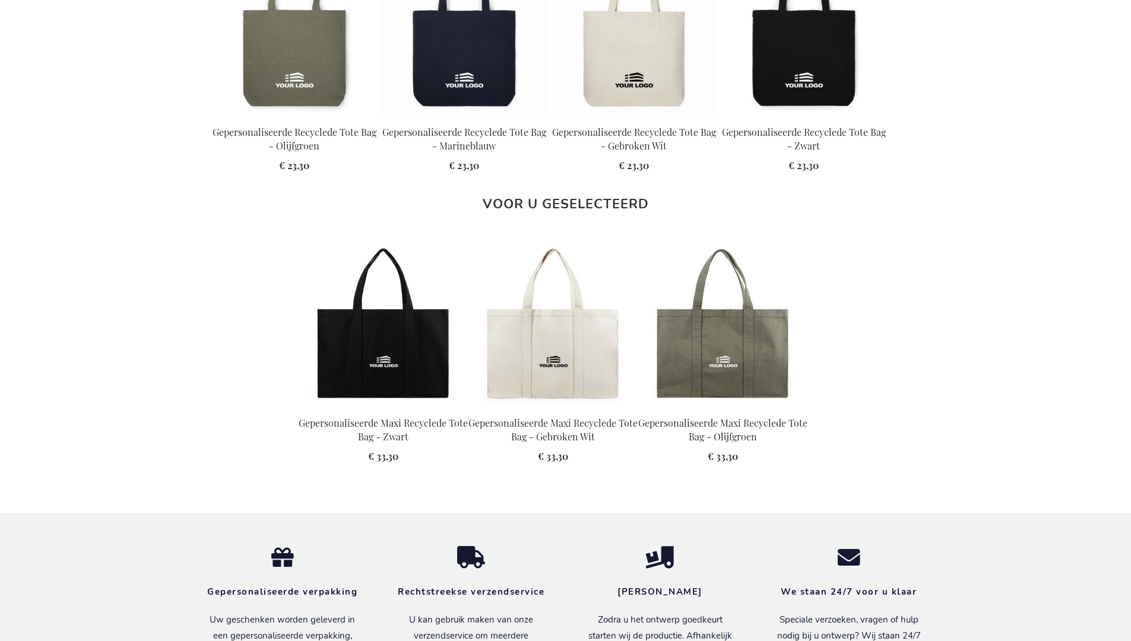
scroll to position [1661, 0]
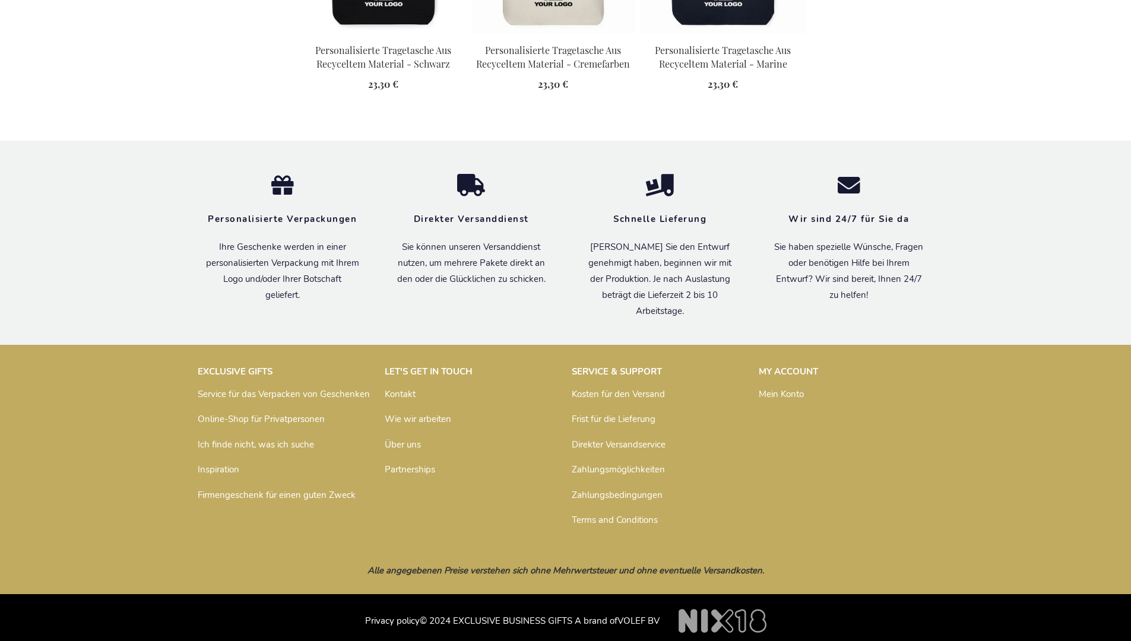
scroll to position [1669, 0]
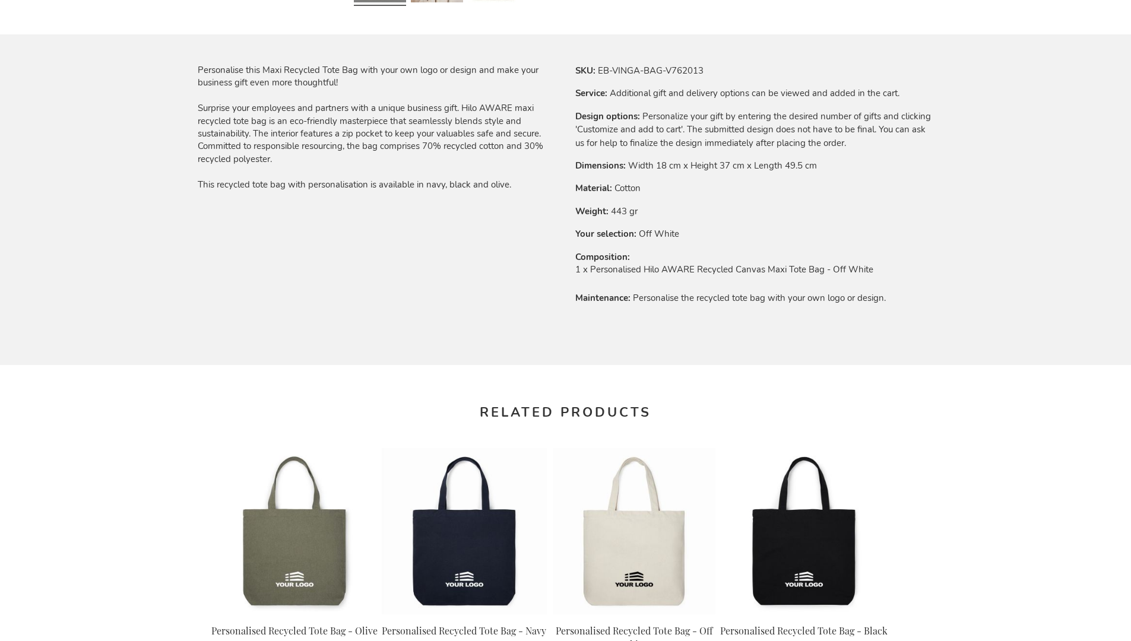
scroll to position [1594, 0]
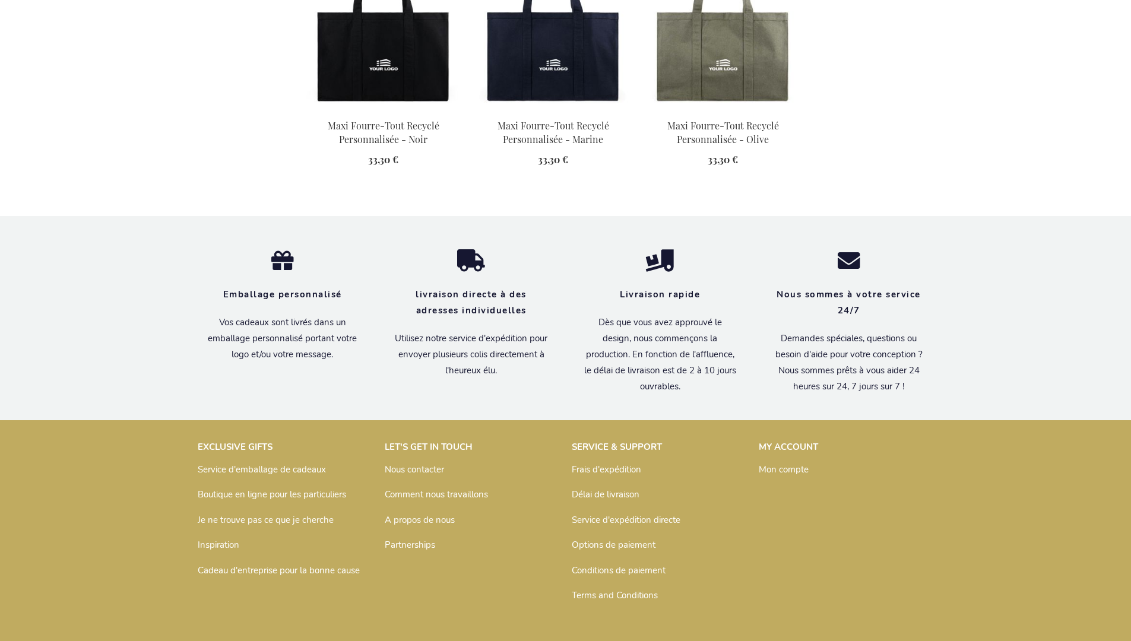
scroll to position [1676, 0]
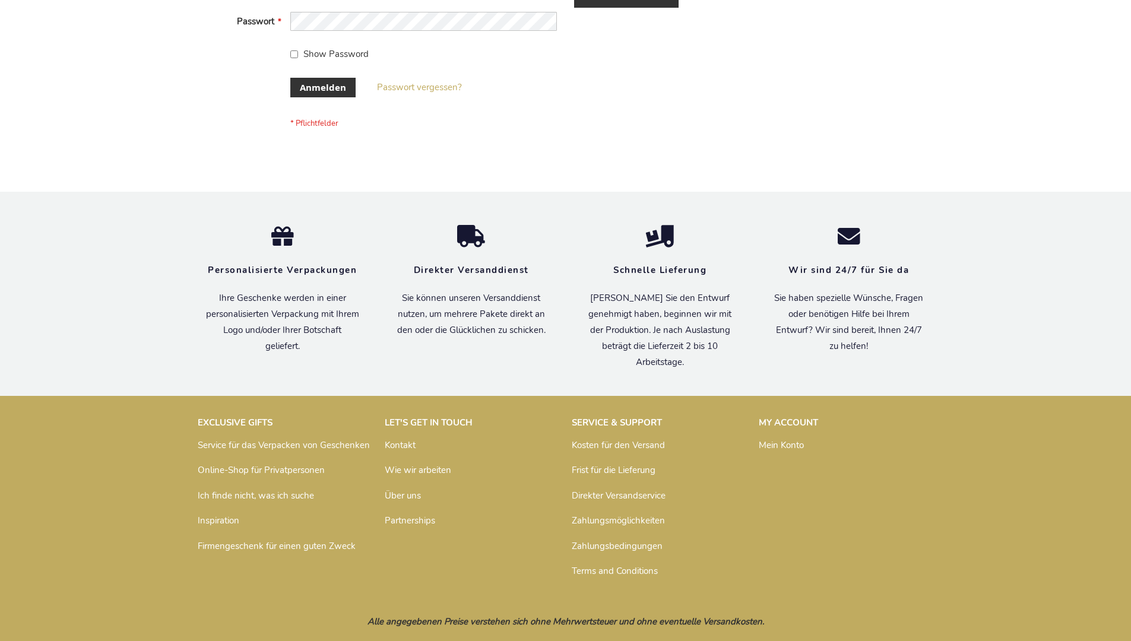
scroll to position [398, 0]
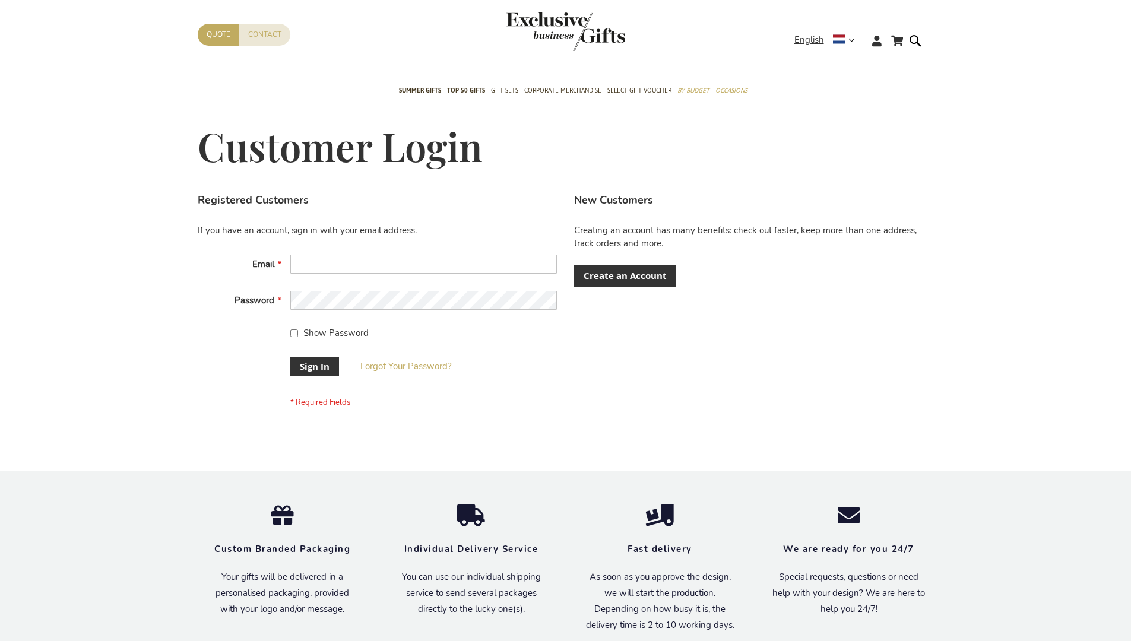
scroll to position [382, 0]
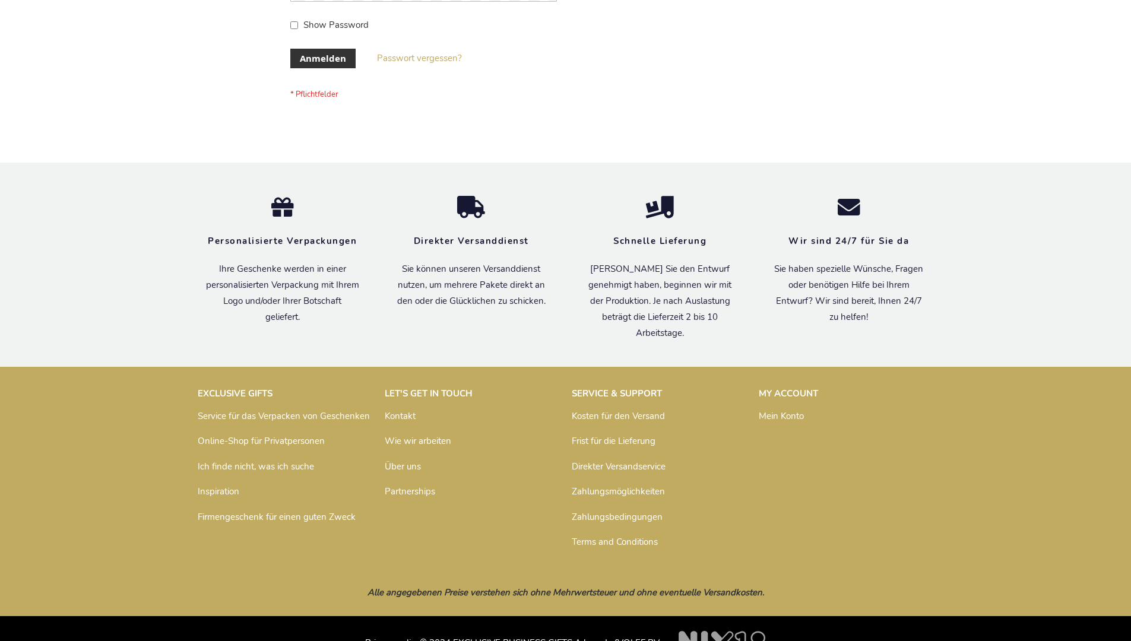
scroll to position [398, 0]
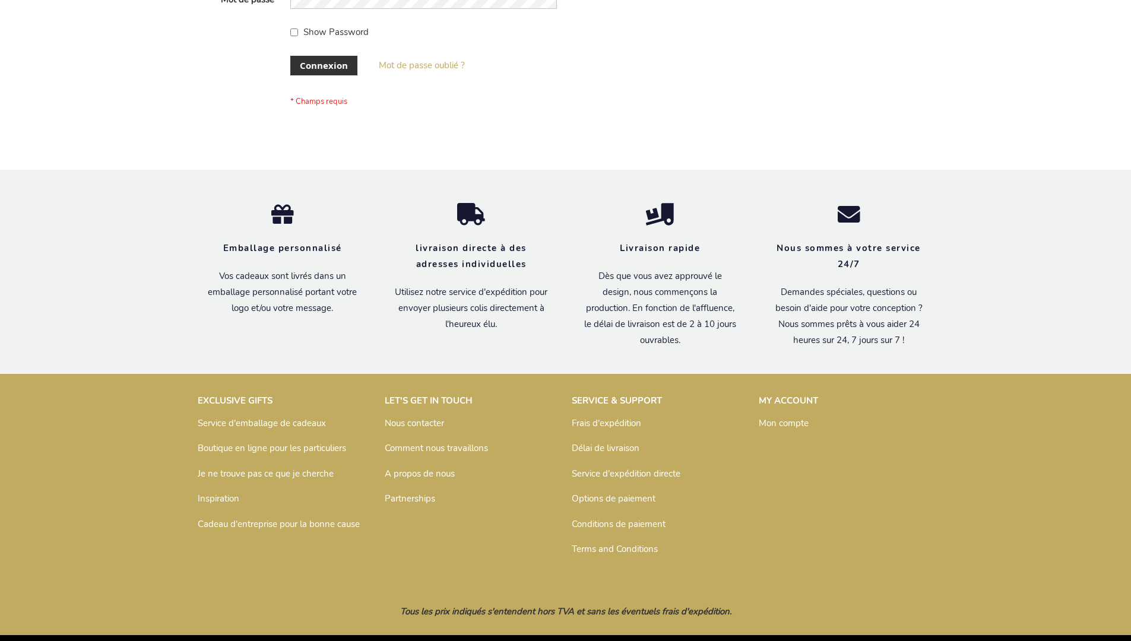
scroll to position [410, 0]
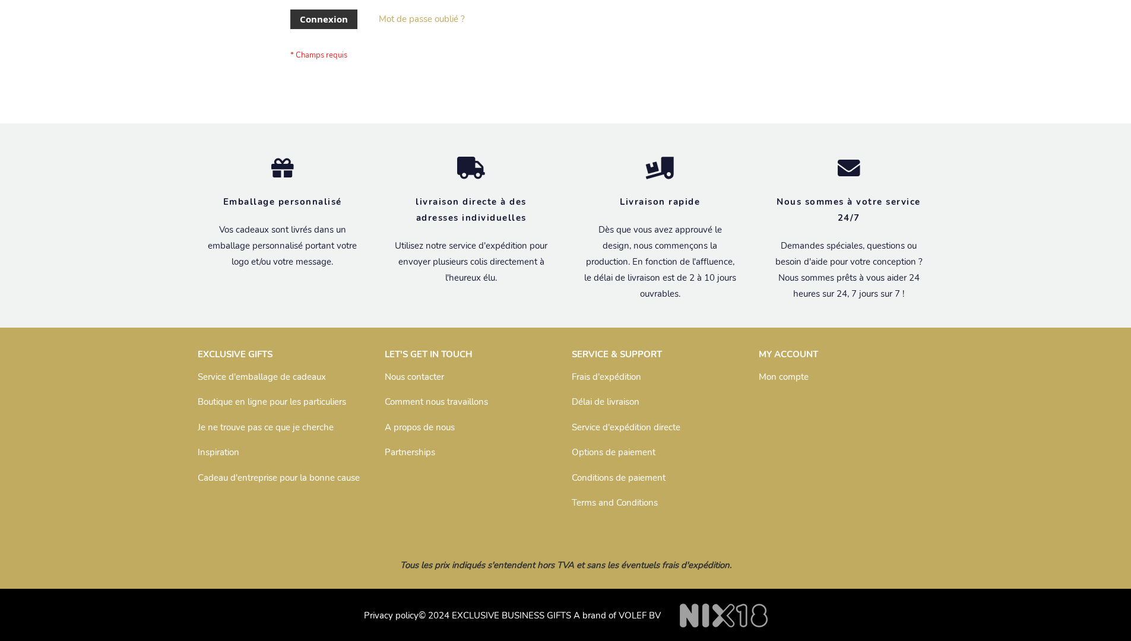
scroll to position [410, 0]
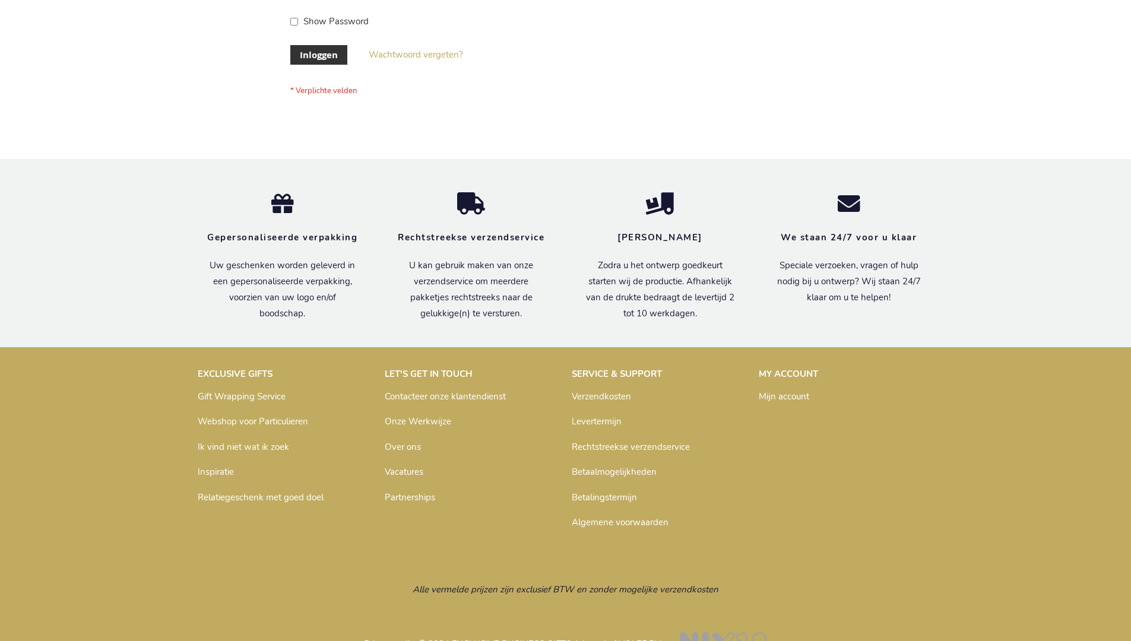
scroll to position [403, 0]
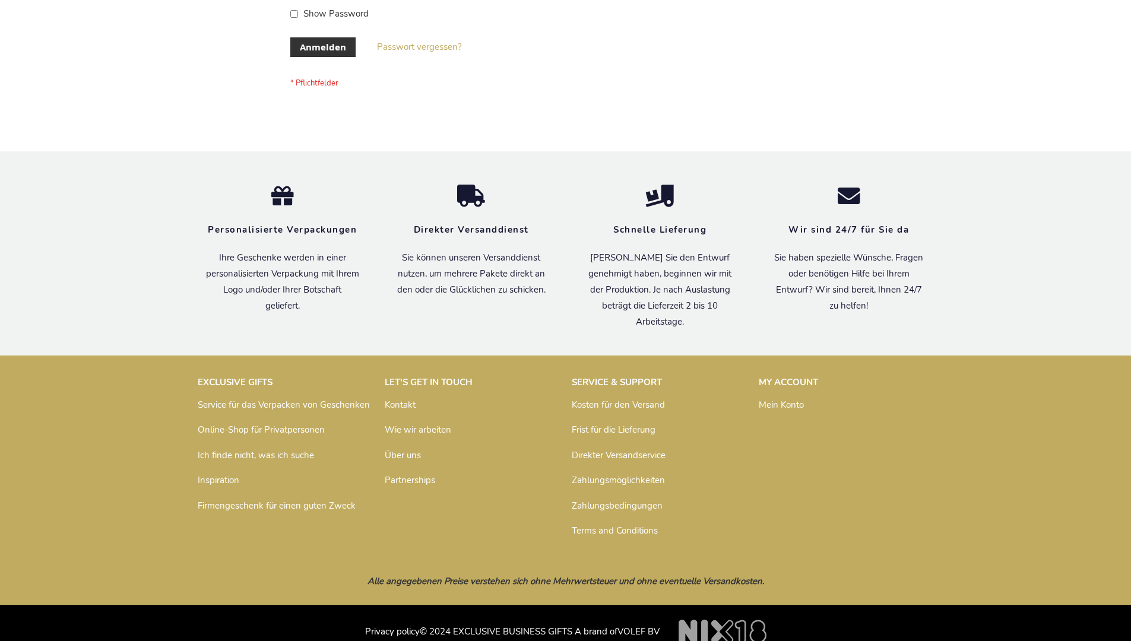
scroll to position [398, 0]
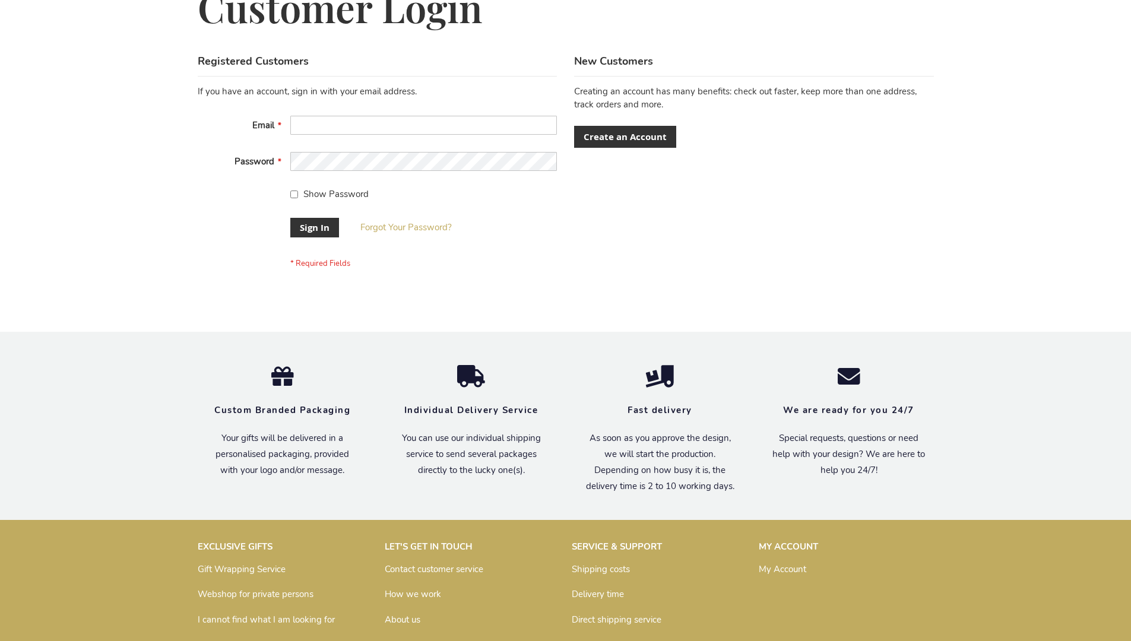
scroll to position [382, 0]
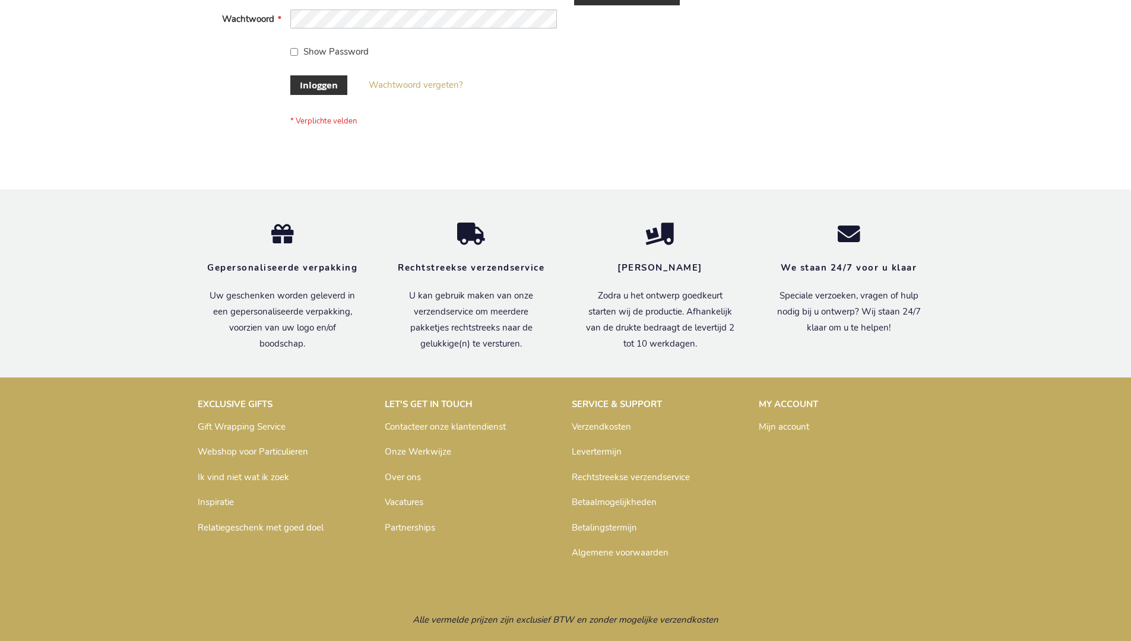
scroll to position [403, 0]
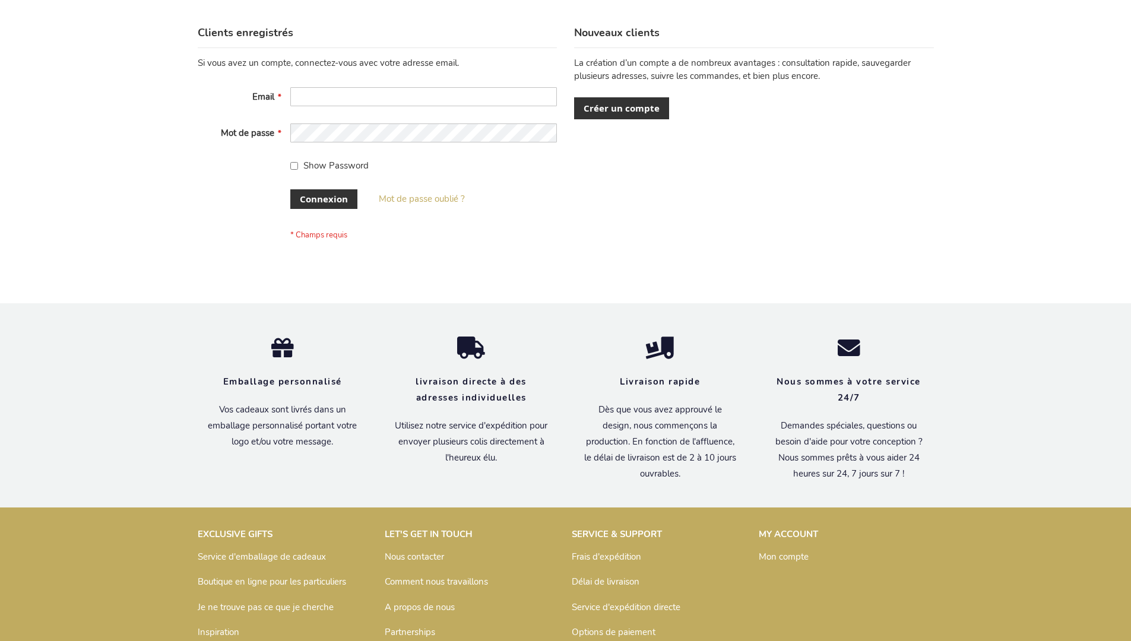
scroll to position [410, 0]
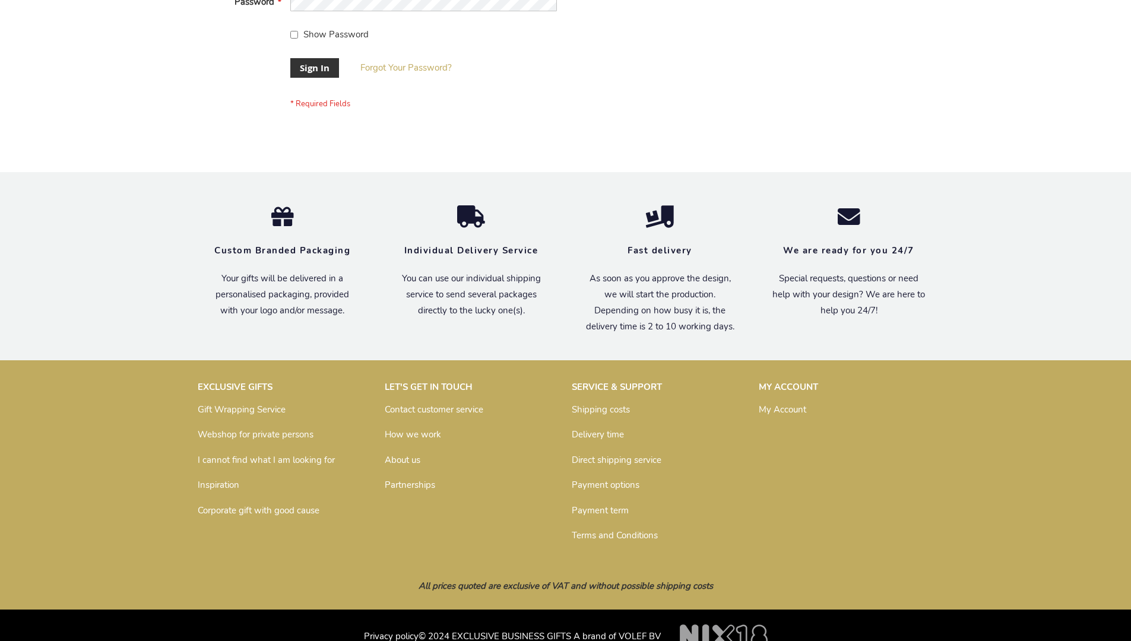
scroll to position [382, 0]
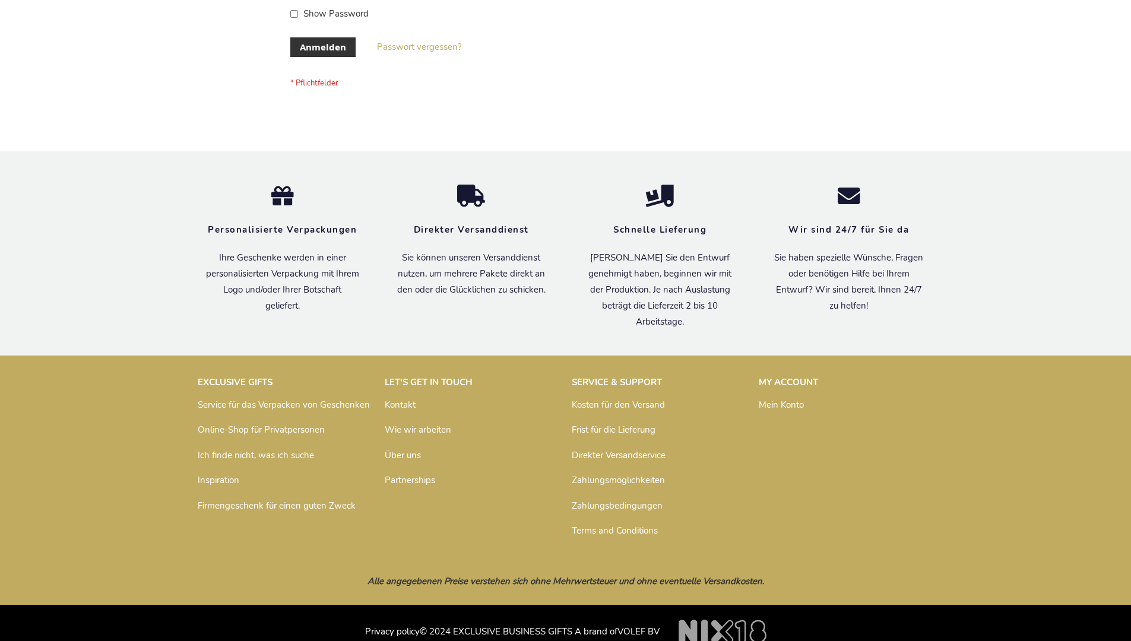
scroll to position [398, 0]
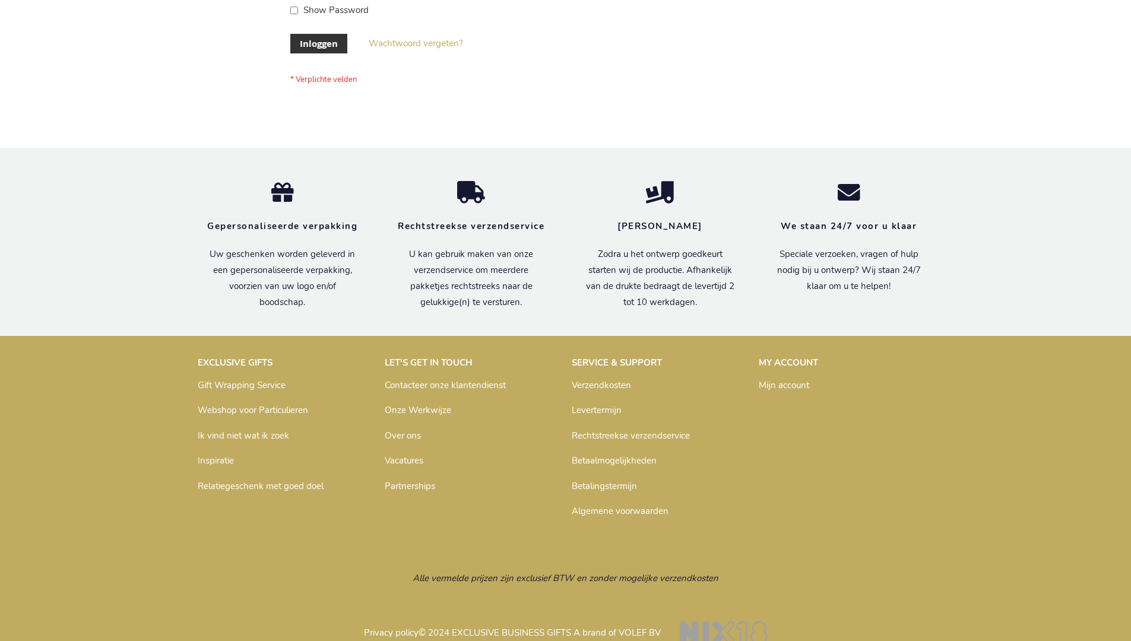
scroll to position [403, 0]
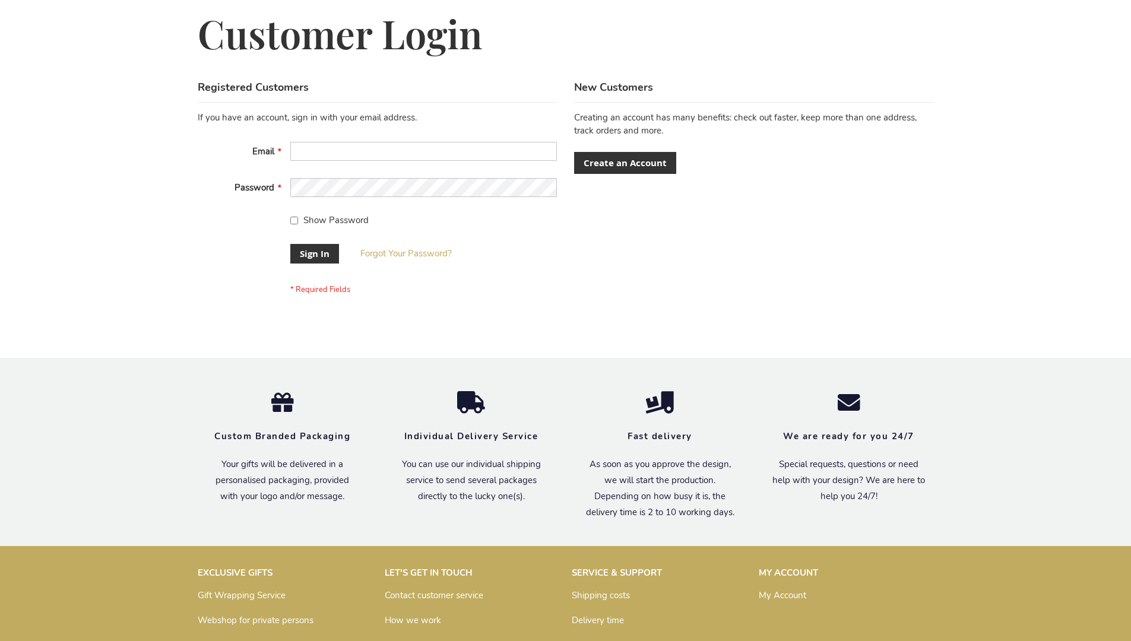
scroll to position [382, 0]
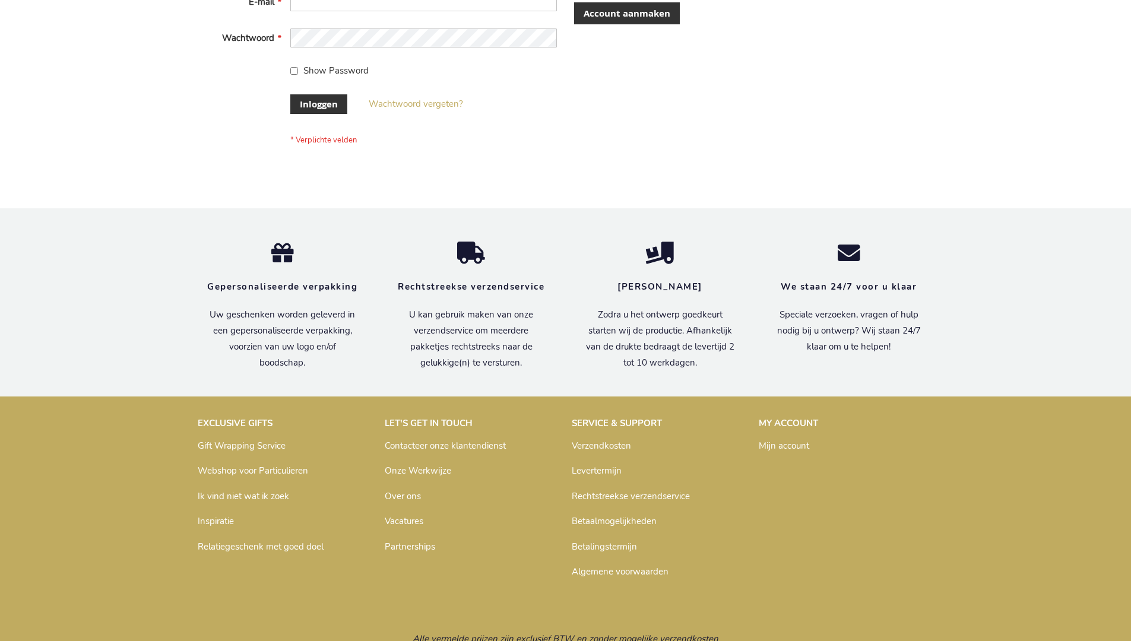
scroll to position [403, 0]
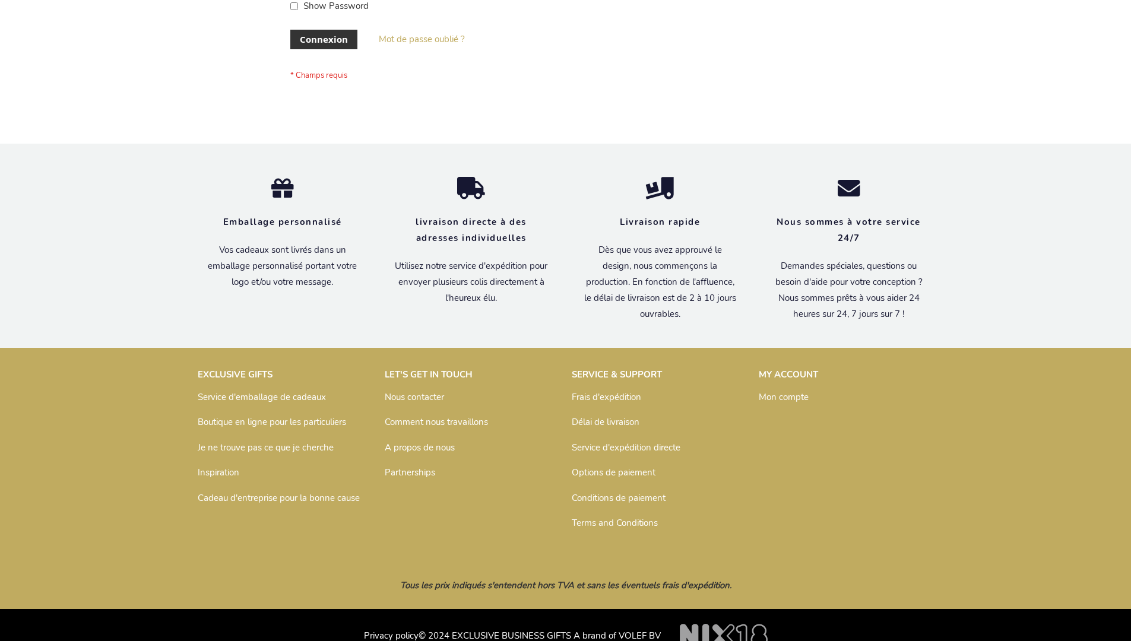
scroll to position [410, 0]
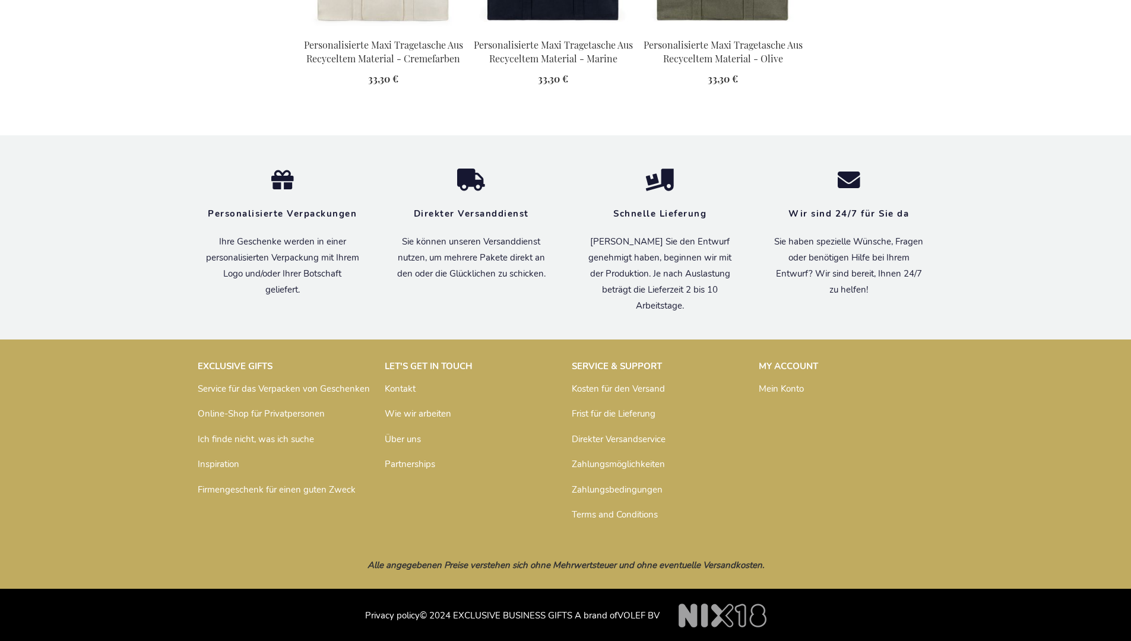
scroll to position [1664, 0]
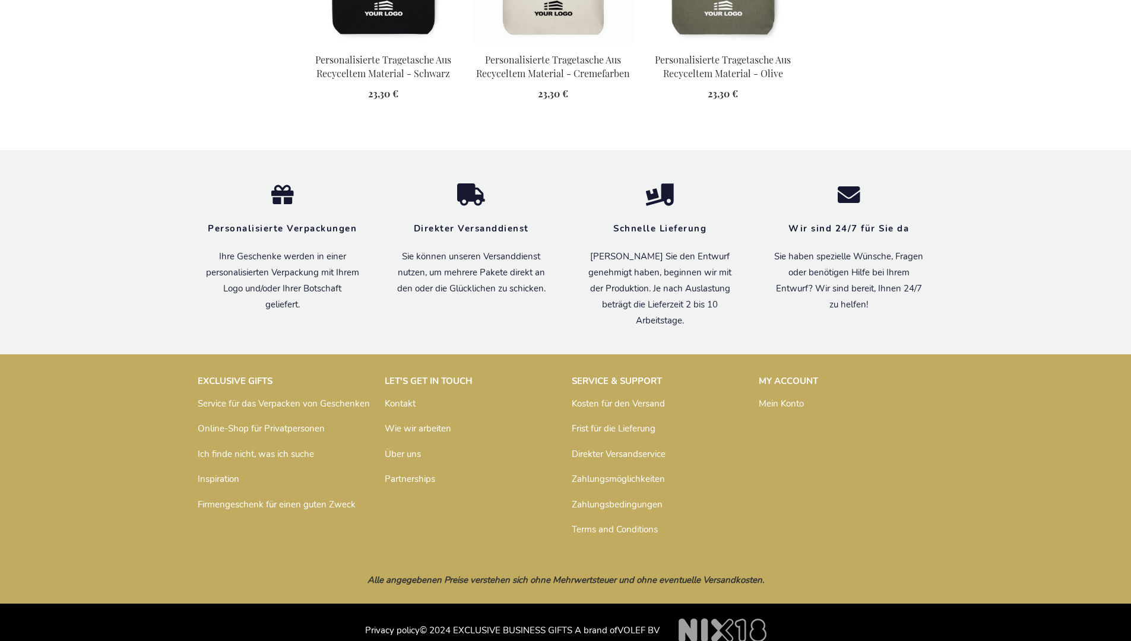
scroll to position [1669, 0]
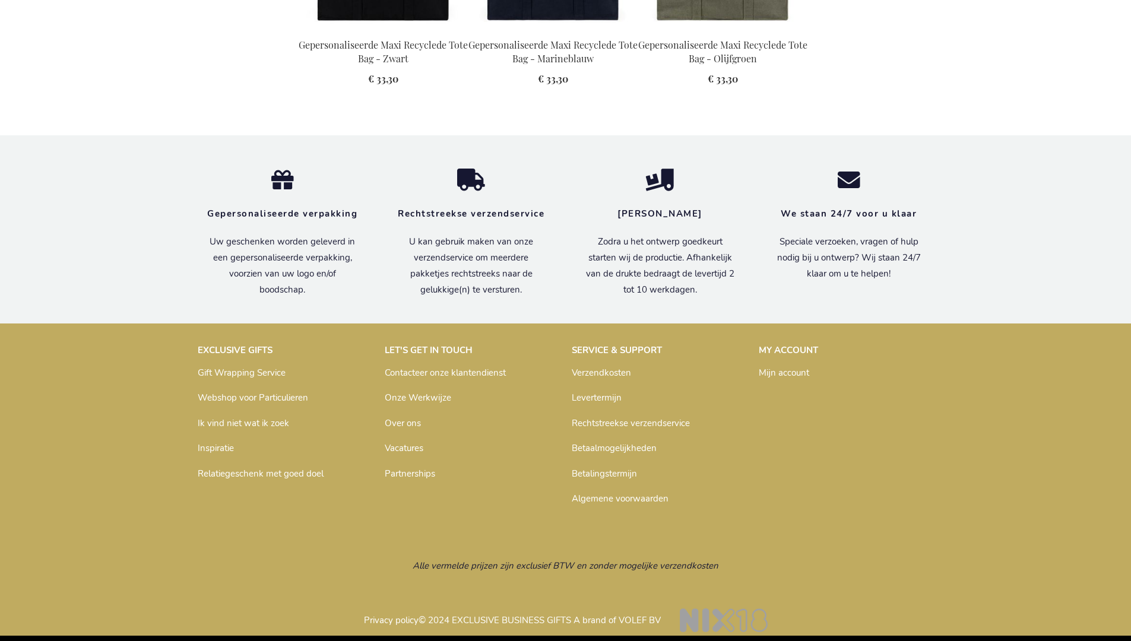
scroll to position [1642, 0]
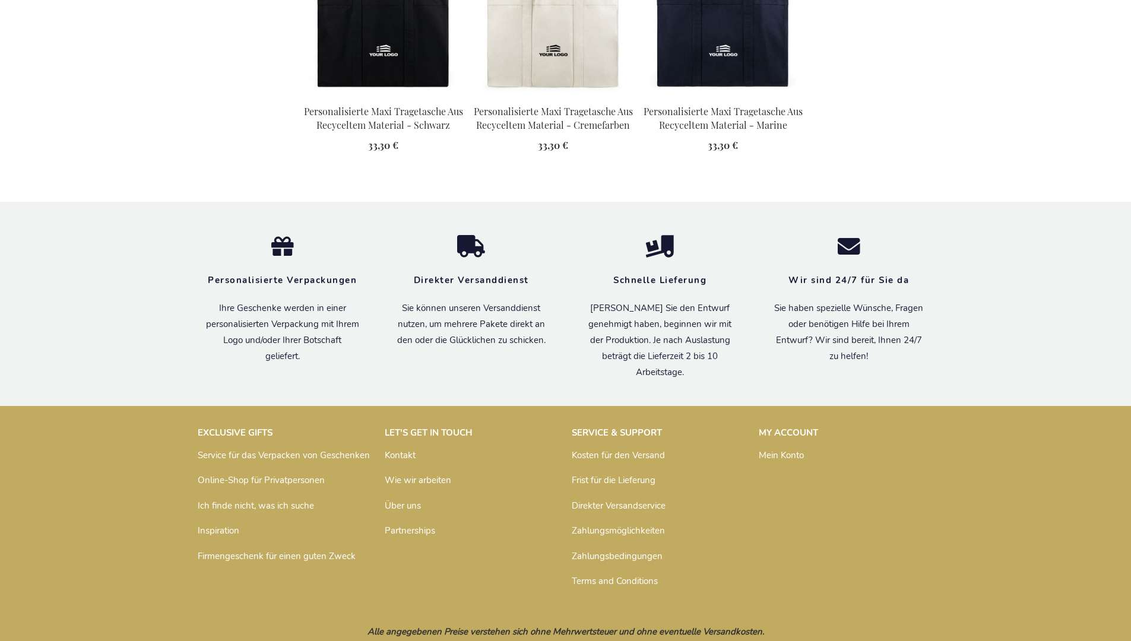
scroll to position [1669, 0]
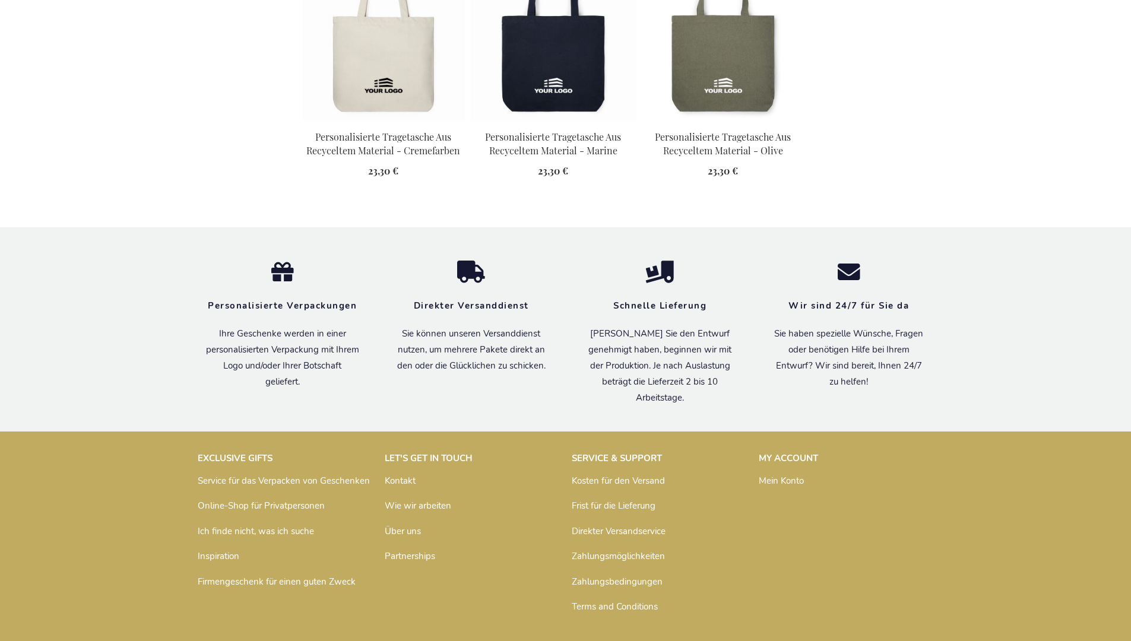
scroll to position [1669, 0]
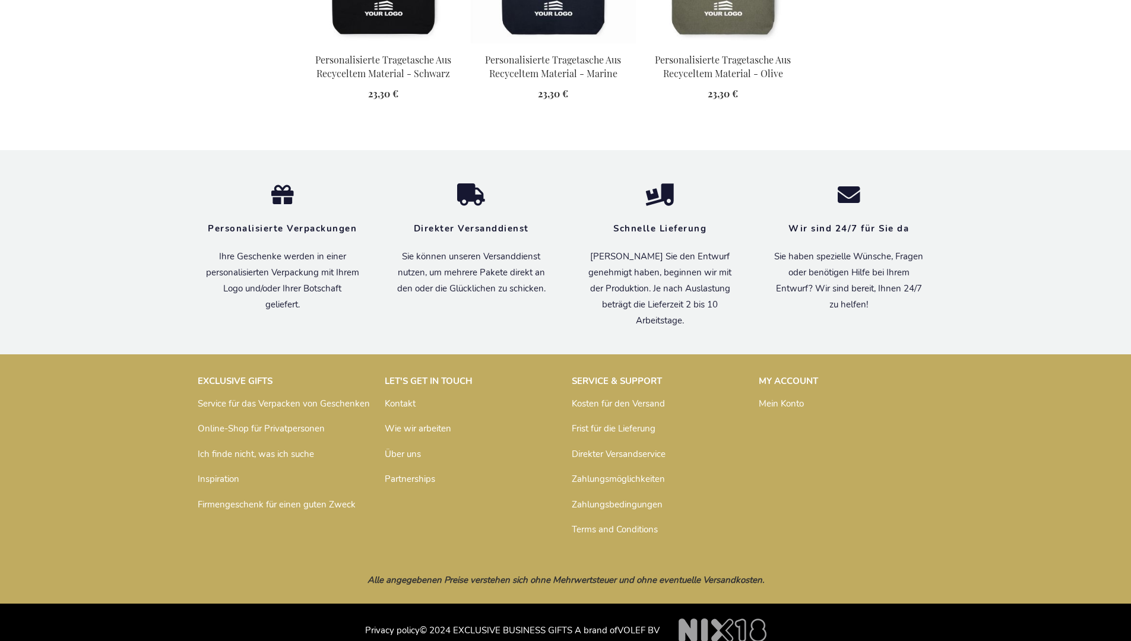
scroll to position [1669, 0]
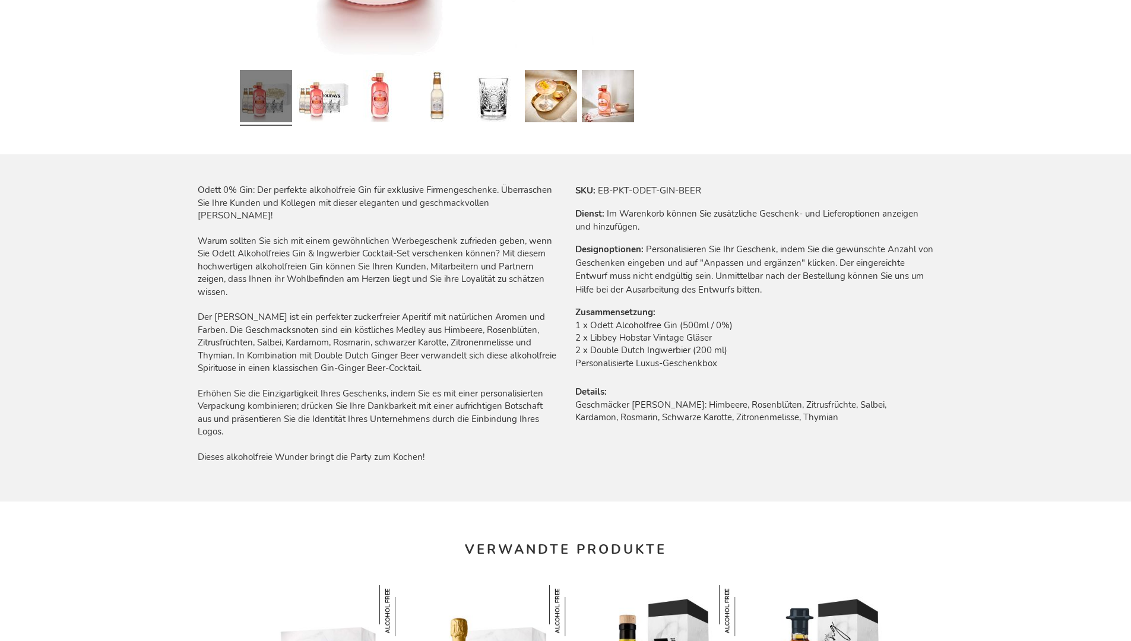
scroll to position [1615, 0]
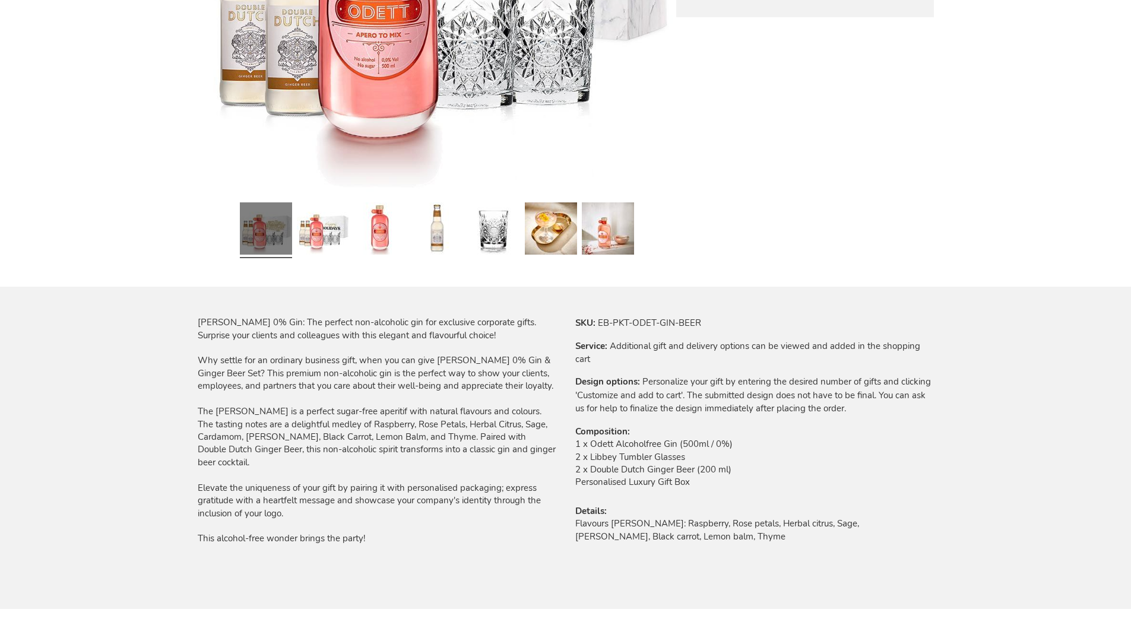
scroll to position [1585, 0]
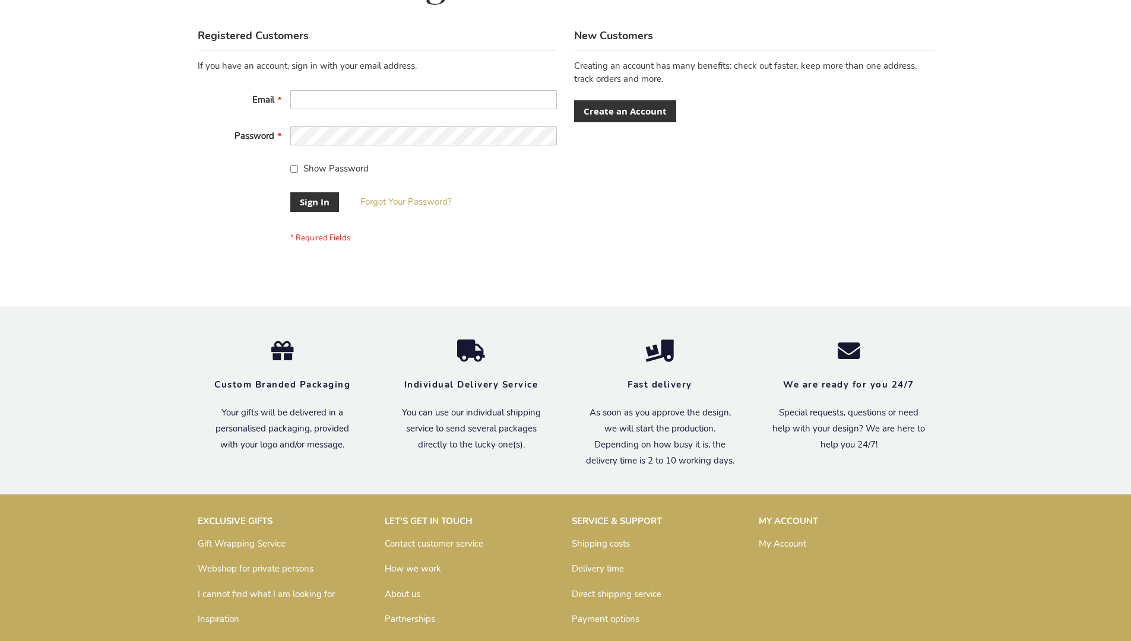
scroll to position [382, 0]
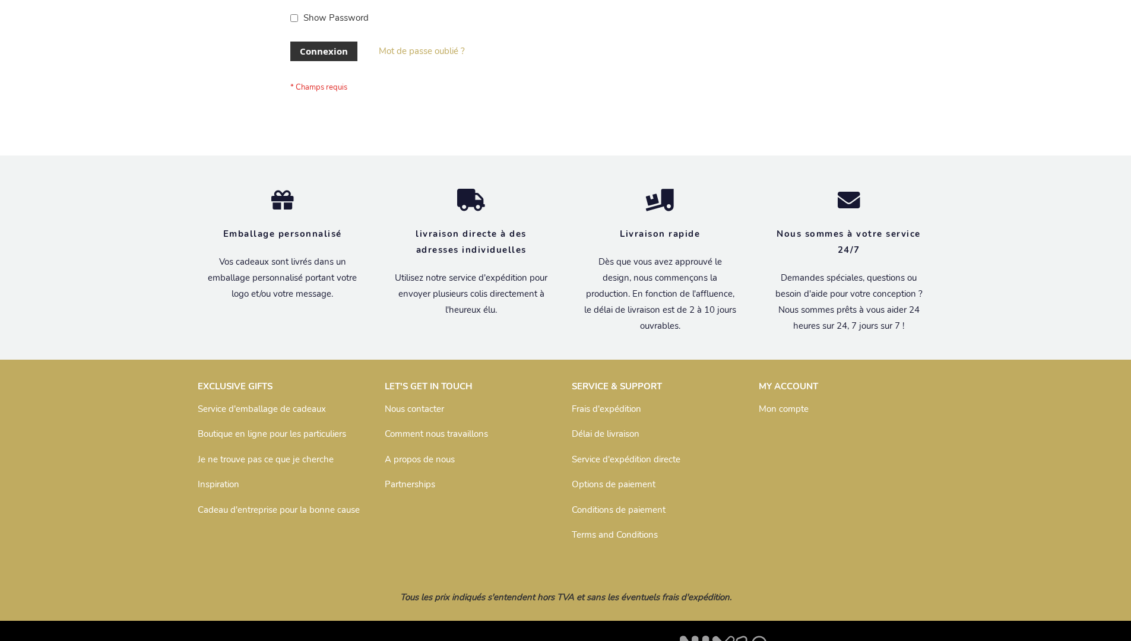
scroll to position [410, 0]
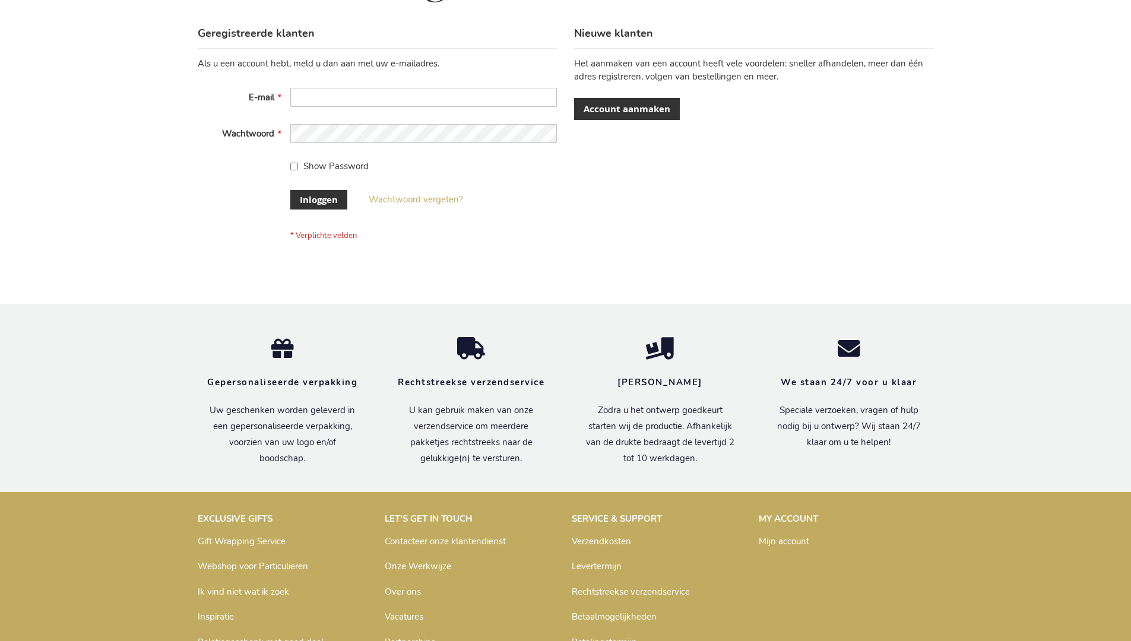
scroll to position [403, 0]
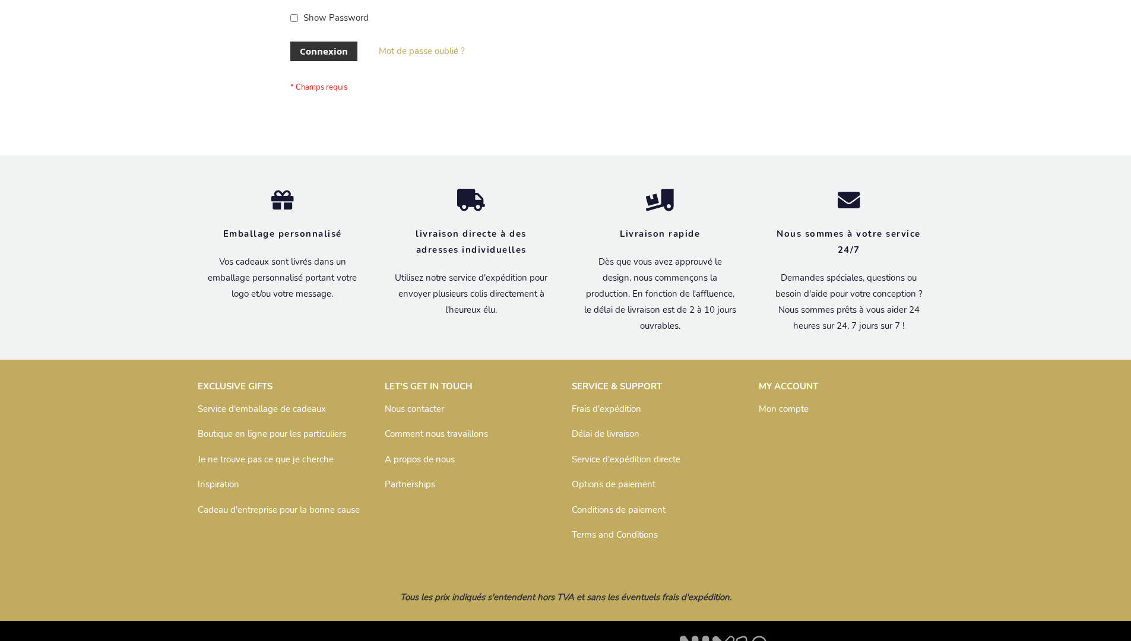
scroll to position [410, 0]
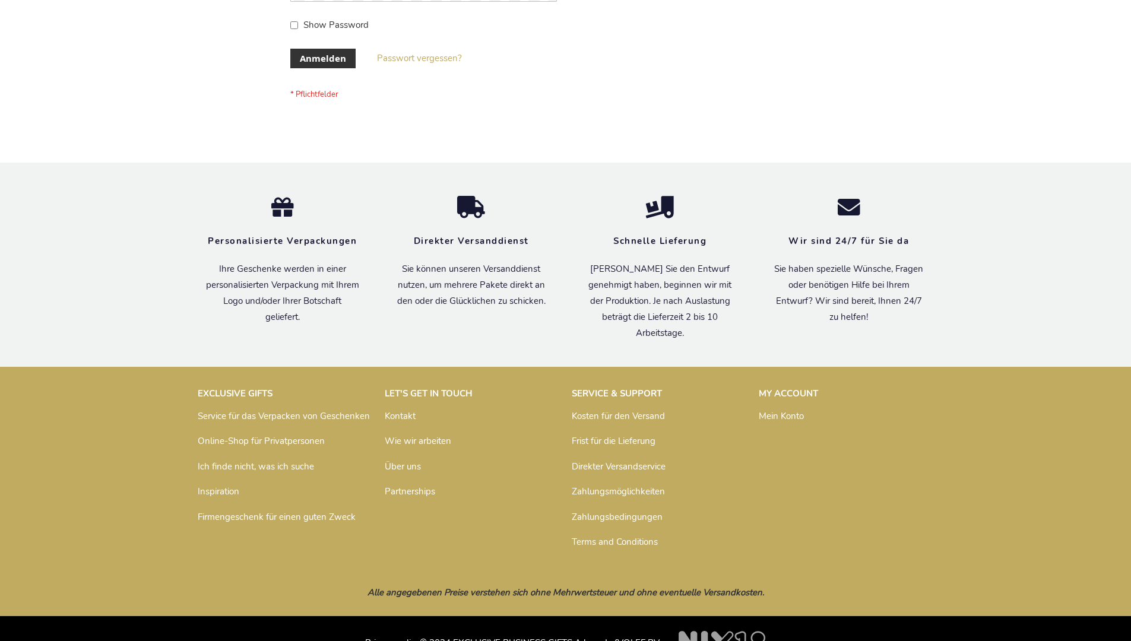
scroll to position [398, 0]
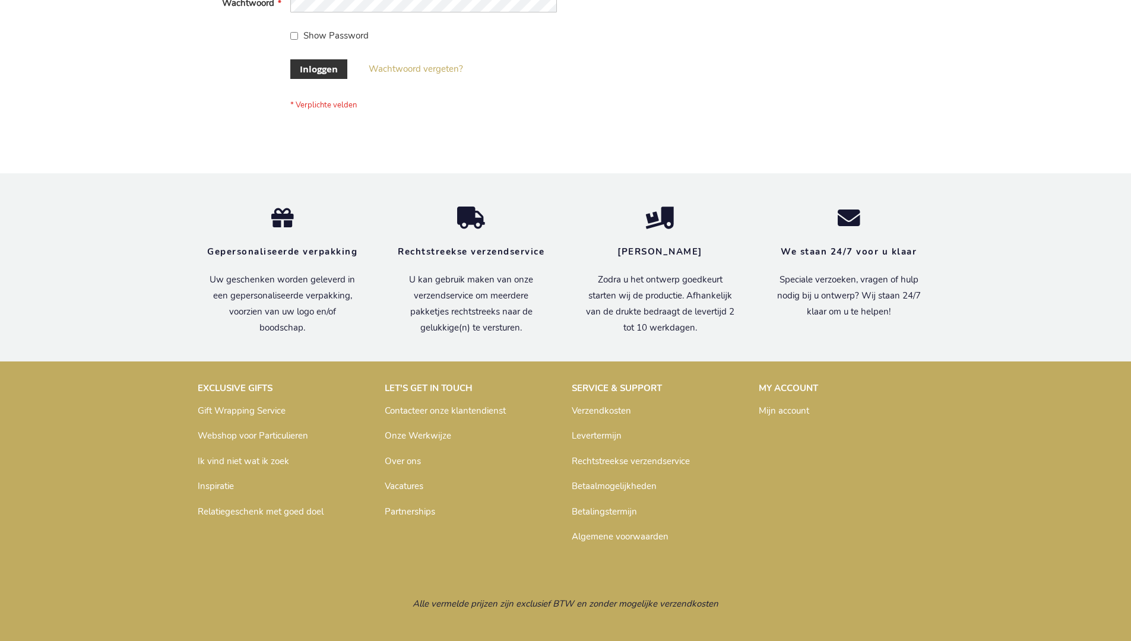
scroll to position [403, 0]
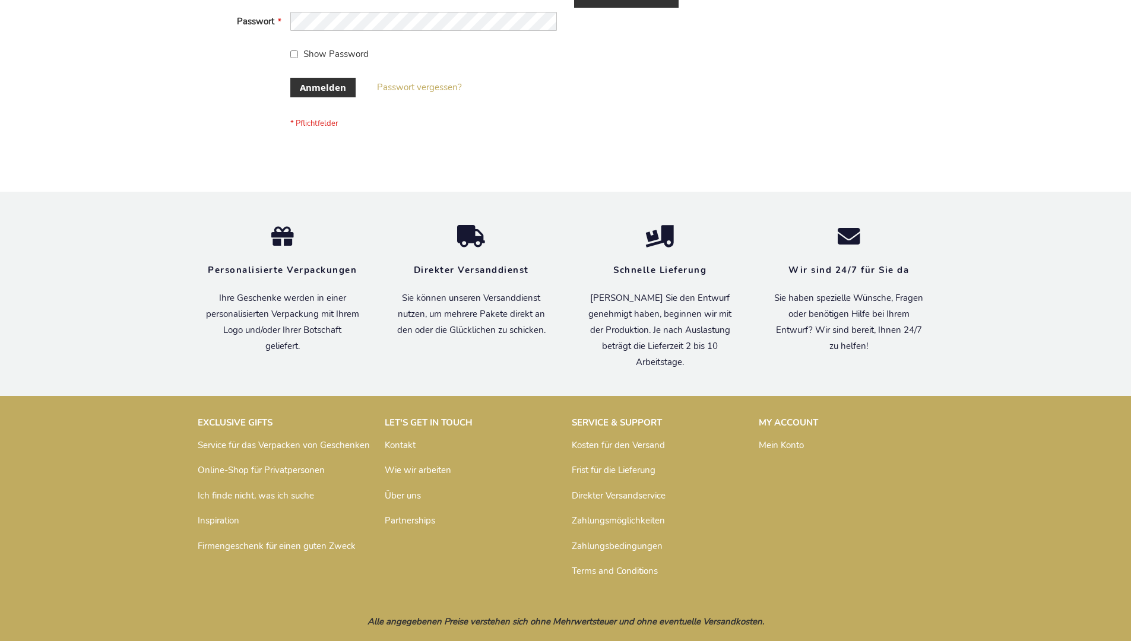
scroll to position [398, 0]
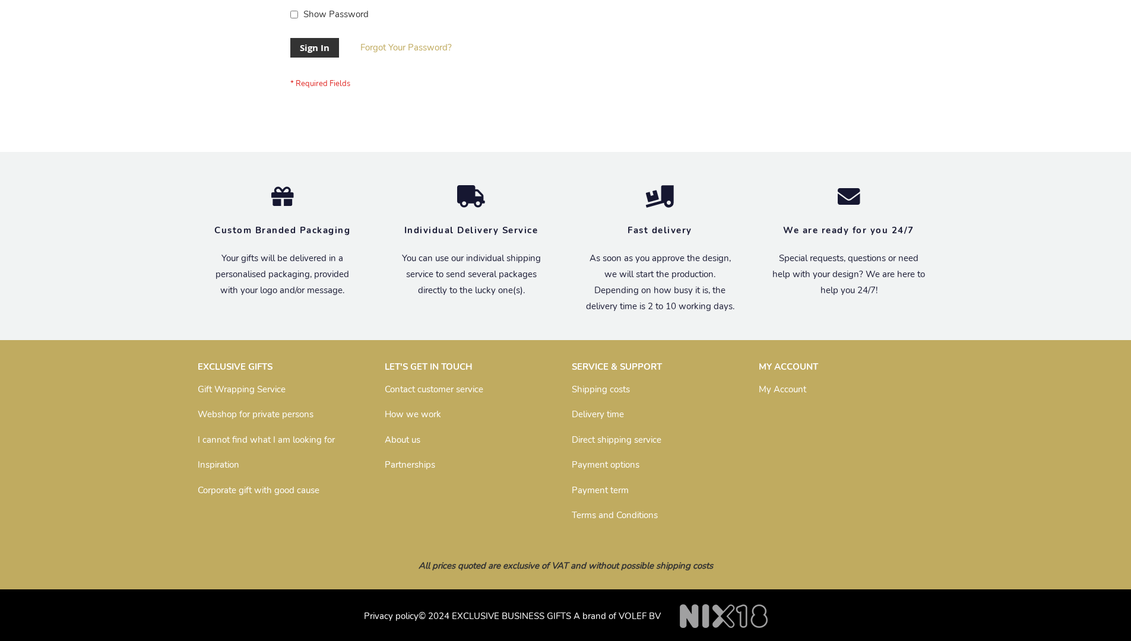
scroll to position [382, 0]
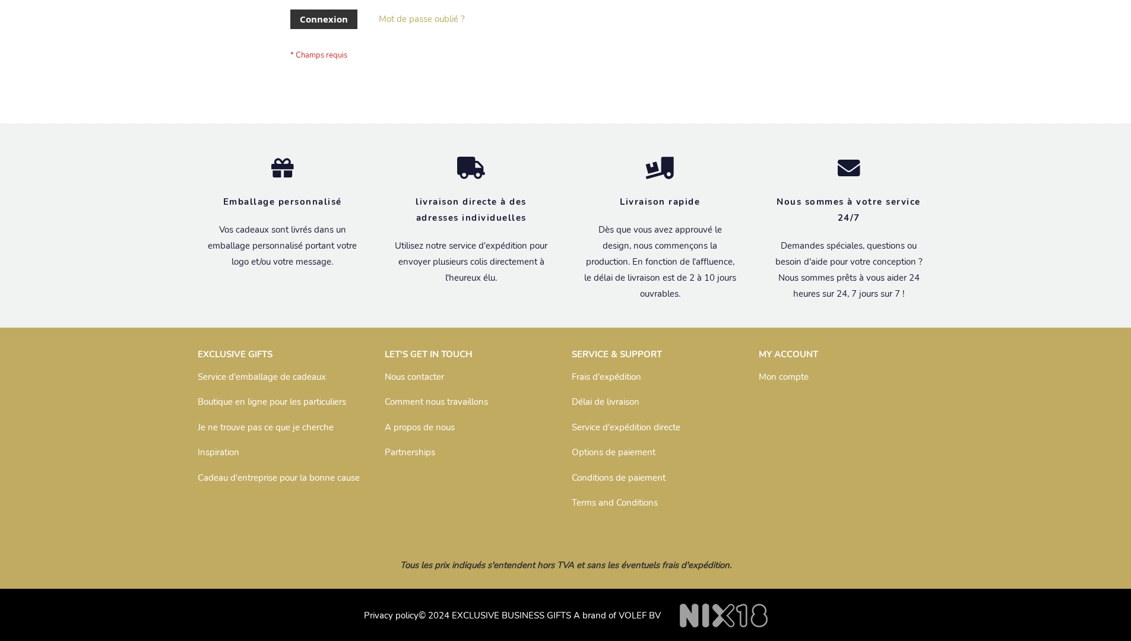
scroll to position [410, 0]
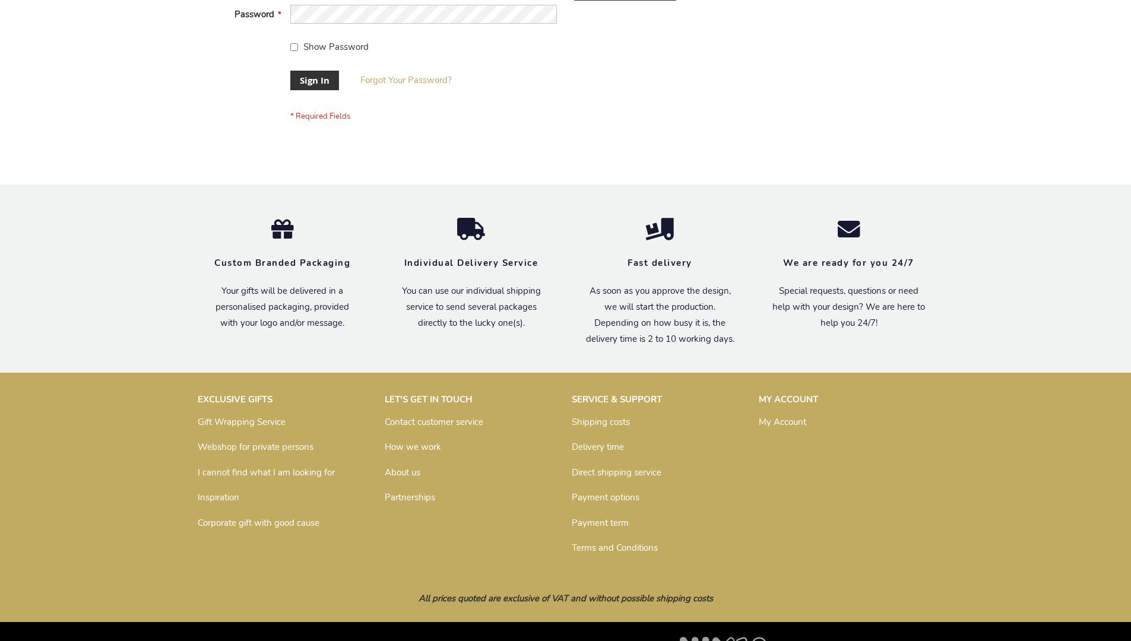
scroll to position [382, 0]
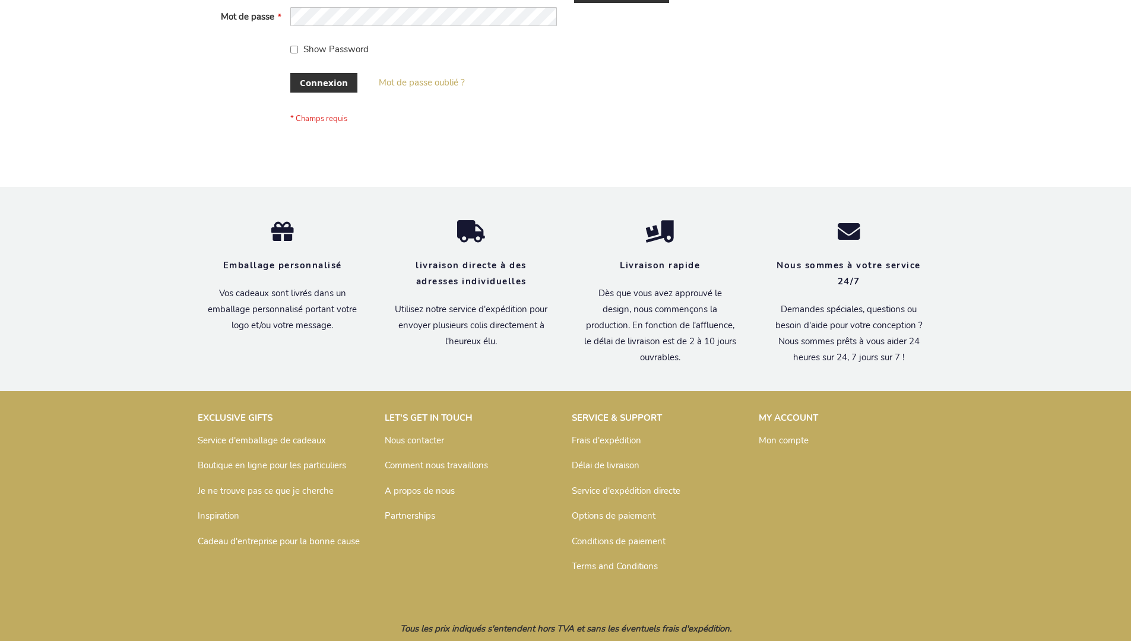
scroll to position [410, 0]
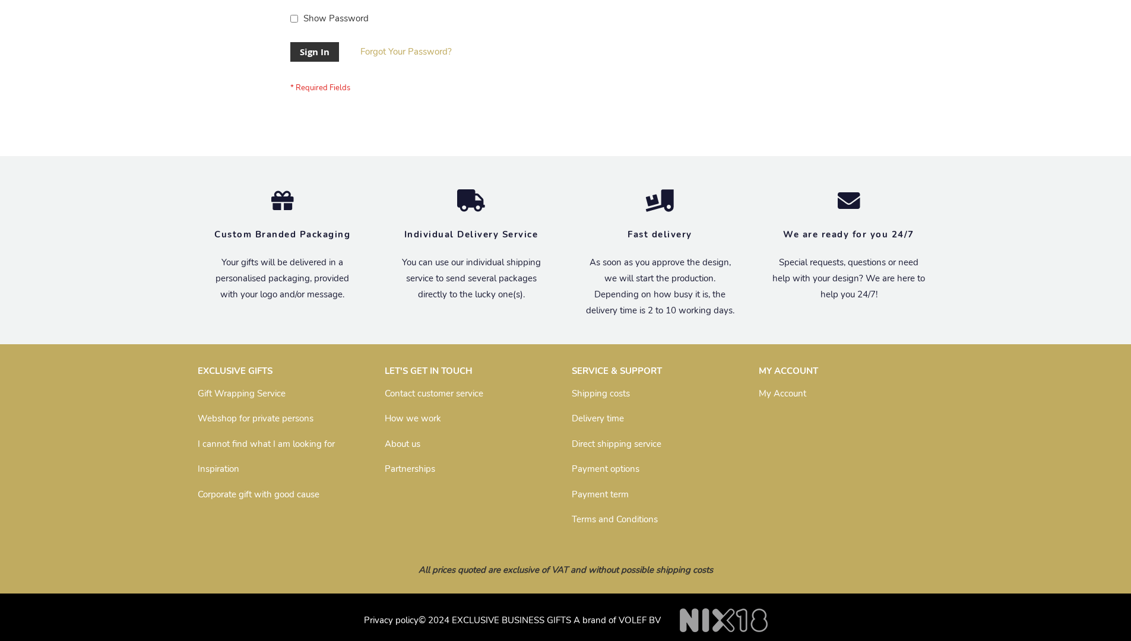
scroll to position [382, 0]
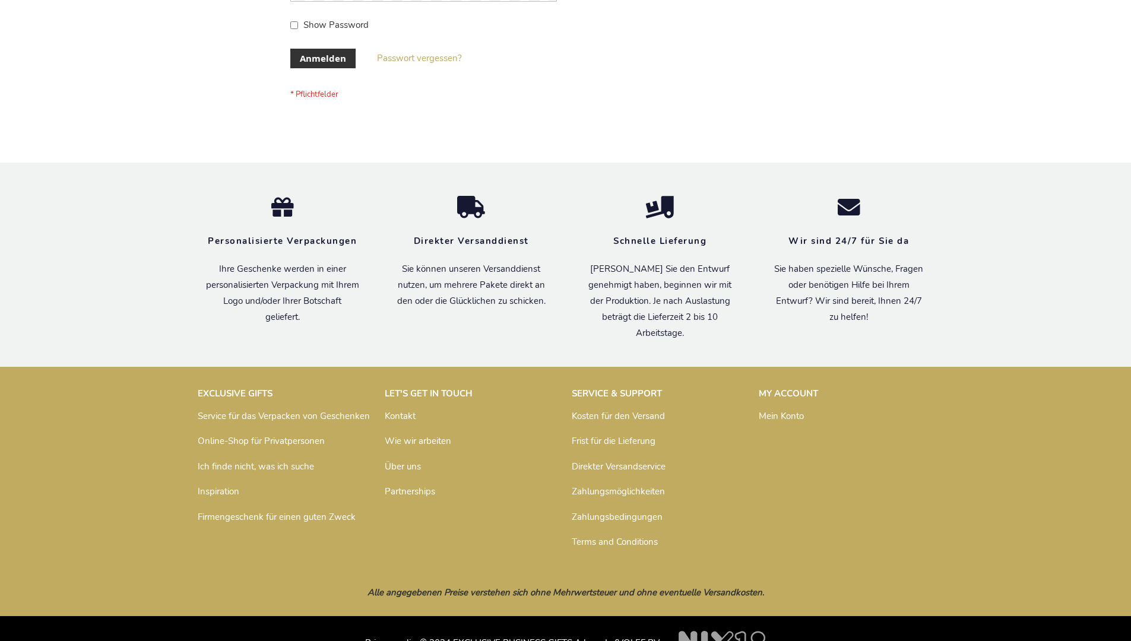
scroll to position [398, 0]
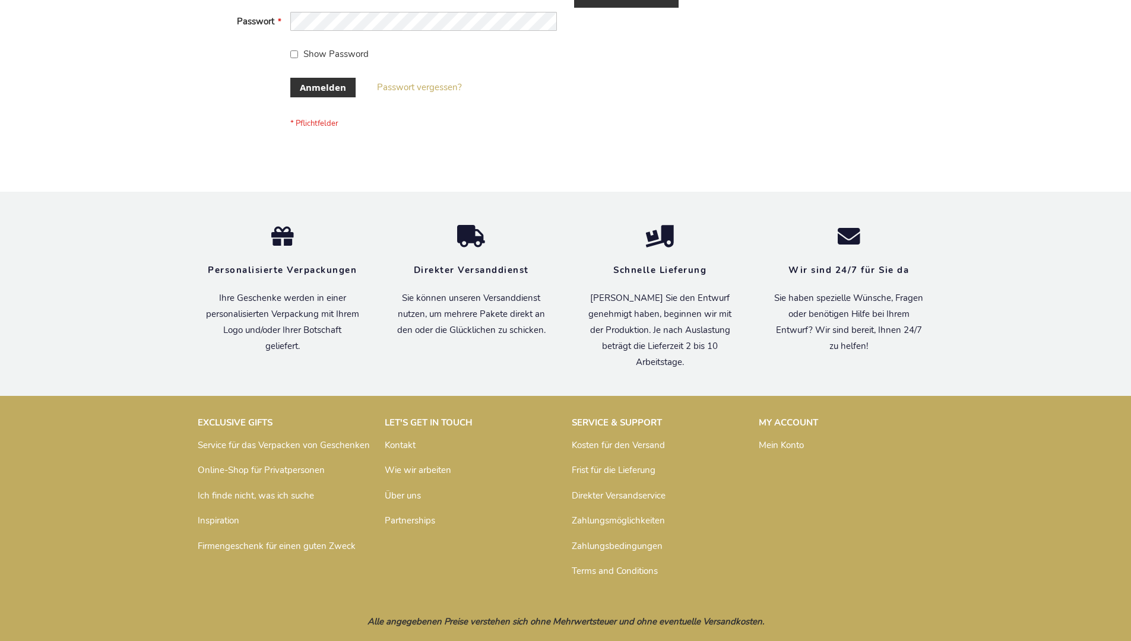
scroll to position [398, 0]
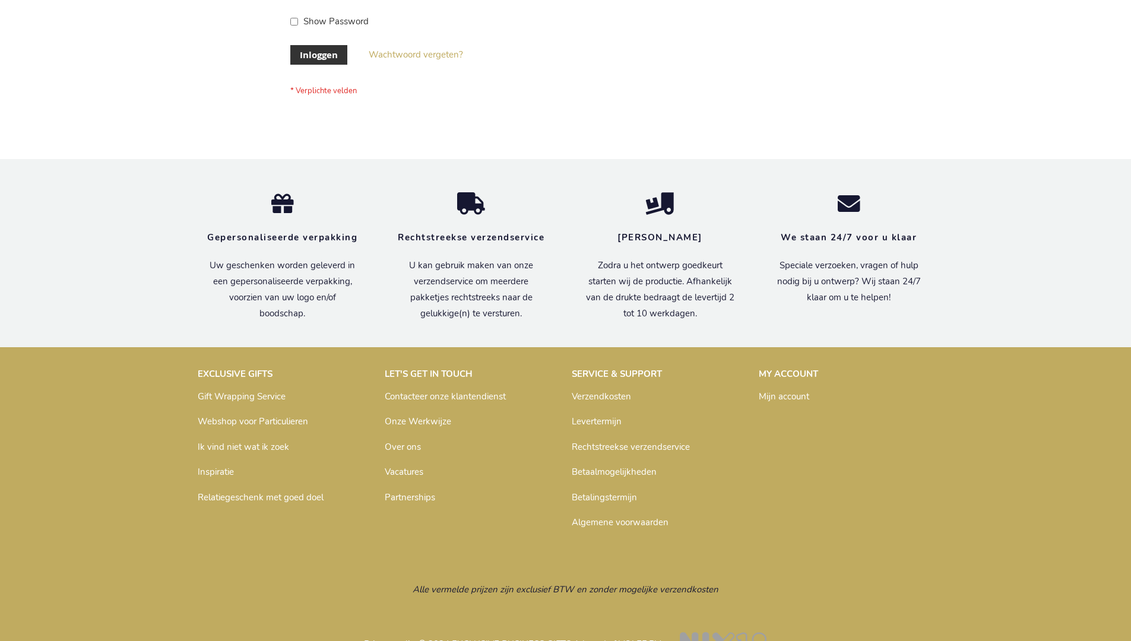
scroll to position [403, 0]
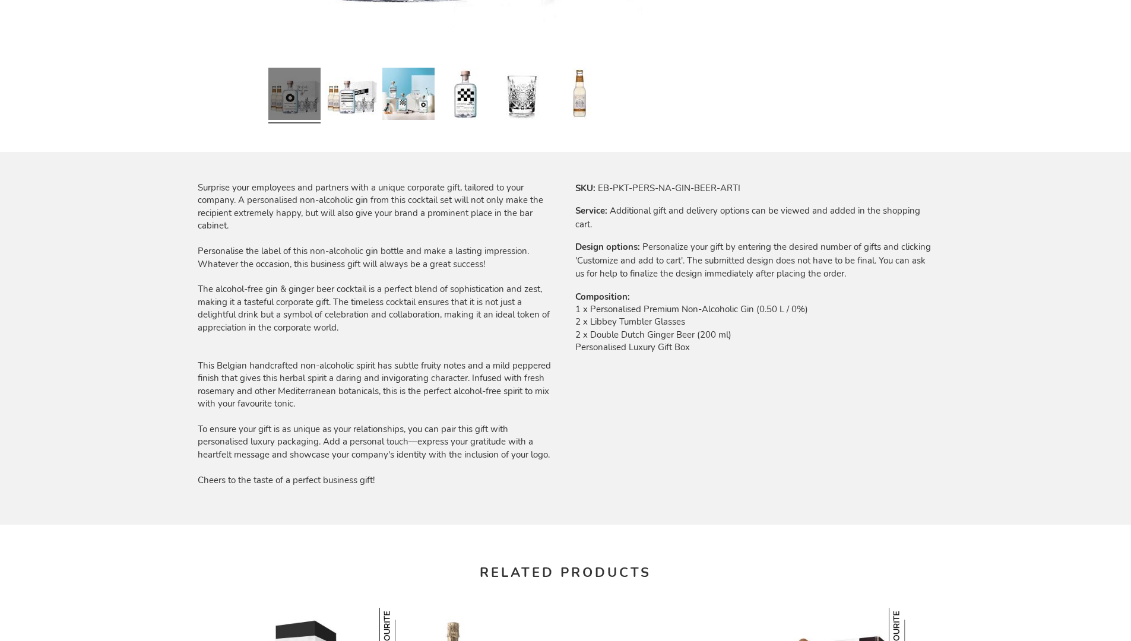
scroll to position [1622, 0]
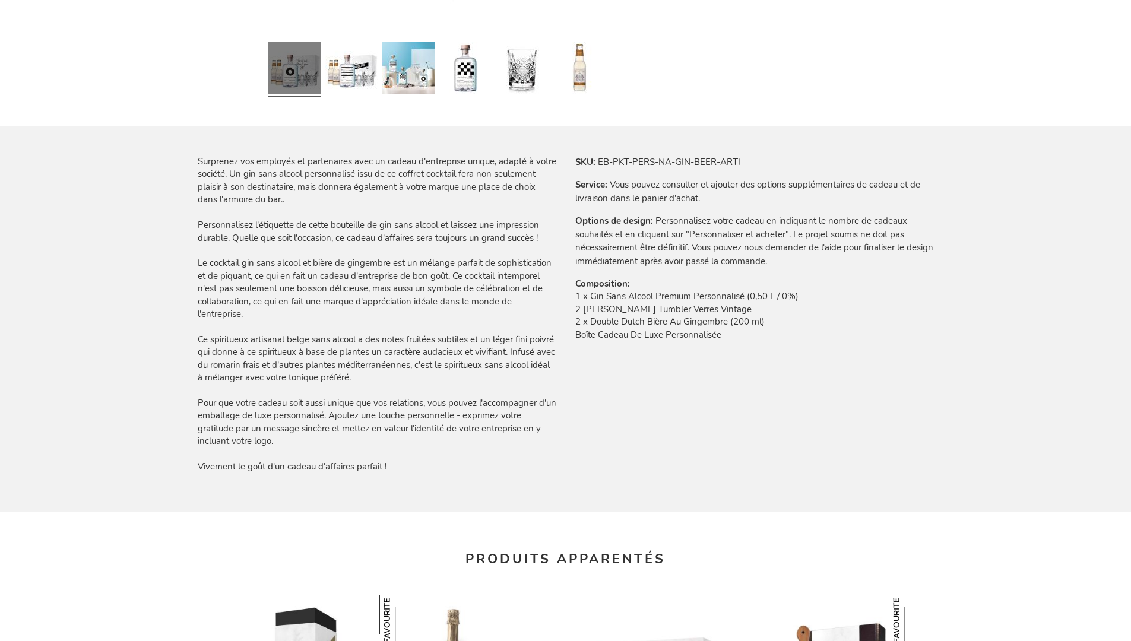
scroll to position [1691, 0]
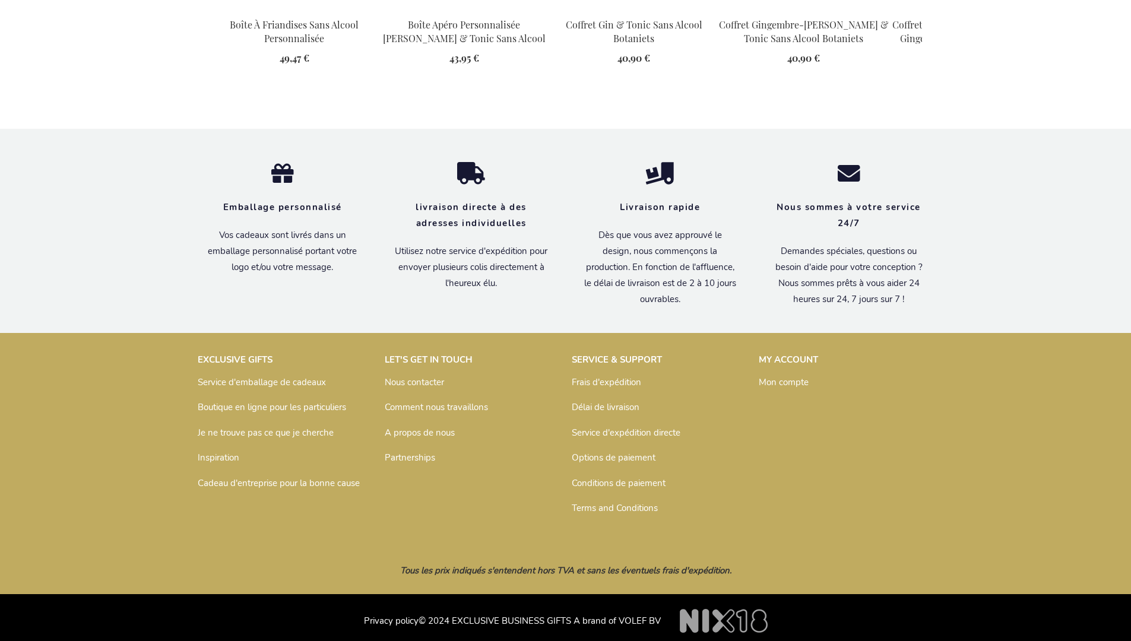
scroll to position [1625, 0]
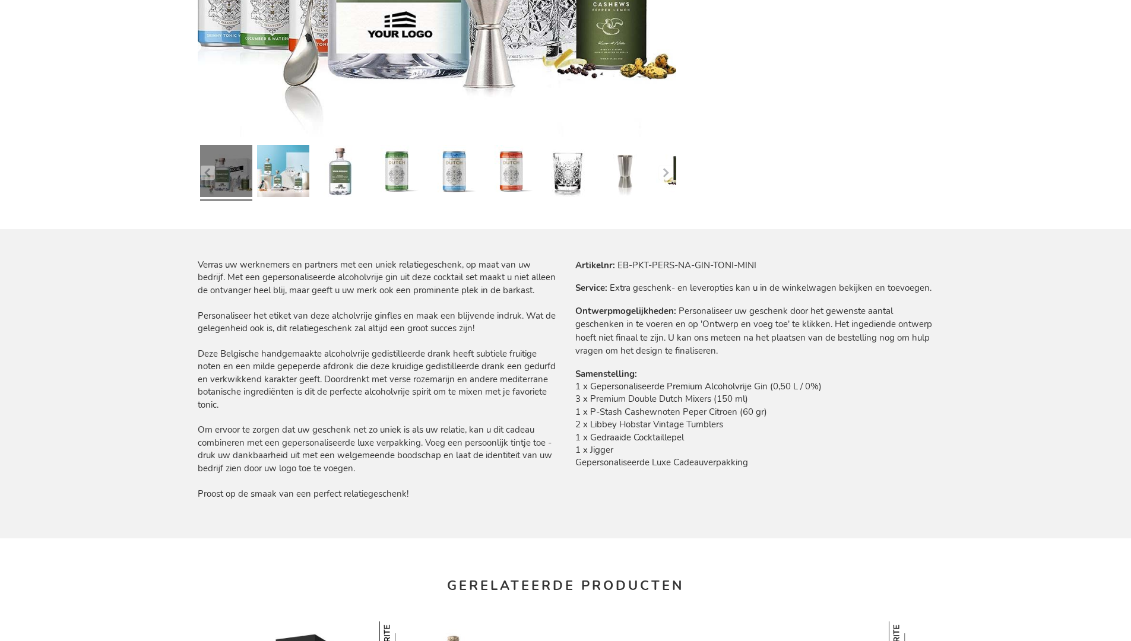
scroll to position [1581, 0]
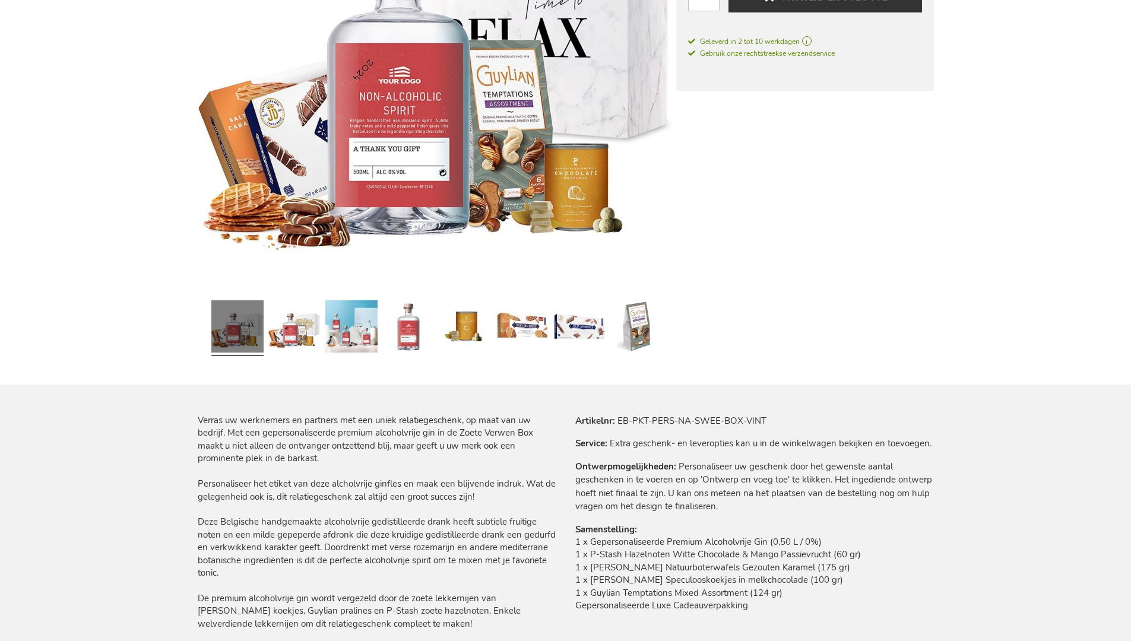
scroll to position [1644, 0]
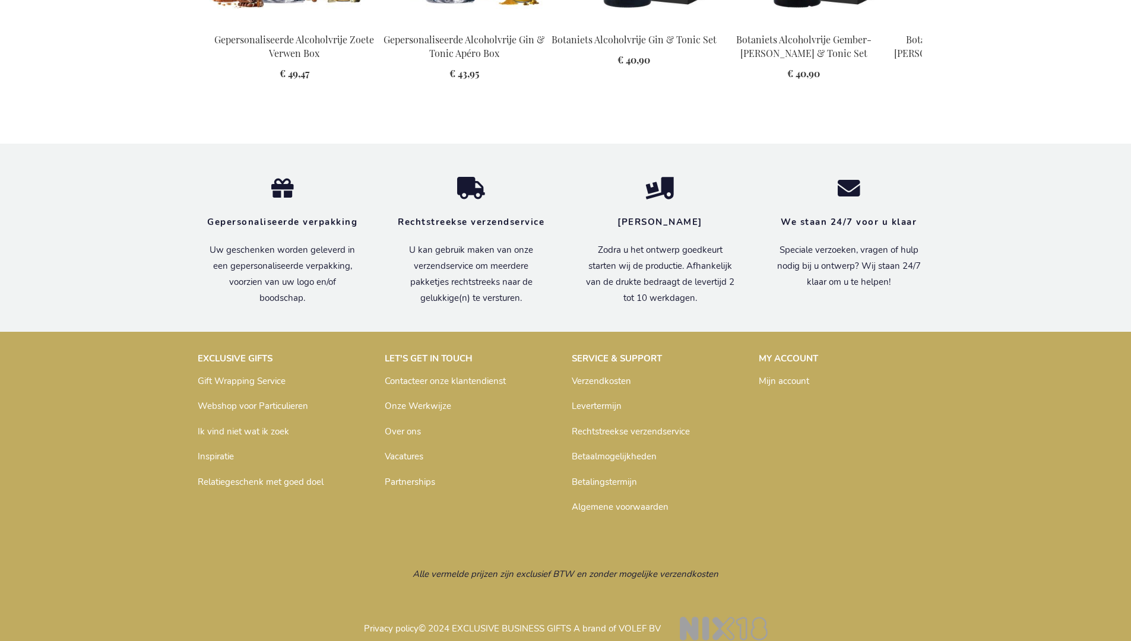
scroll to position [1593, 0]
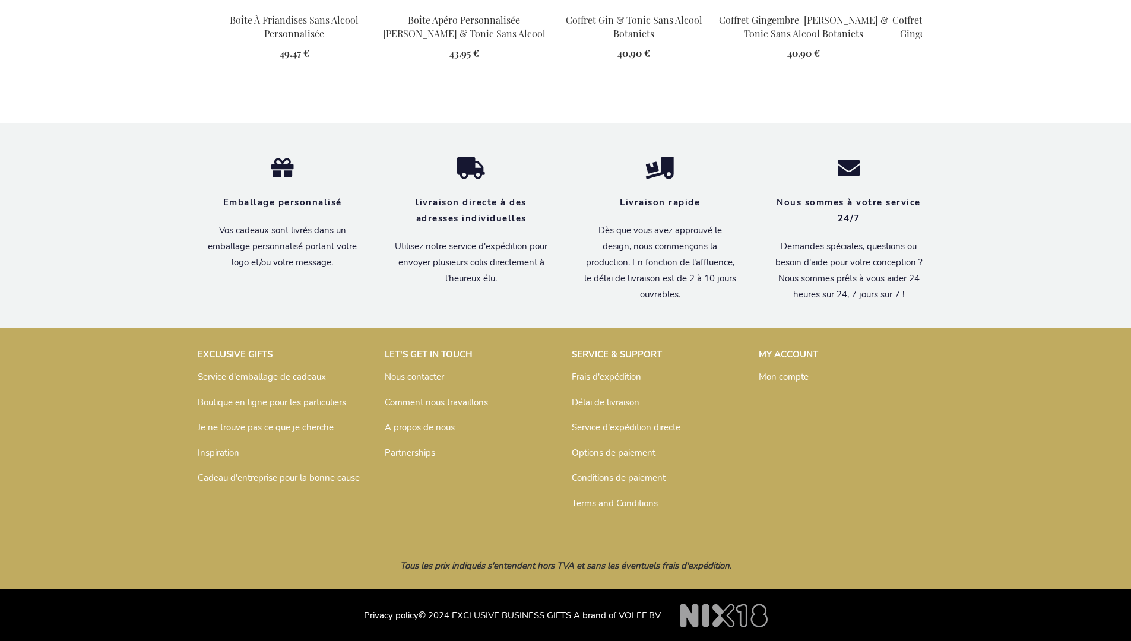
scroll to position [1613, 0]
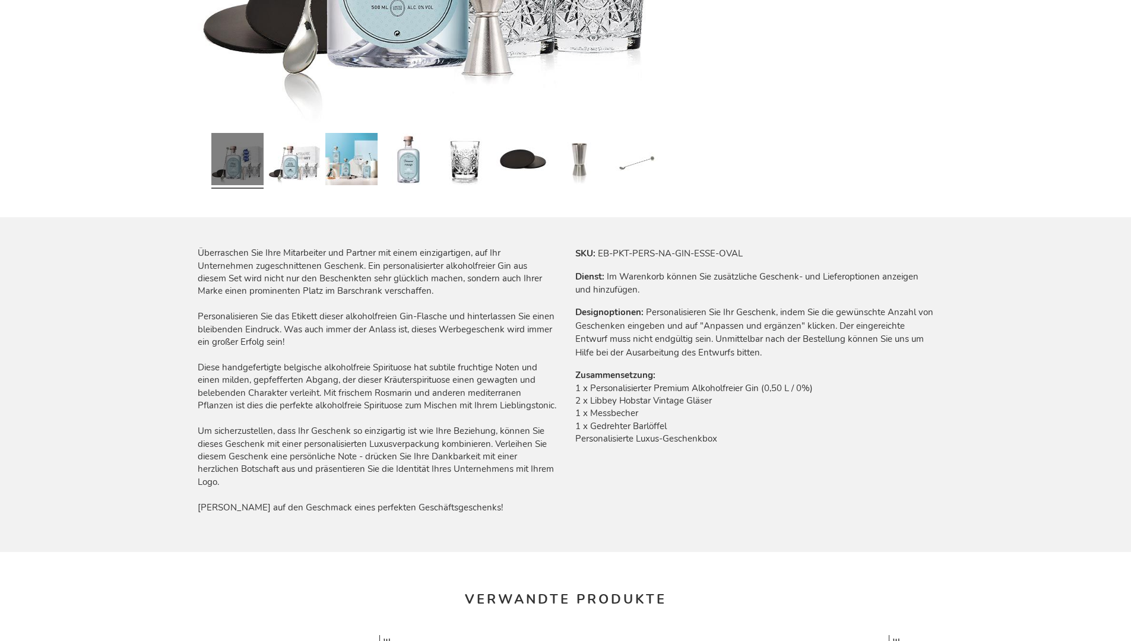
scroll to position [1613, 0]
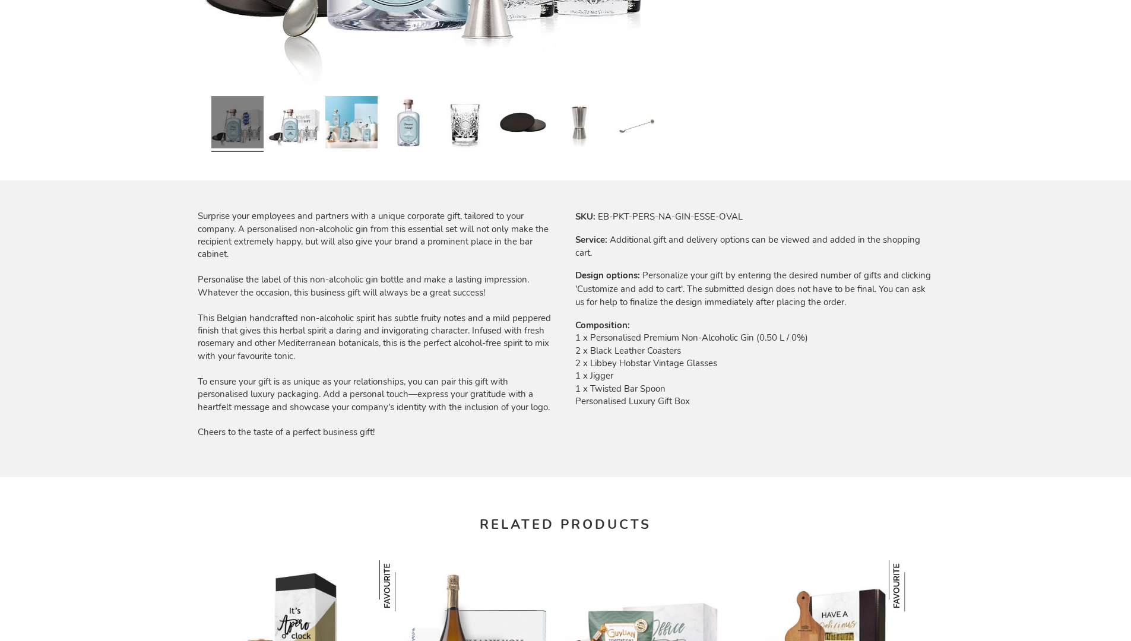
scroll to position [1546, 0]
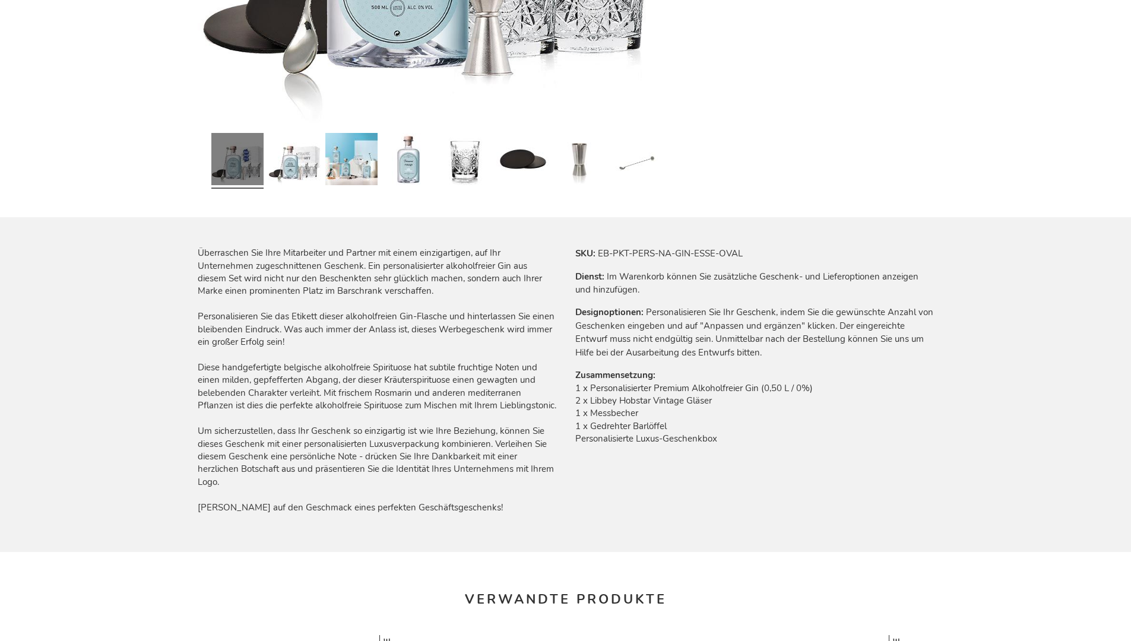
scroll to position [1613, 0]
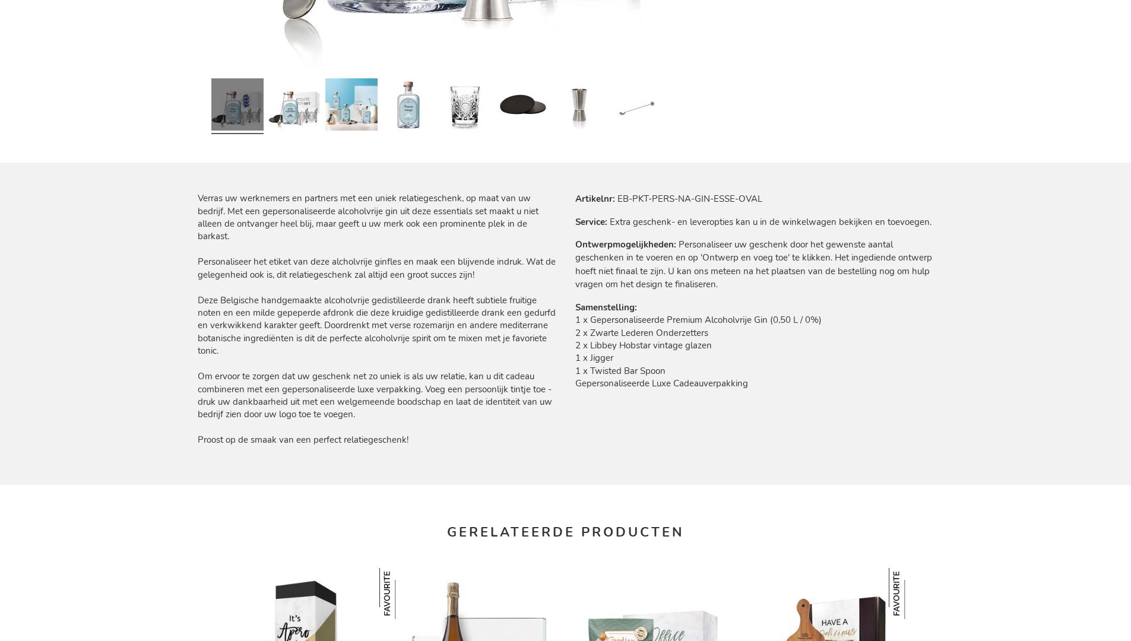
scroll to position [1593, 0]
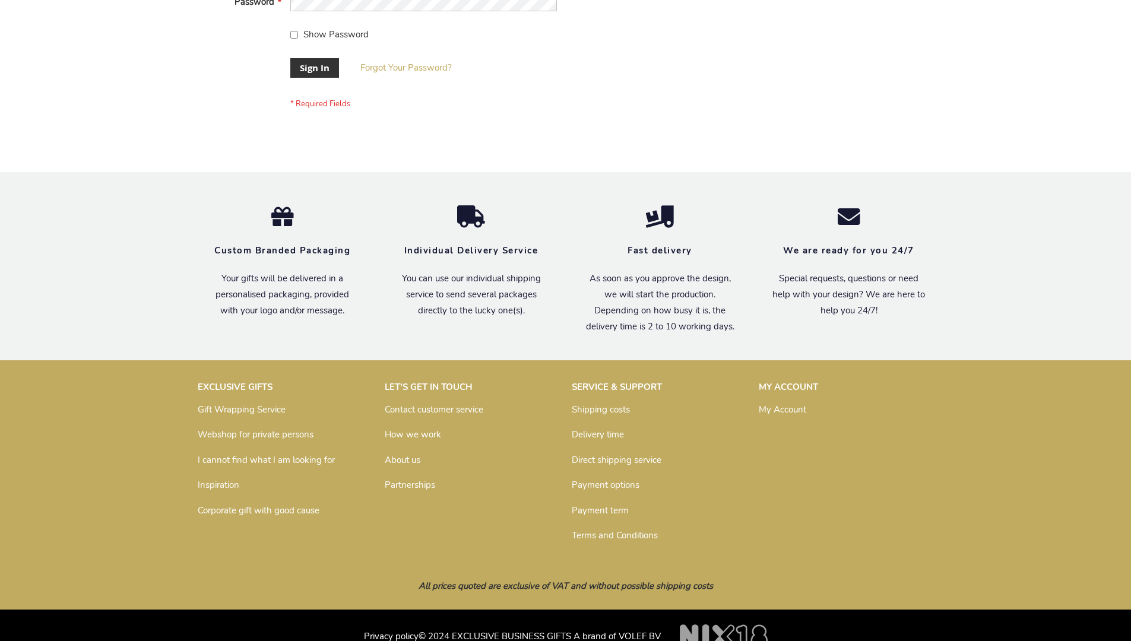
scroll to position [382, 0]
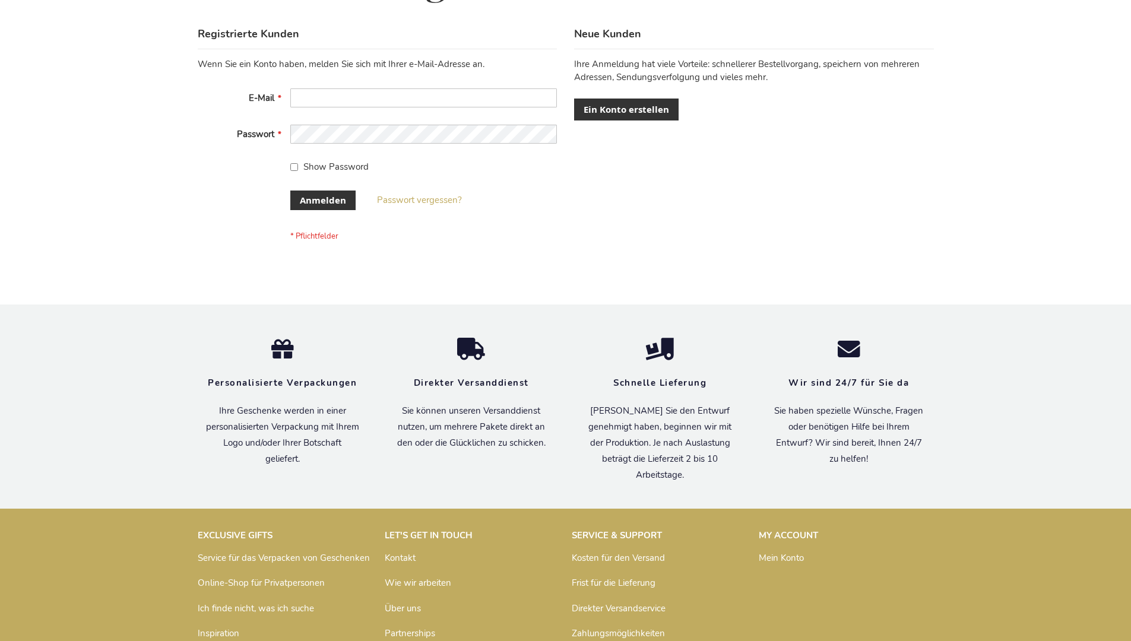
scroll to position [398, 0]
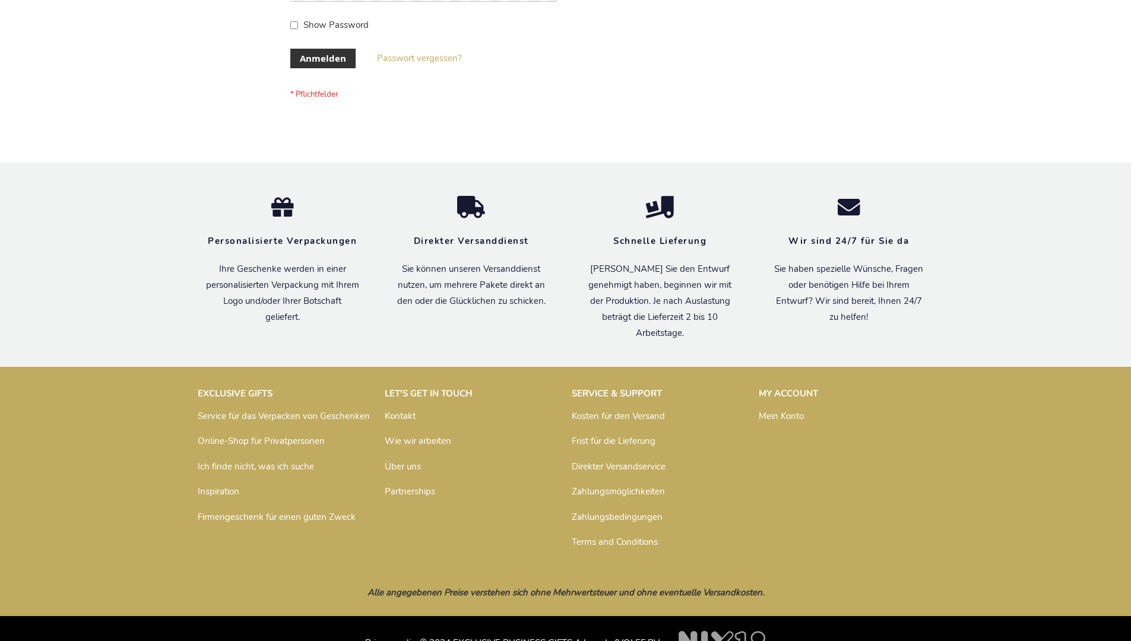
scroll to position [398, 0]
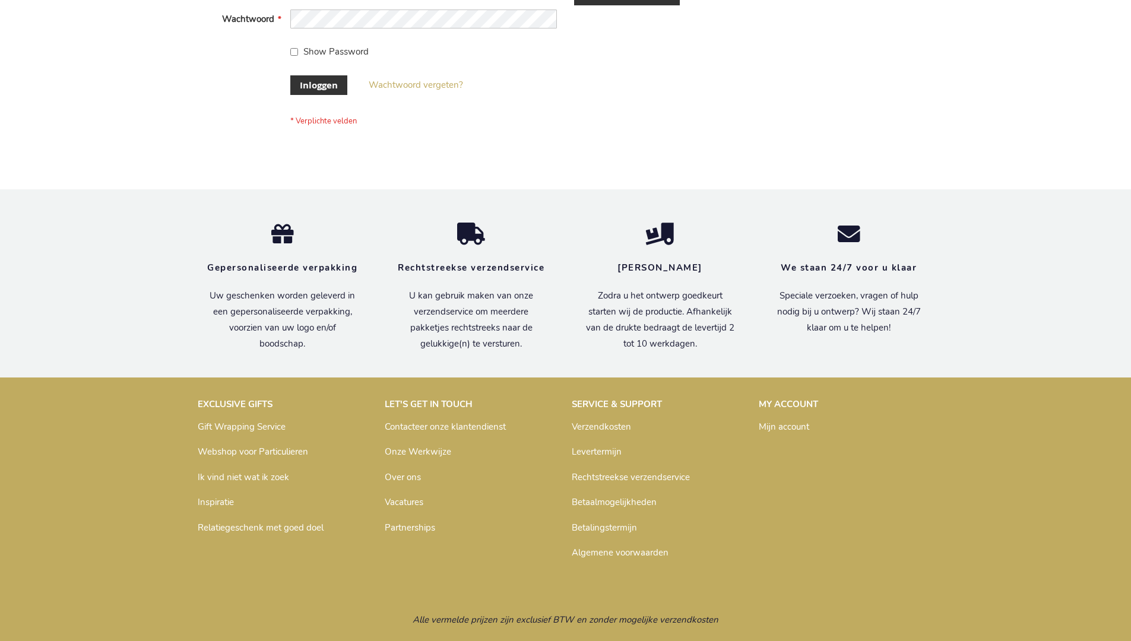
scroll to position [403, 0]
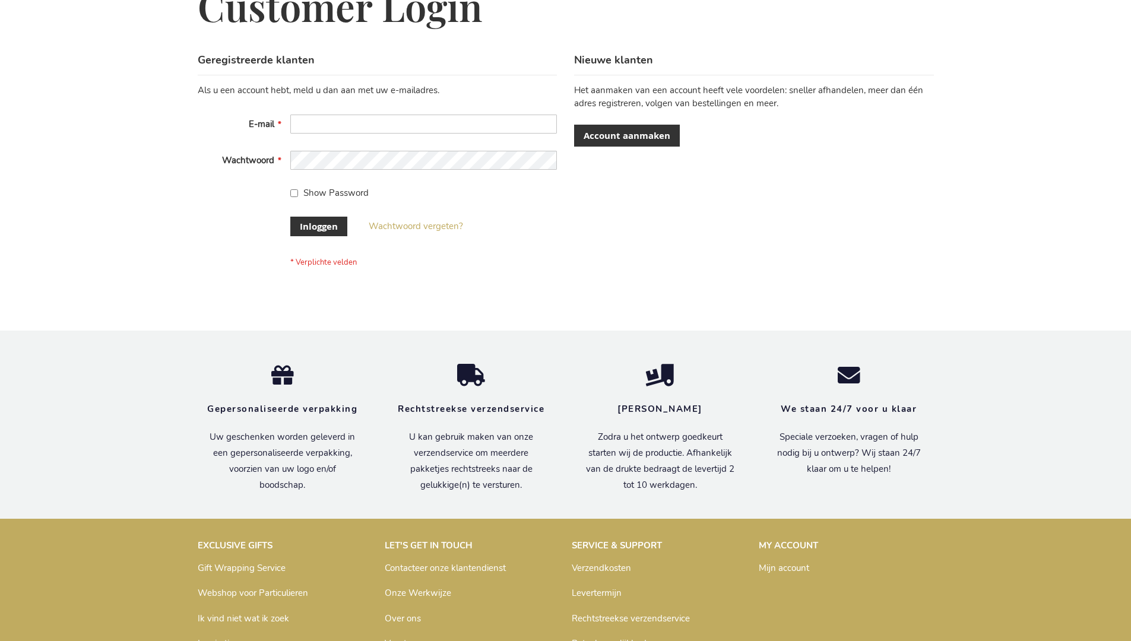
scroll to position [403, 0]
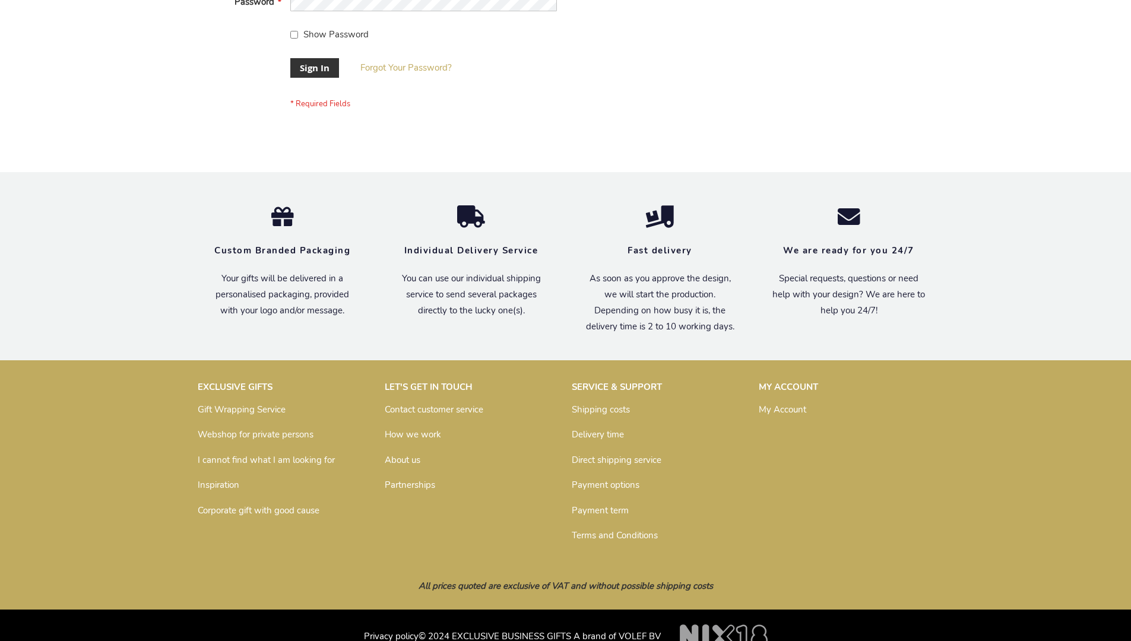
scroll to position [382, 0]
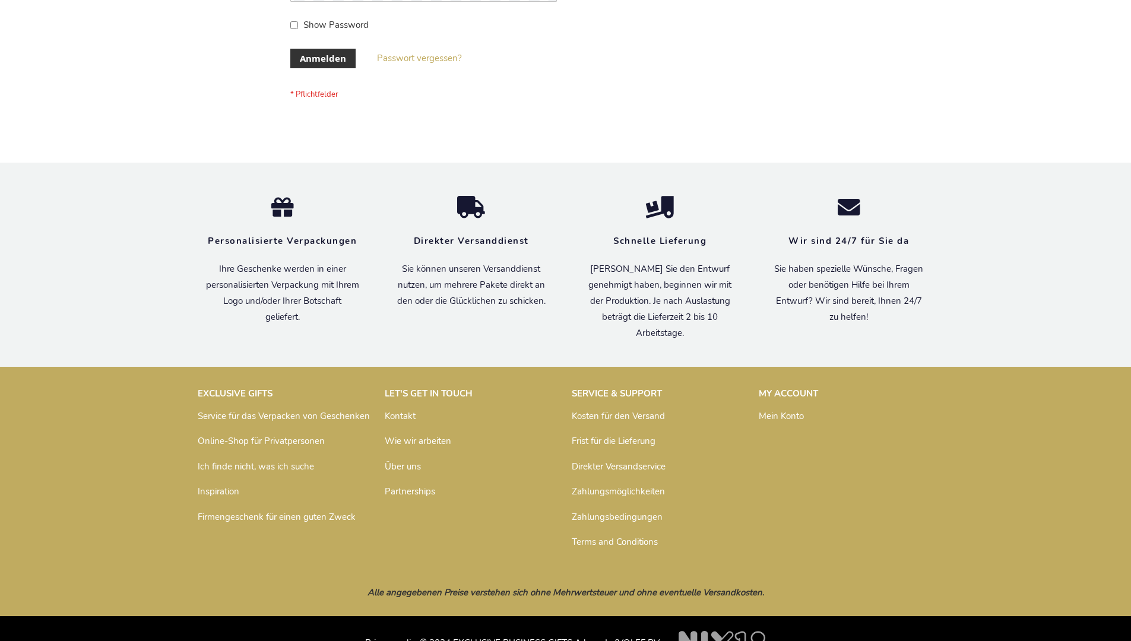
scroll to position [398, 0]
